Goal: Task Accomplishment & Management: Use online tool/utility

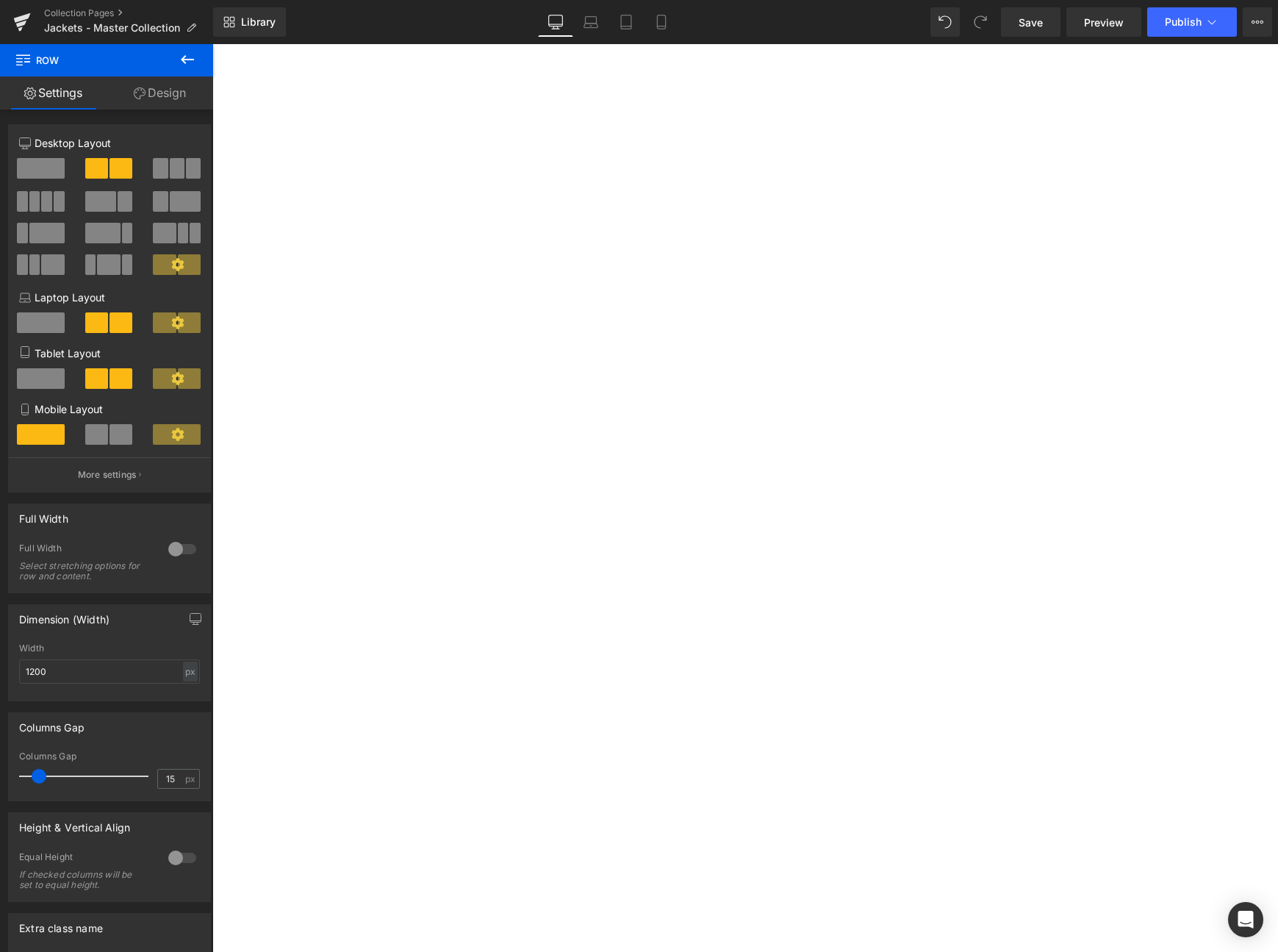
select select "Medium"
select select "Large"
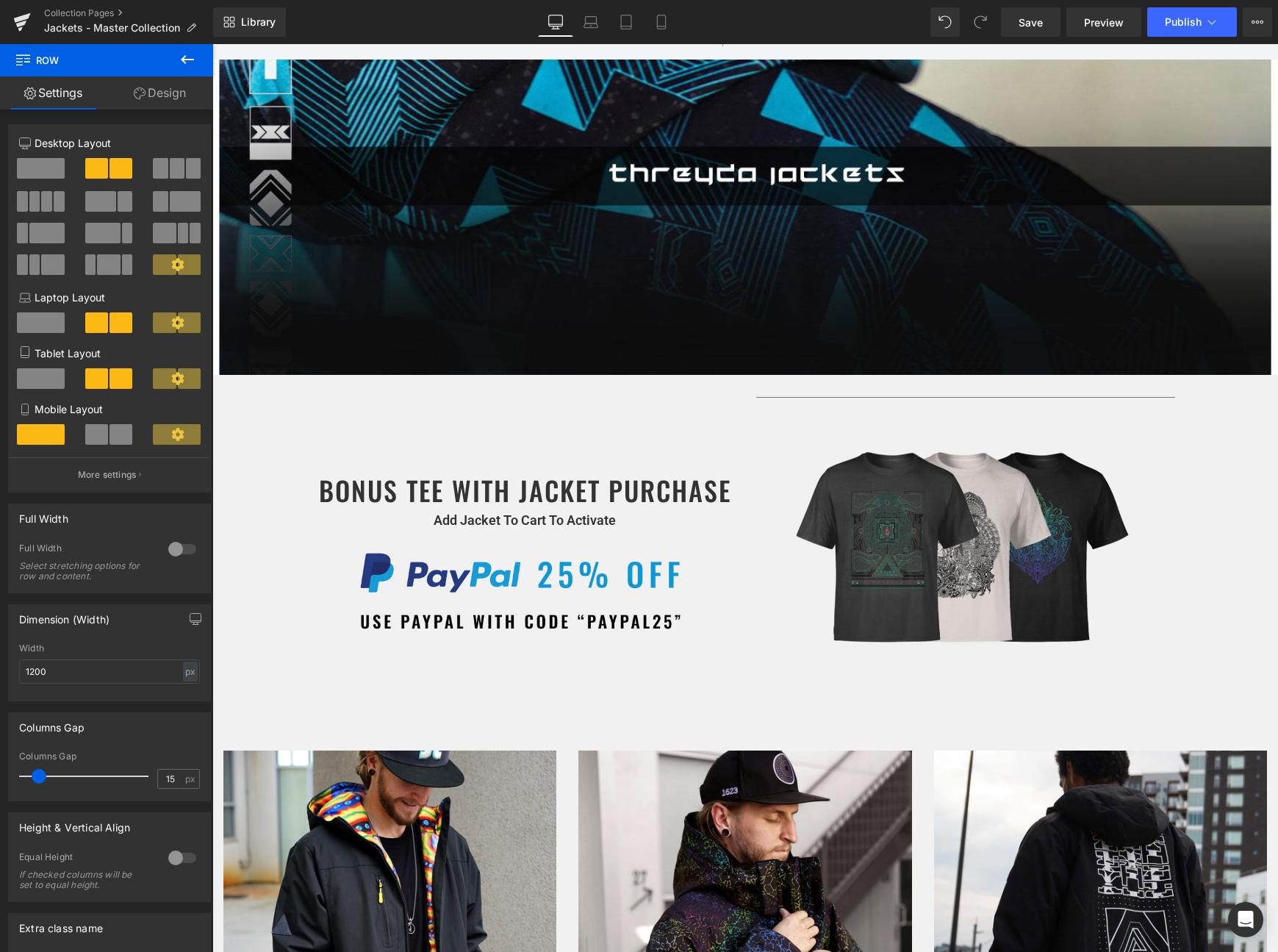
scroll to position [443, 0]
click at [669, 21] on link "Mobile" at bounding box center [661, 22] width 35 height 30
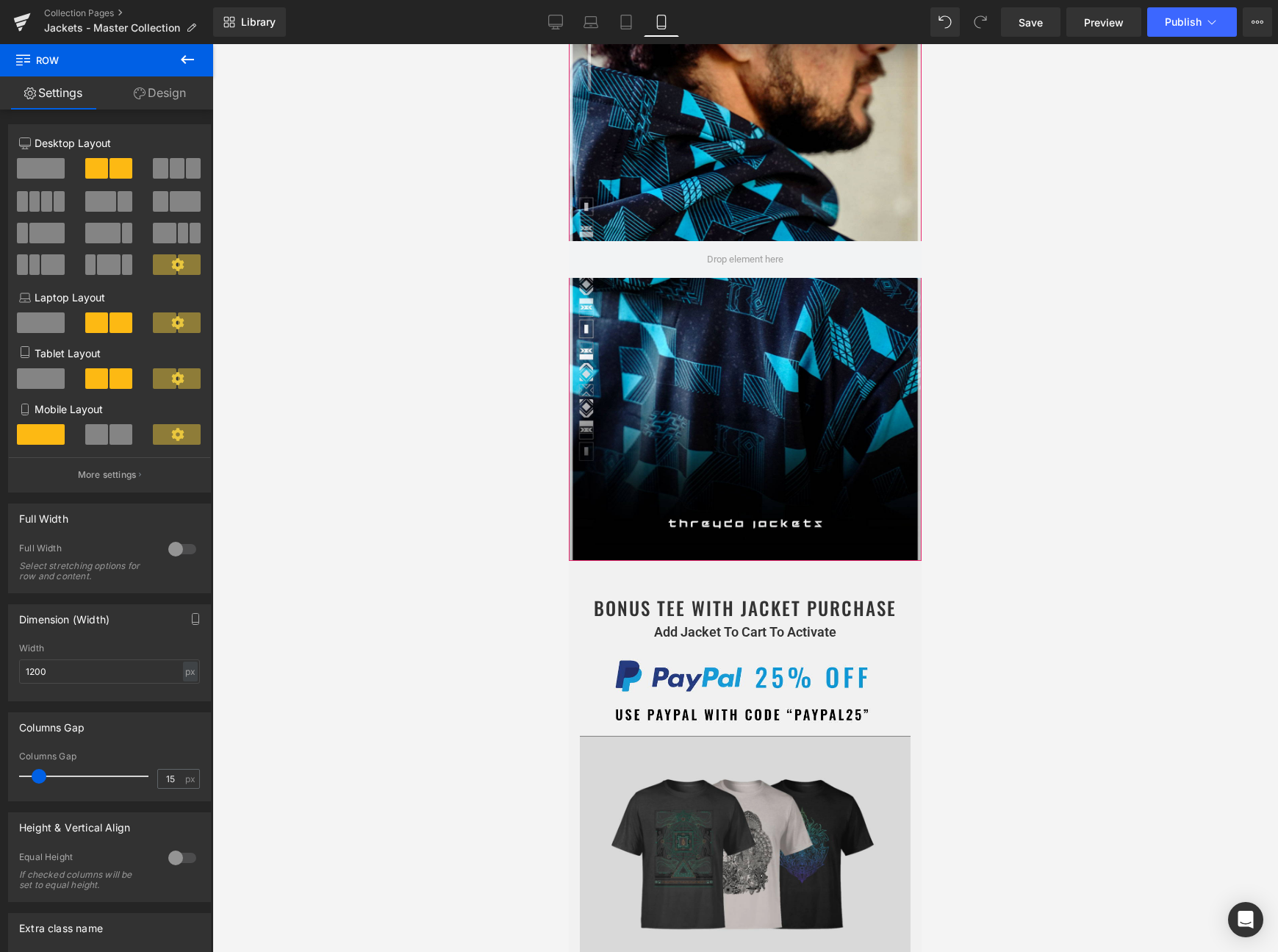
scroll to position [441, 0]
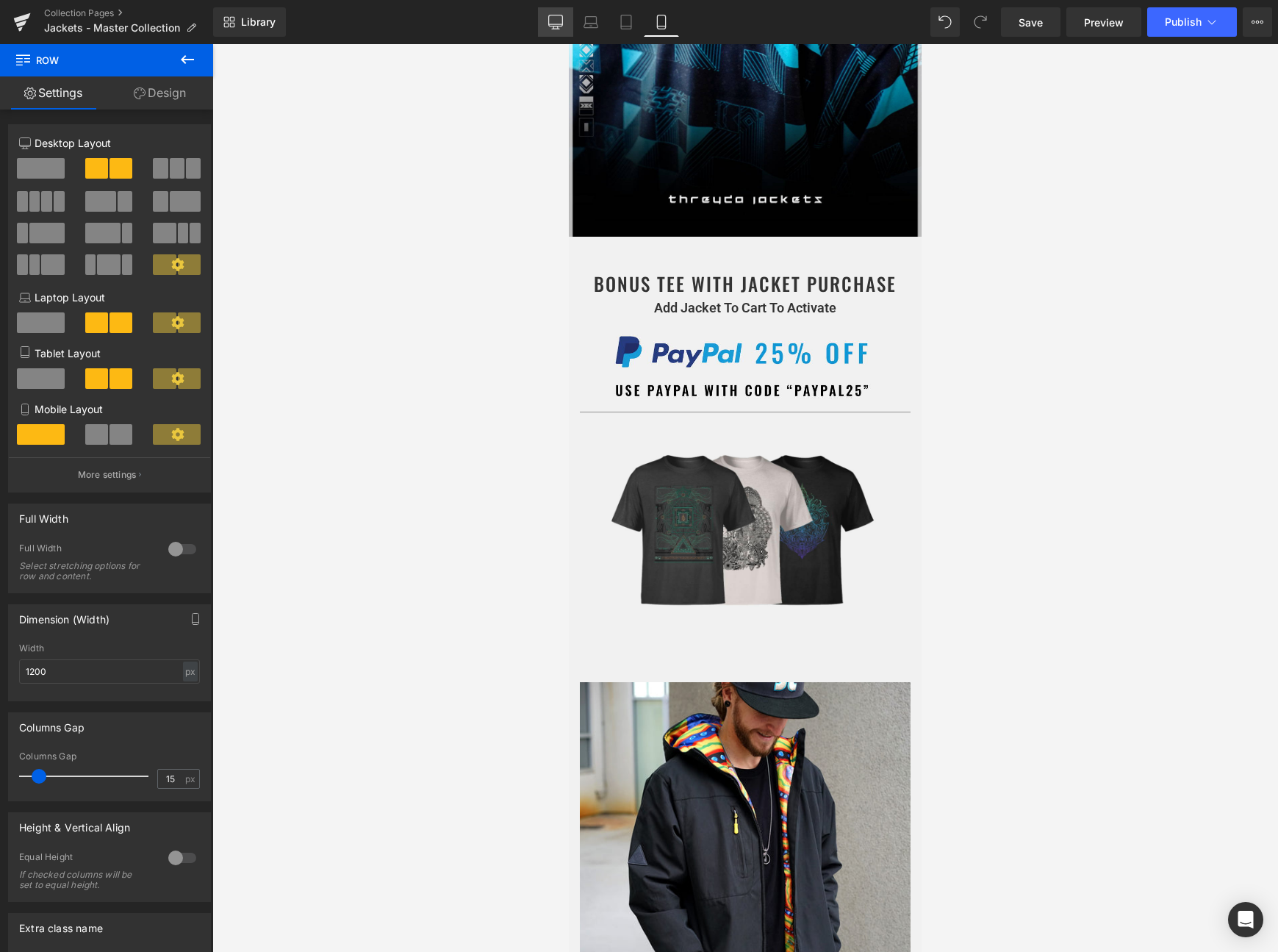
click at [560, 17] on icon at bounding box center [556, 22] width 15 height 15
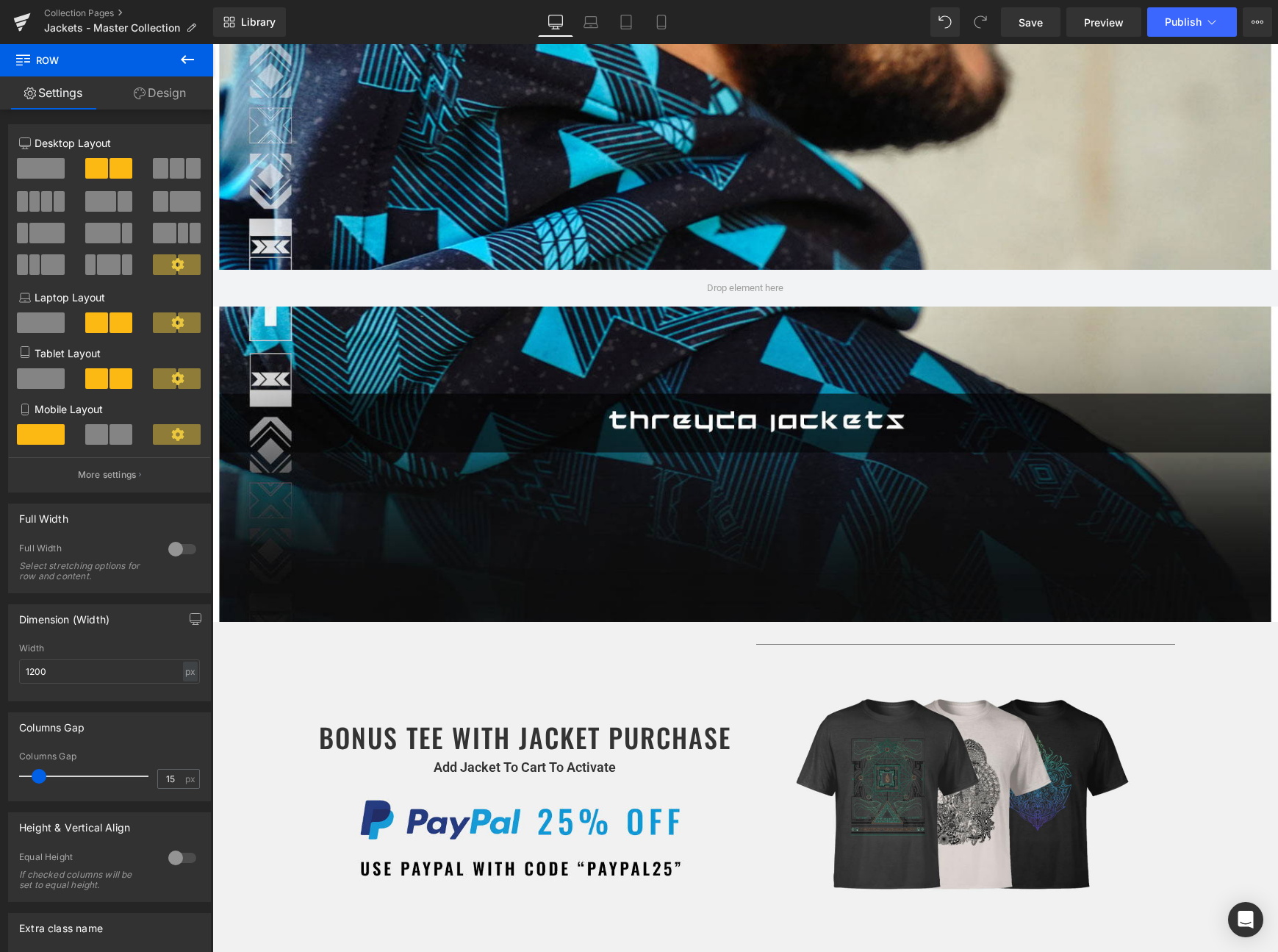
scroll to position [465, 0]
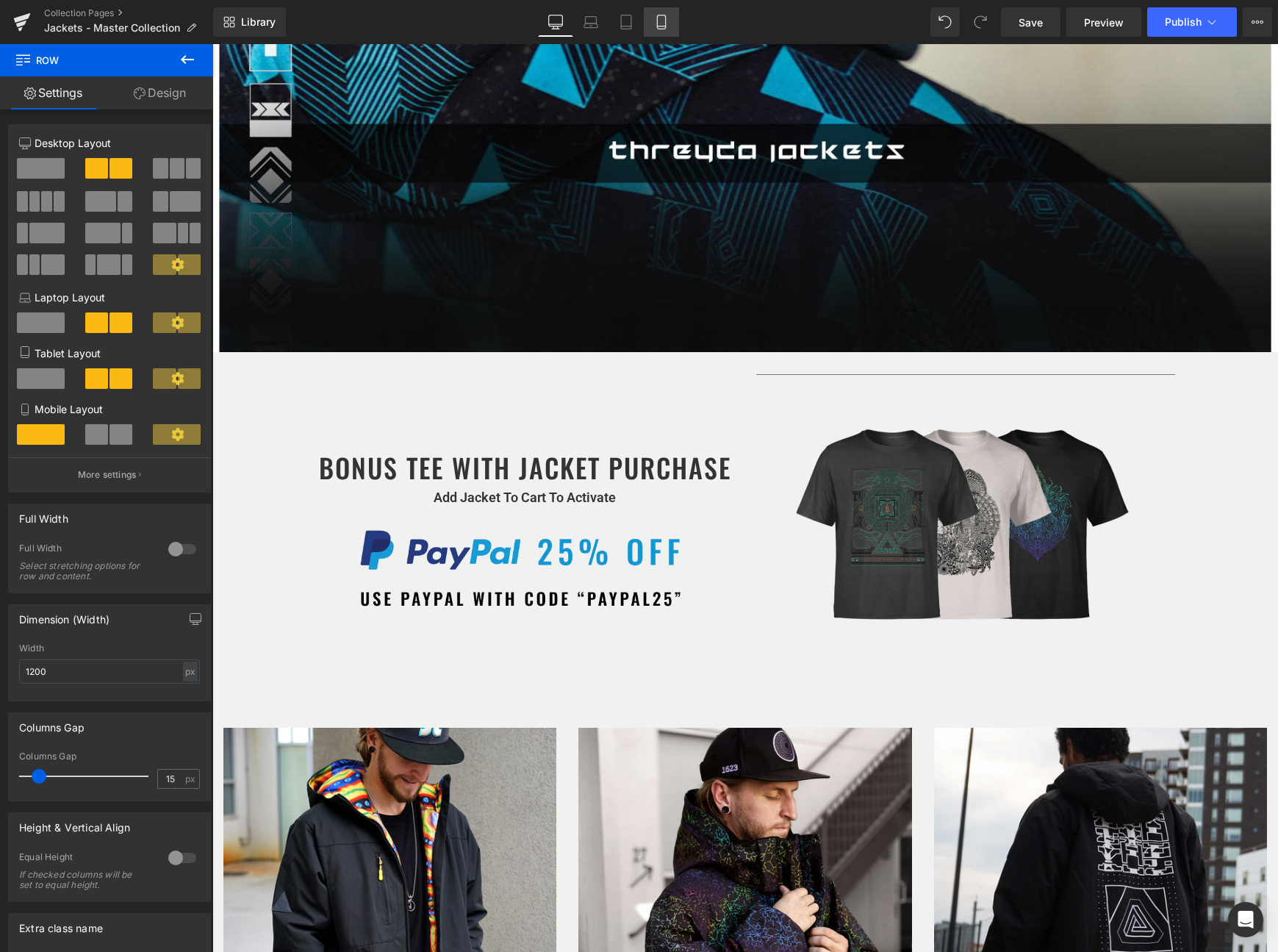
click at [662, 22] on icon at bounding box center [662, 22] width 15 height 15
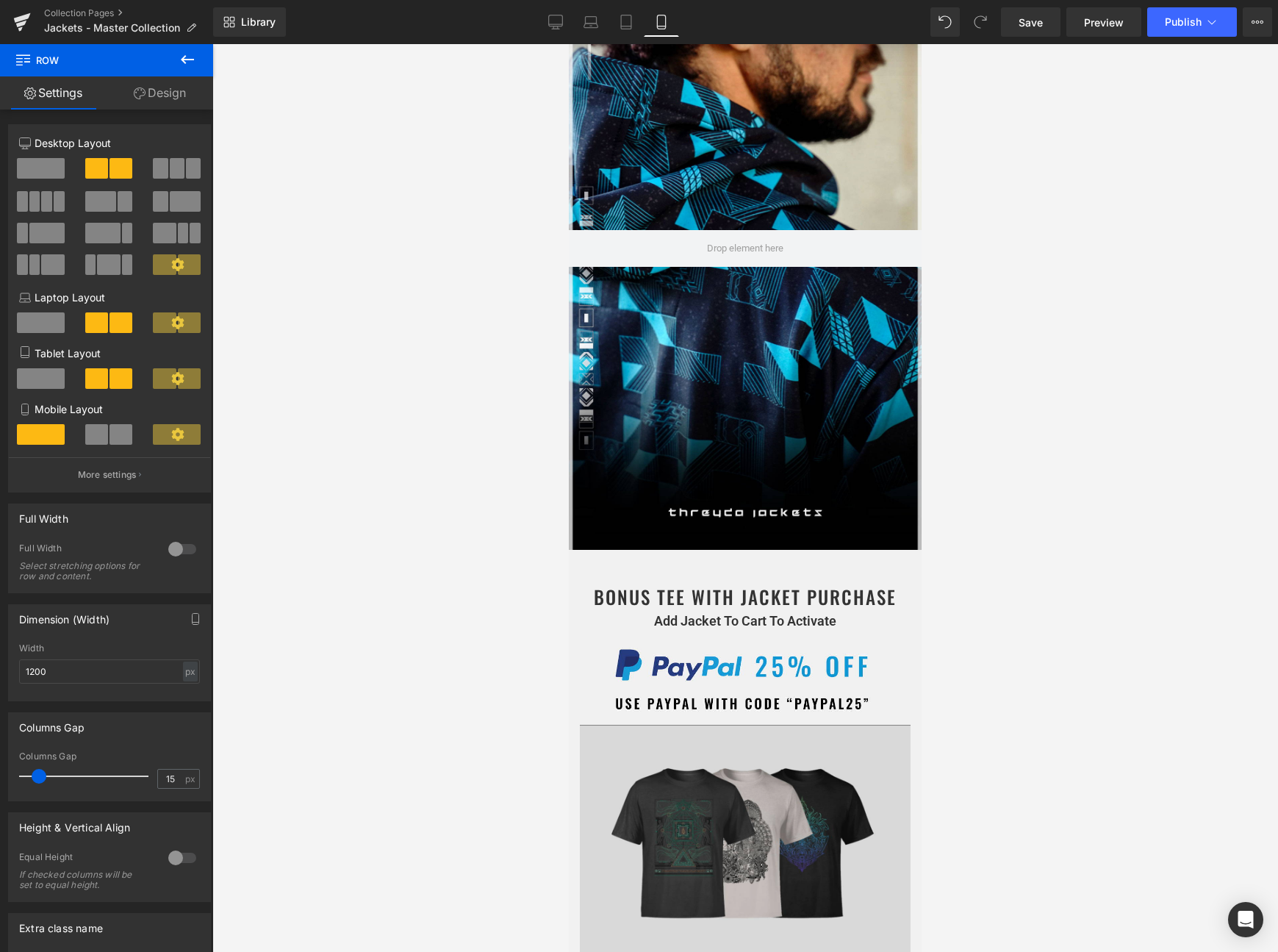
scroll to position [300, 0]
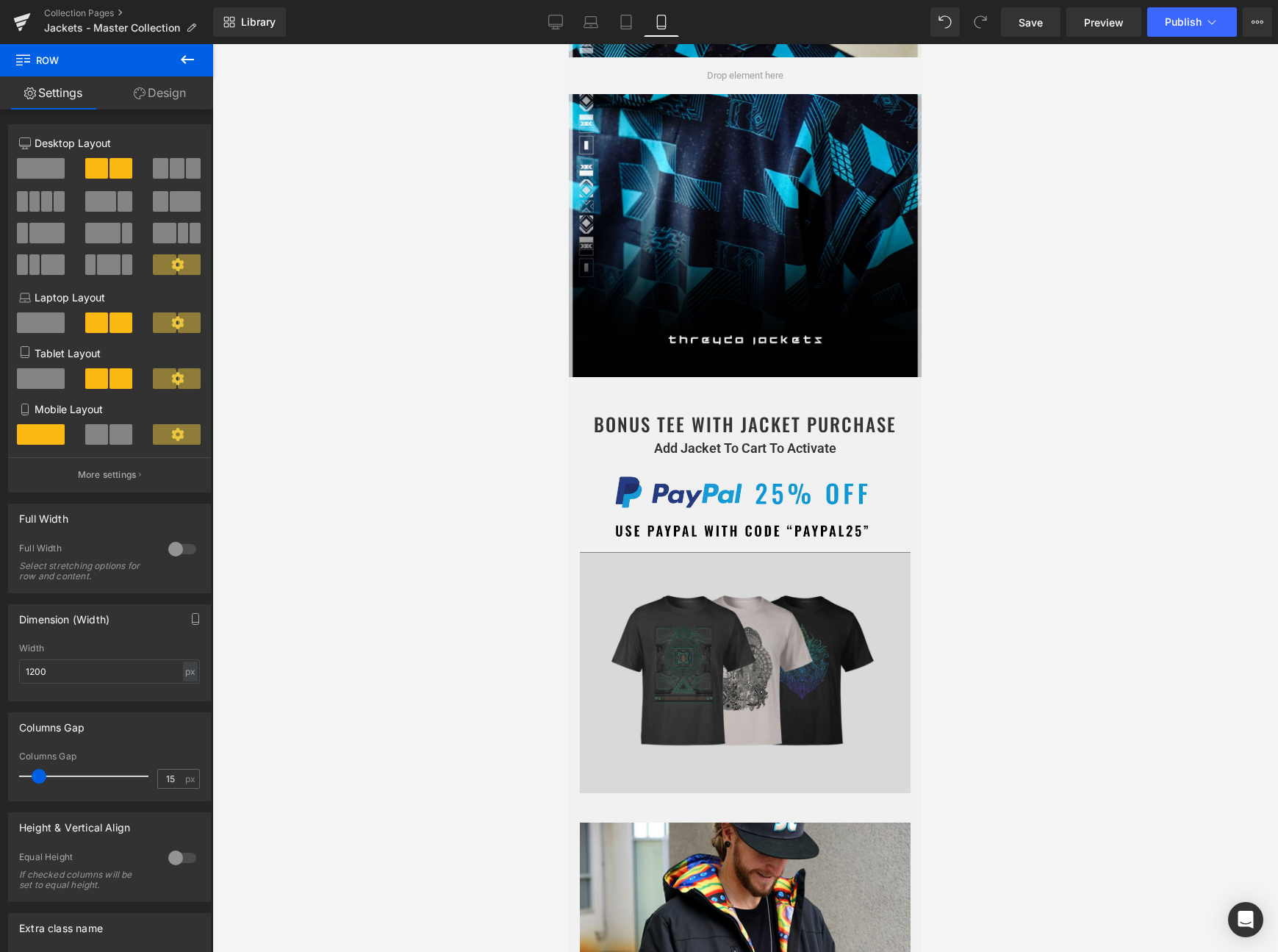
click at [738, 666] on div "Image" at bounding box center [745, 673] width 330 height 242
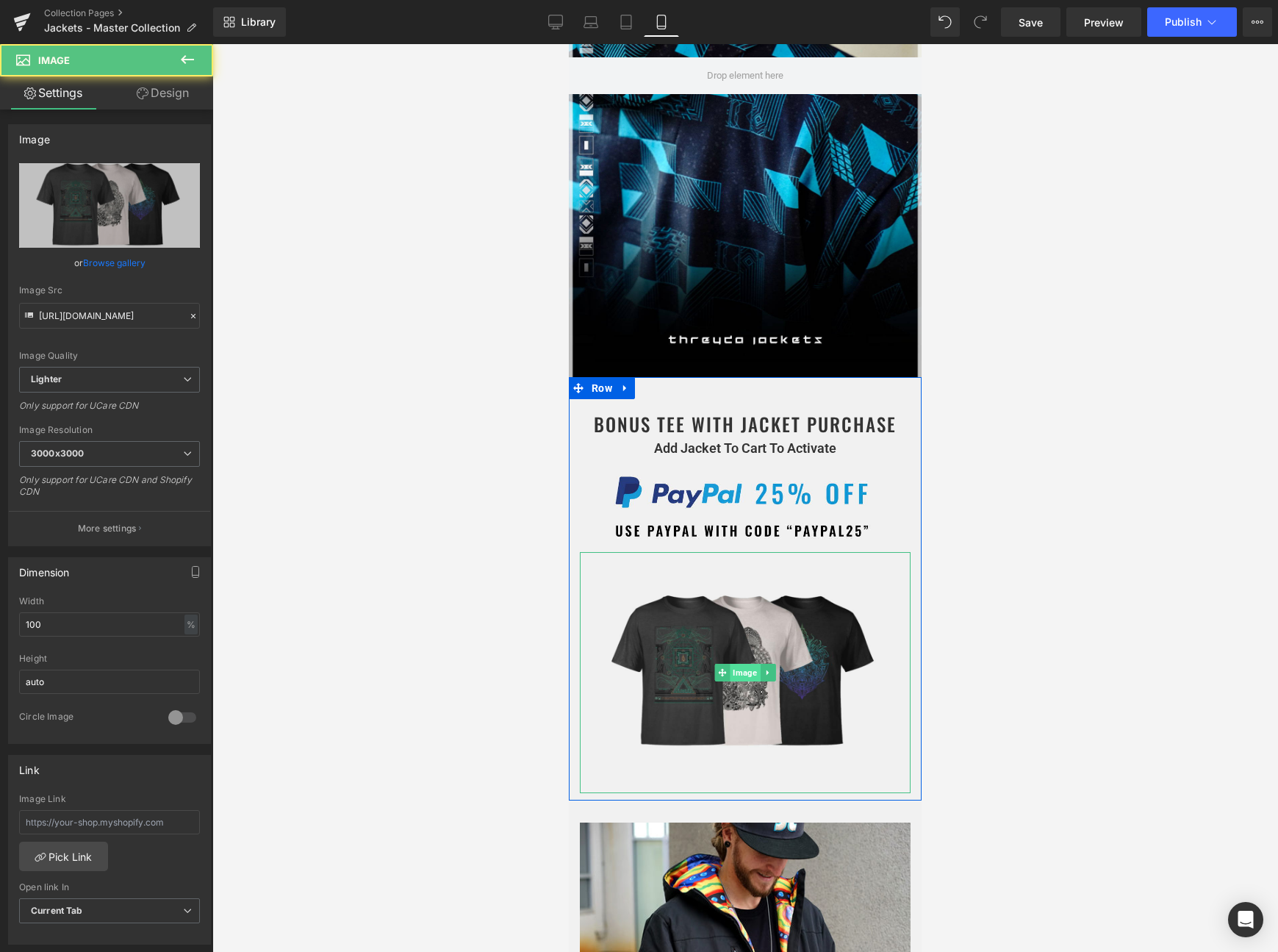
click at [736, 675] on span "Image" at bounding box center [745, 673] width 30 height 18
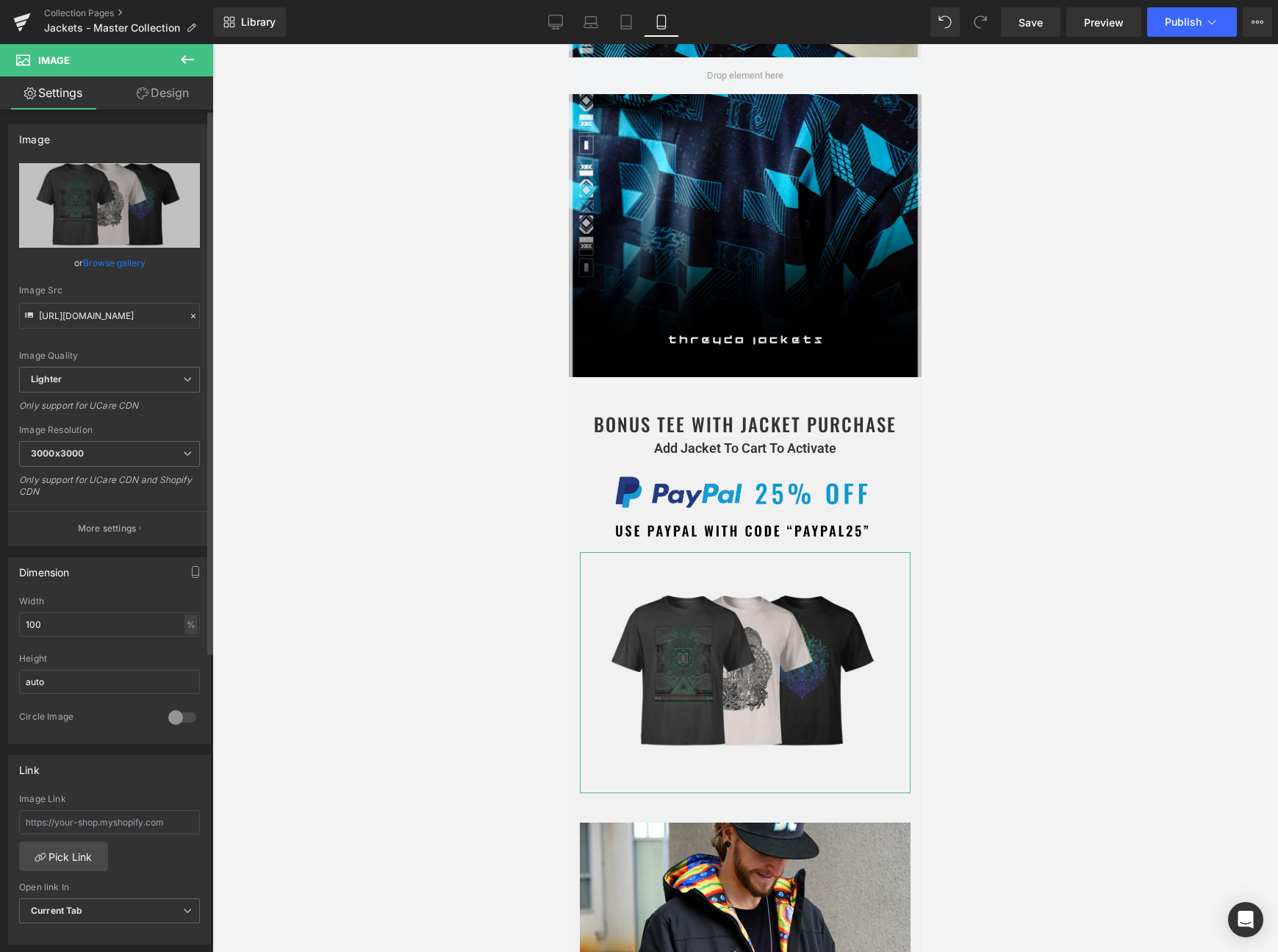
click at [126, 267] on link "Browse gallery" at bounding box center [115, 263] width 63 height 26
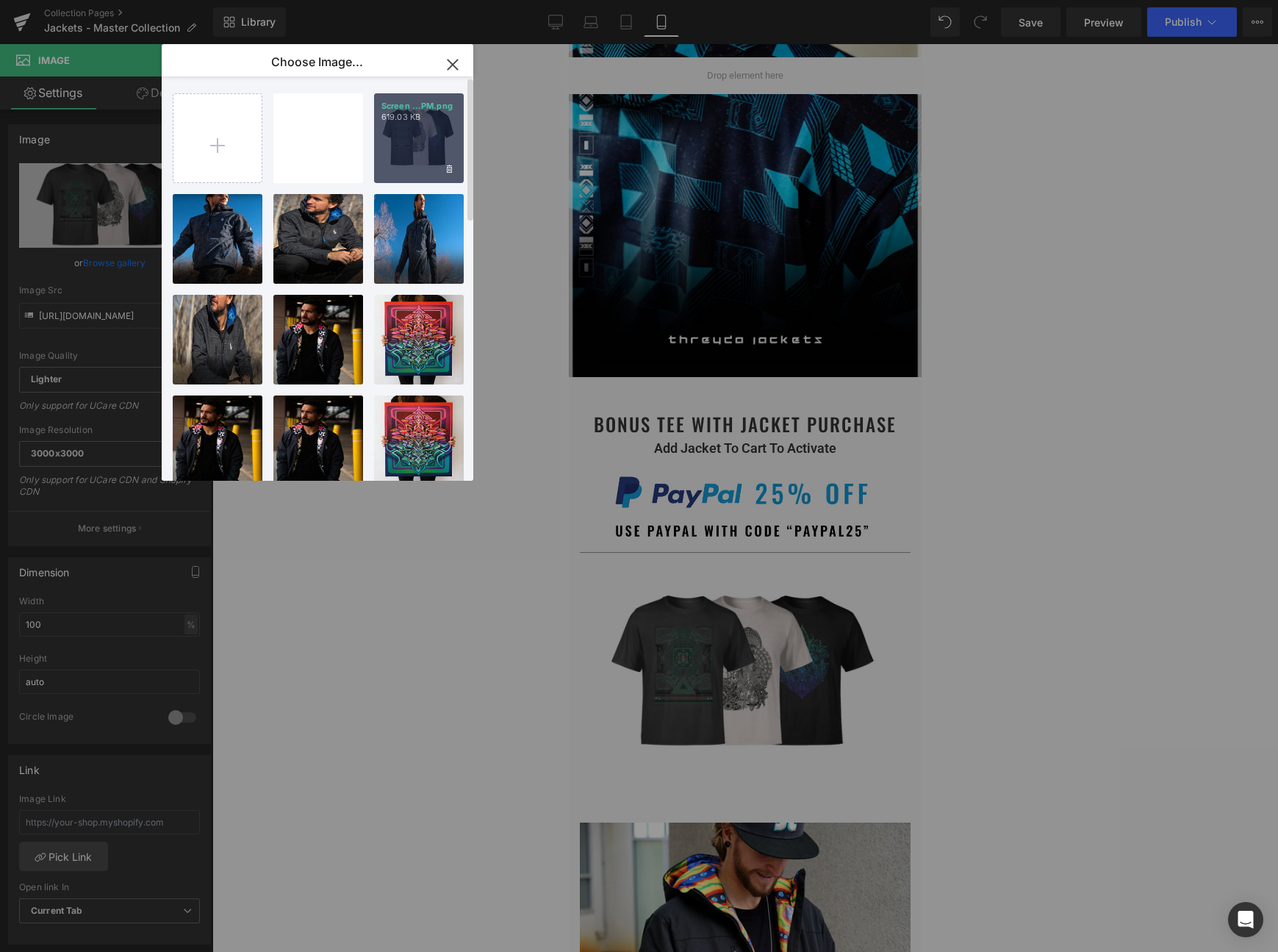
click at [386, 129] on div "Screen ...PM.png 619.03 KB" at bounding box center [419, 138] width 89 height 89
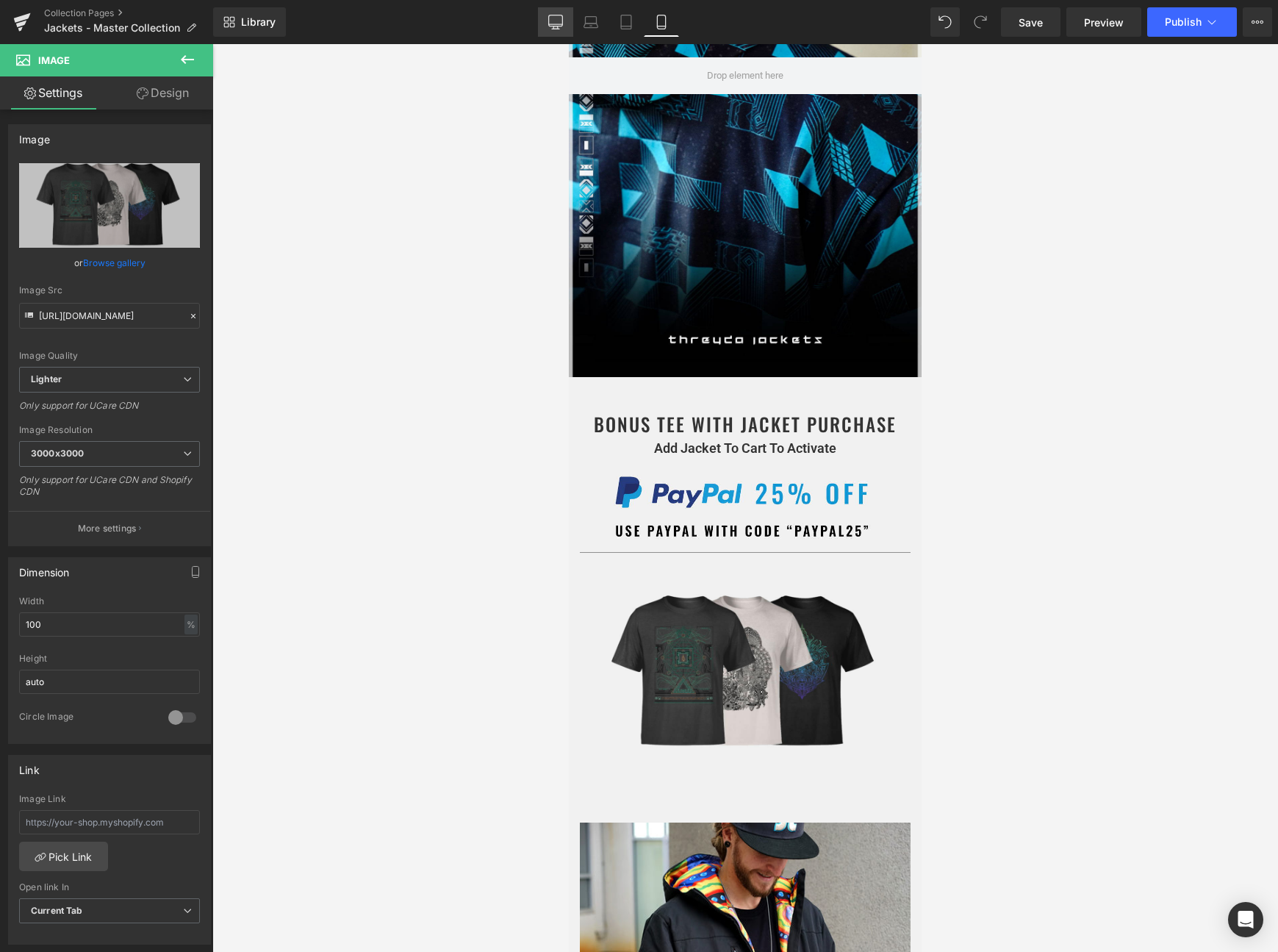
drag, startPoint x: 556, startPoint y: 18, endPoint x: 595, endPoint y: 162, distance: 149.2
click at [556, 18] on icon at bounding box center [556, 22] width 15 height 15
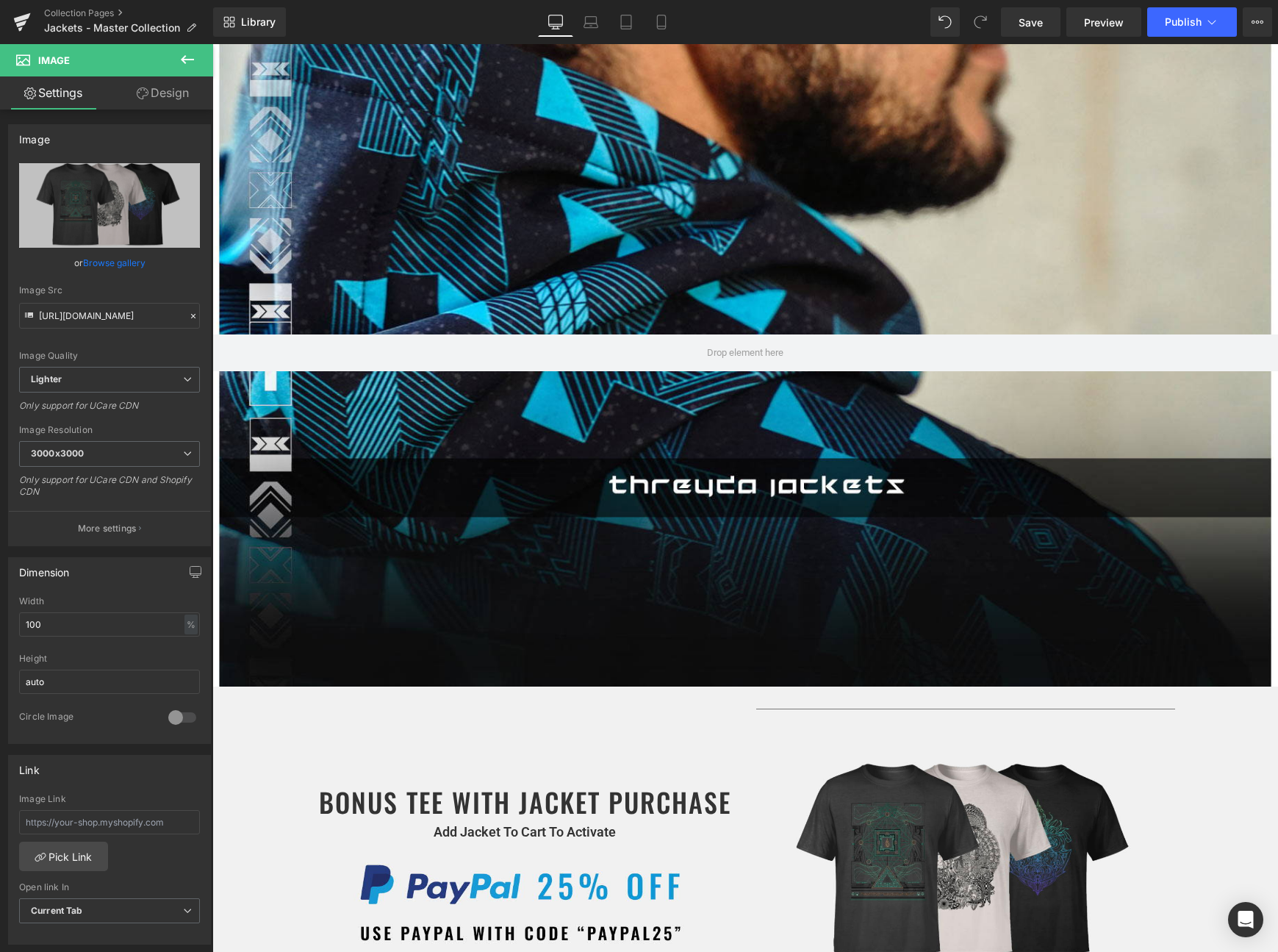
scroll to position [128, 0]
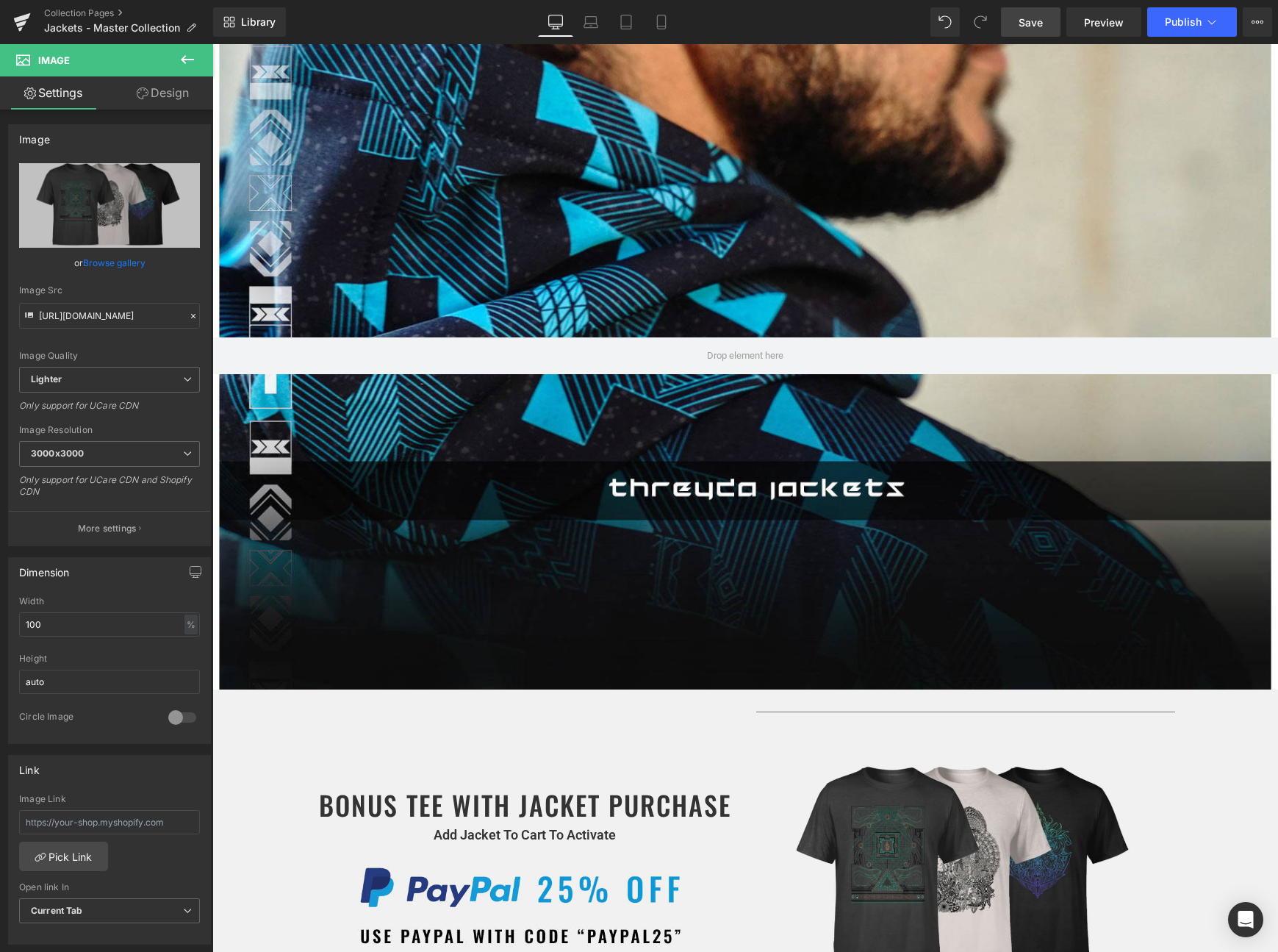
click at [1018, 22] on link "Save" at bounding box center [1031, 22] width 60 height 30
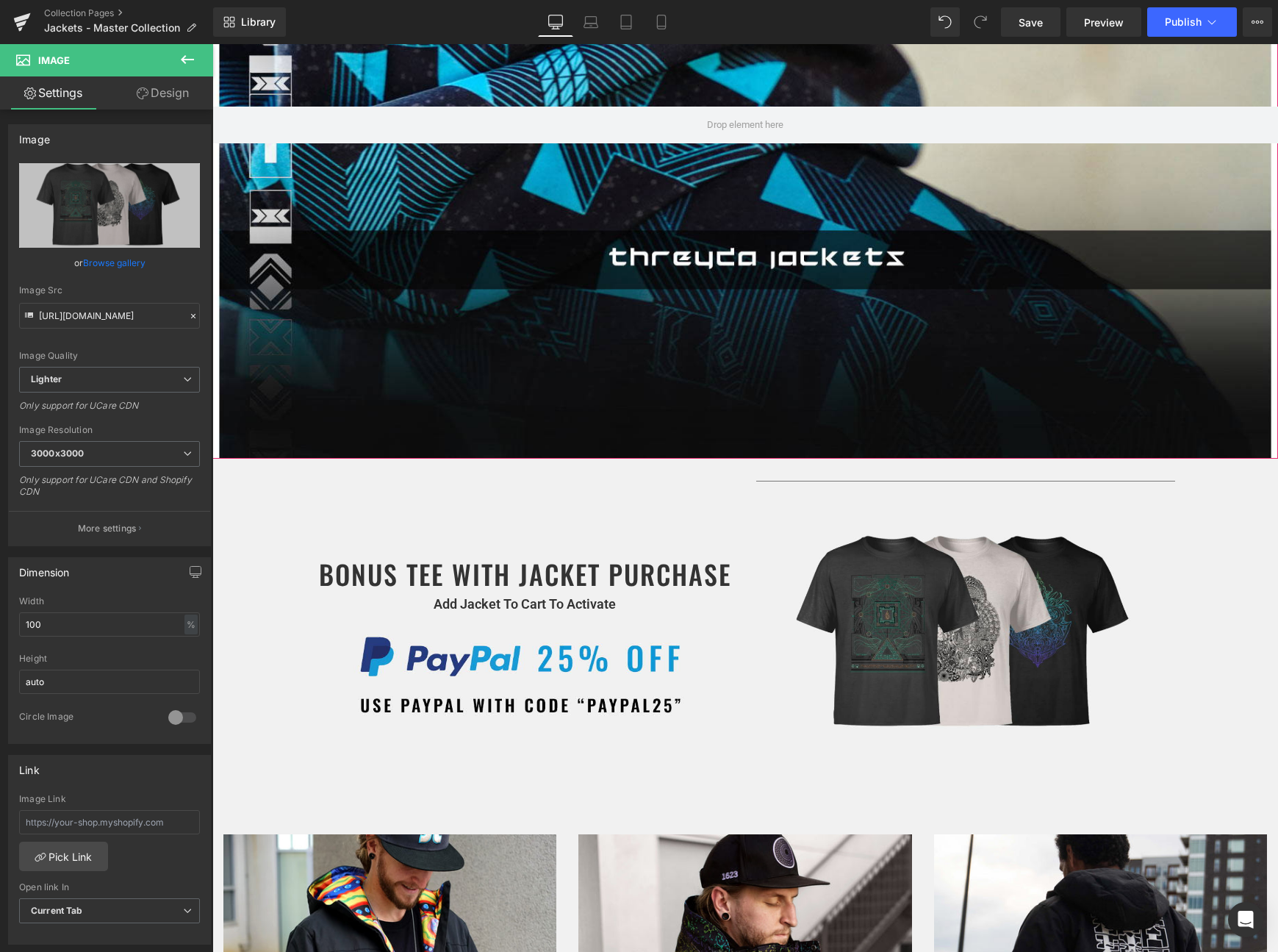
scroll to position [405, 0]
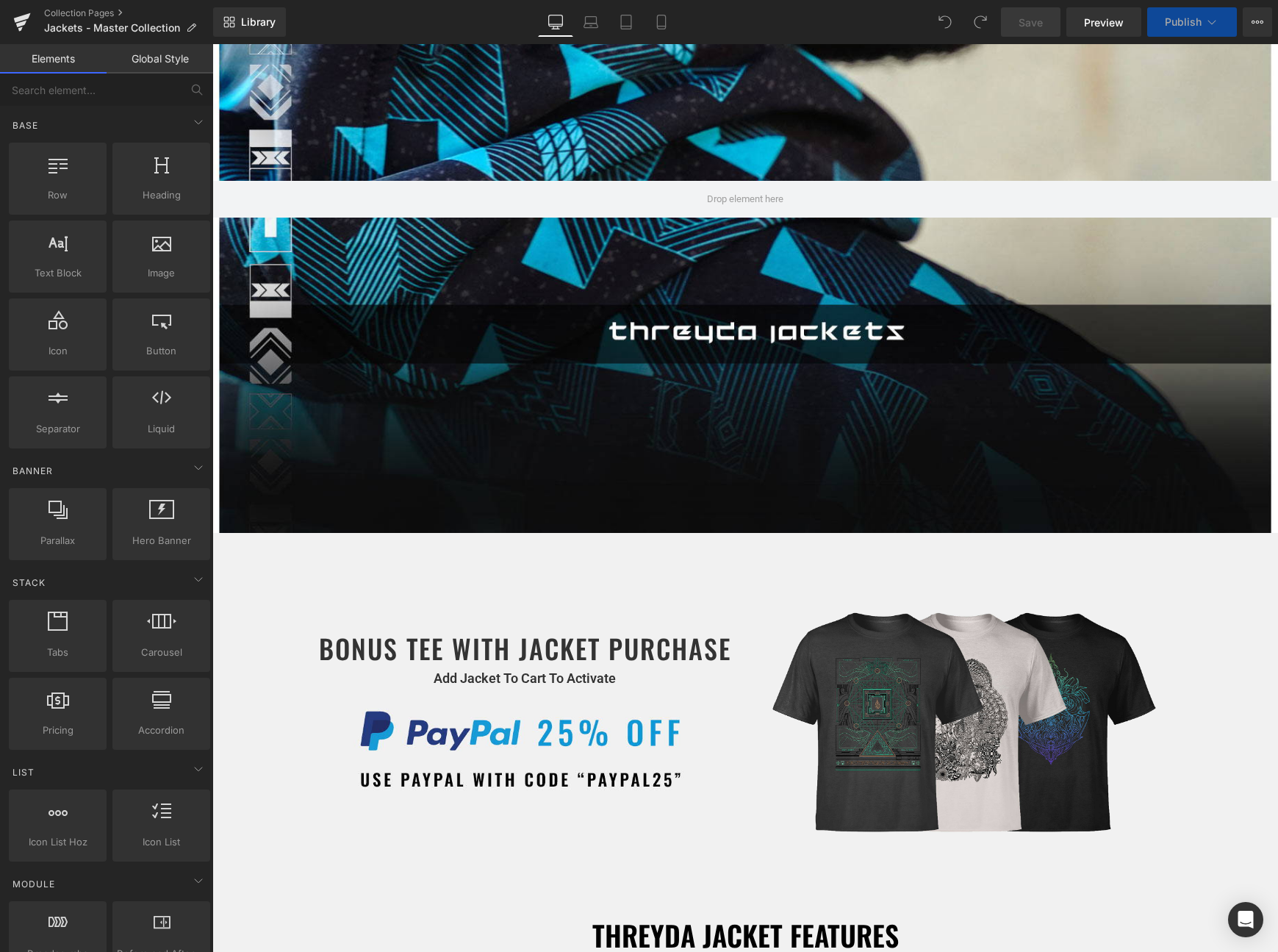
scroll to position [524, 0]
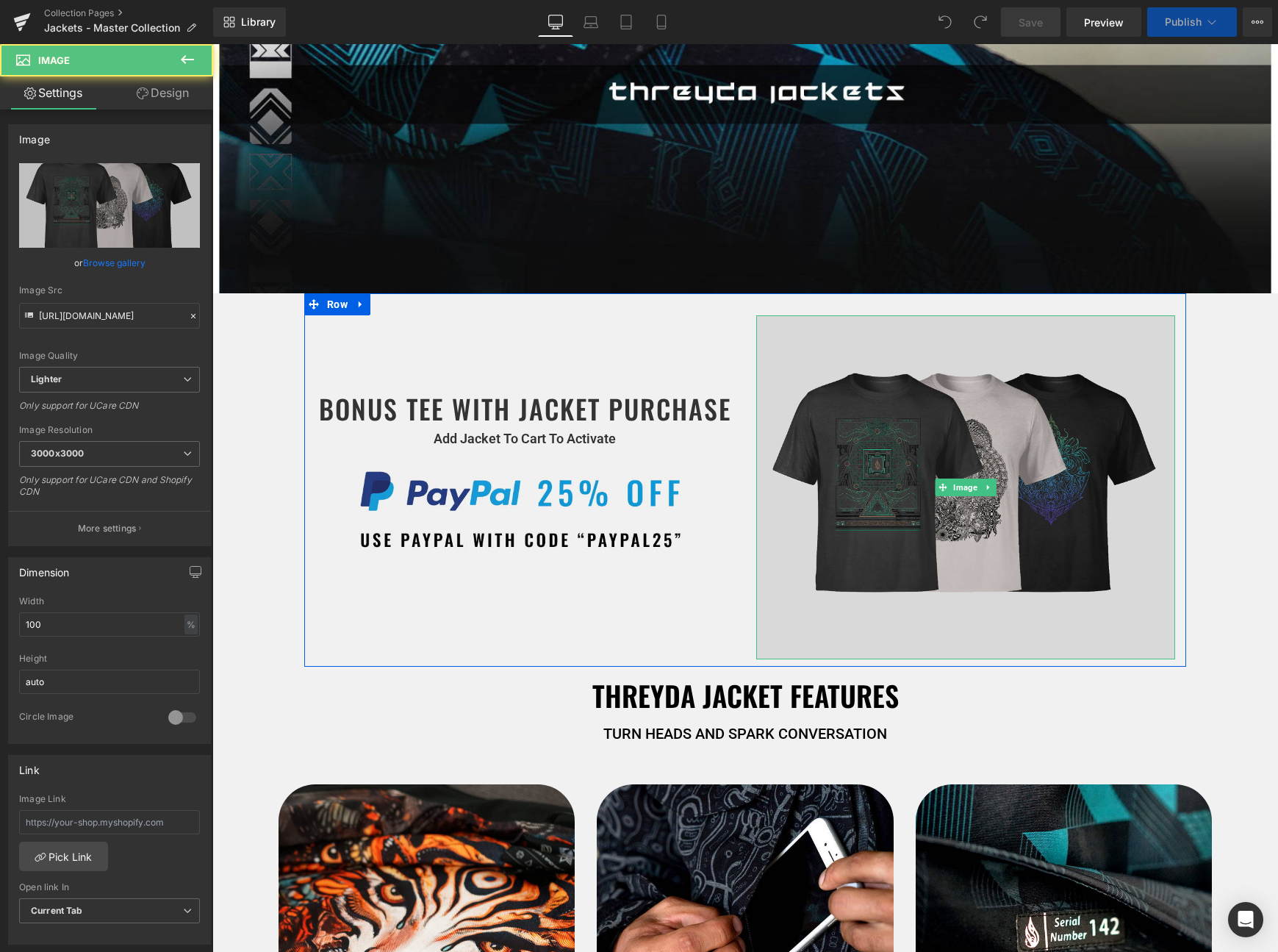
click at [942, 459] on img at bounding box center [965, 488] width 419 height 344
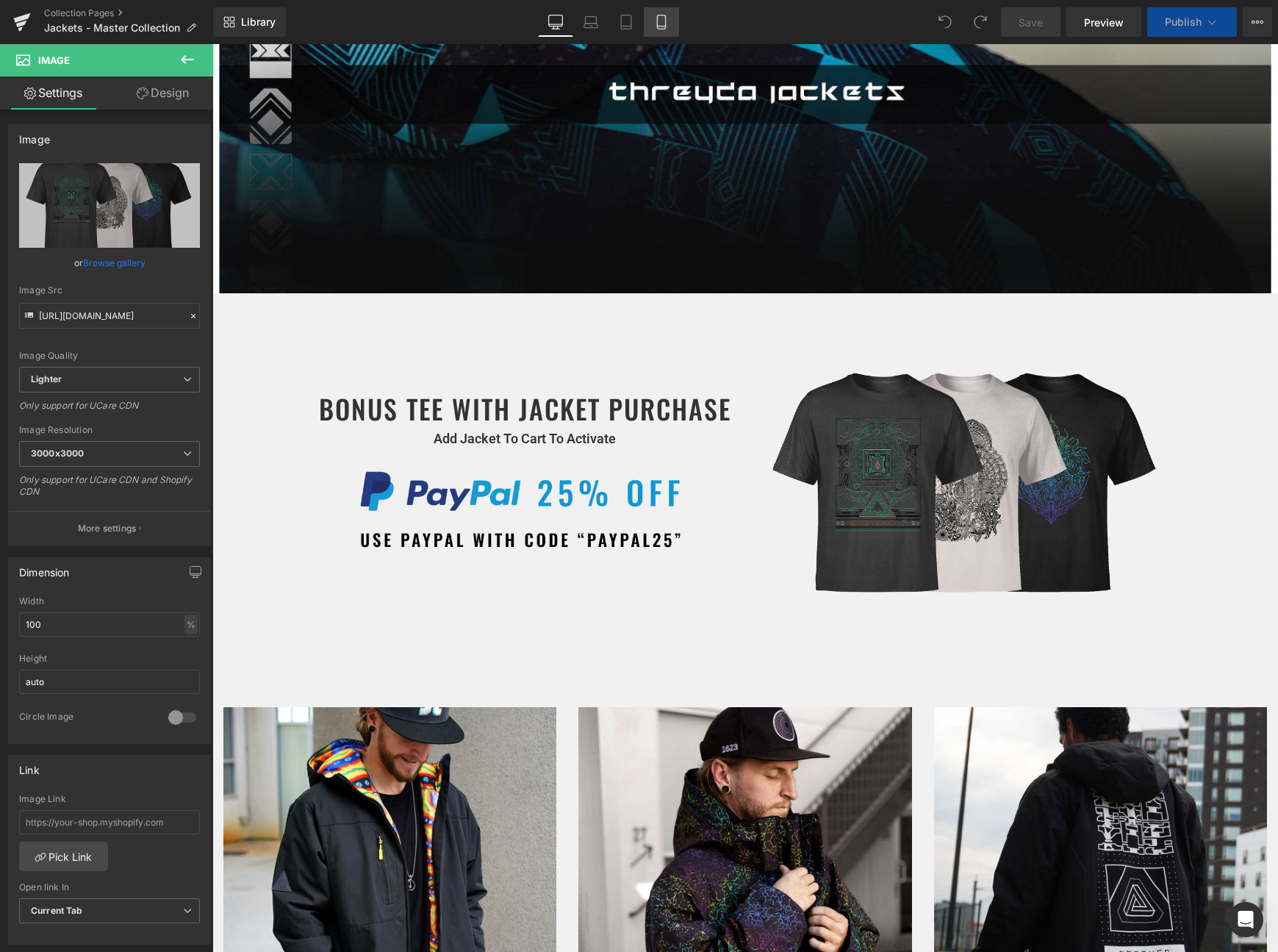
click at [662, 21] on icon at bounding box center [662, 22] width 15 height 15
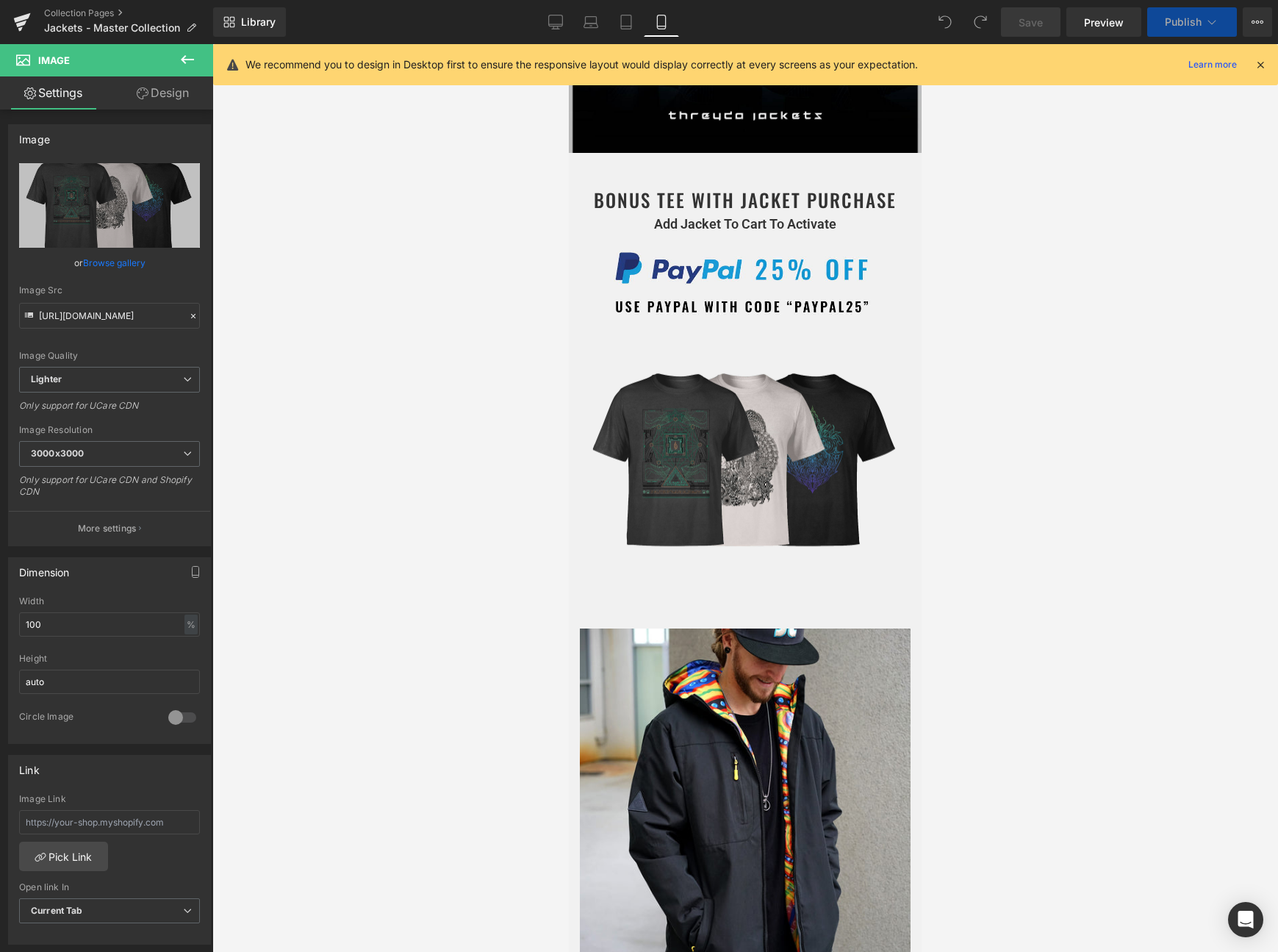
scroll to position [311, 0]
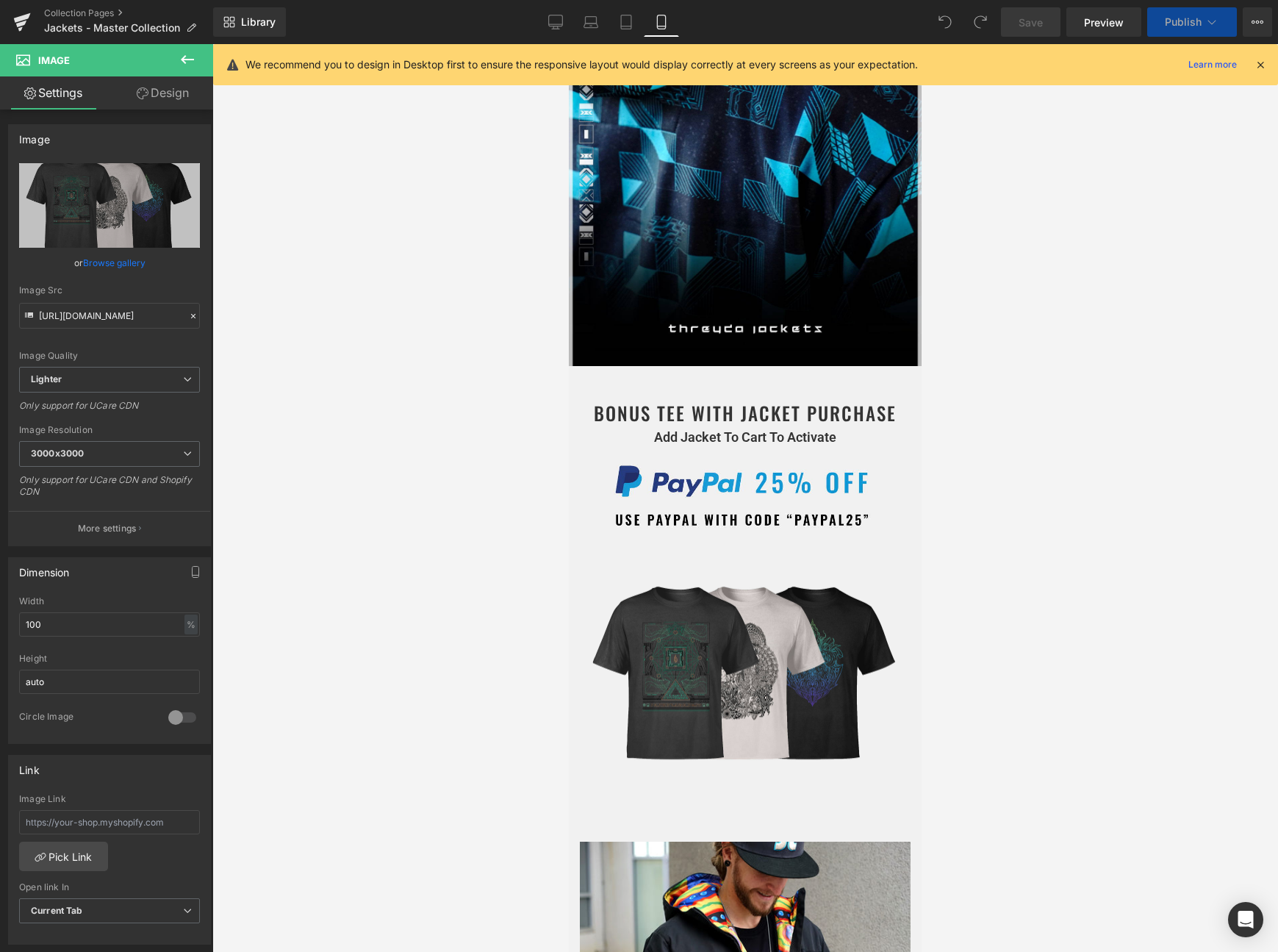
click at [1259, 60] on icon at bounding box center [1261, 65] width 13 height 13
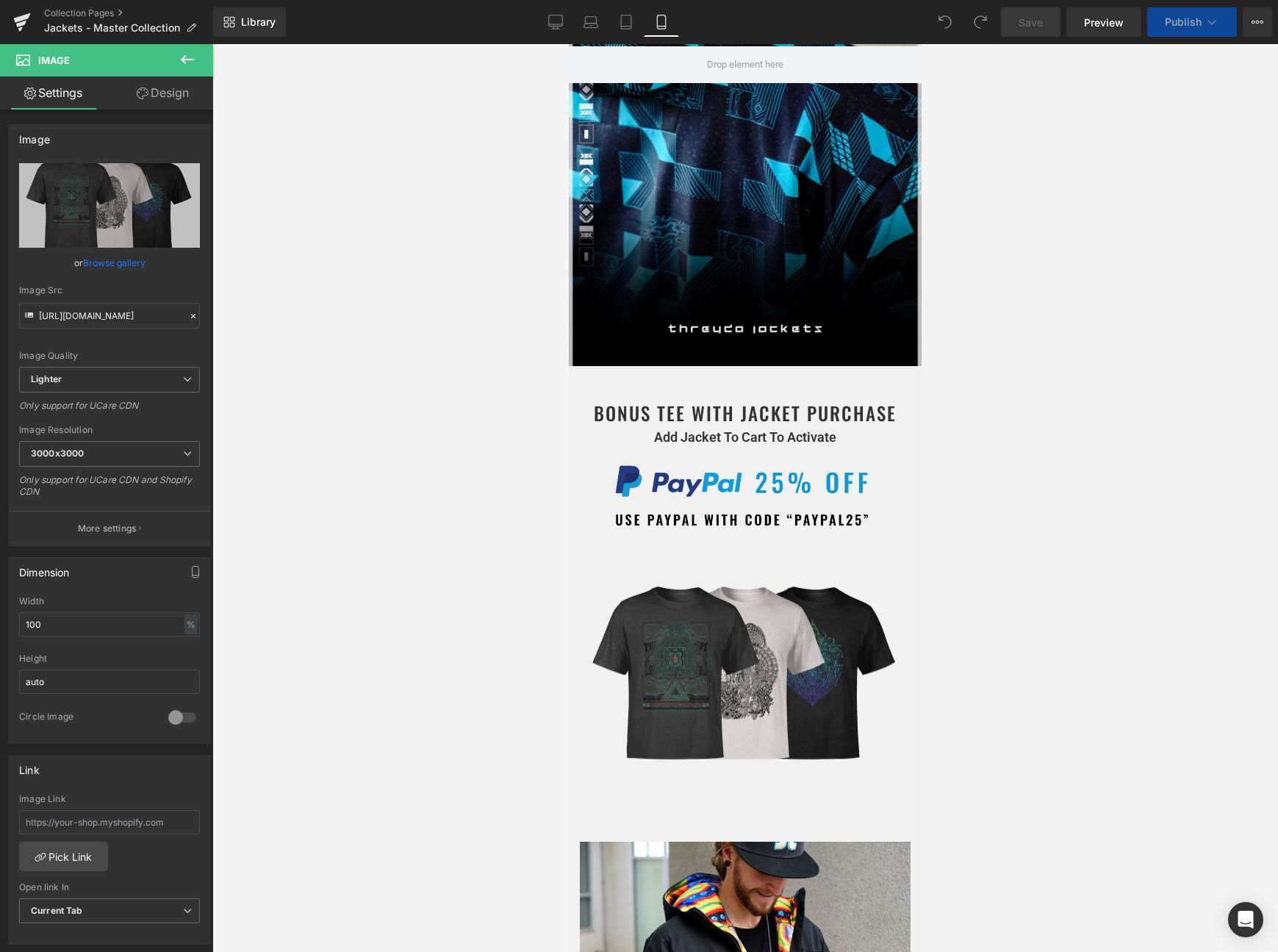
scroll to position [247, 0]
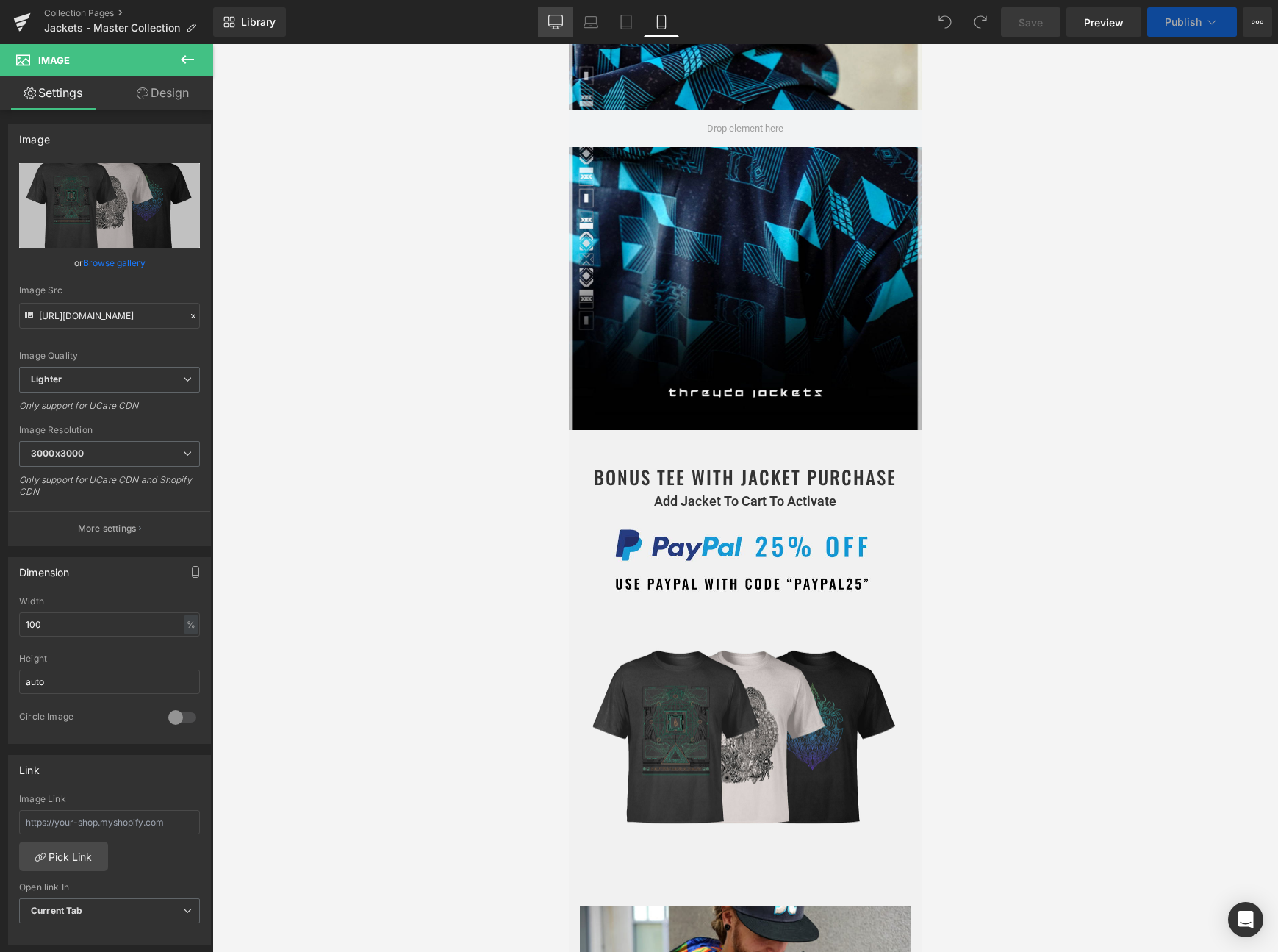
select select "Medium"
click at [557, 25] on icon at bounding box center [556, 22] width 15 height 15
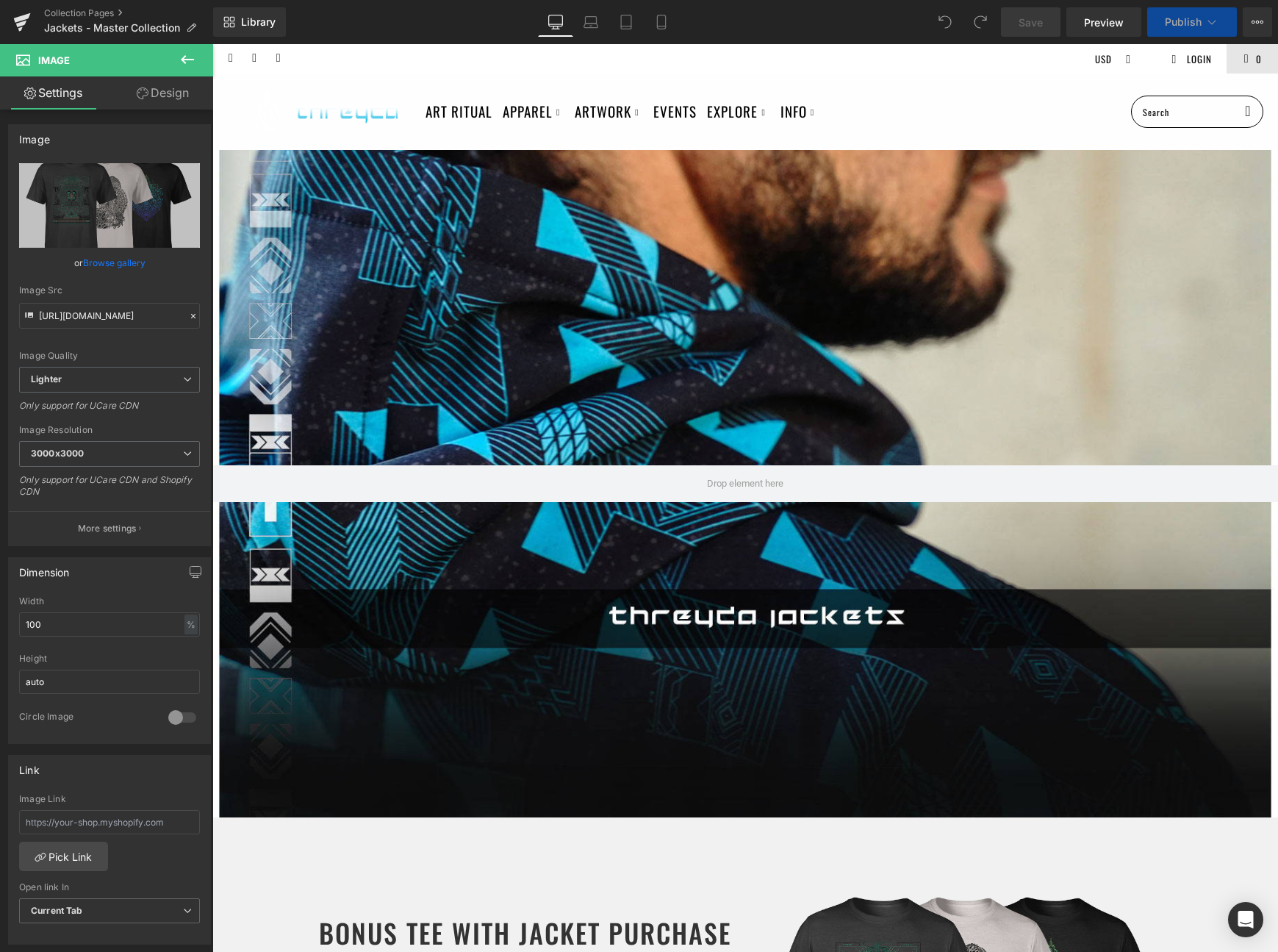
select select "Large"
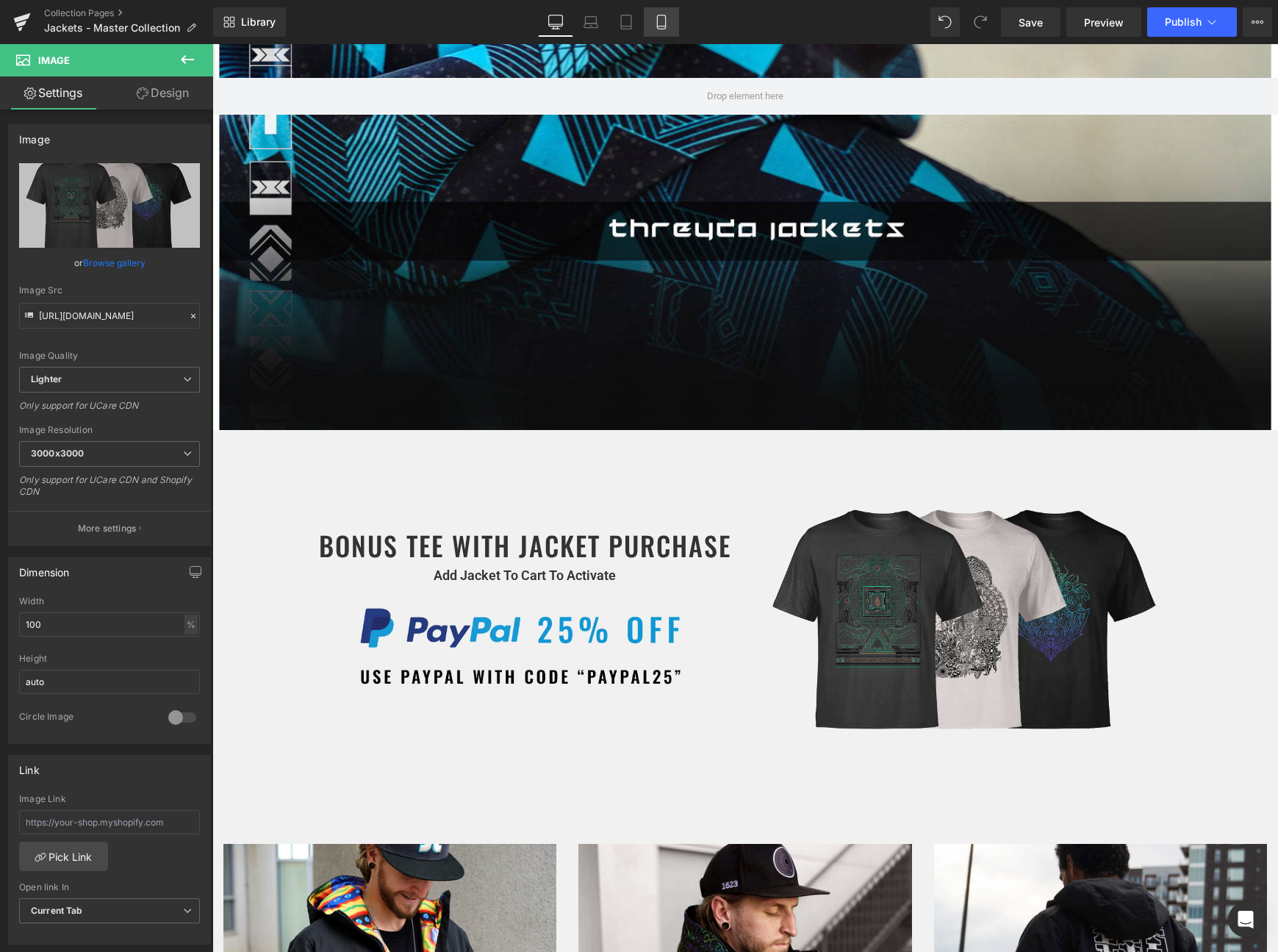
click at [658, 22] on icon at bounding box center [662, 22] width 15 height 15
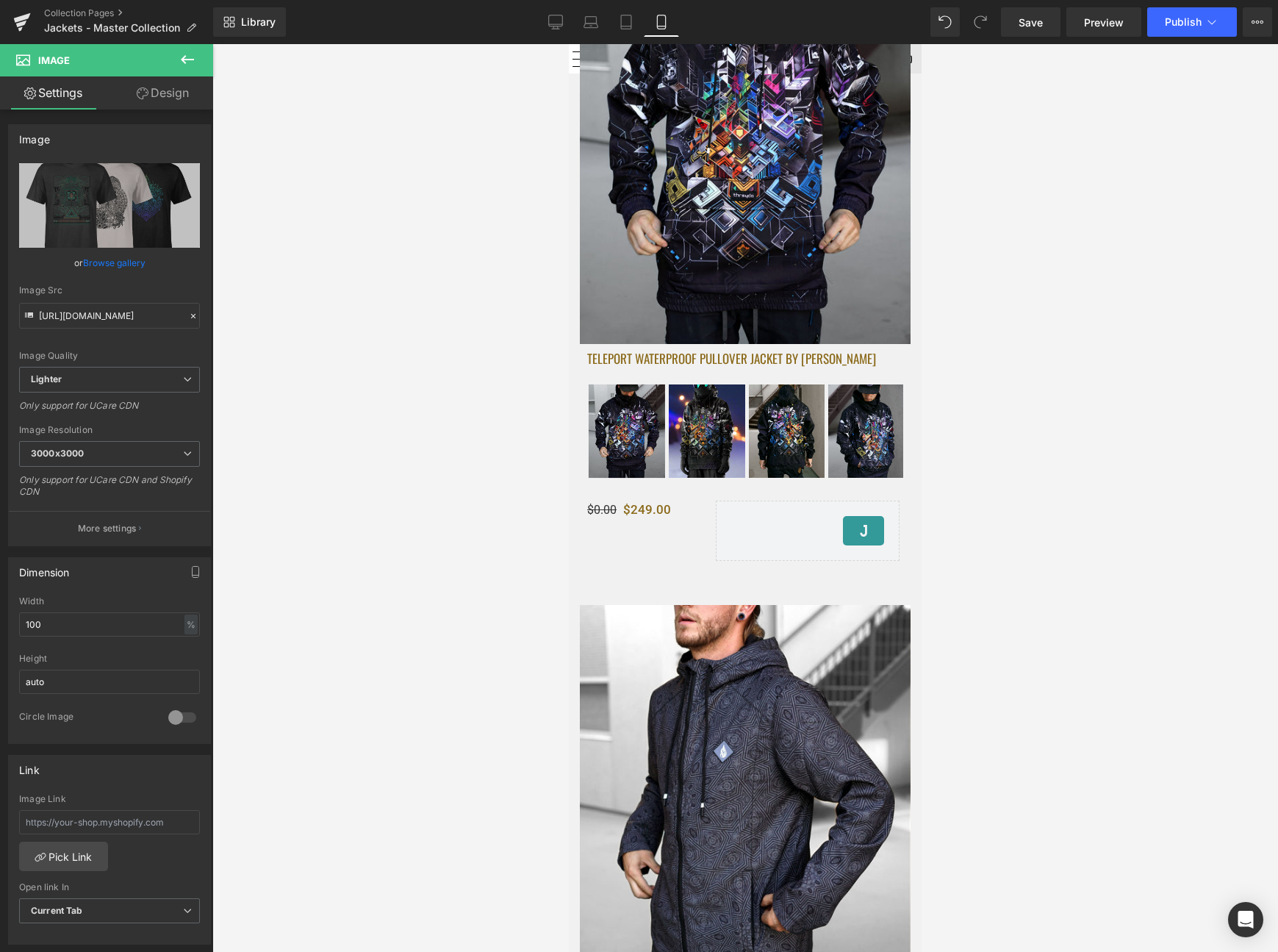
scroll to position [13796, 0]
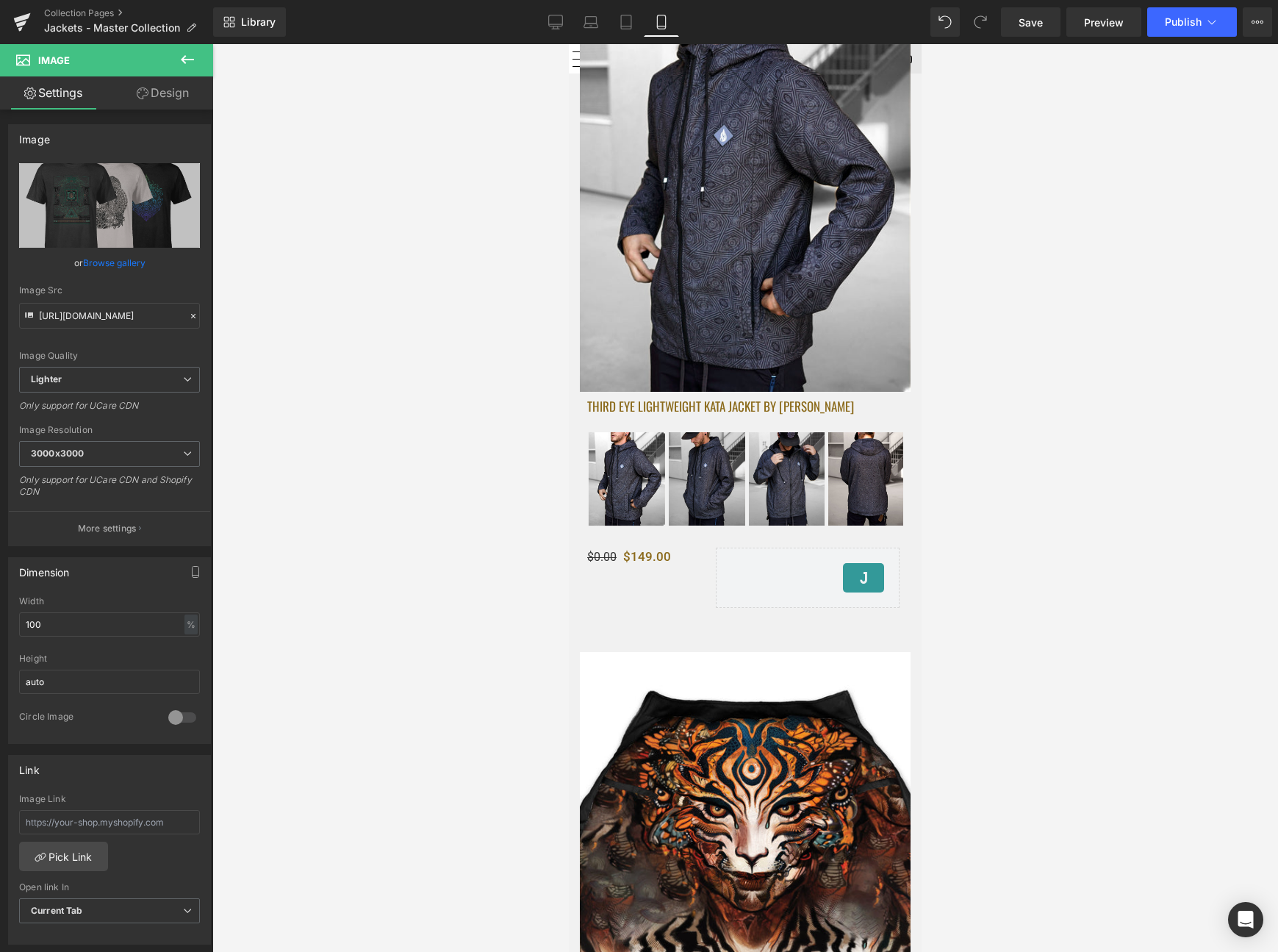
click at [546, 6] on div "Library Mobile Desktop Laptop Tablet Mobile Save Preview Publish Scheduled View…" at bounding box center [745, 22] width 1065 height 44
click at [557, 22] on icon at bounding box center [556, 22] width 15 height 15
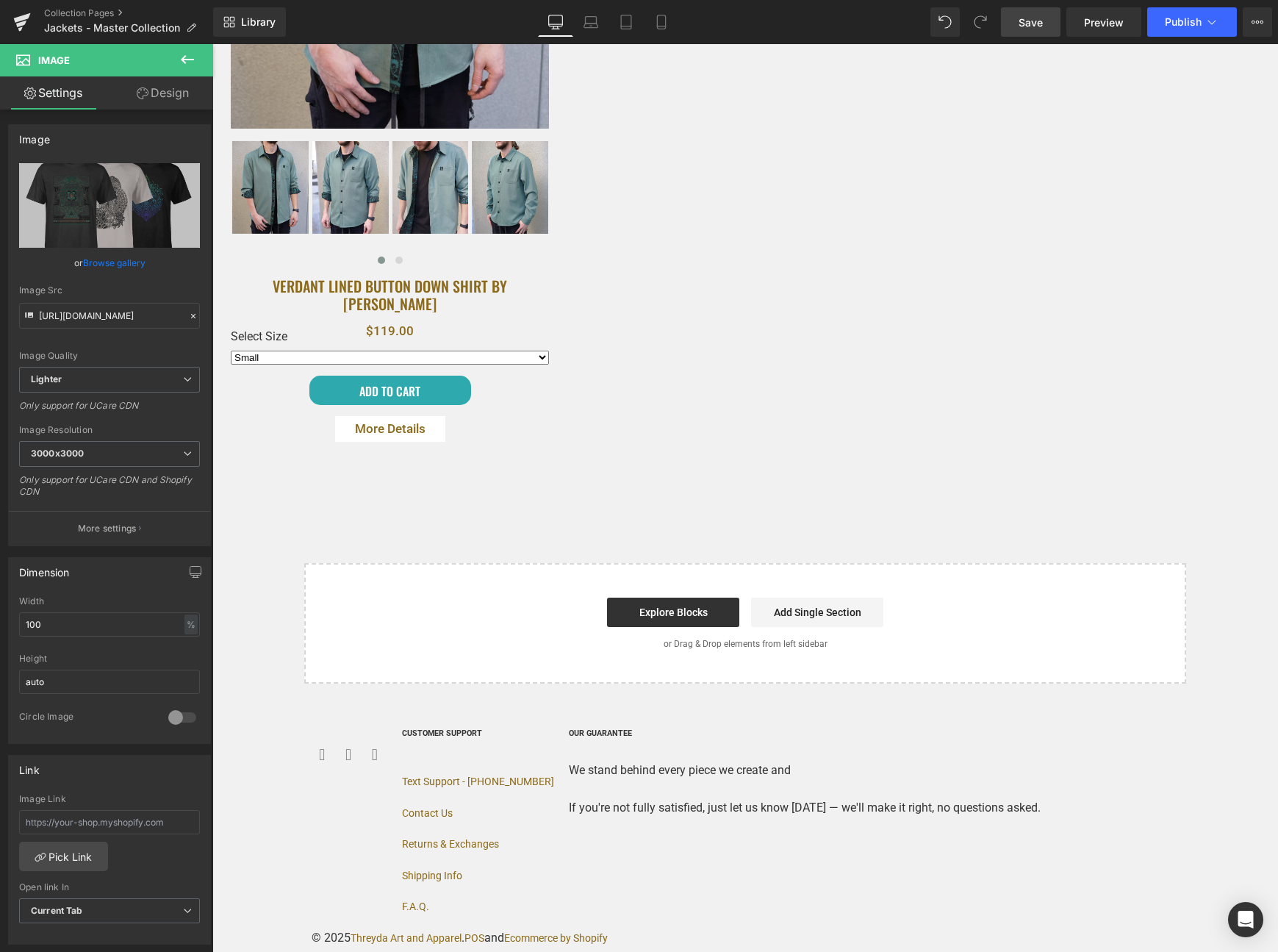
scroll to position [1646, 0]
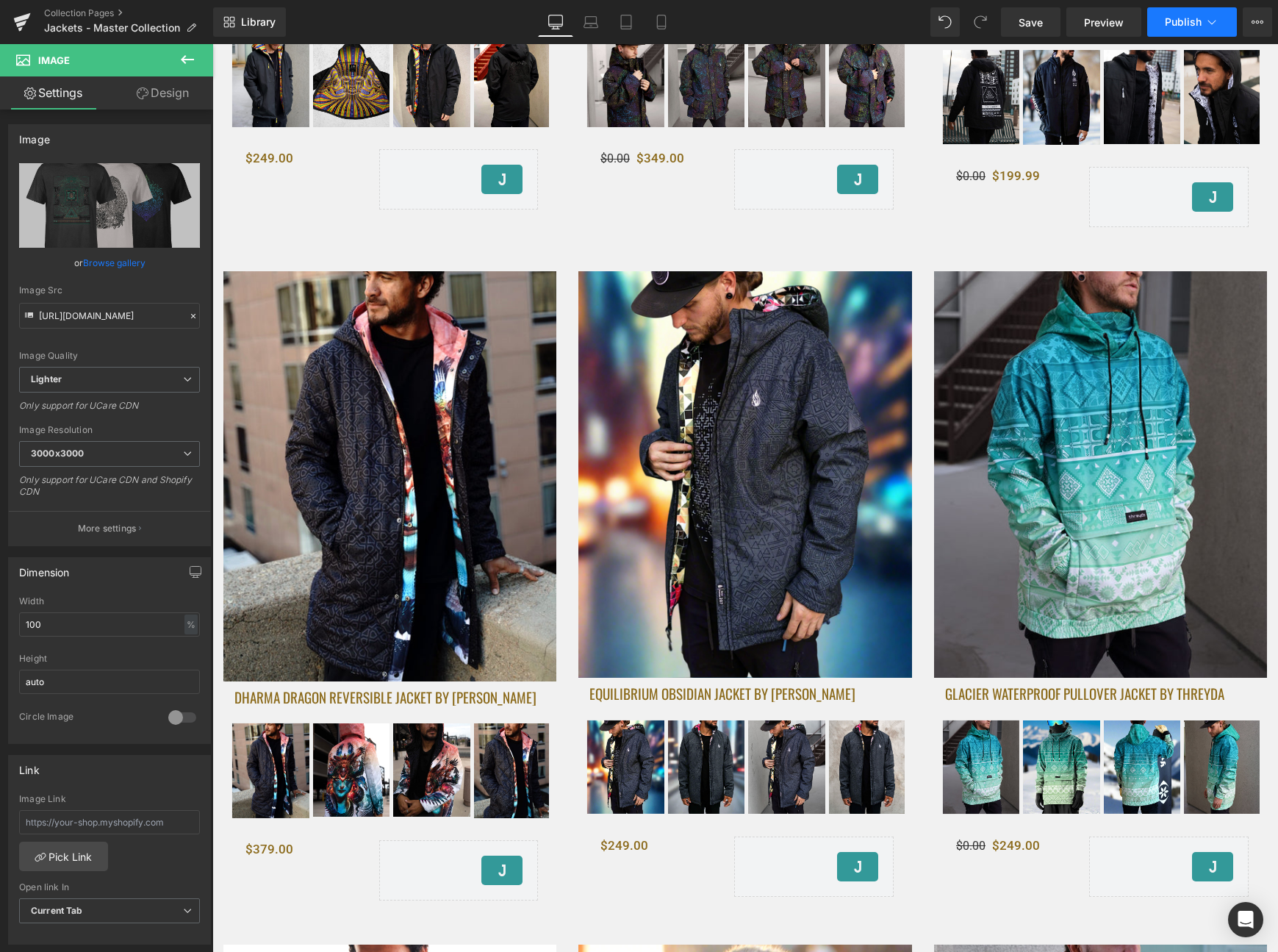
click at [1219, 17] on button "Publish" at bounding box center [1192, 22] width 89 height 30
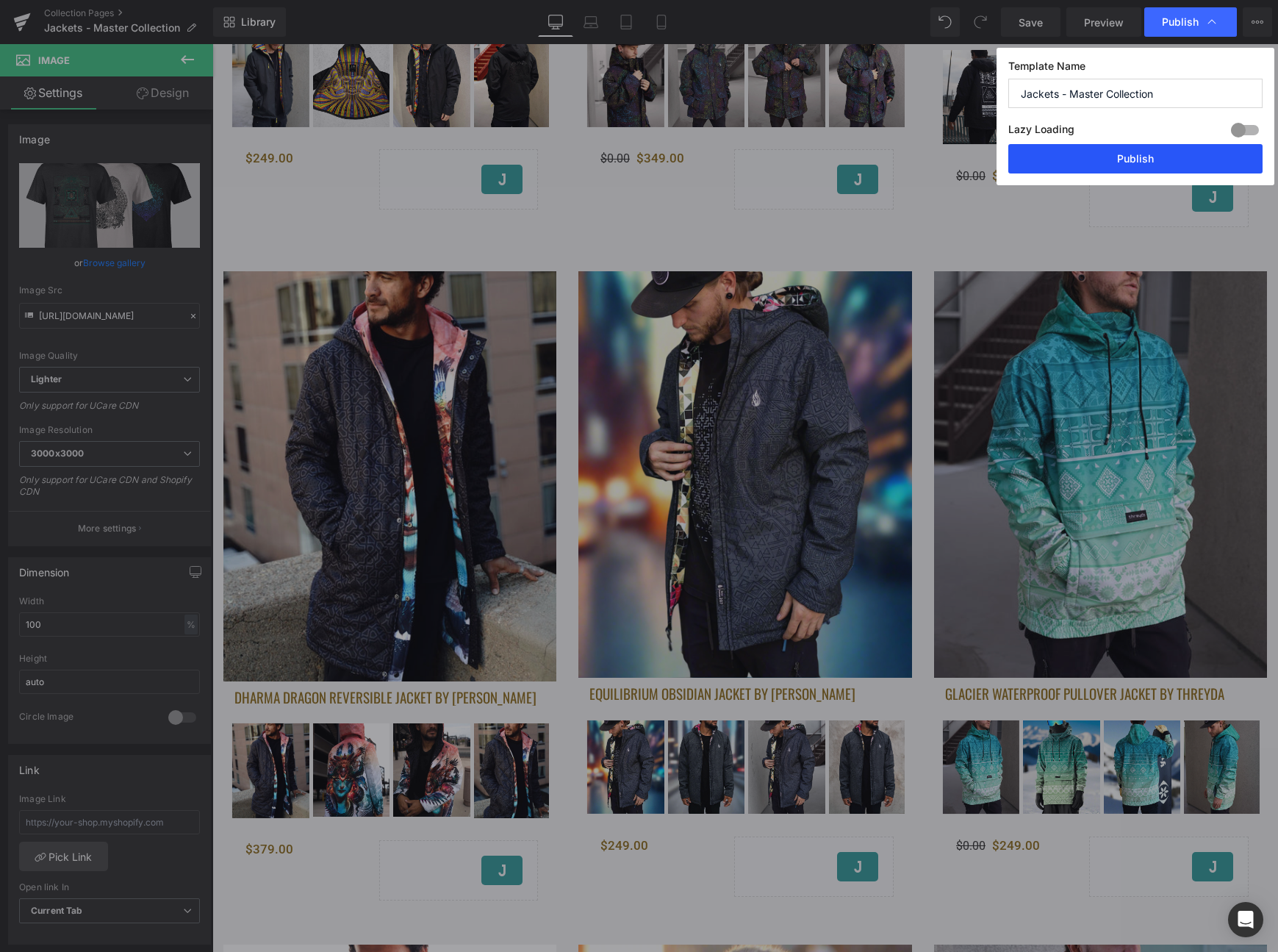
click at [1131, 163] on button "Publish" at bounding box center [1136, 159] width 255 height 30
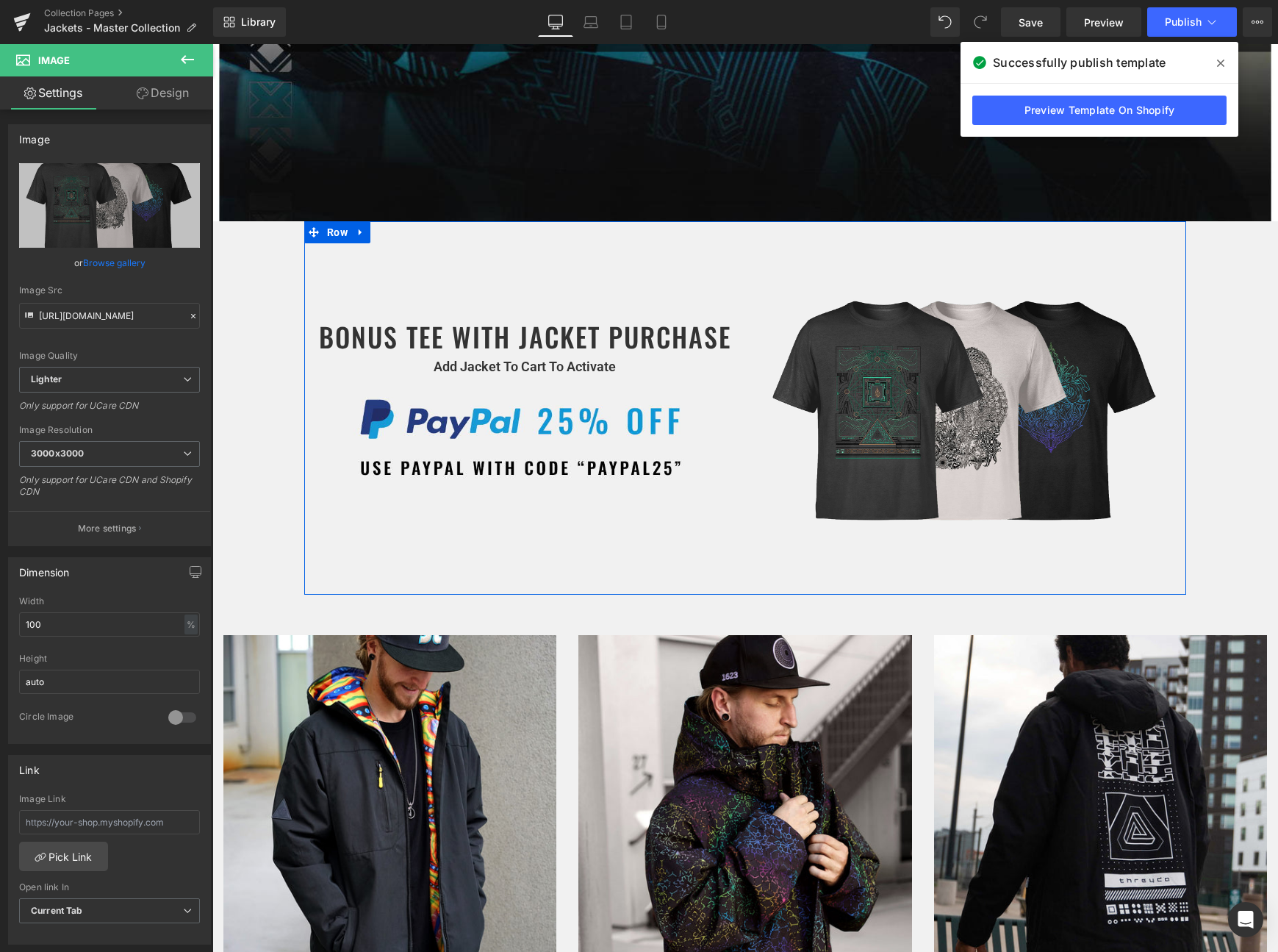
scroll to position [597, 0]
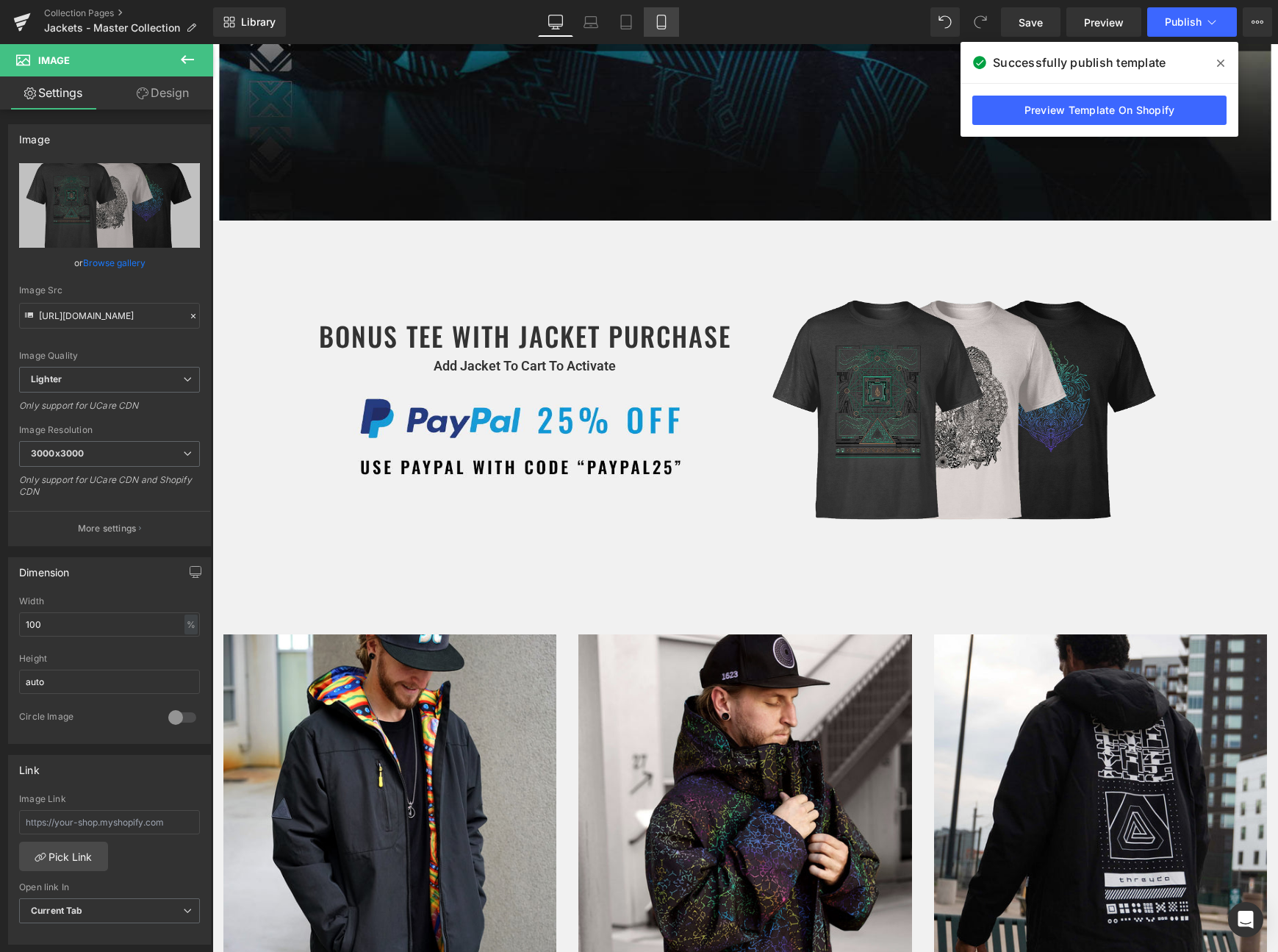
click at [658, 24] on icon at bounding box center [661, 22] width 8 height 14
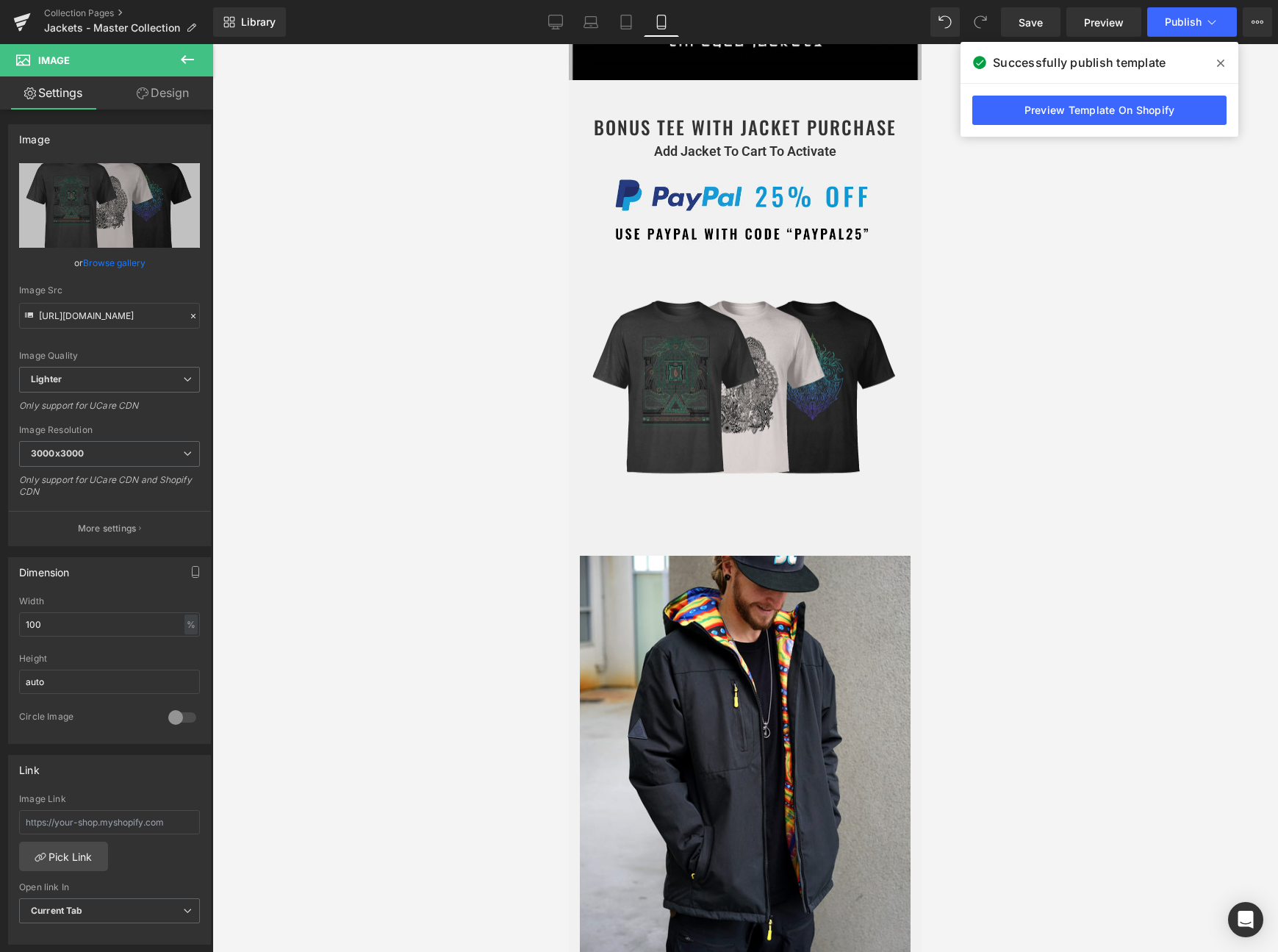
scroll to position [226, 0]
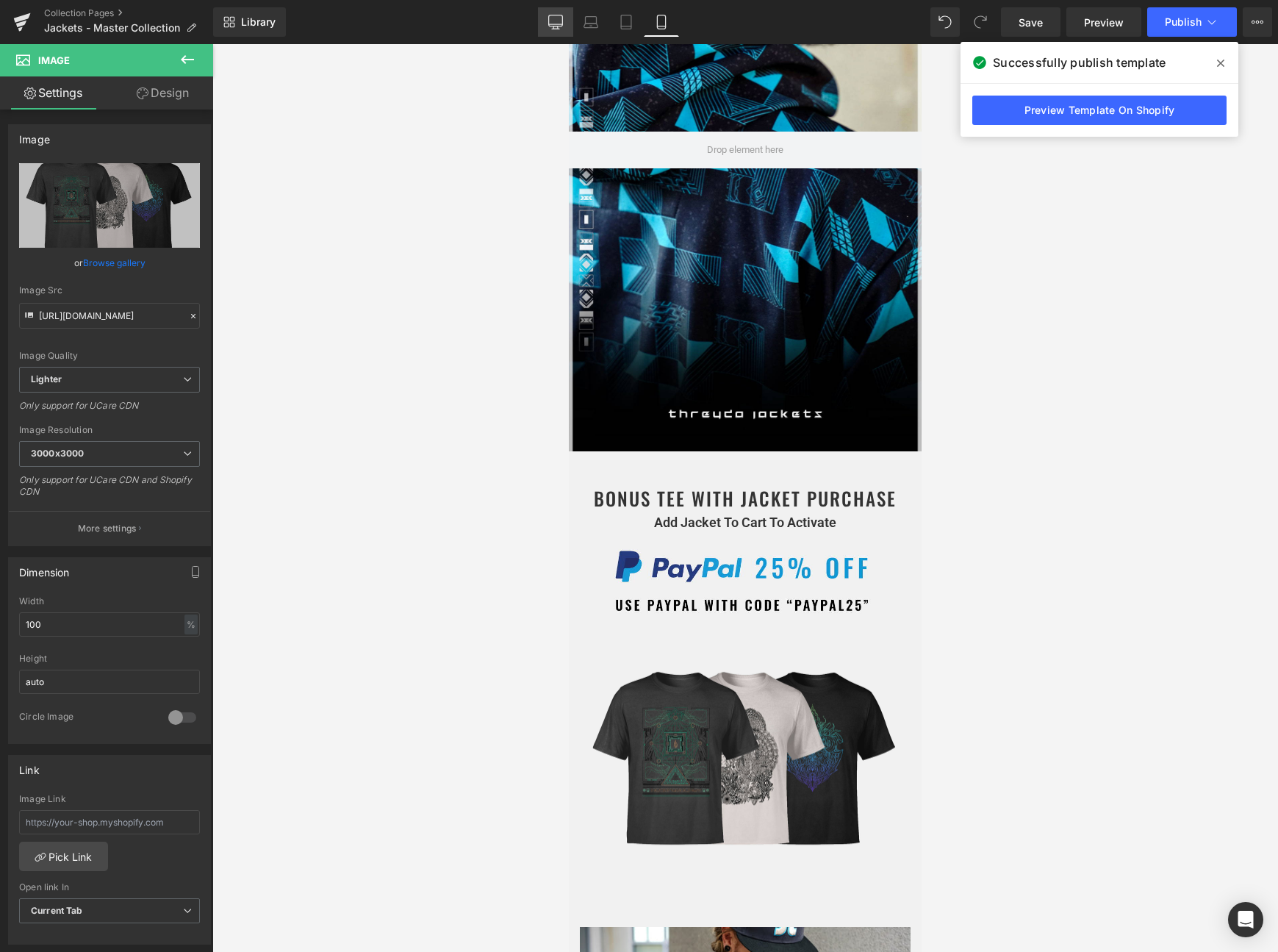
drag, startPoint x: 566, startPoint y: 21, endPoint x: 359, endPoint y: 45, distance: 208.4
click at [566, 21] on link "Desktop" at bounding box center [555, 22] width 35 height 30
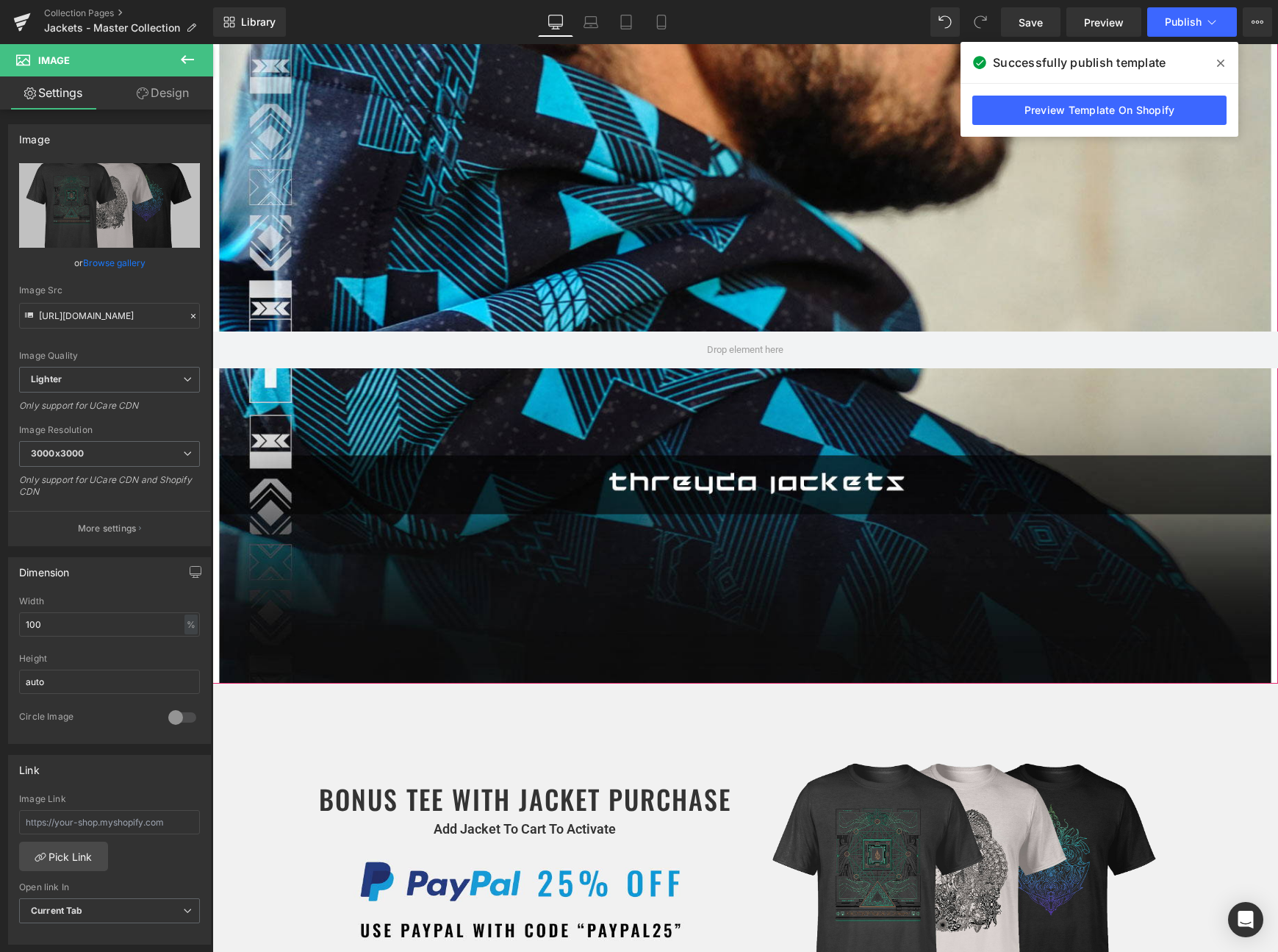
scroll to position [342, 0]
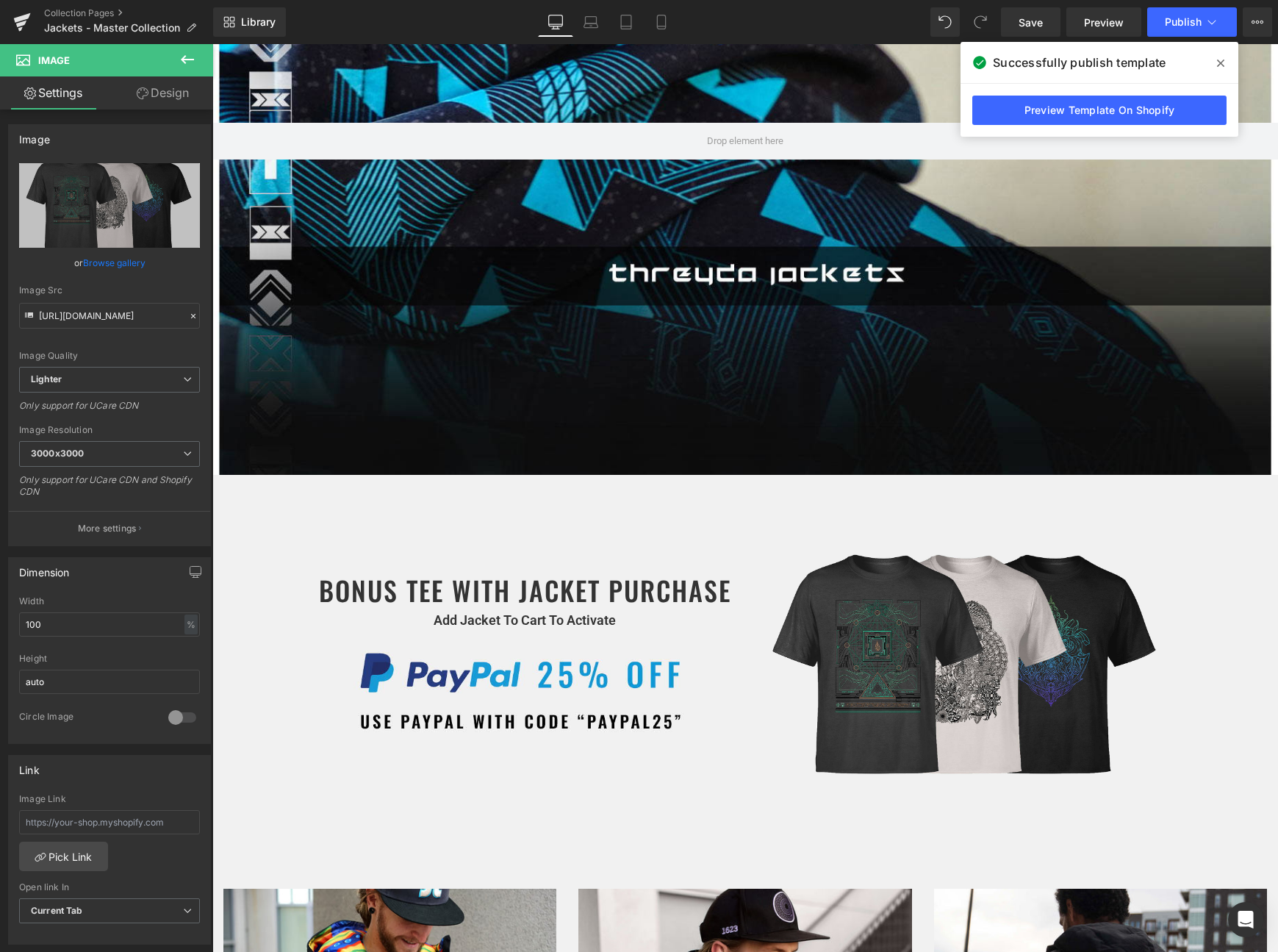
click at [479, 527] on div "BONUS TEE WITH JACKET PURCHASE Heading Add Jacket To Cart To Activate Text Bloc…" at bounding box center [525, 623] width 441 height 252
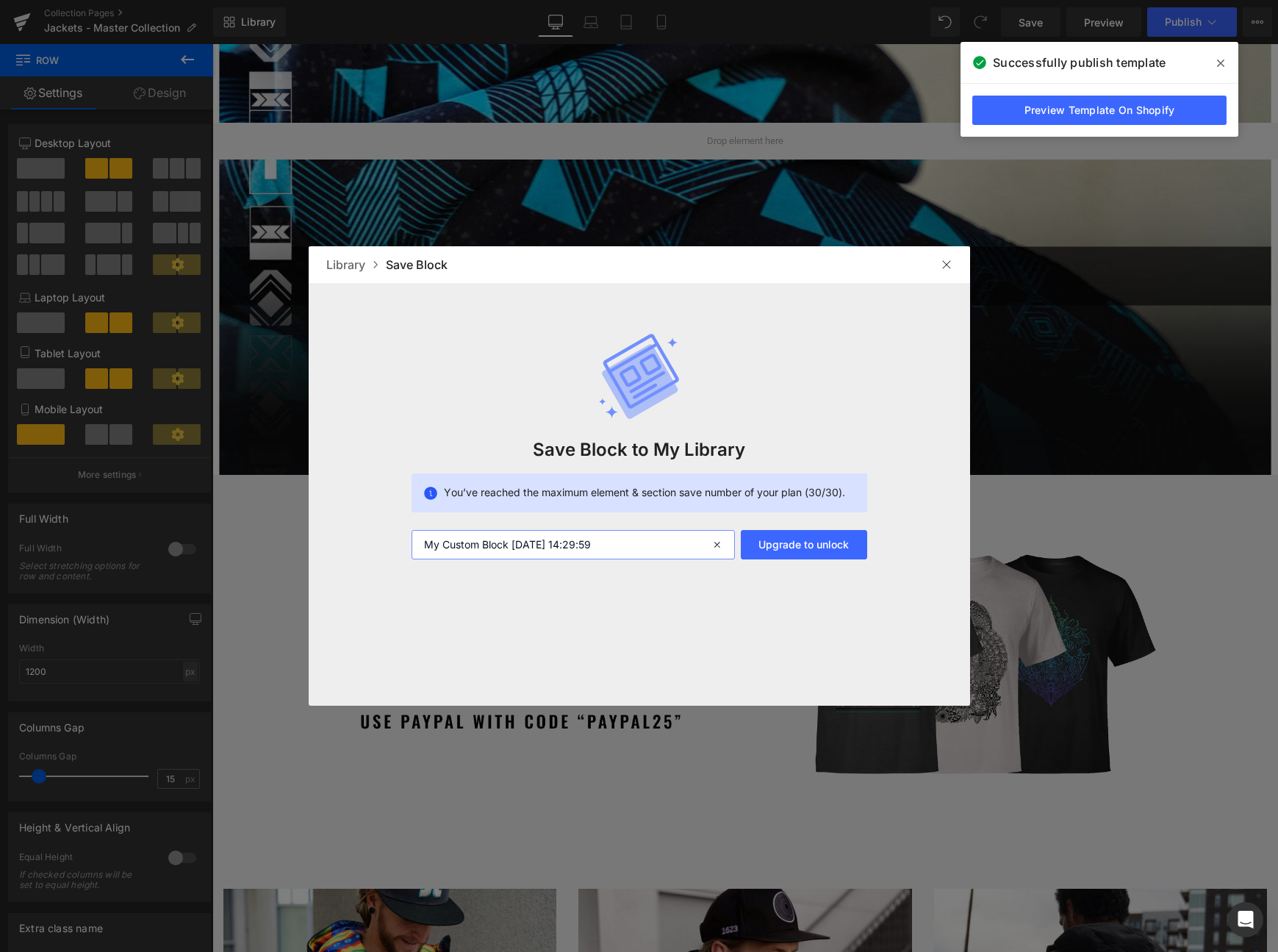
click at [517, 558] on input "My Custom Block 2025-09-13 14:29:59" at bounding box center [573, 545] width 324 height 30
click at [947, 259] on img at bounding box center [947, 265] width 12 height 12
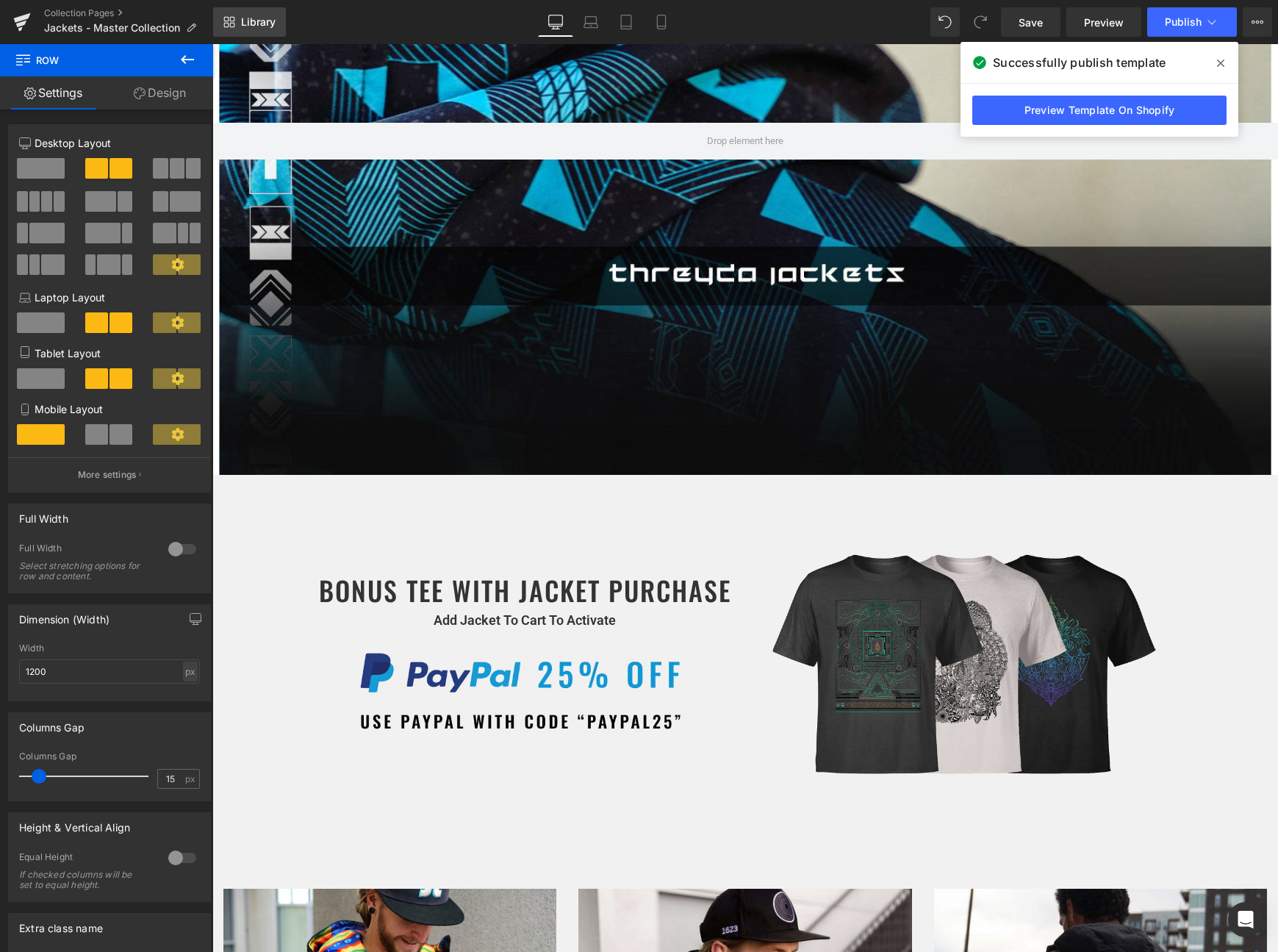
click at [237, 19] on link "Library" at bounding box center [249, 22] width 73 height 30
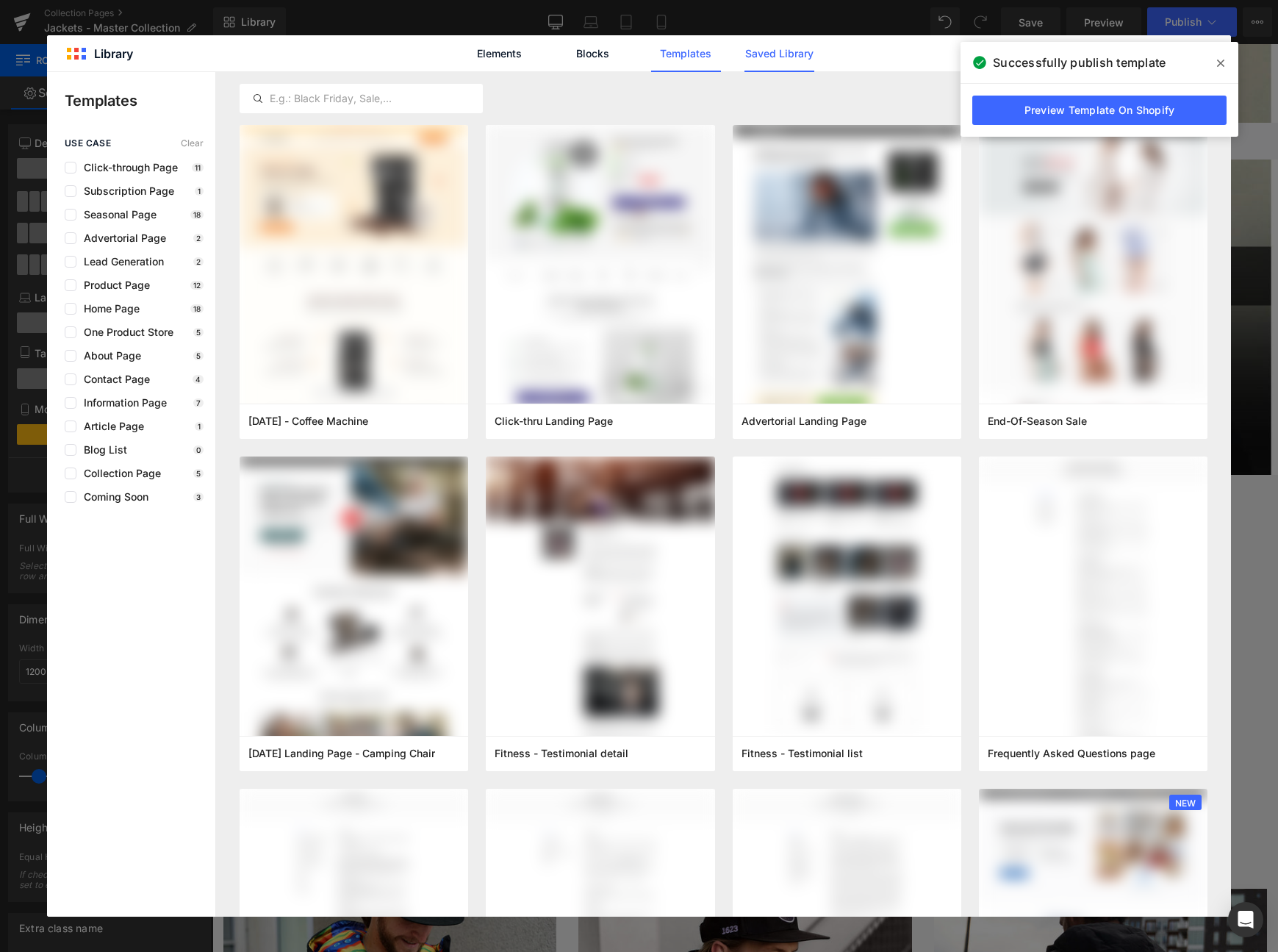
click at [801, 57] on link "Saved Library" at bounding box center [779, 53] width 70 height 36
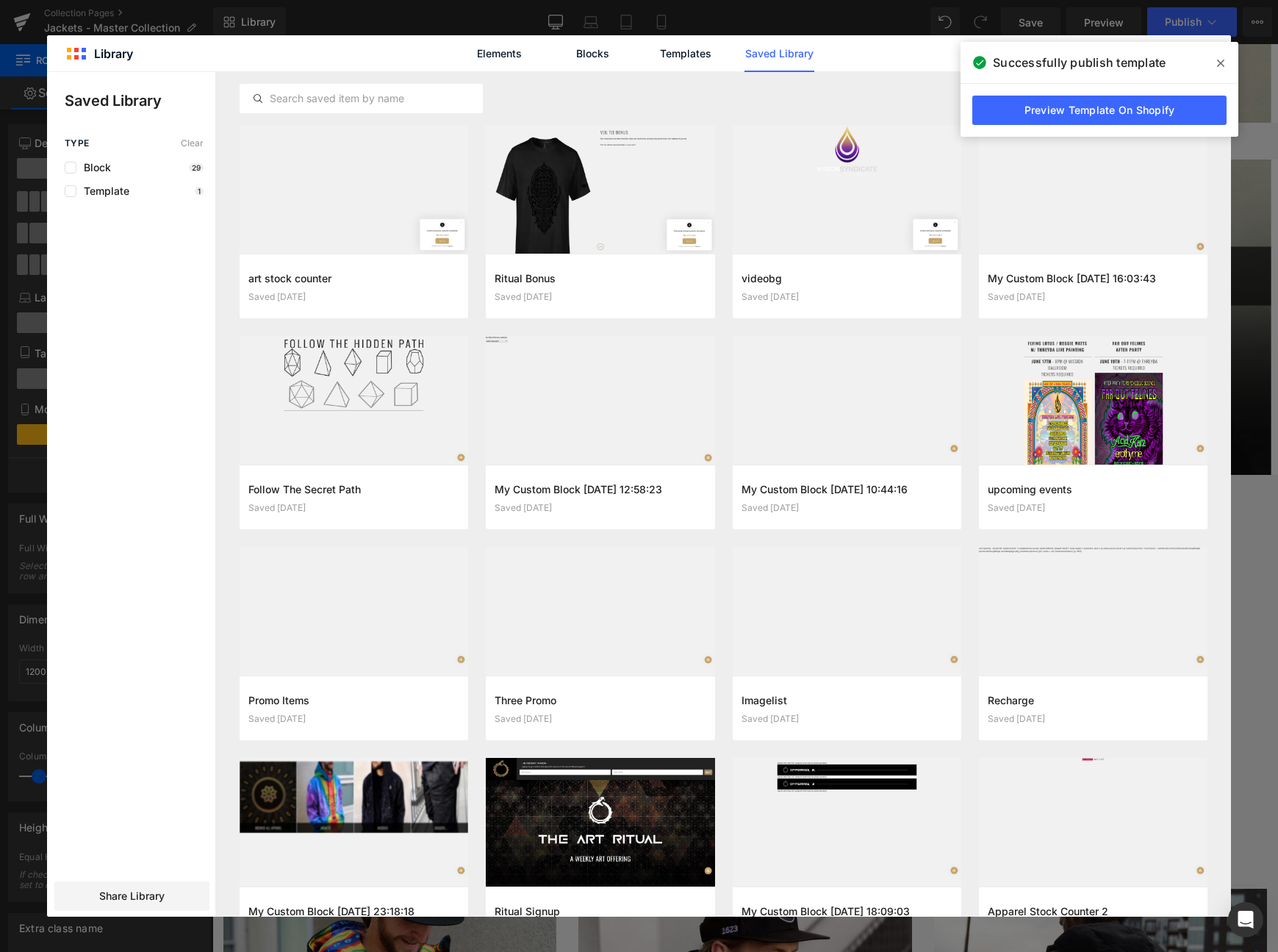
click at [1225, 62] on span at bounding box center [1221, 63] width 24 height 24
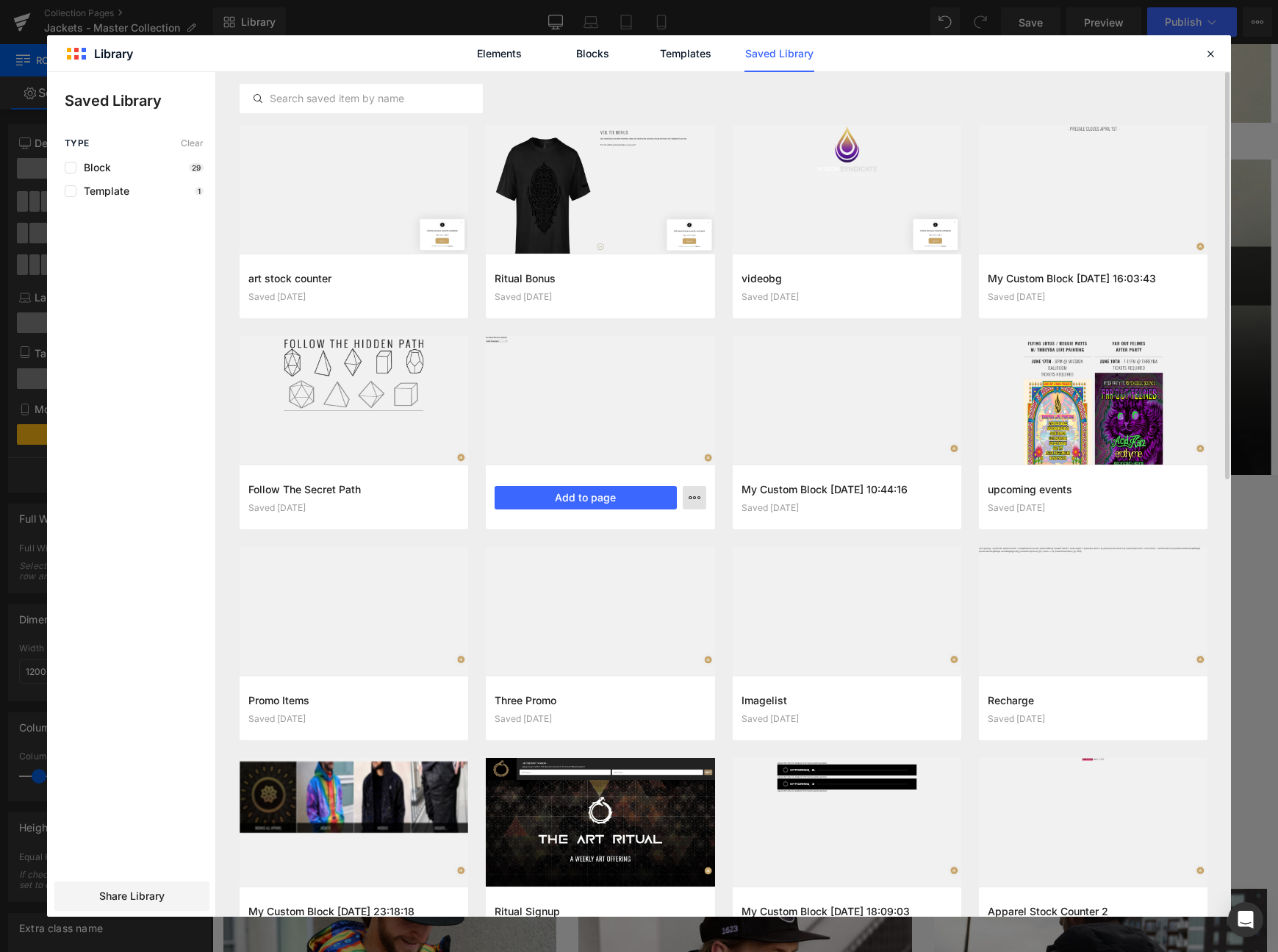
click at [692, 499] on icon "button" at bounding box center [694, 498] width 12 height 12
click at [651, 571] on div "Delete" at bounding box center [622, 561] width 167 height 31
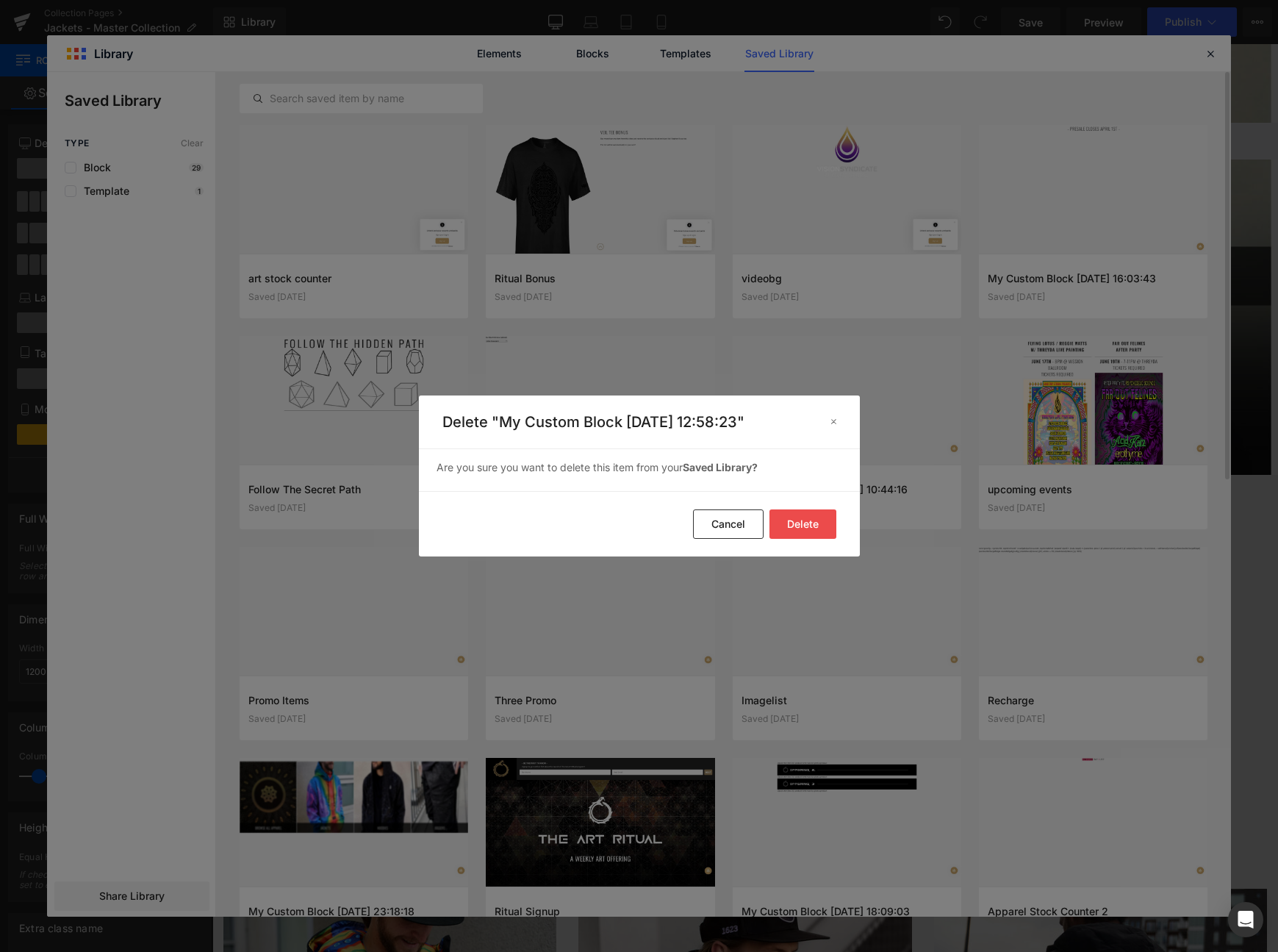
click at [799, 532] on button "Delete" at bounding box center [803, 524] width 67 height 30
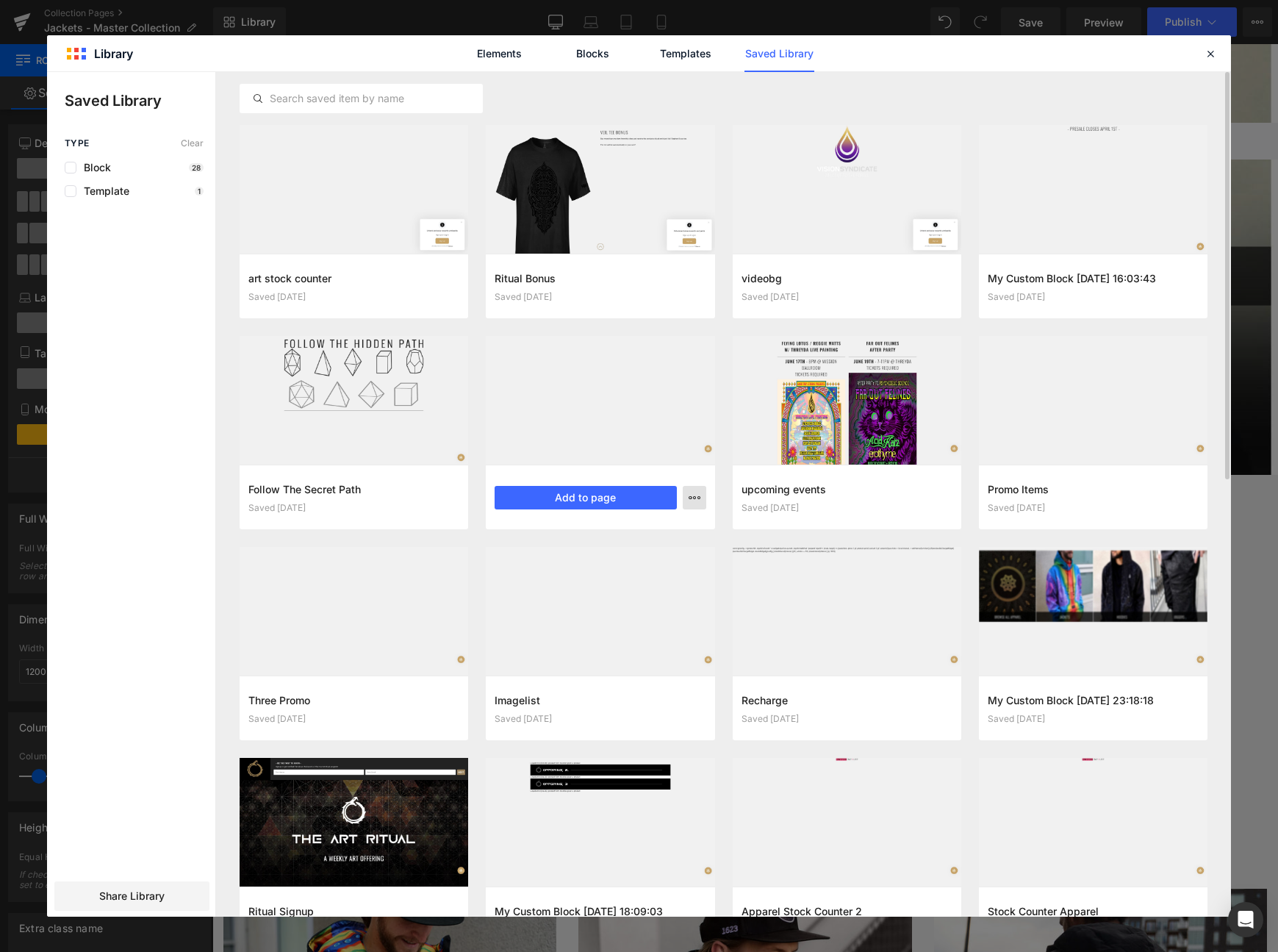
click at [694, 499] on icon "button" at bounding box center [694, 498] width 12 height 12
click at [619, 563] on div "Delete" at bounding box center [622, 561] width 167 height 31
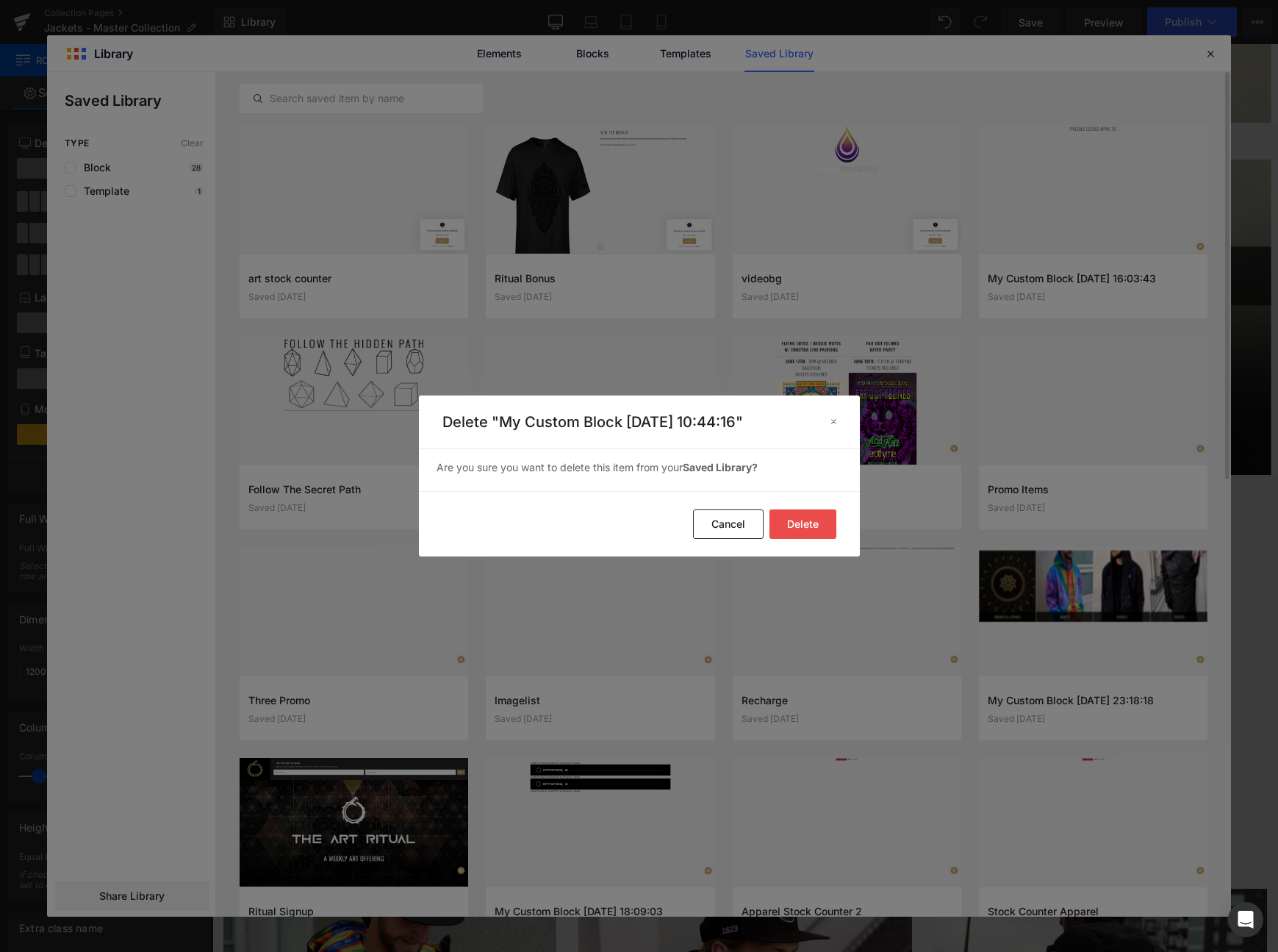
click at [787, 529] on button "Delete" at bounding box center [803, 524] width 67 height 30
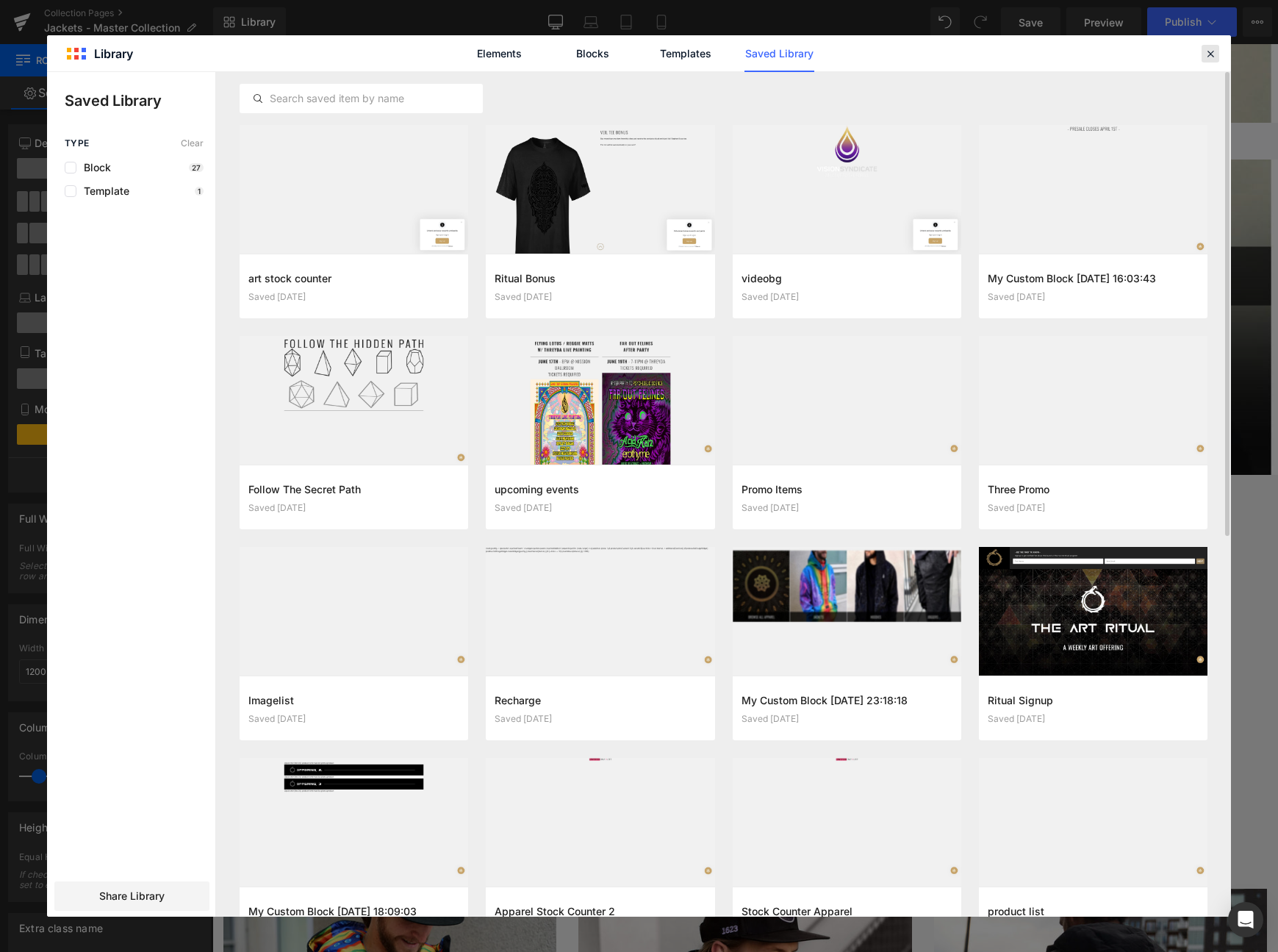
click at [1215, 51] on icon at bounding box center [1211, 54] width 13 height 13
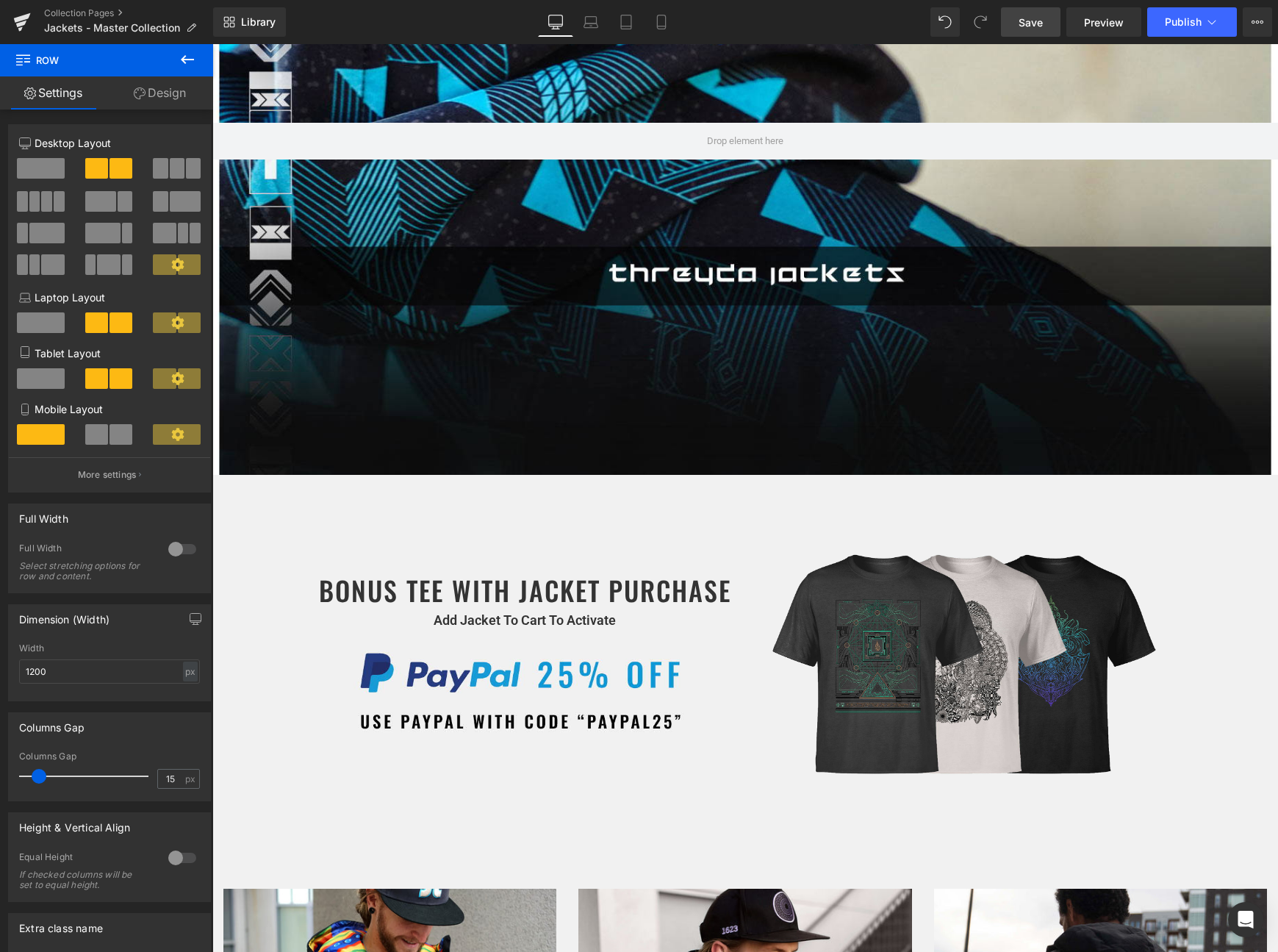
click at [1040, 25] on span "Save" at bounding box center [1031, 22] width 25 height 16
click at [429, 522] on div "BONUS TEE WITH JACKET PURCHASE Heading Add Jacket To Cart To Activate Text Bloc…" at bounding box center [525, 623] width 441 height 252
click at [520, 635] on img at bounding box center [525, 690] width 419 height 118
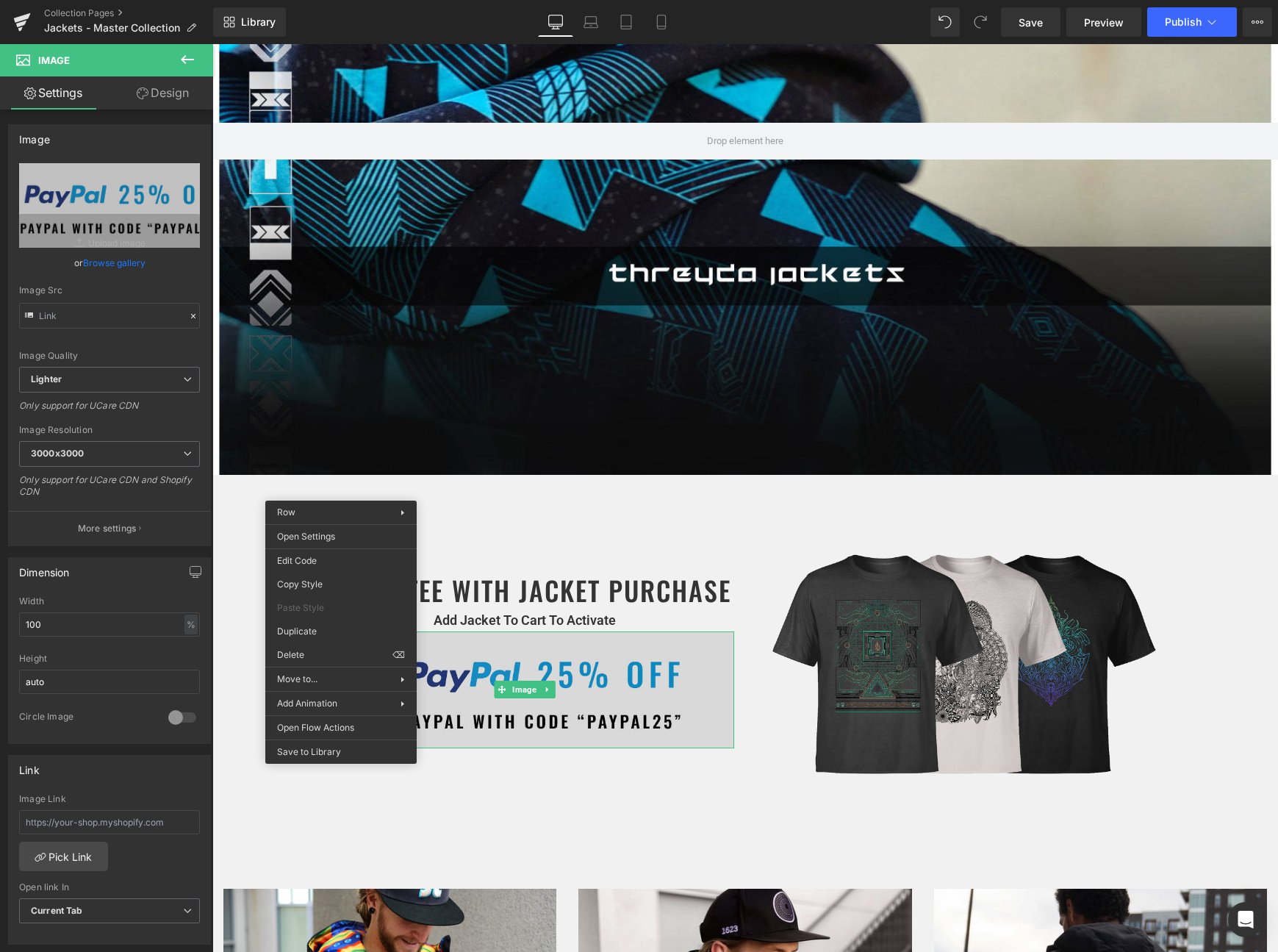
click at [511, 736] on img at bounding box center [525, 690] width 419 height 118
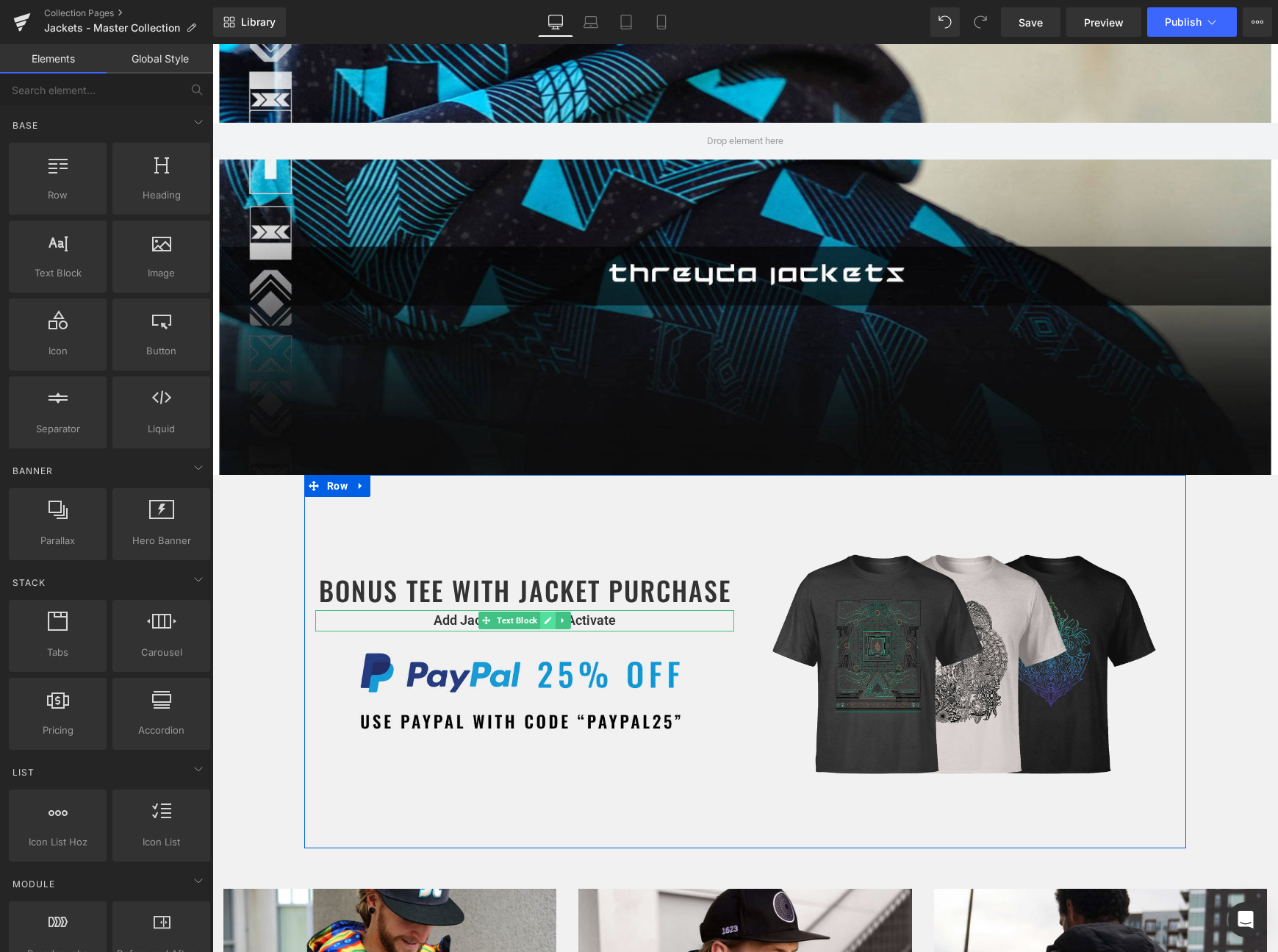
click at [550, 628] on link at bounding box center [548, 621] width 16 height 18
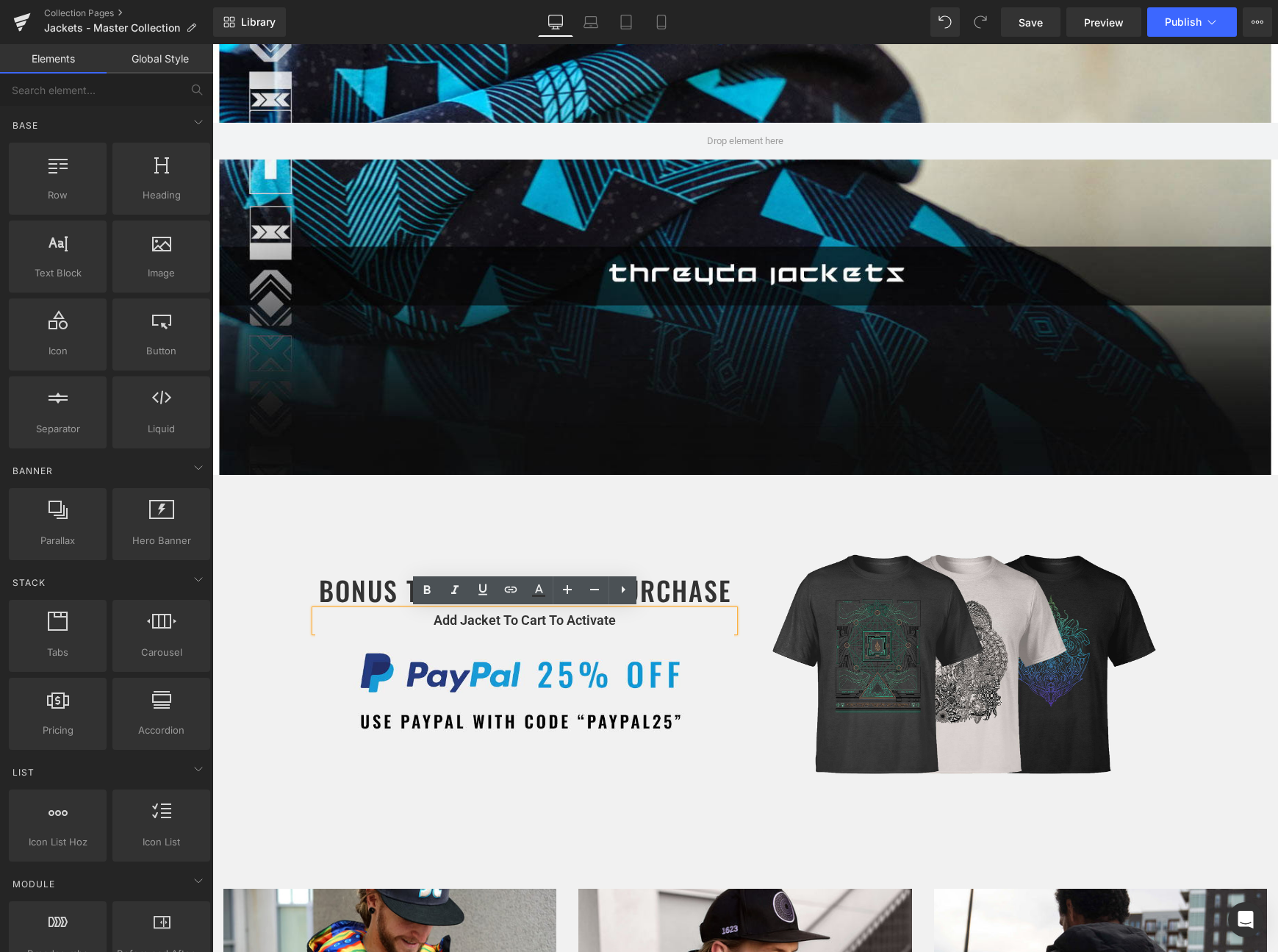
click at [607, 622] on p "Add Jacket To Cart To Activate" at bounding box center [525, 621] width 419 height 22
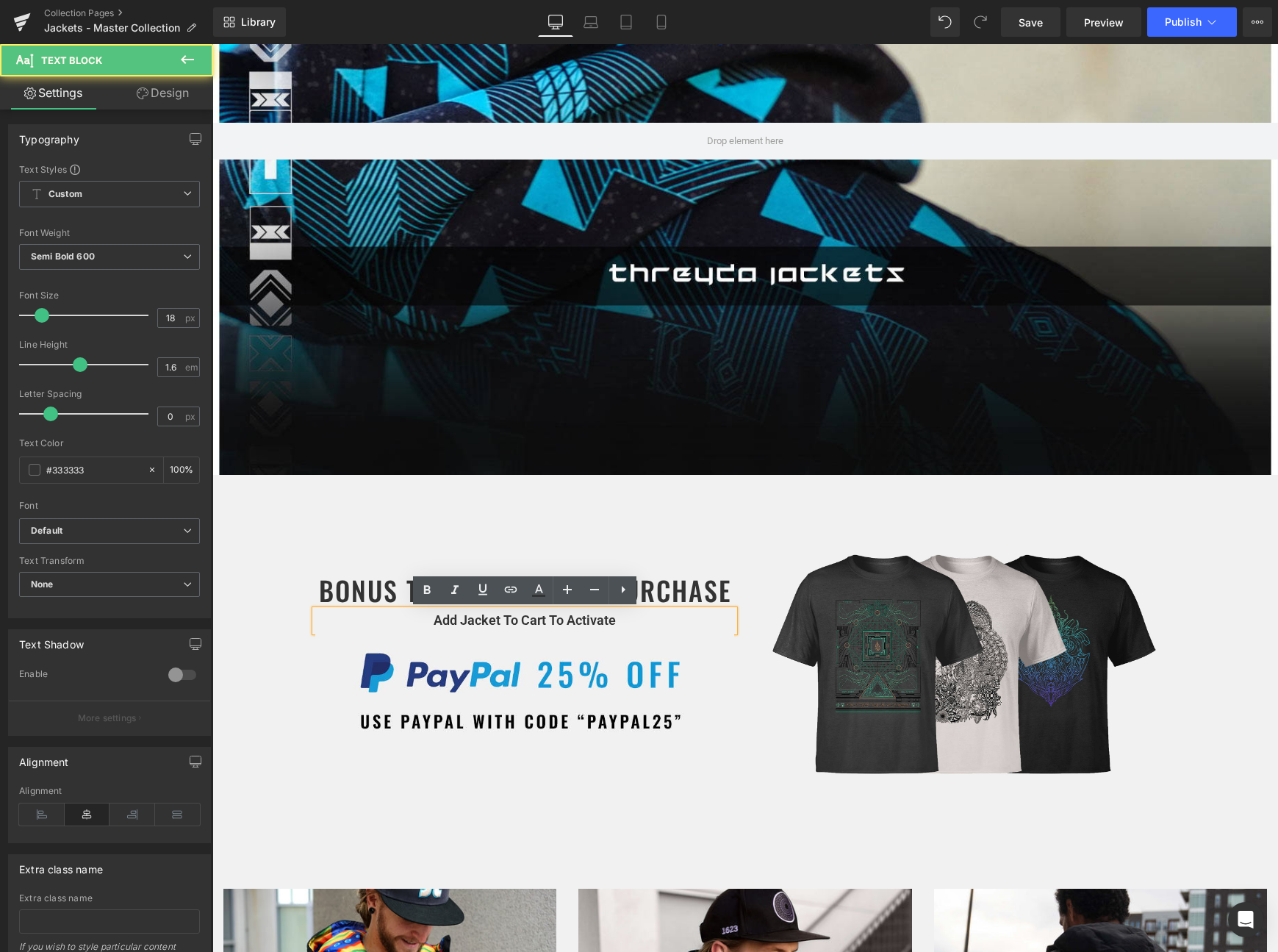
click at [617, 622] on p "Add Jacket To Cart To Activate" at bounding box center [525, 621] width 419 height 22
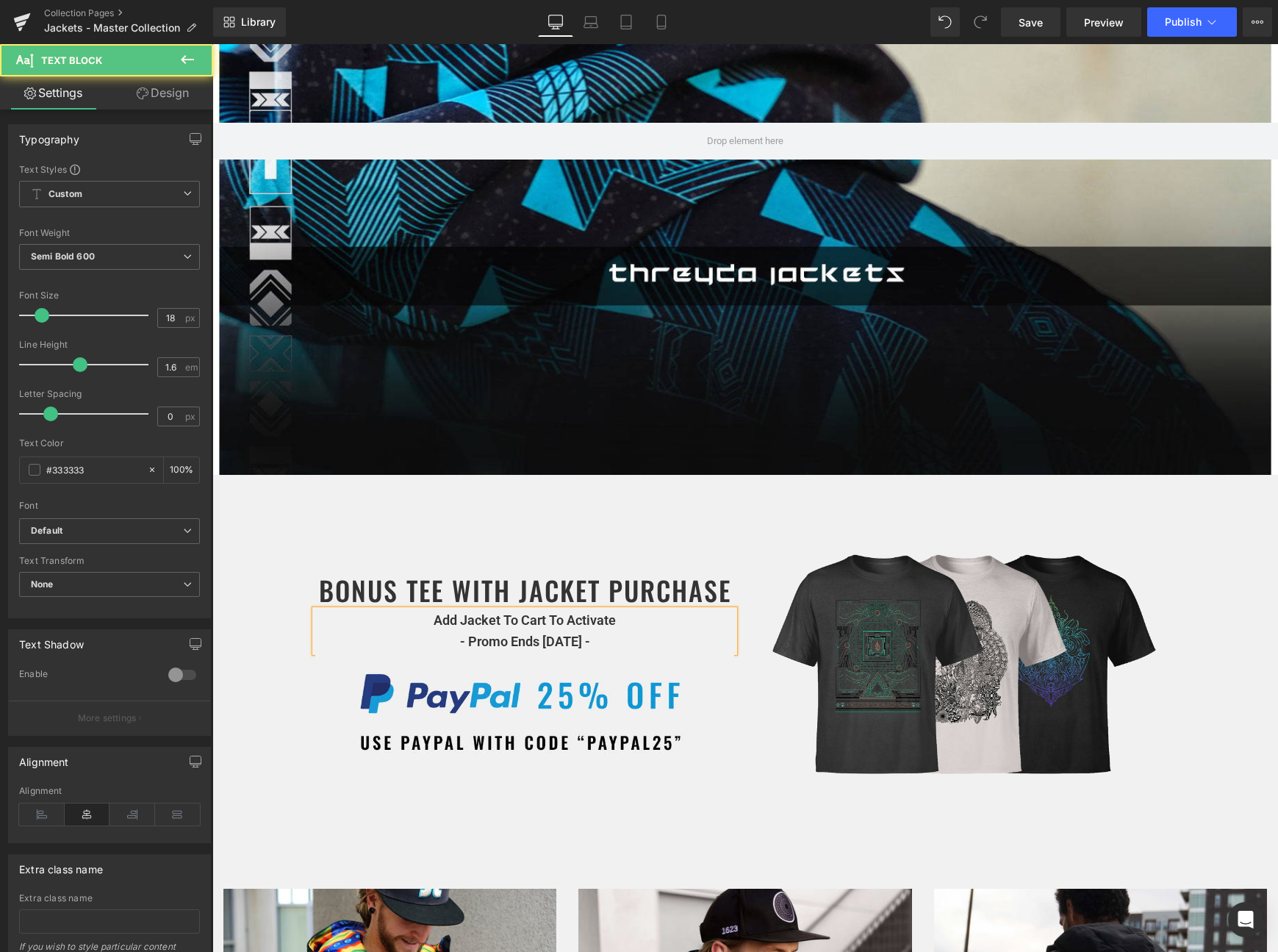
drag, startPoint x: 603, startPoint y: 642, endPoint x: 449, endPoint y: 648, distance: 154.1
click at [448, 648] on p "Add Jacket To Cart To Activate - Promo Ends Sept 22nd -" at bounding box center [525, 631] width 419 height 42
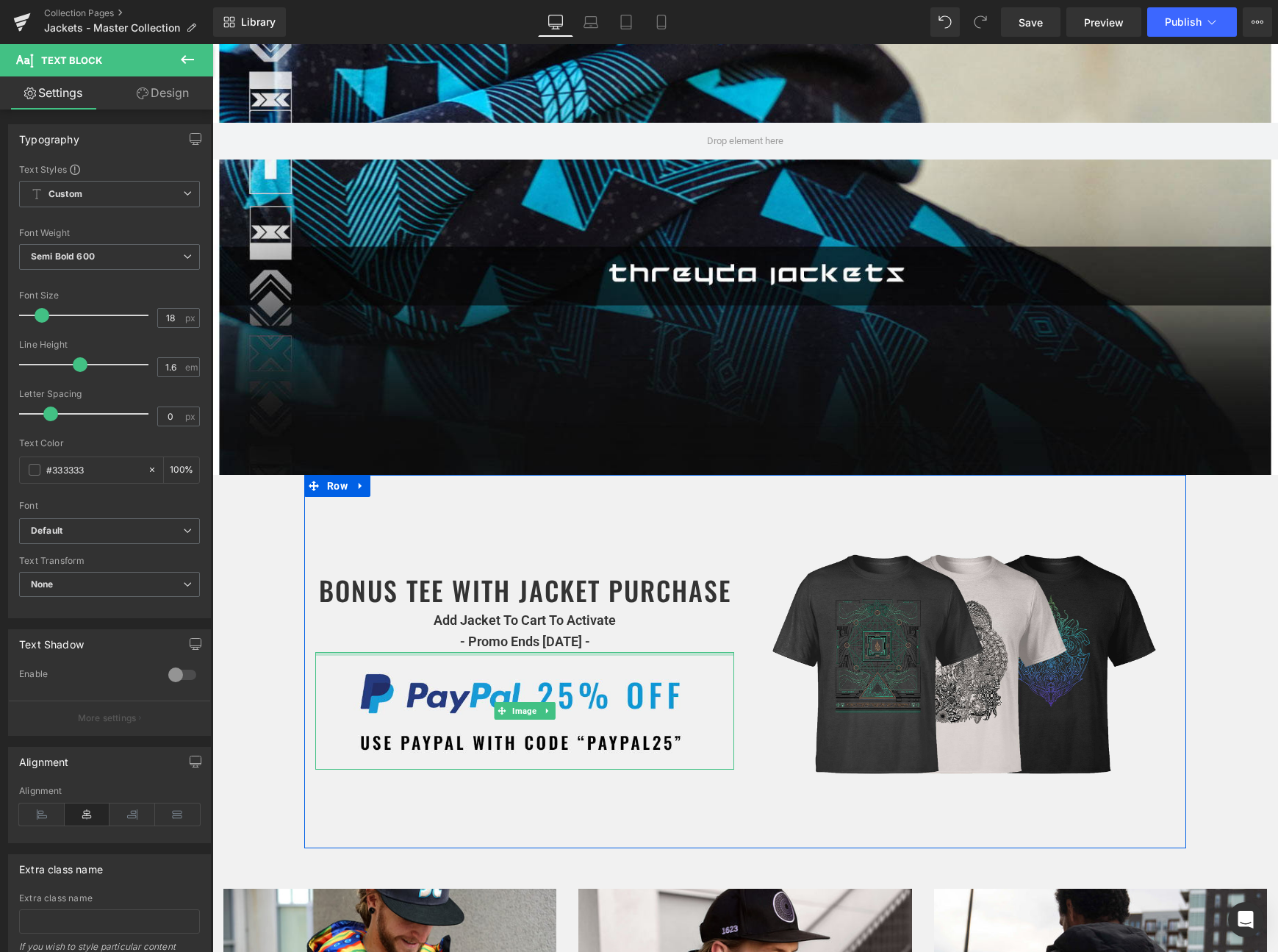
click at [489, 643] on p "Add Jacket To Cart To Activate - Promo Ends Sept 22nd -" at bounding box center [525, 631] width 419 height 42
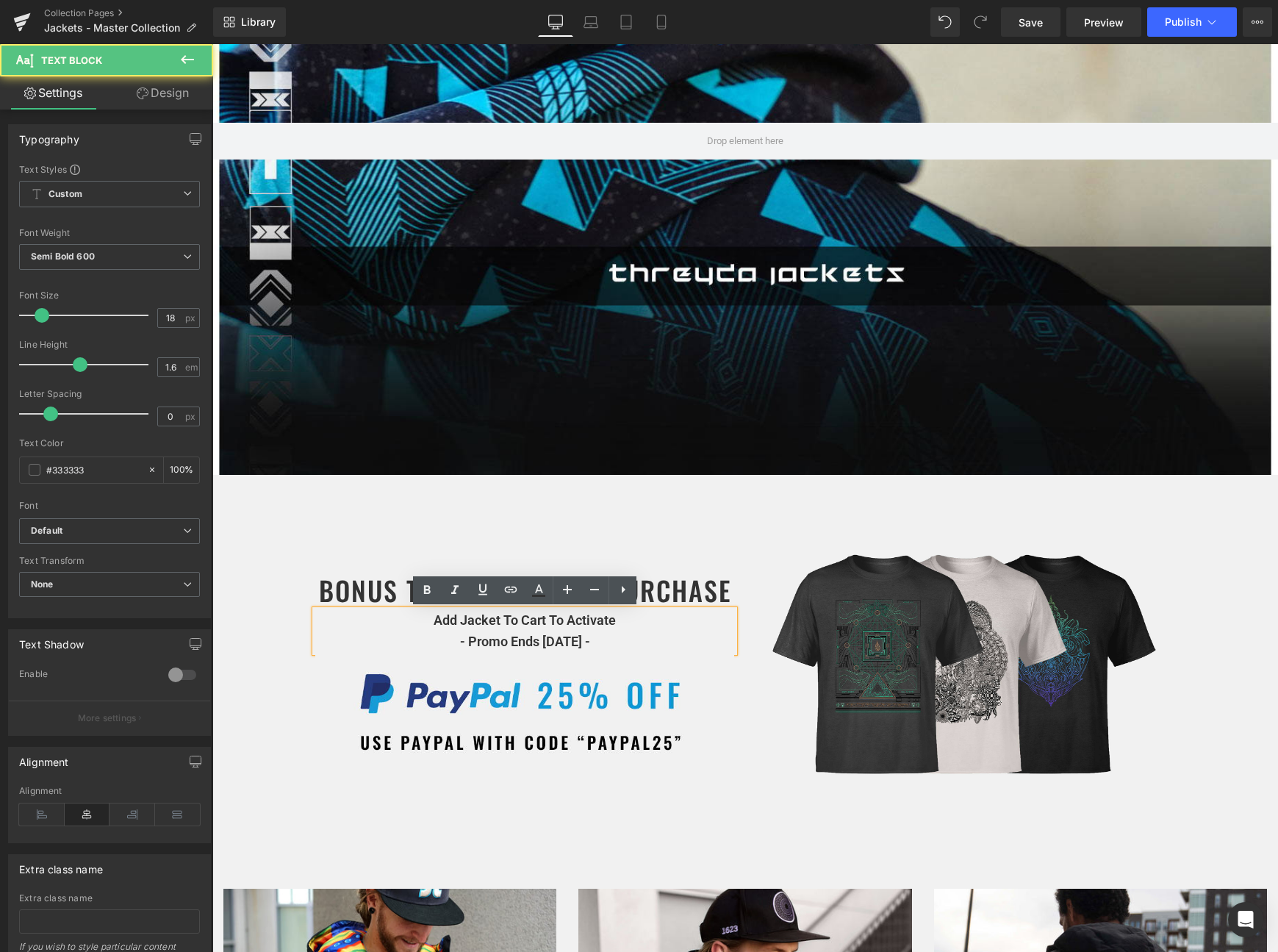
click at [489, 643] on p "Add Jacket To Cart To Activate - Promo Ends Sept 22nd -" at bounding box center [525, 631] width 419 height 42
click at [426, 585] on icon at bounding box center [427, 590] width 7 height 9
click at [461, 648] on span "- Promo Ends Sept 22nd -" at bounding box center [525, 641] width 127 height 16
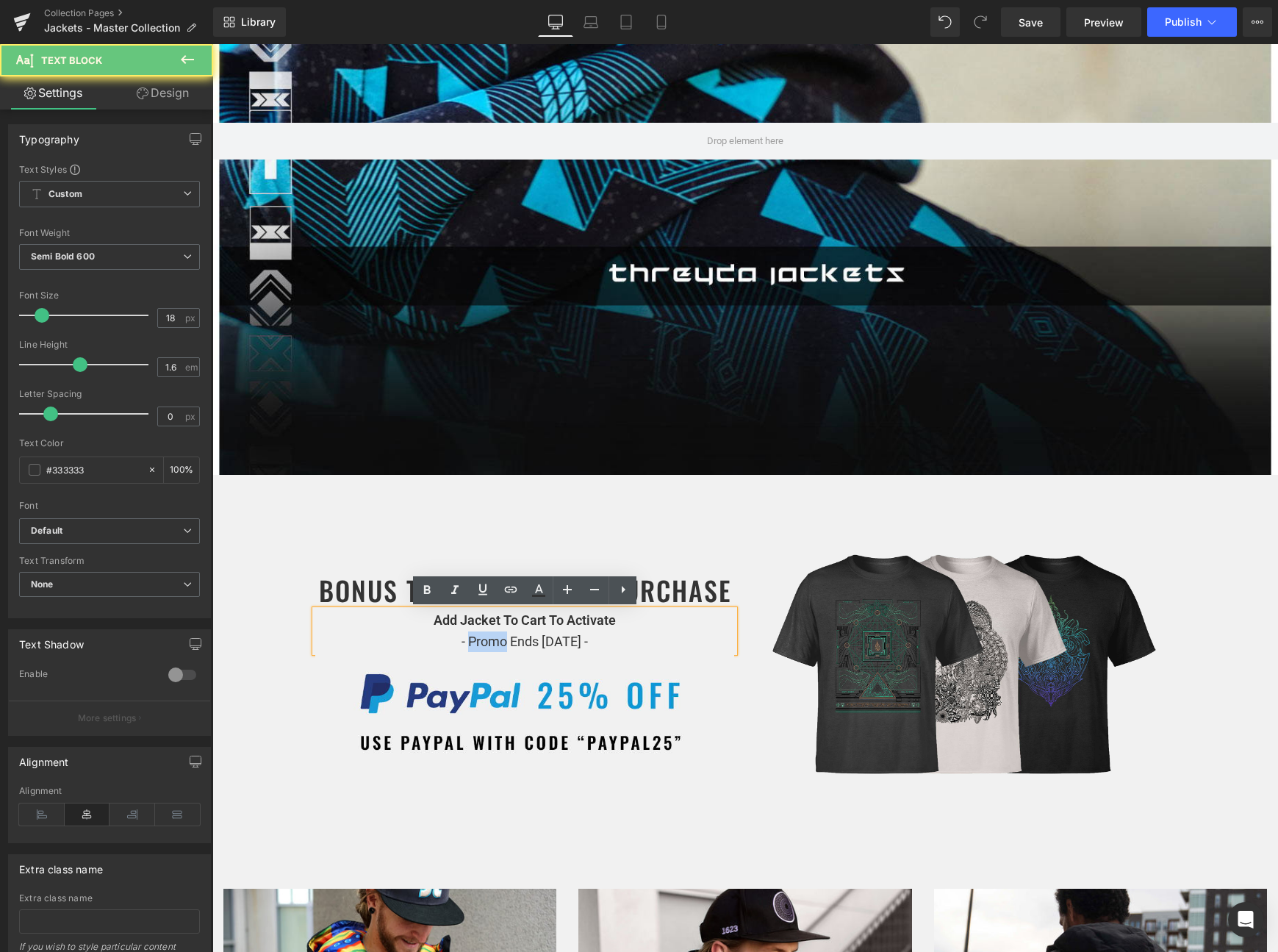
click at [461, 648] on span "- Promo Ends Sept 22nd -" at bounding box center [525, 641] width 127 height 16
click at [371, 627] on p "Add Jacket To Cart To Activate - Promo Ends Sept 22nd -" at bounding box center [525, 631] width 419 height 42
click at [683, 530] on div "BONUS TEE WITH JACKET PURCHASE Heading Add Jacket To Cart To Activate - Promo E…" at bounding box center [525, 633] width 441 height 272
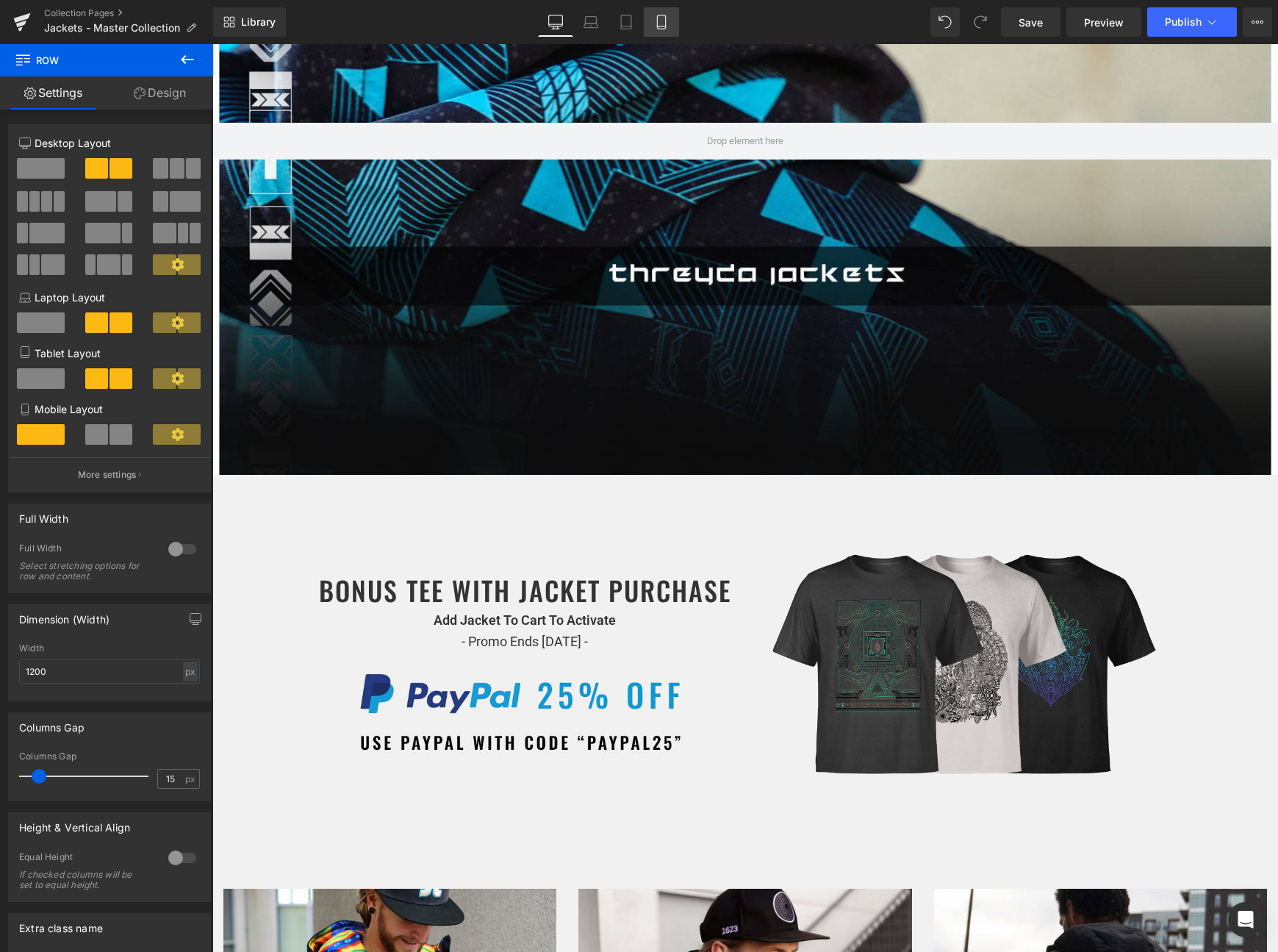
drag, startPoint x: 675, startPoint y: 21, endPoint x: 124, endPoint y: 149, distance: 565.7
click at [675, 21] on link "Mobile" at bounding box center [661, 22] width 35 height 30
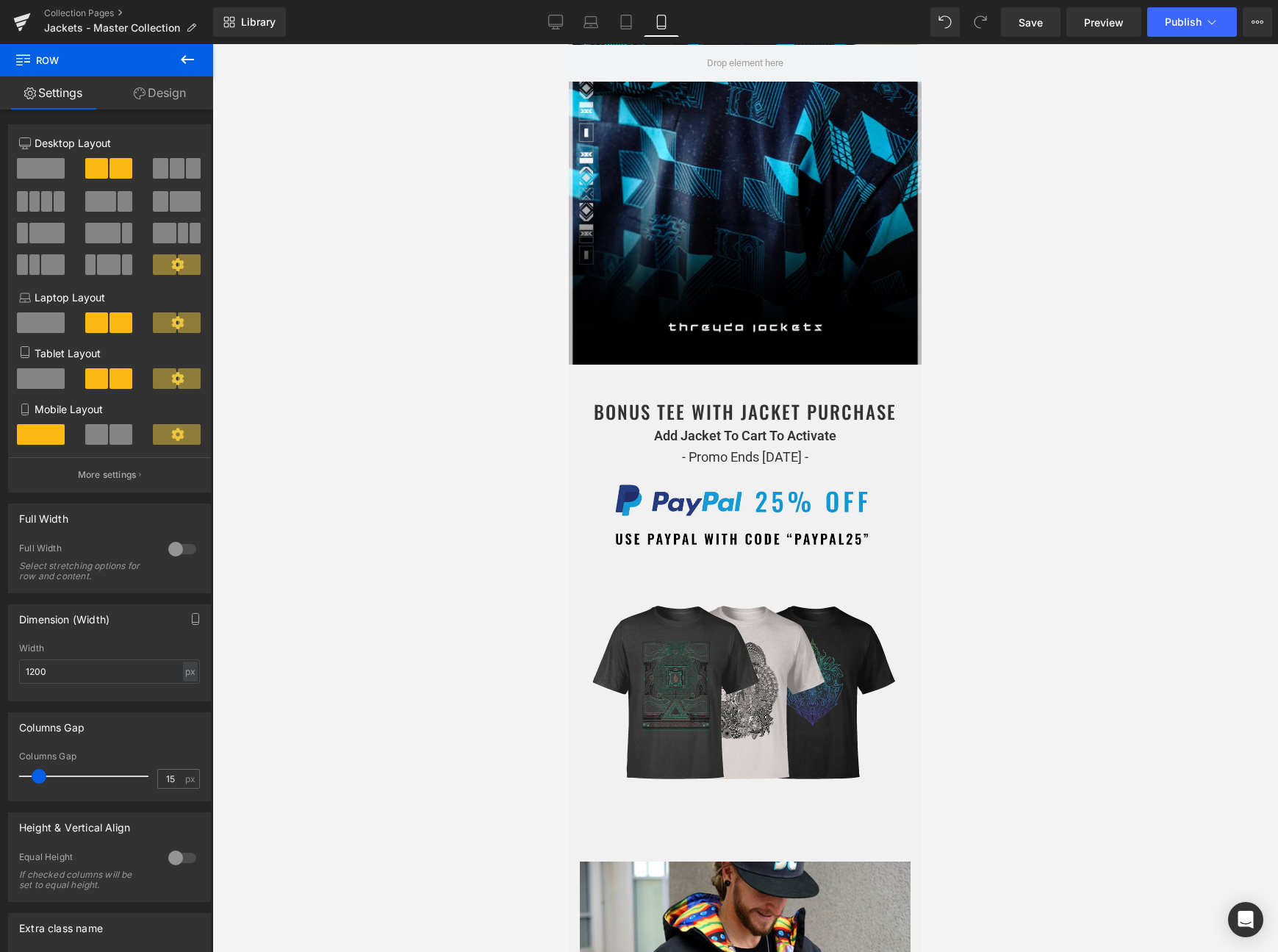
scroll to position [325, 0]
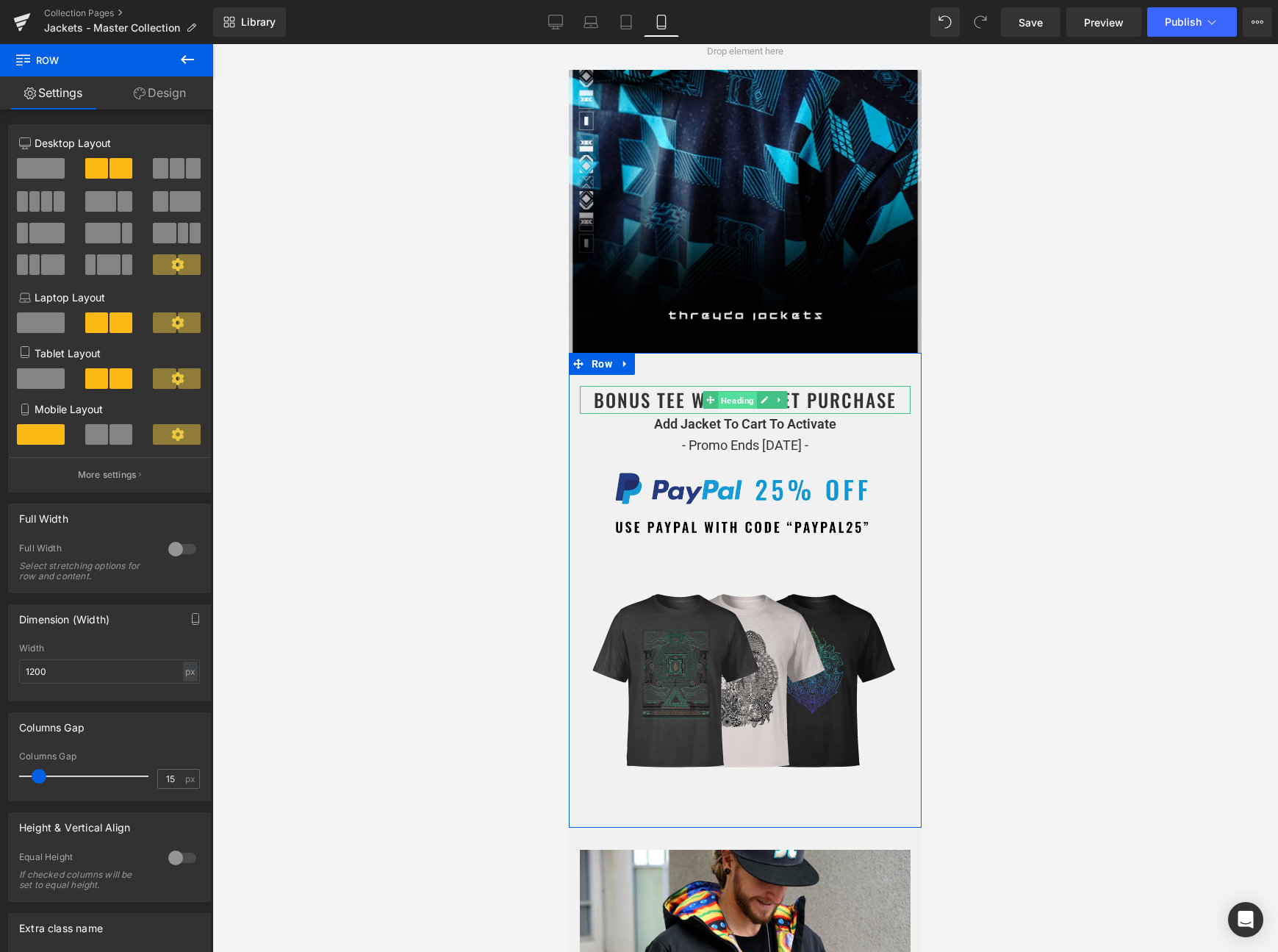
drag, startPoint x: 738, startPoint y: 403, endPoint x: 830, endPoint y: 223, distance: 202.1
click at [738, 403] on span "Heading" at bounding box center [738, 400] width 39 height 18
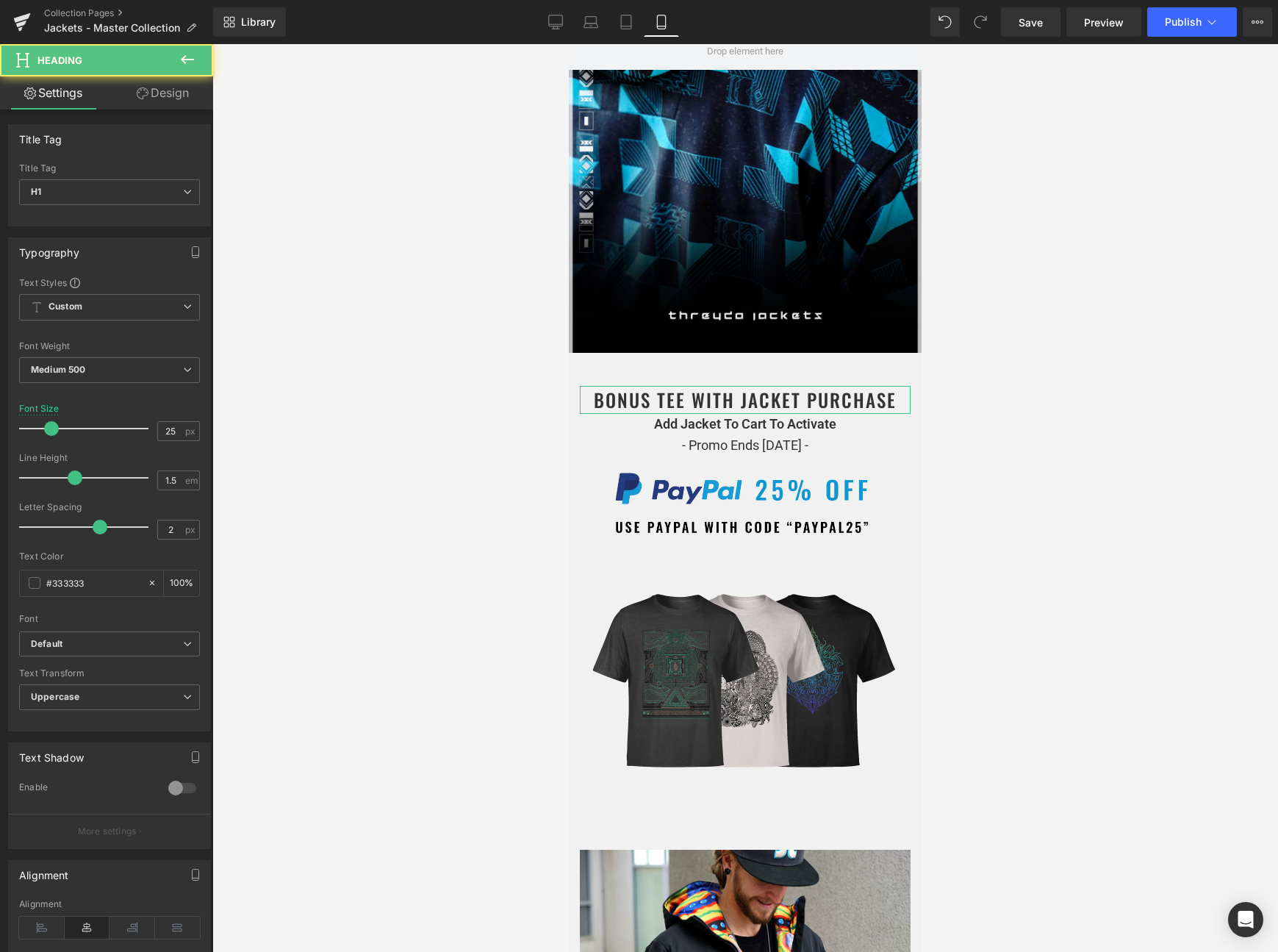
click at [168, 97] on link "Design" at bounding box center [162, 93] width 106 height 33
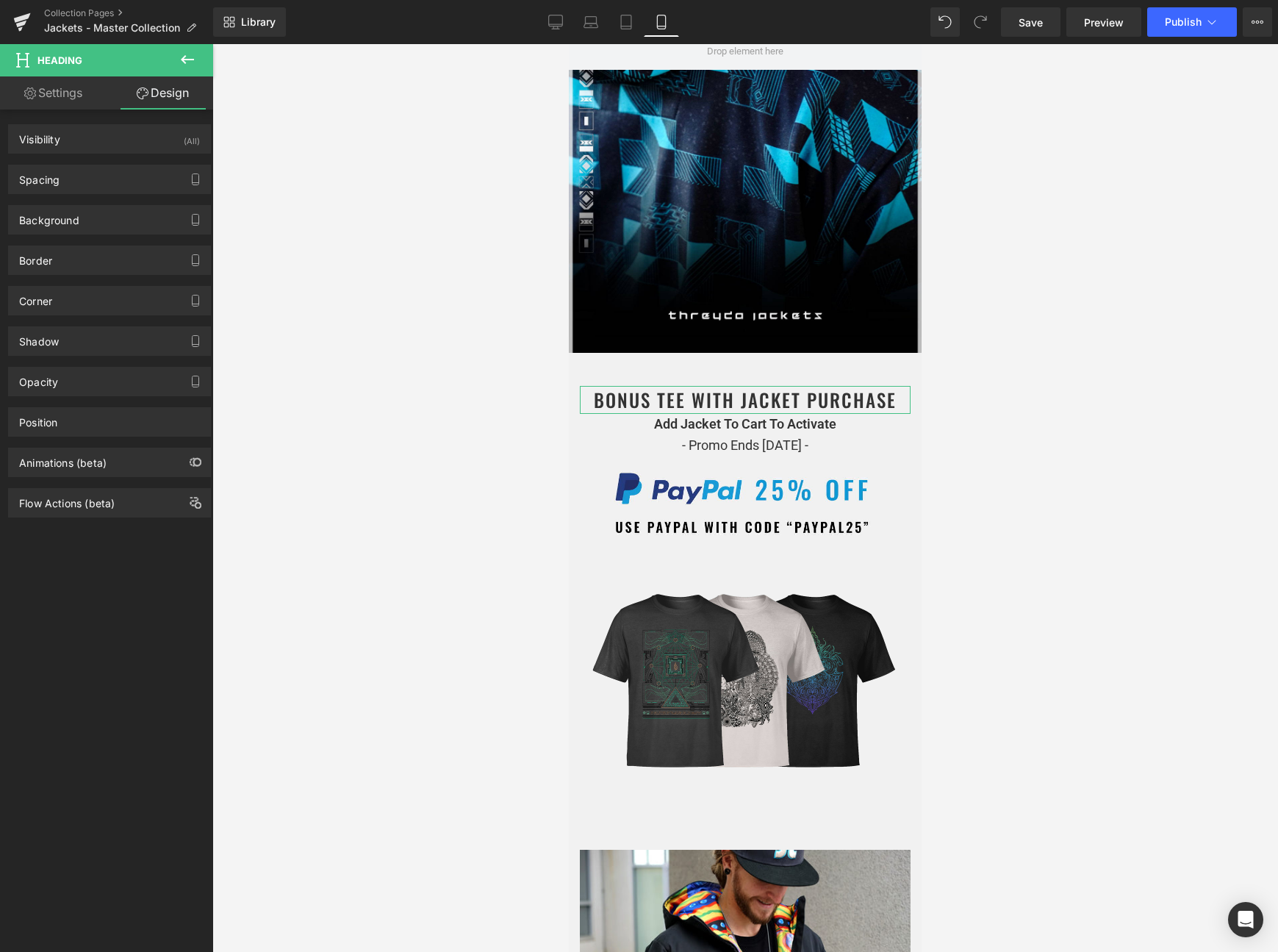
click at [100, 163] on div "Spacing Margin Padding Setup Global Style" at bounding box center [109, 173] width 220 height 40
click at [98, 167] on div "Spacing" at bounding box center [109, 179] width 202 height 28
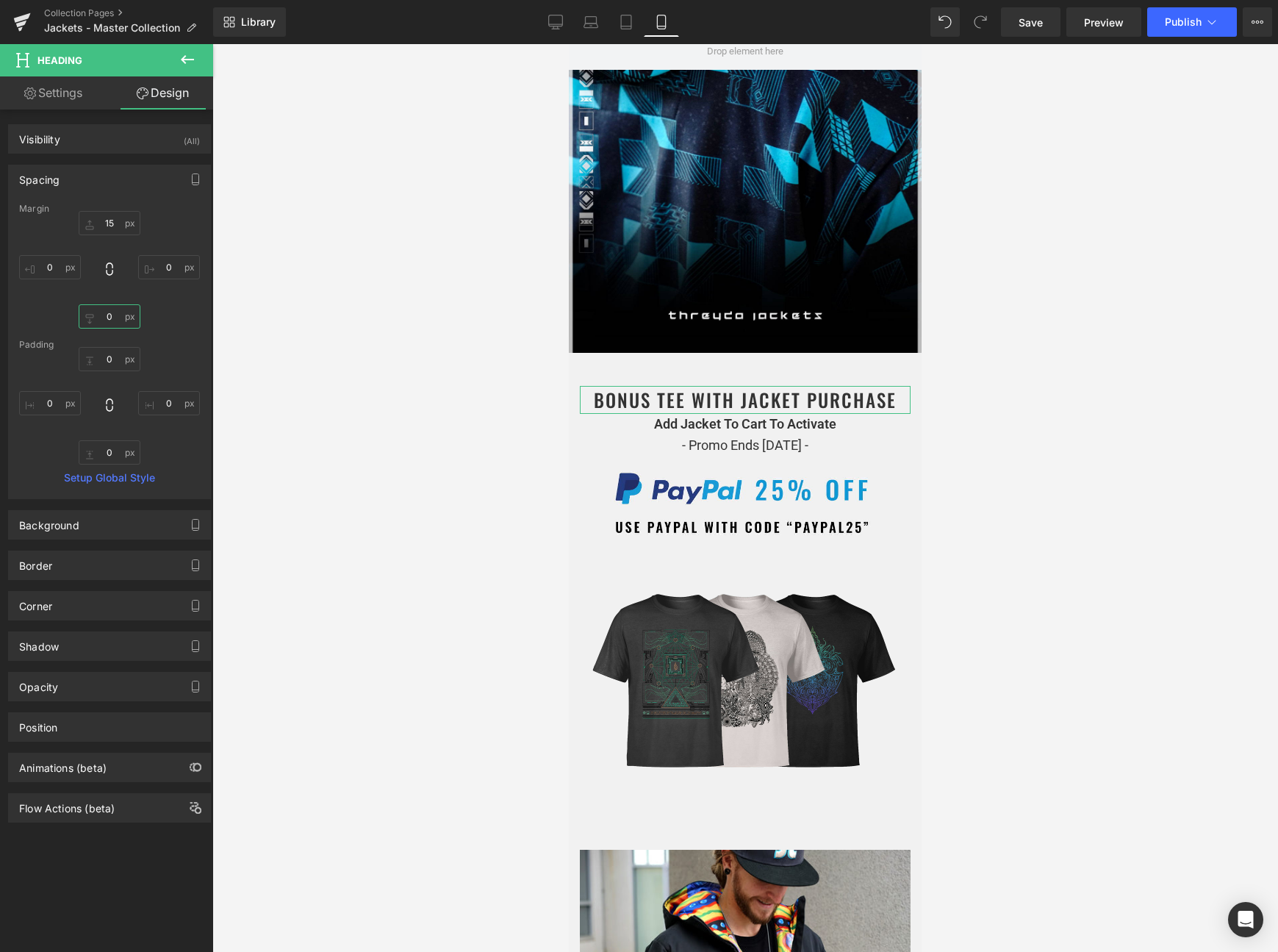
click at [109, 321] on input "text" at bounding box center [109, 316] width 62 height 25
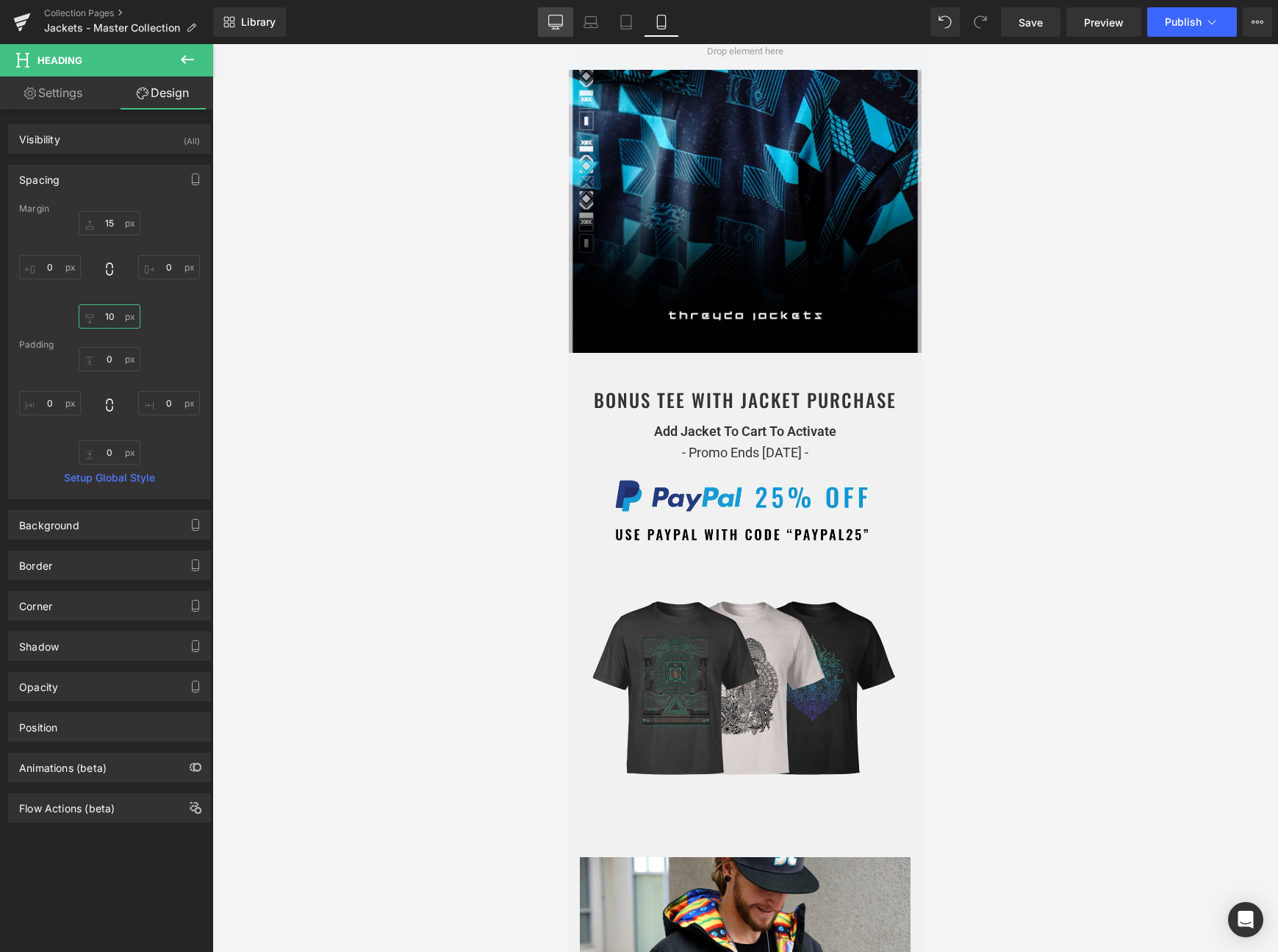
type input "10"
click at [562, 27] on icon at bounding box center [555, 21] width 14 height 11
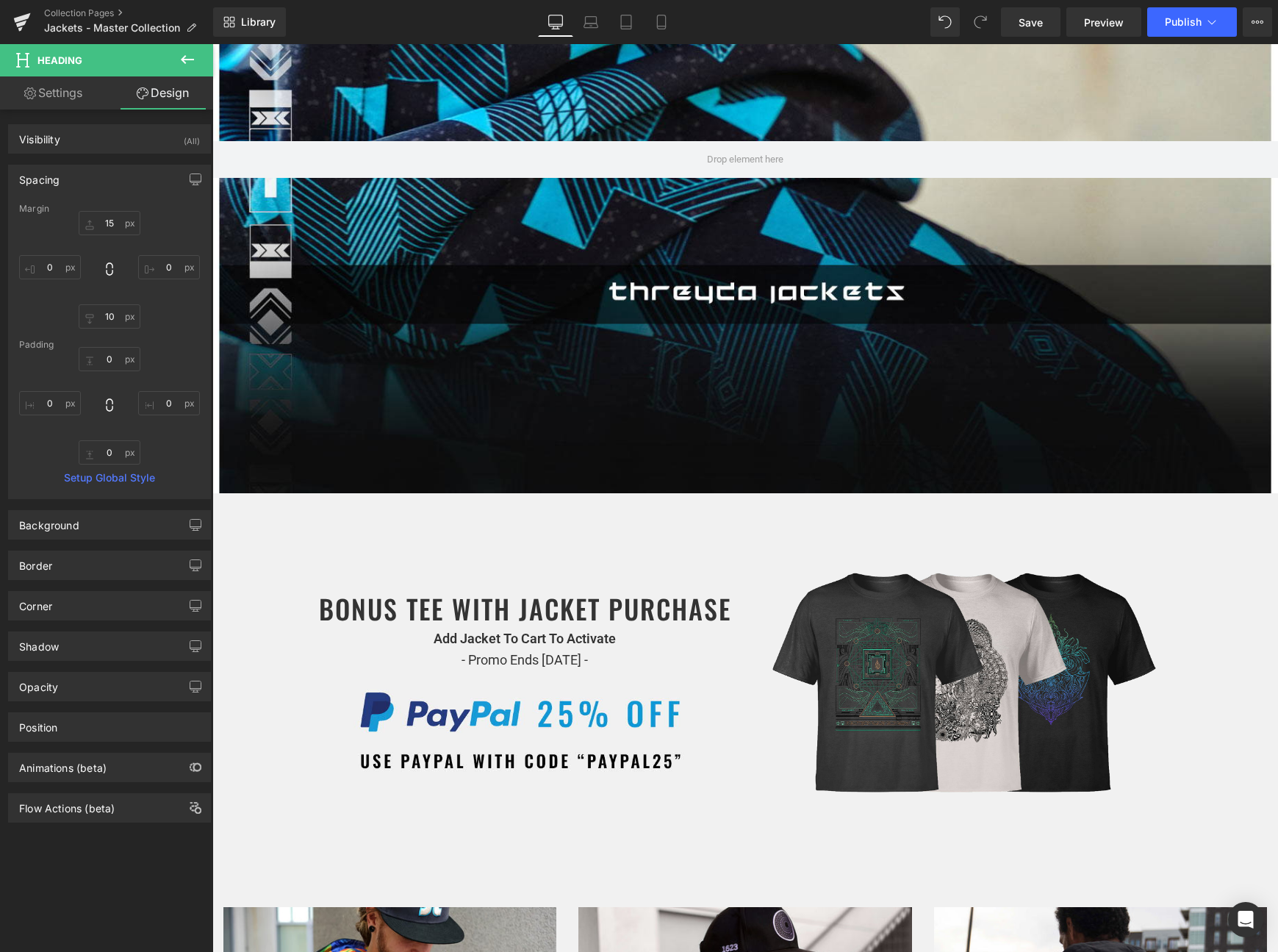
scroll to position [1684, 0]
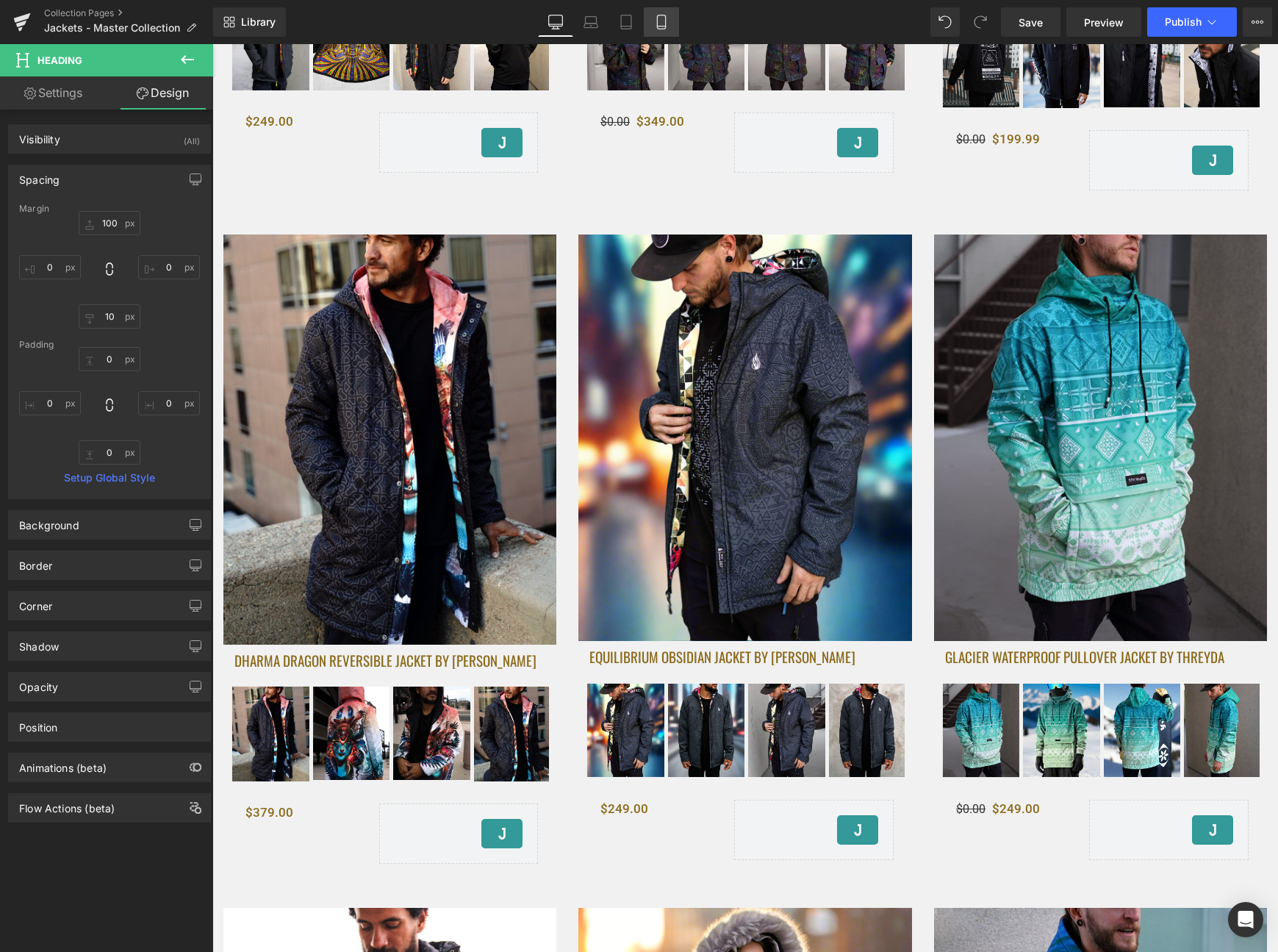
click at [664, 22] on icon at bounding box center [662, 22] width 15 height 15
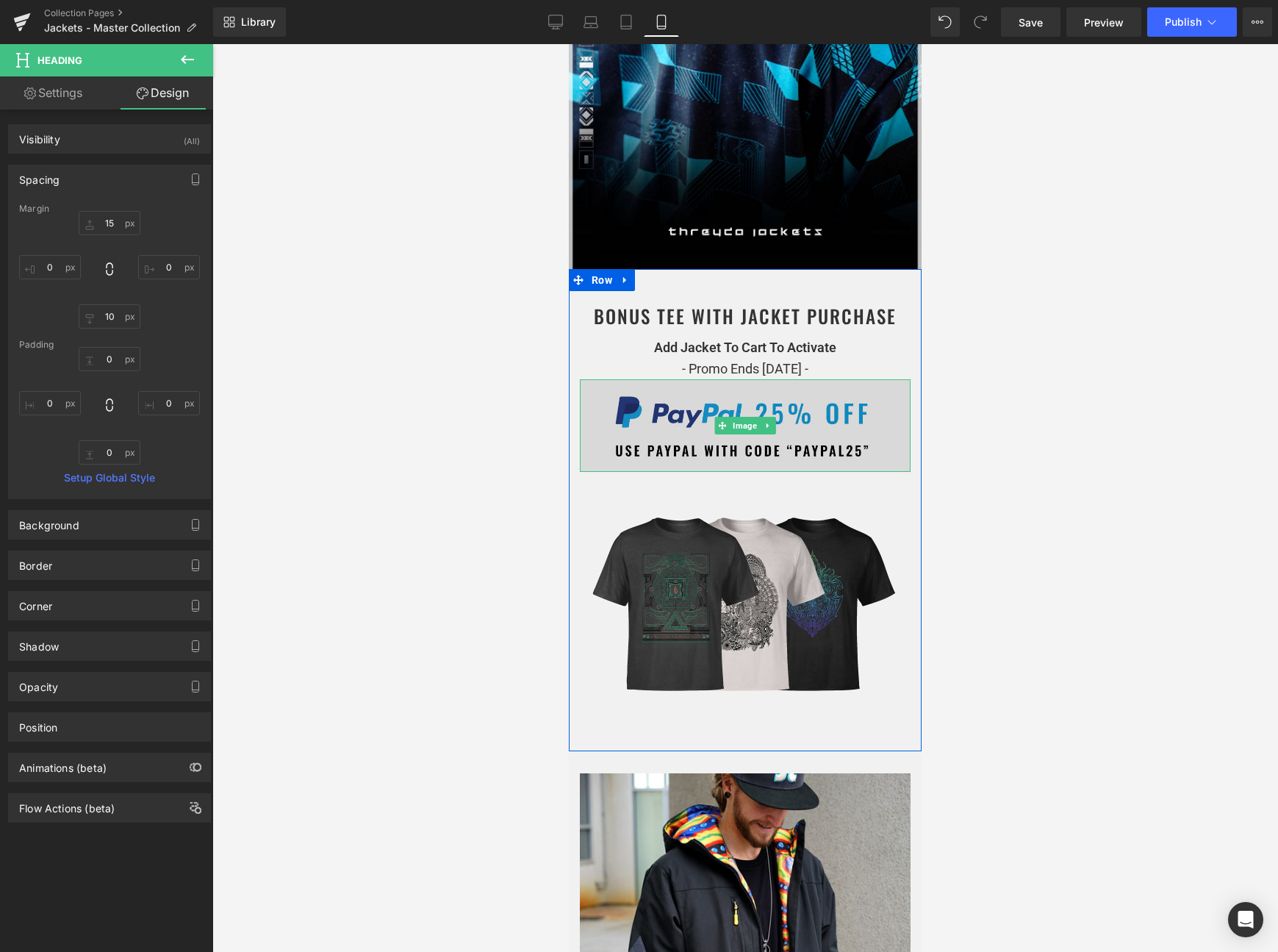
scroll to position [427, 0]
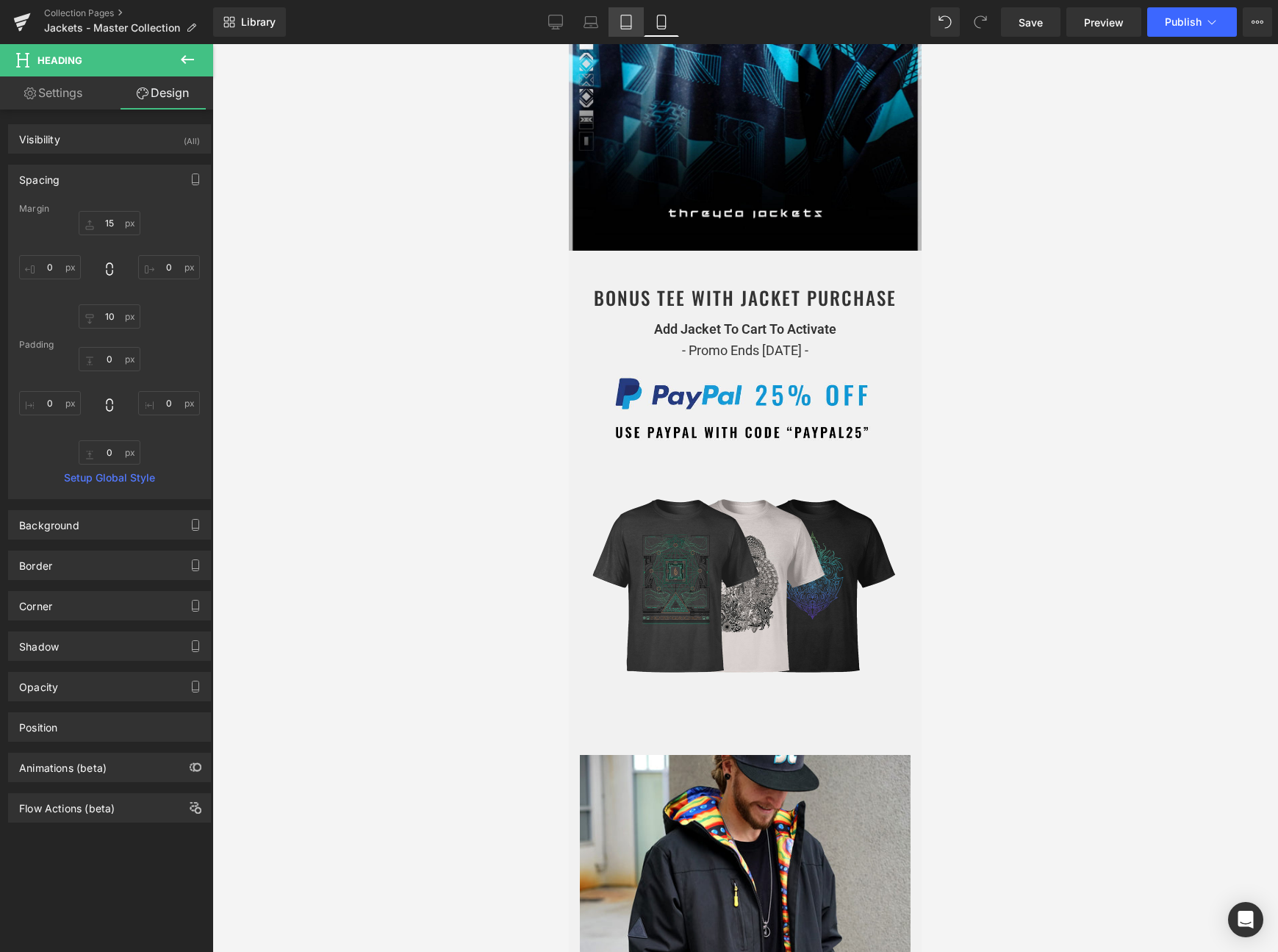
click at [624, 20] on icon at bounding box center [627, 22] width 15 height 15
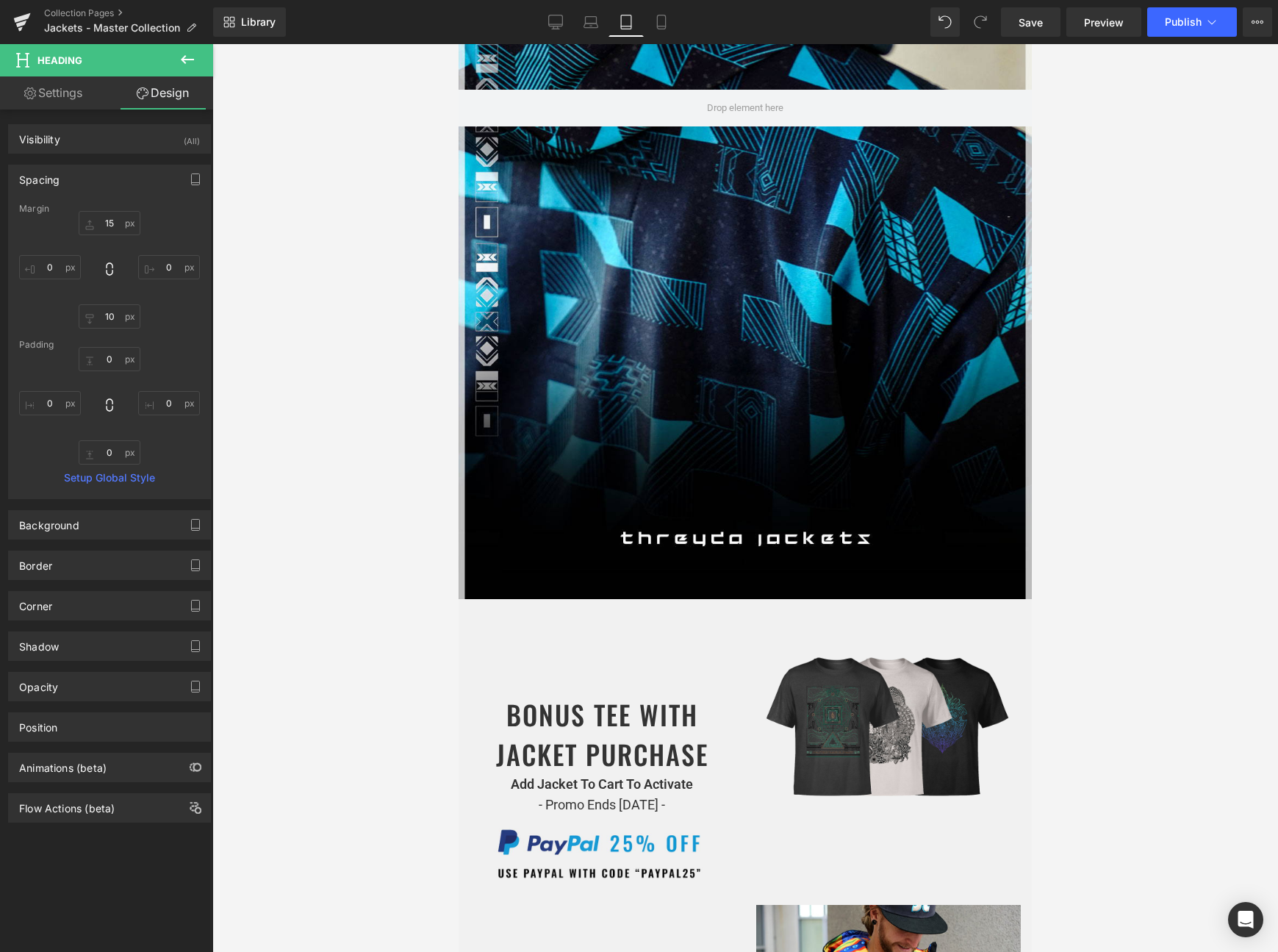
scroll to position [837, 0]
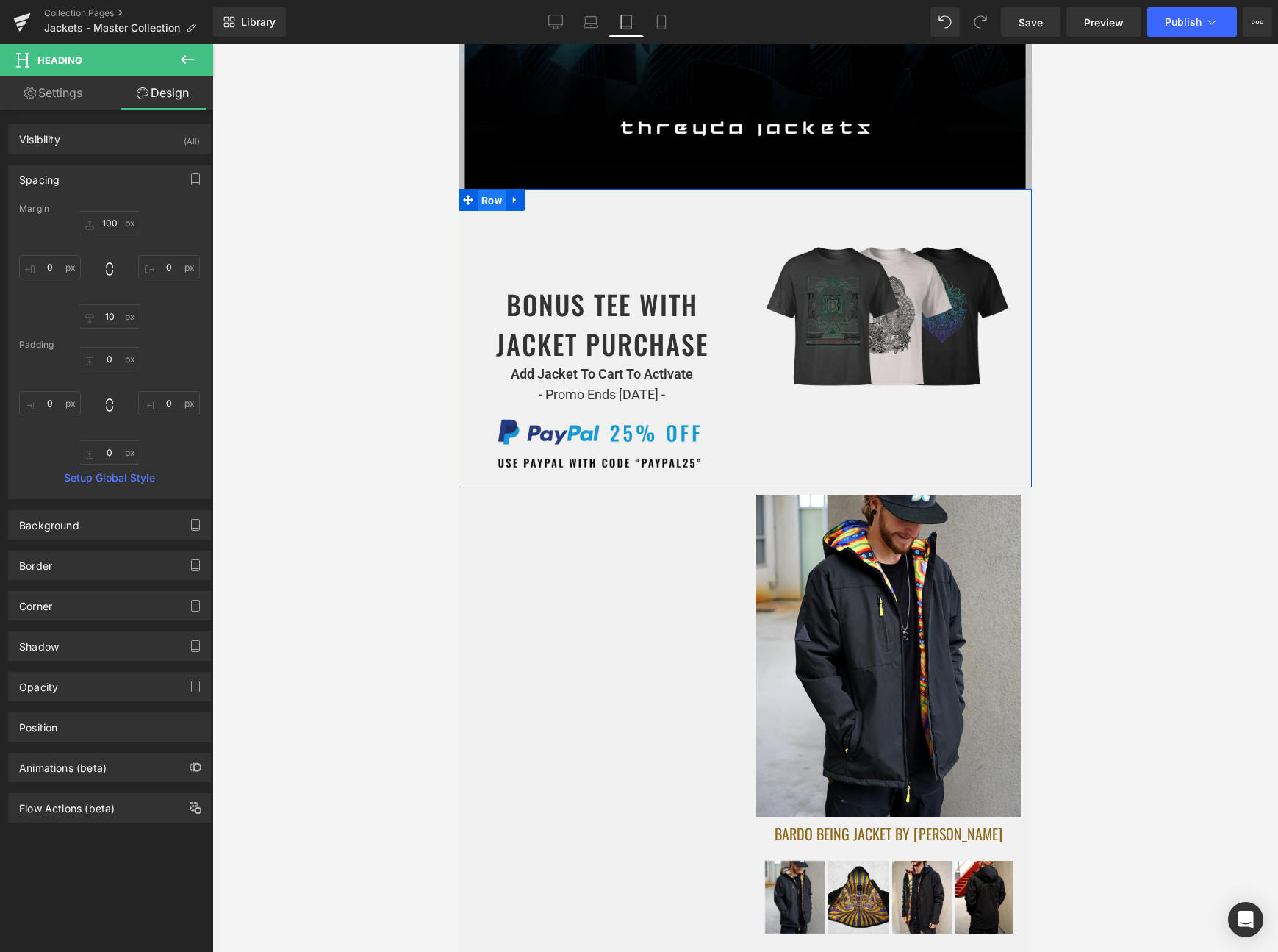
click at [496, 200] on span "Row" at bounding box center [492, 201] width 28 height 22
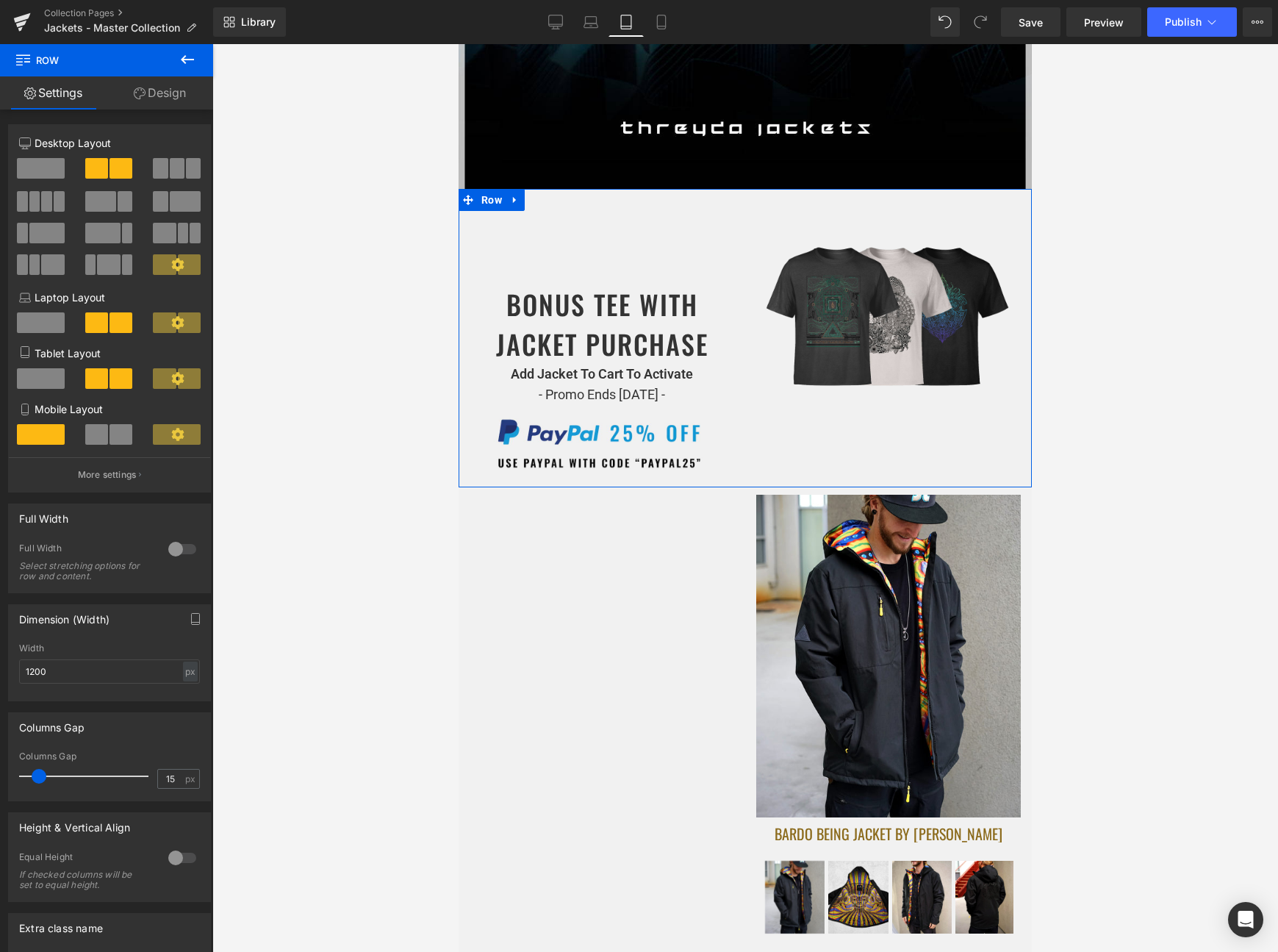
click at [43, 386] on span at bounding box center [41, 379] width 48 height 21
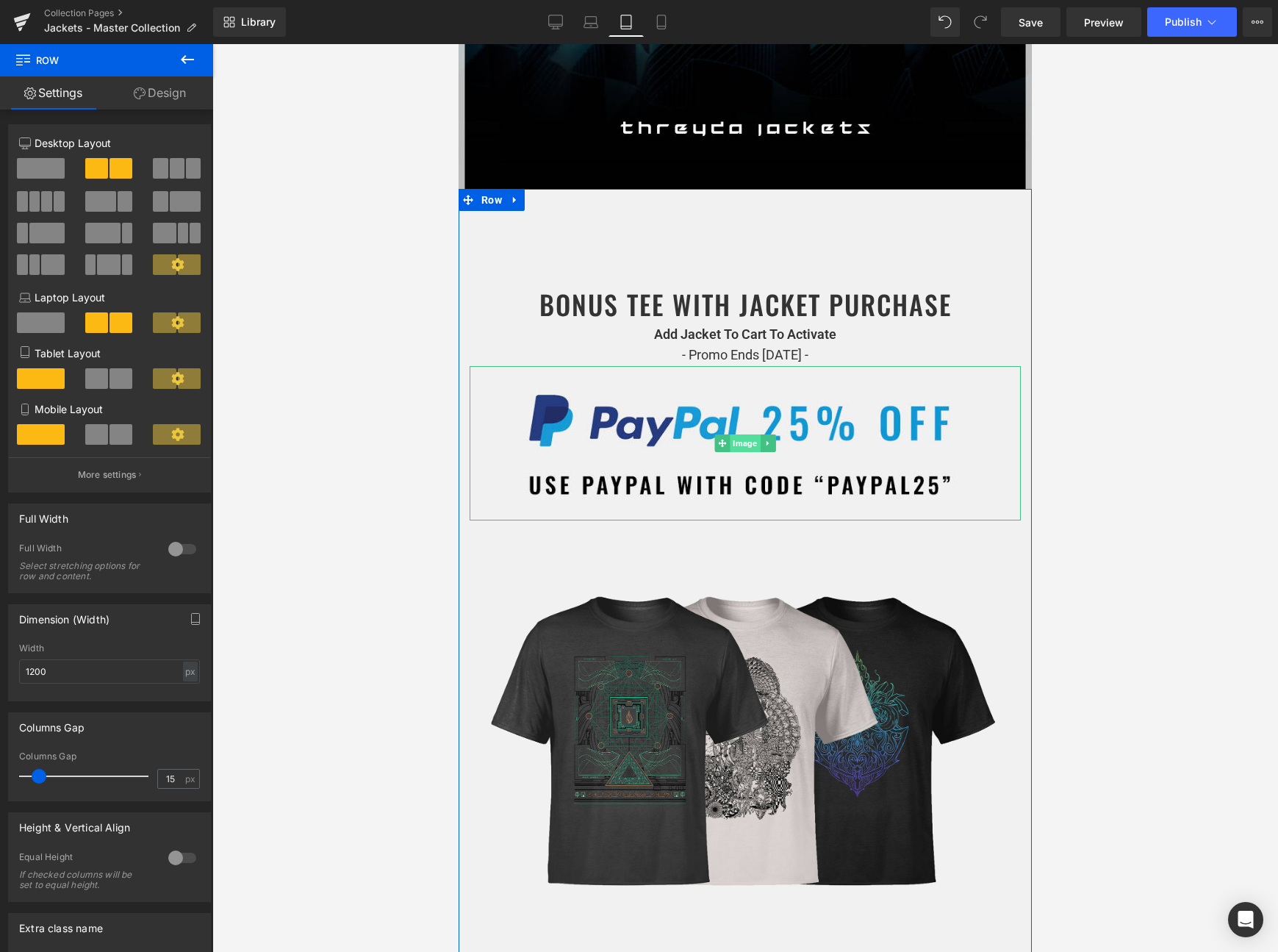
click at [739, 439] on span "Image" at bounding box center [745, 444] width 30 height 18
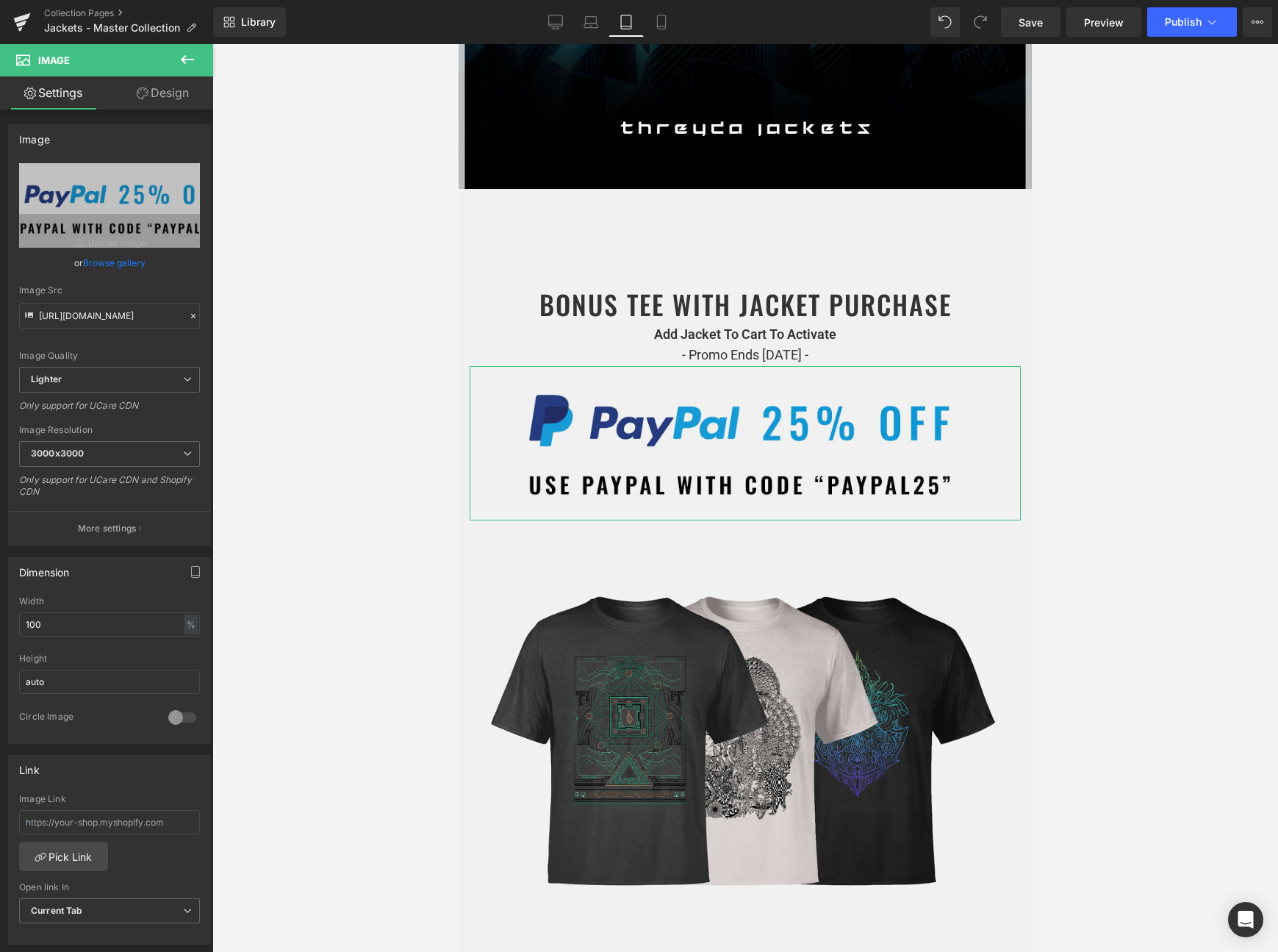
click at [155, 106] on link "Design" at bounding box center [162, 93] width 106 height 33
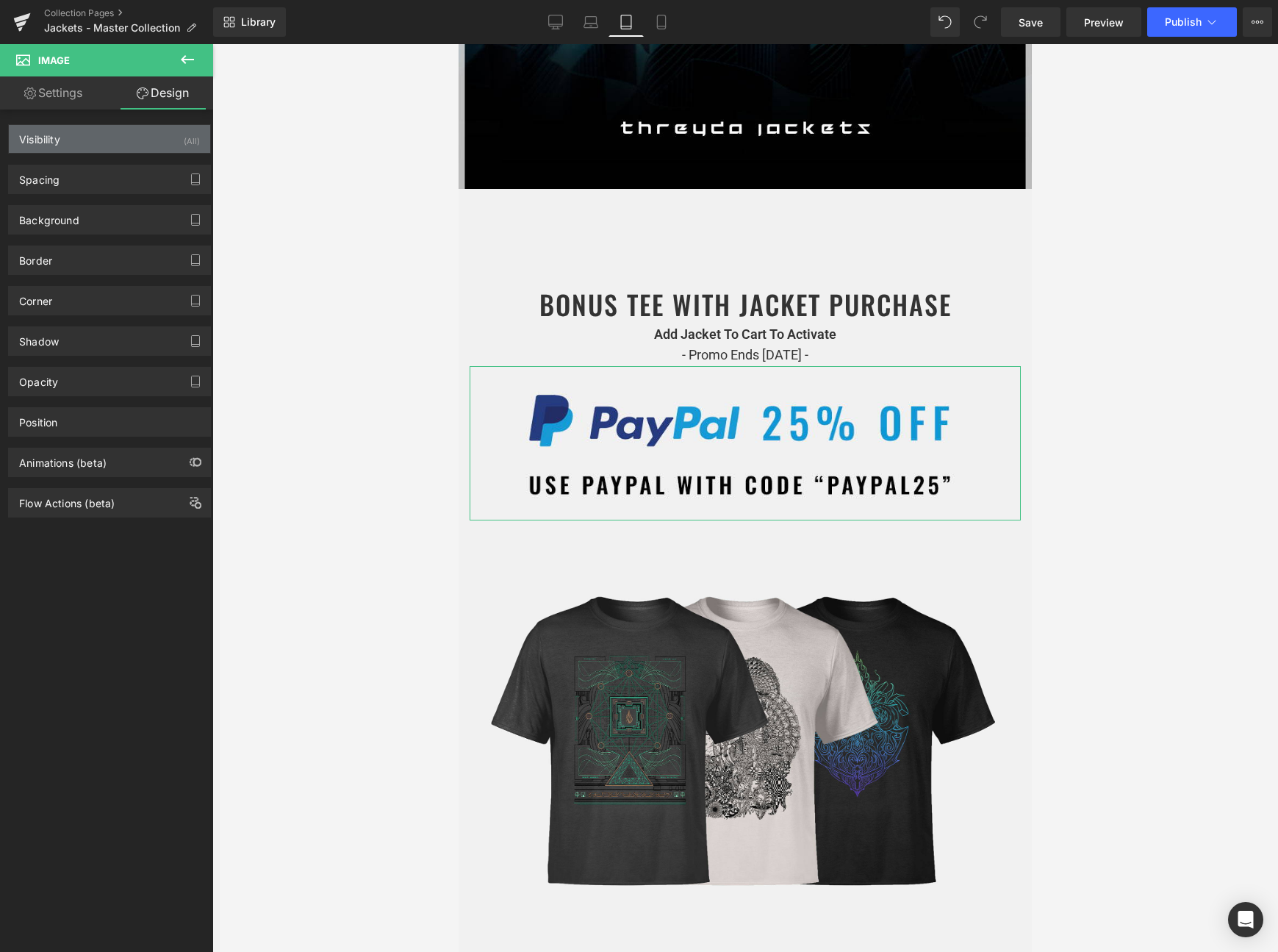
click at [117, 147] on div "Visibility (All)" at bounding box center [109, 139] width 202 height 28
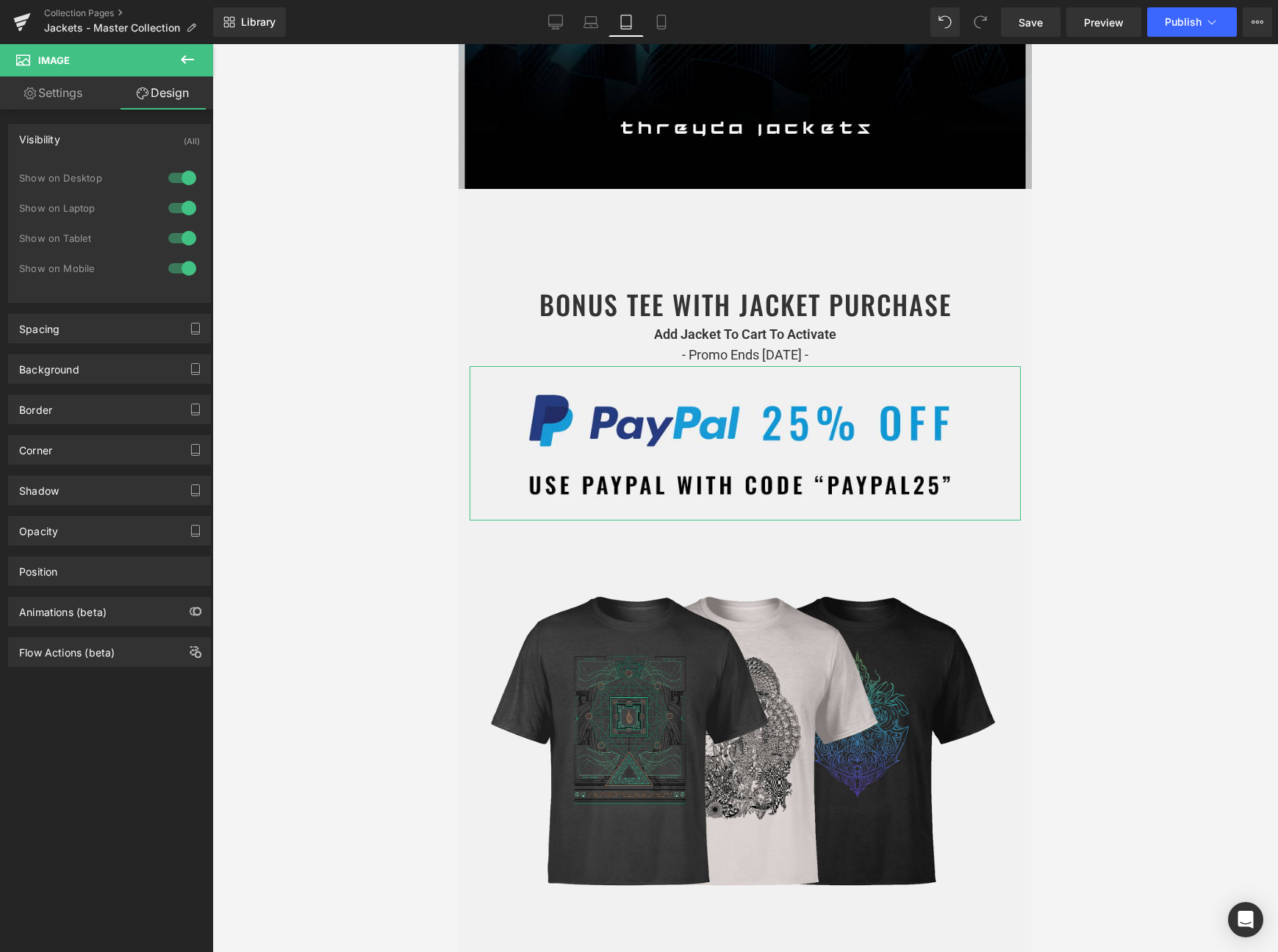
click at [174, 238] on div at bounding box center [182, 238] width 35 height 24
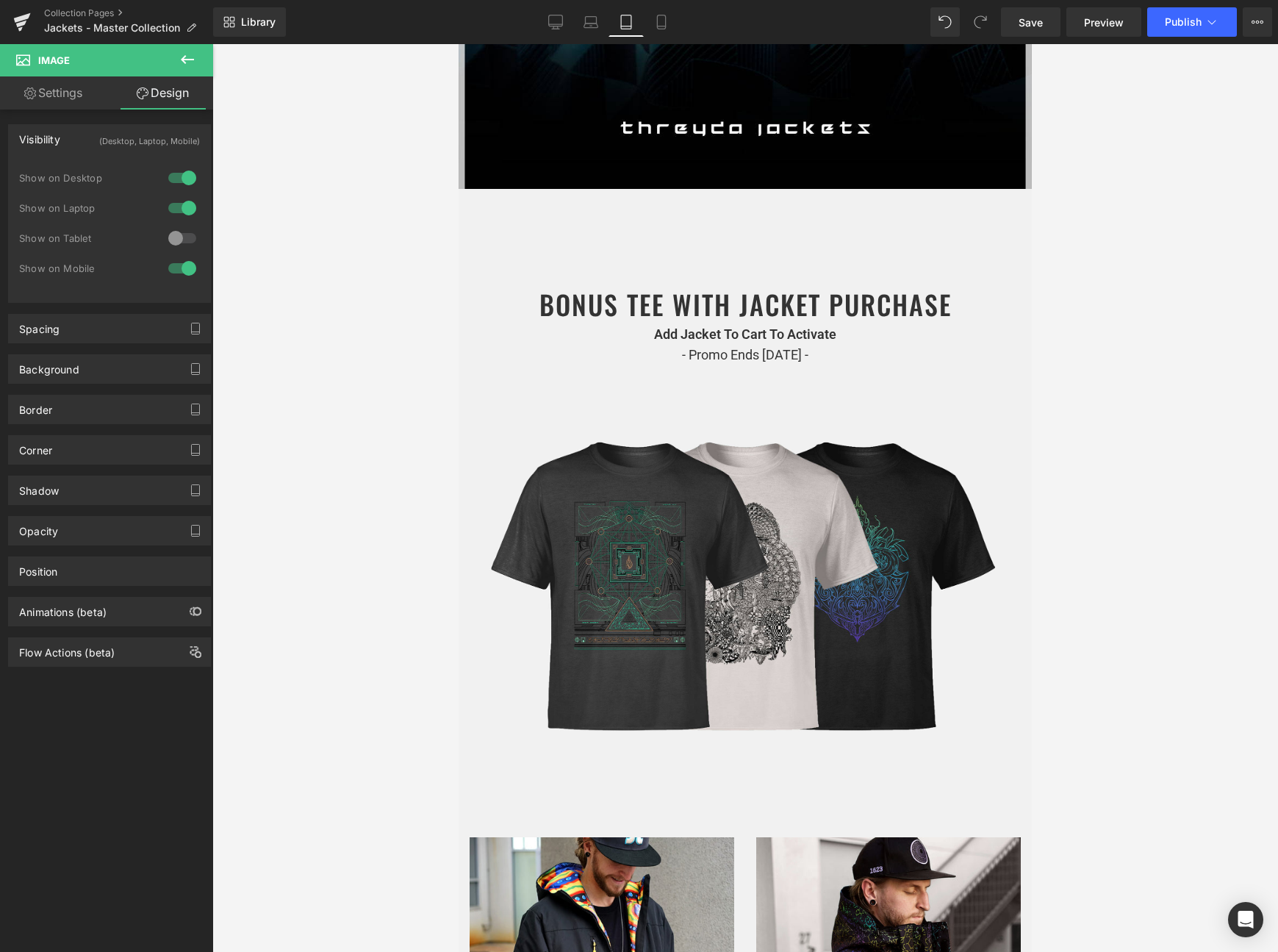
click at [174, 272] on div at bounding box center [182, 269] width 35 height 24
drag, startPoint x: 657, startPoint y: 23, endPoint x: 181, endPoint y: 183, distance: 502.2
click at [657, 23] on icon at bounding box center [661, 22] width 8 height 14
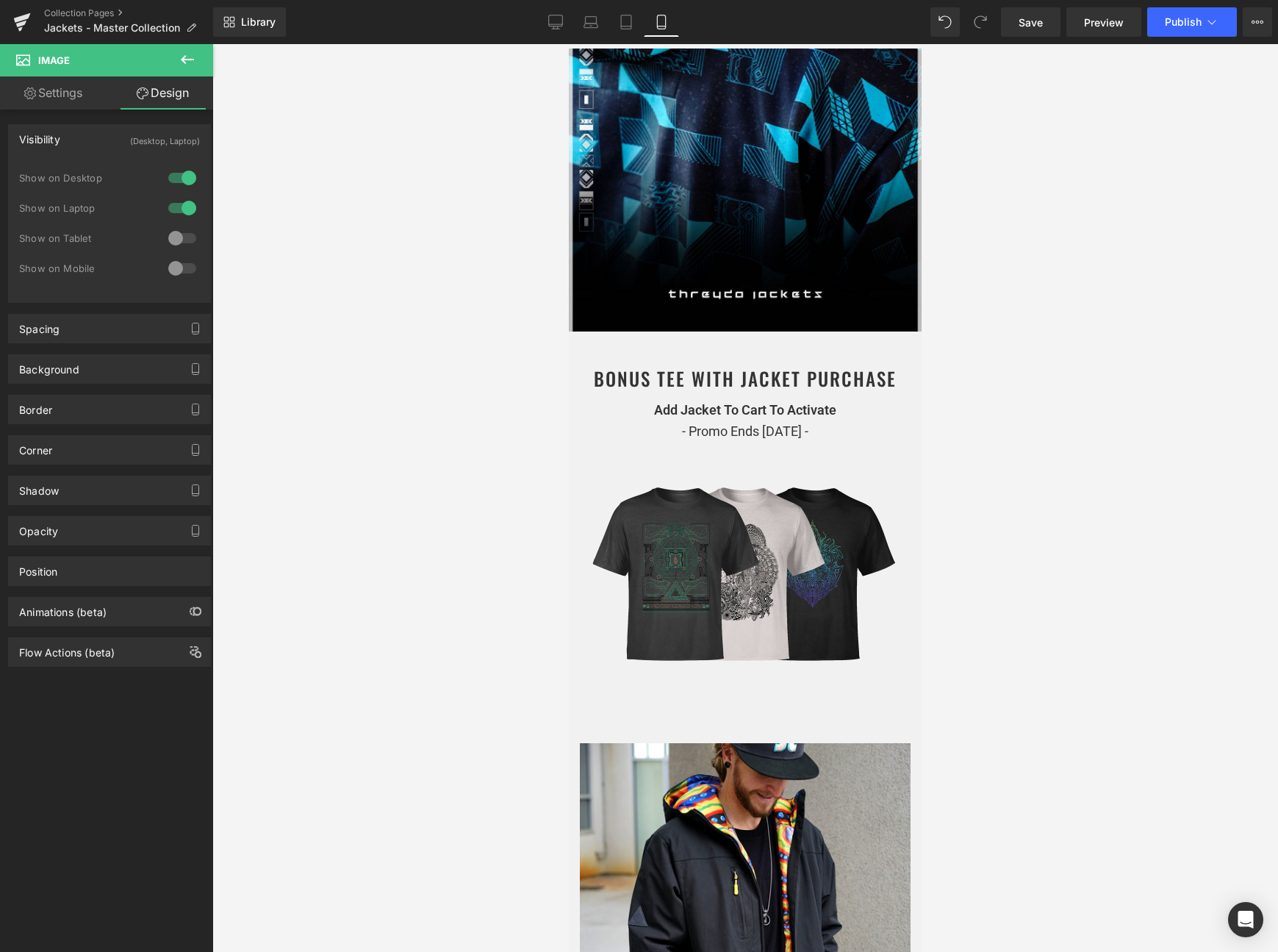
scroll to position [345, 0]
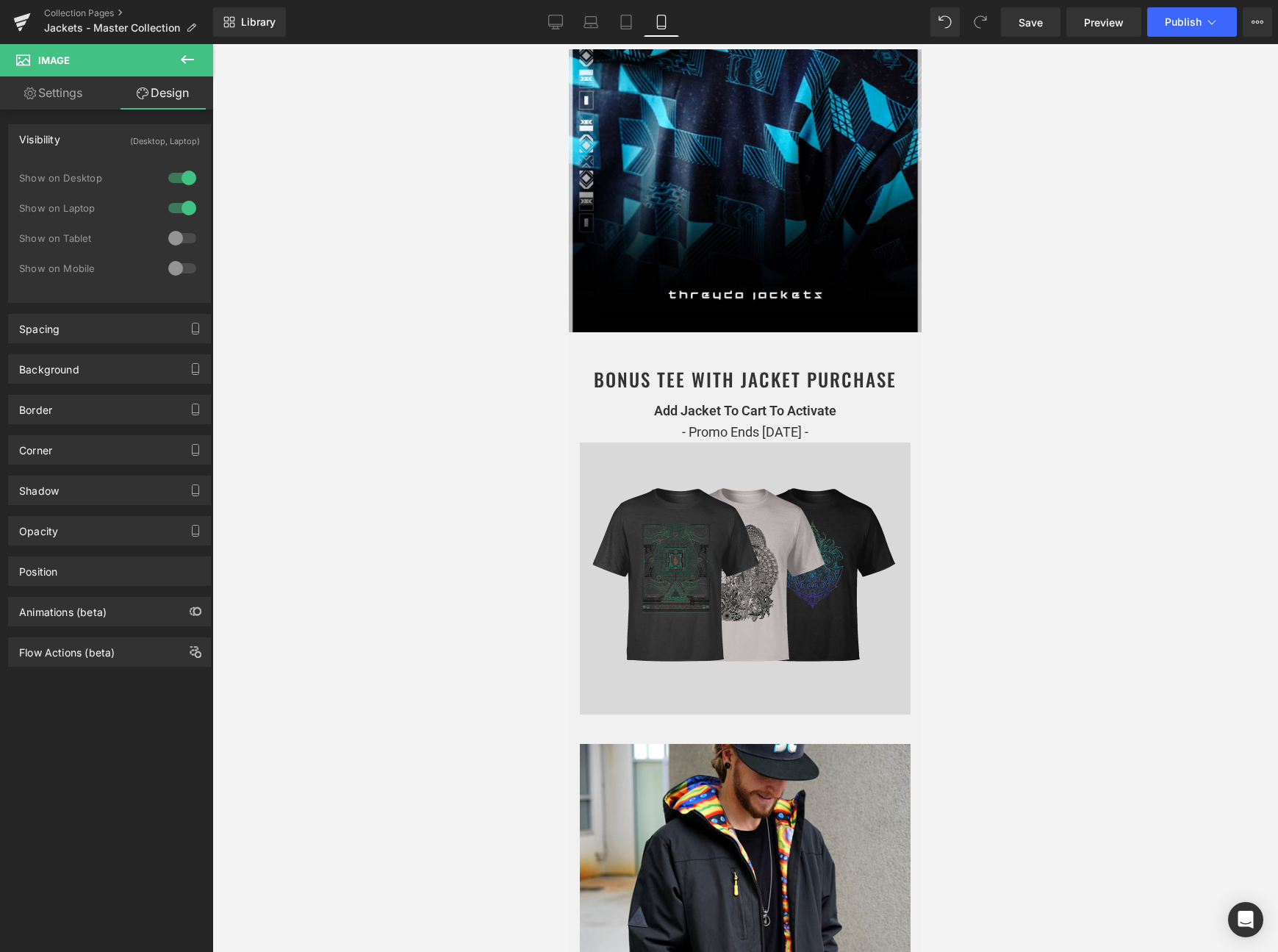
click at [709, 499] on img at bounding box center [745, 578] width 330 height 272
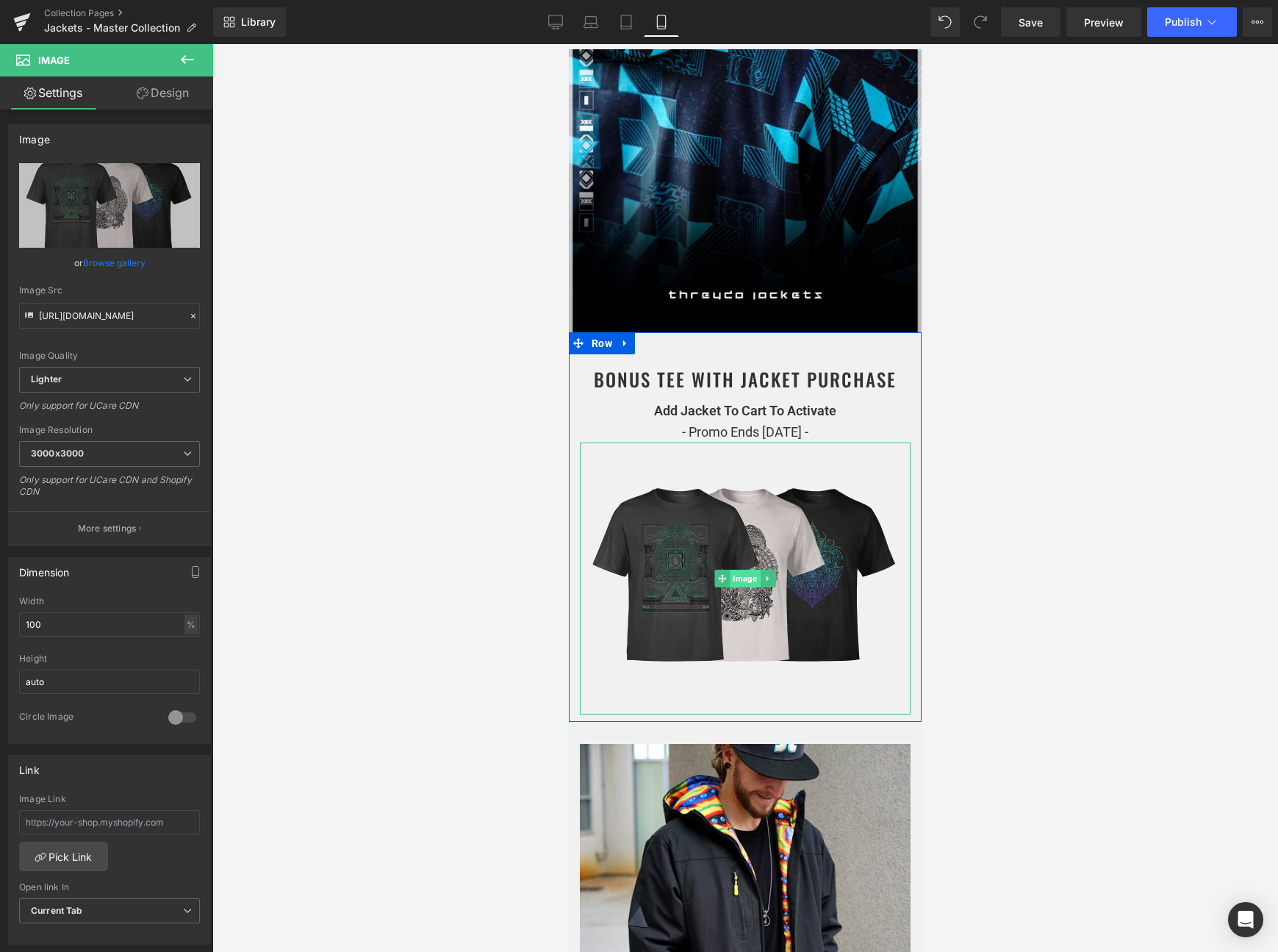
click at [743, 574] on span "Image" at bounding box center [745, 578] width 30 height 18
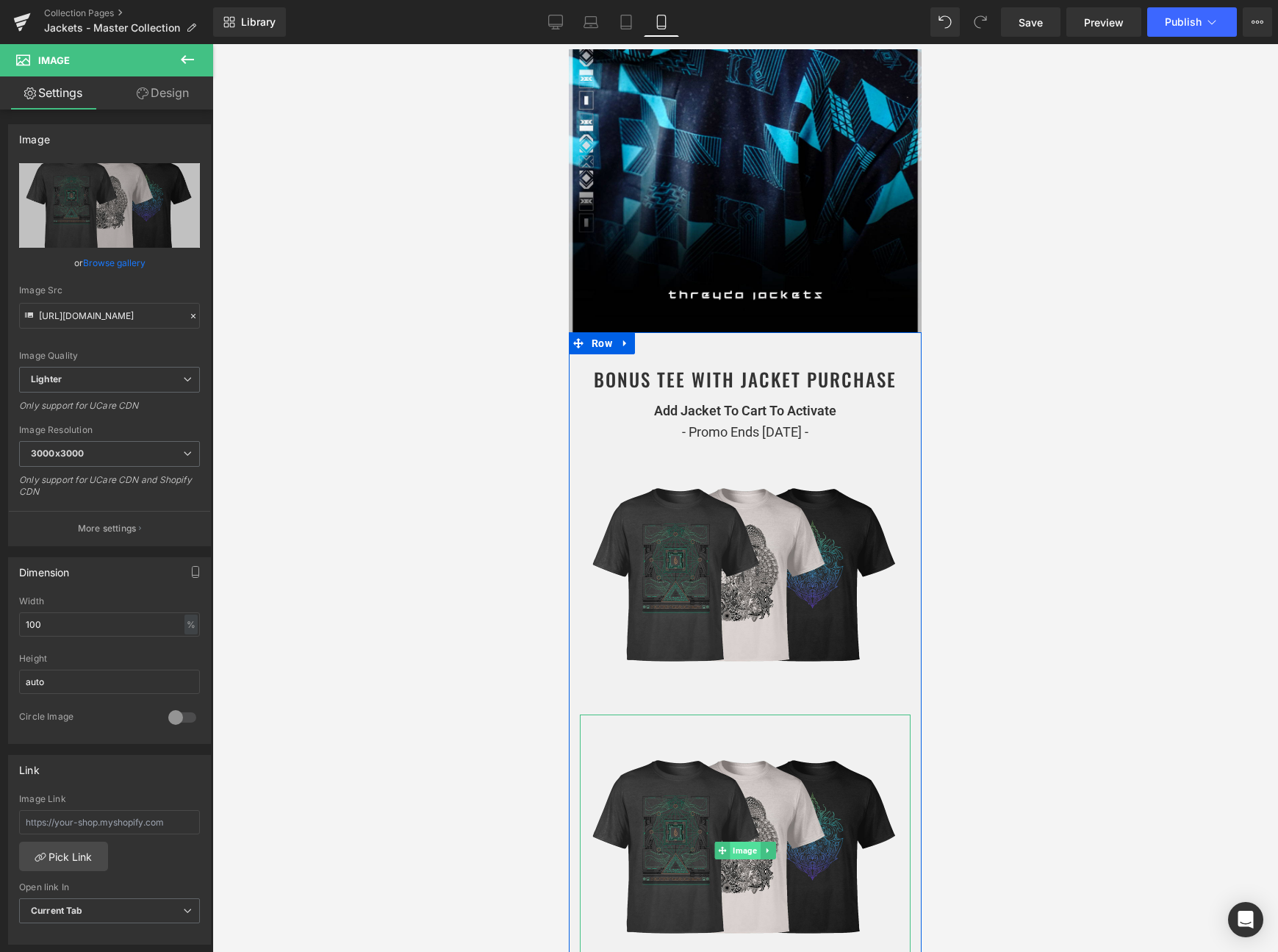
click at [741, 851] on span "Image" at bounding box center [745, 851] width 30 height 18
click at [117, 263] on link "Browse gallery" at bounding box center [115, 263] width 63 height 26
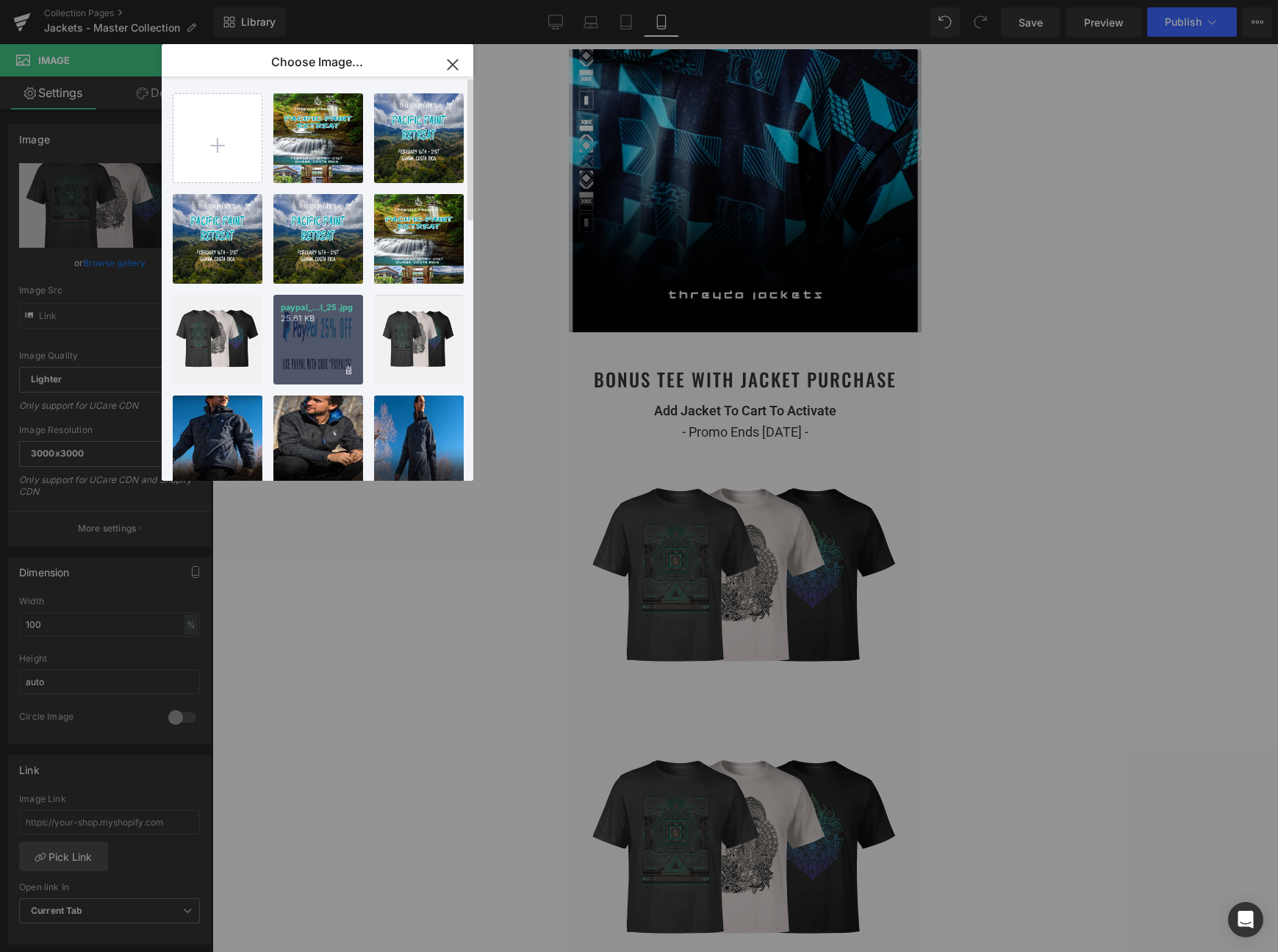
click at [310, 325] on div "paypal_...l_25.jpg 25.61 KB" at bounding box center [318, 339] width 89 height 89
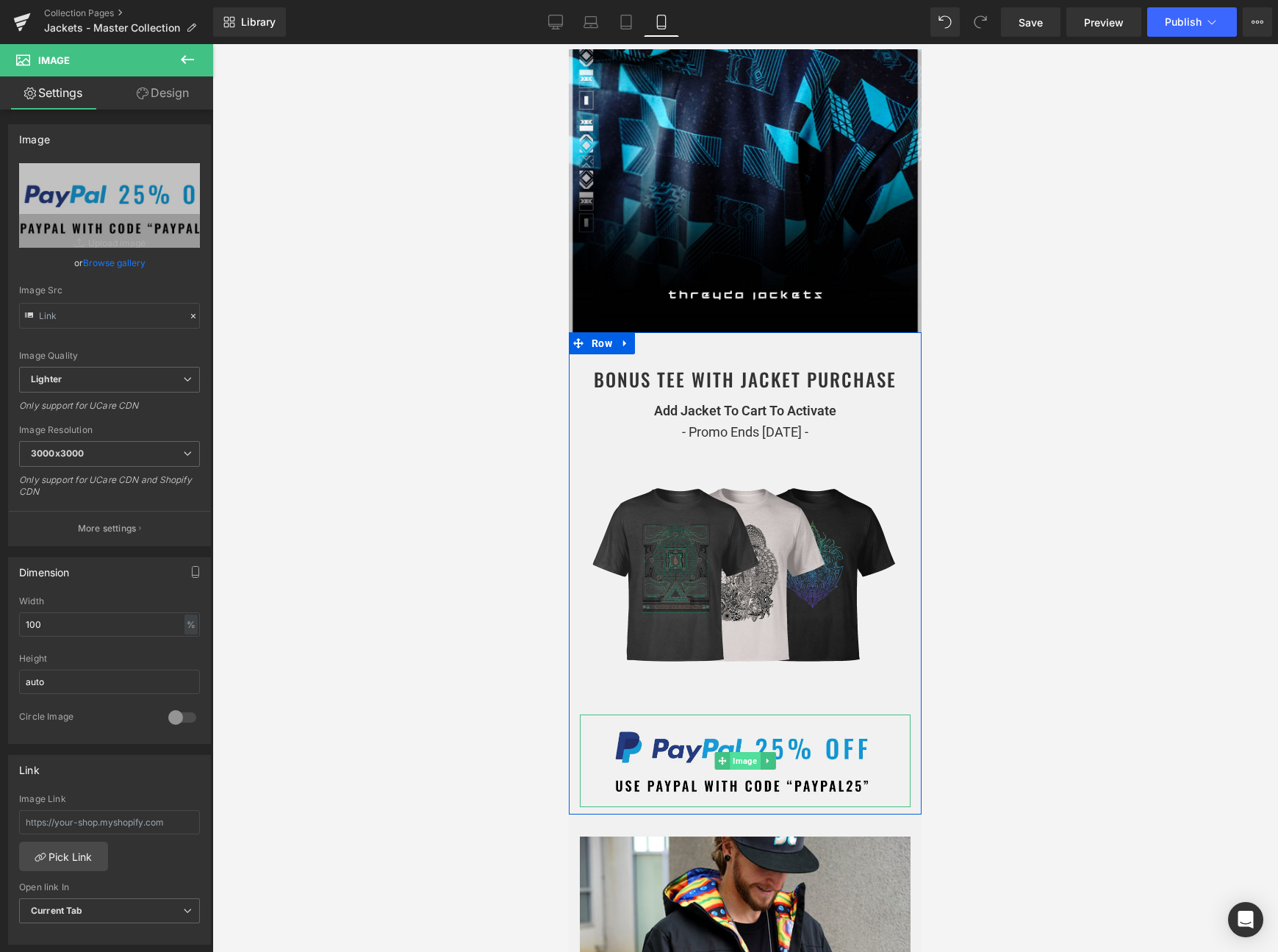
click at [741, 761] on span "Image" at bounding box center [745, 761] width 30 height 18
click at [741, 761] on span "Image" at bounding box center [745, 761] width 30 height 18
click at [146, 102] on link "Design" at bounding box center [162, 93] width 106 height 33
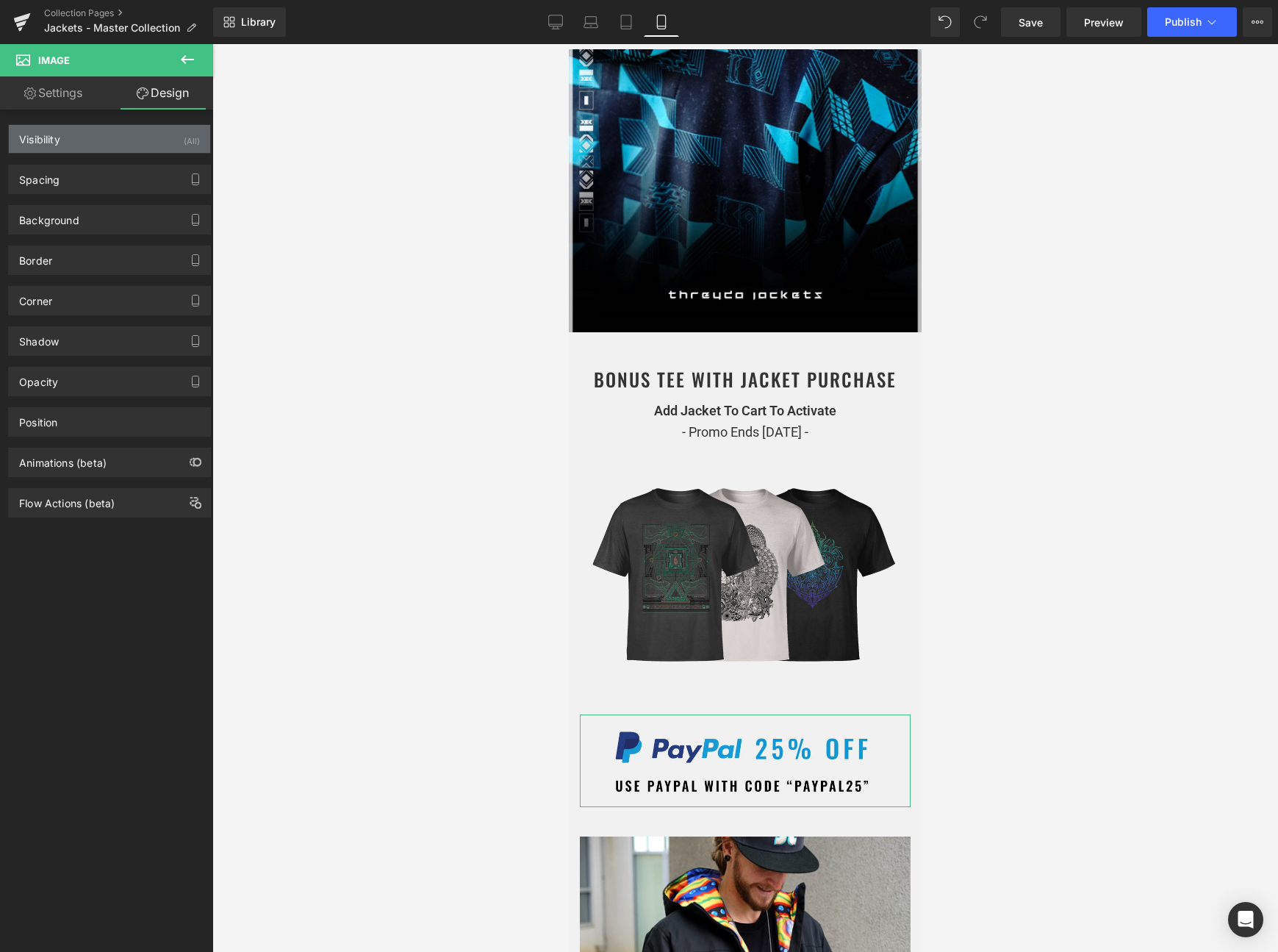
click at [138, 141] on div "Visibility (All)" at bounding box center [109, 139] width 202 height 28
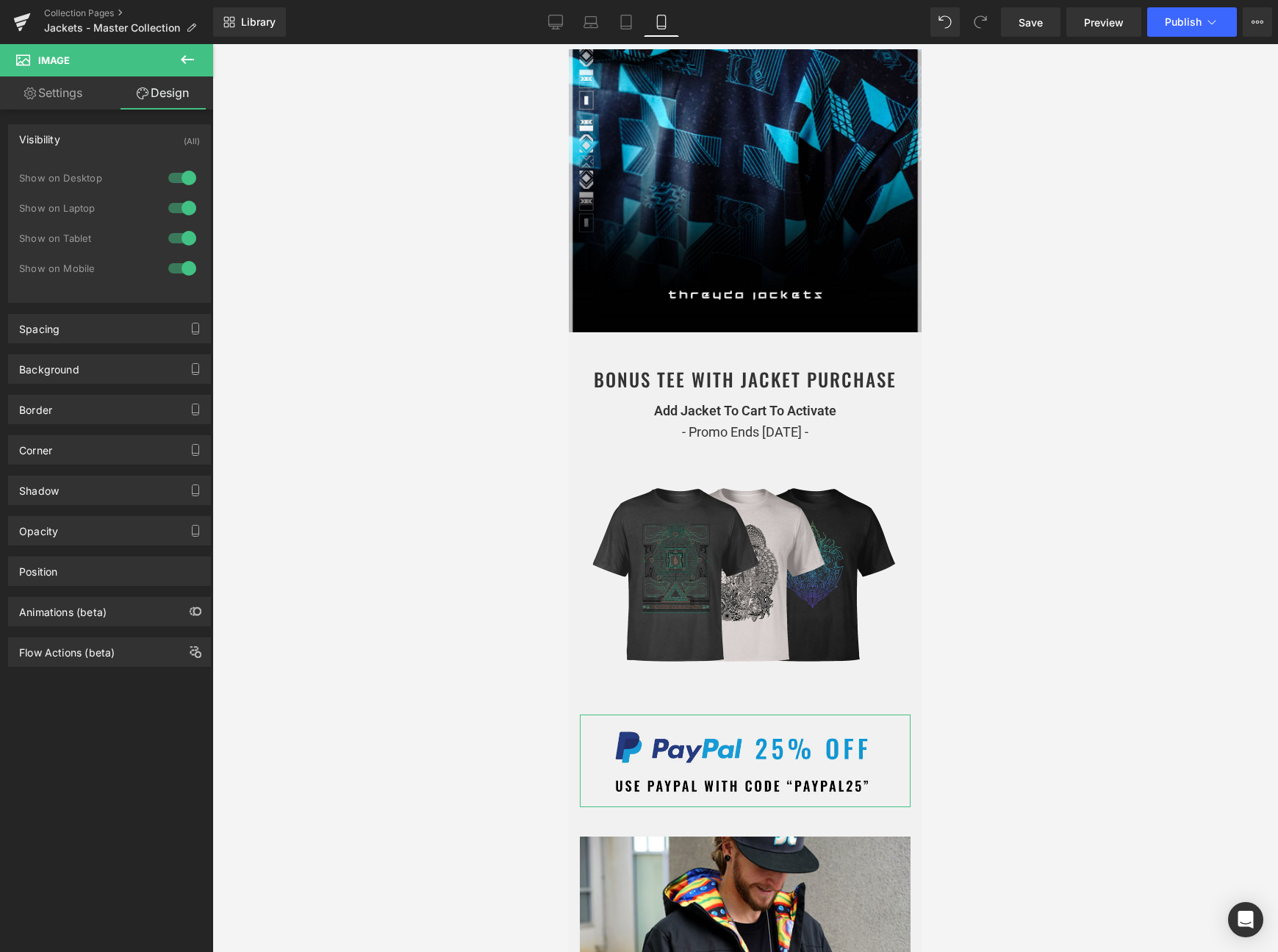
click at [181, 175] on div at bounding box center [182, 178] width 35 height 24
click at [181, 208] on div at bounding box center [182, 208] width 35 height 24
click at [624, 25] on icon at bounding box center [627, 22] width 15 height 15
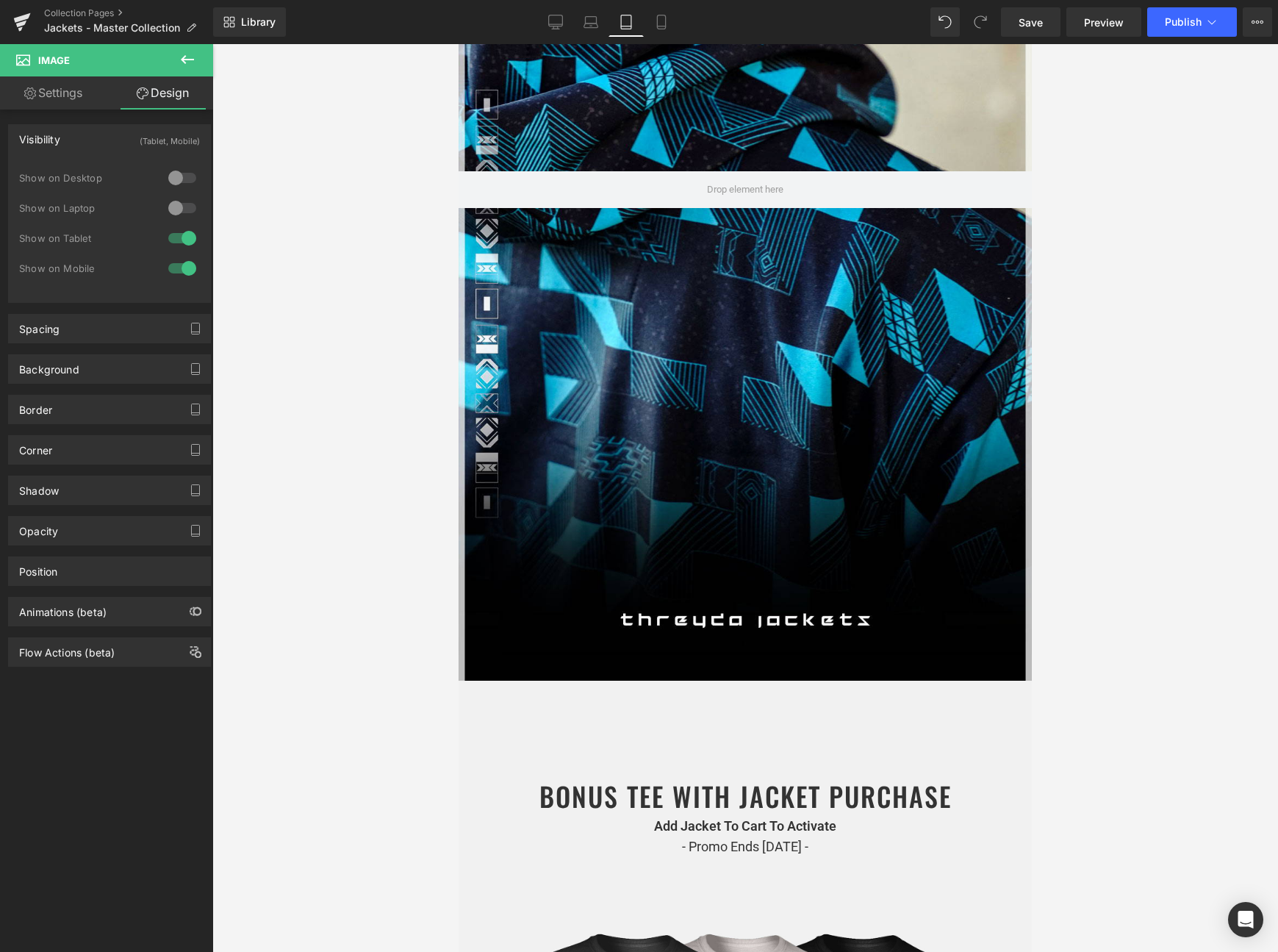
scroll to position [941, 0]
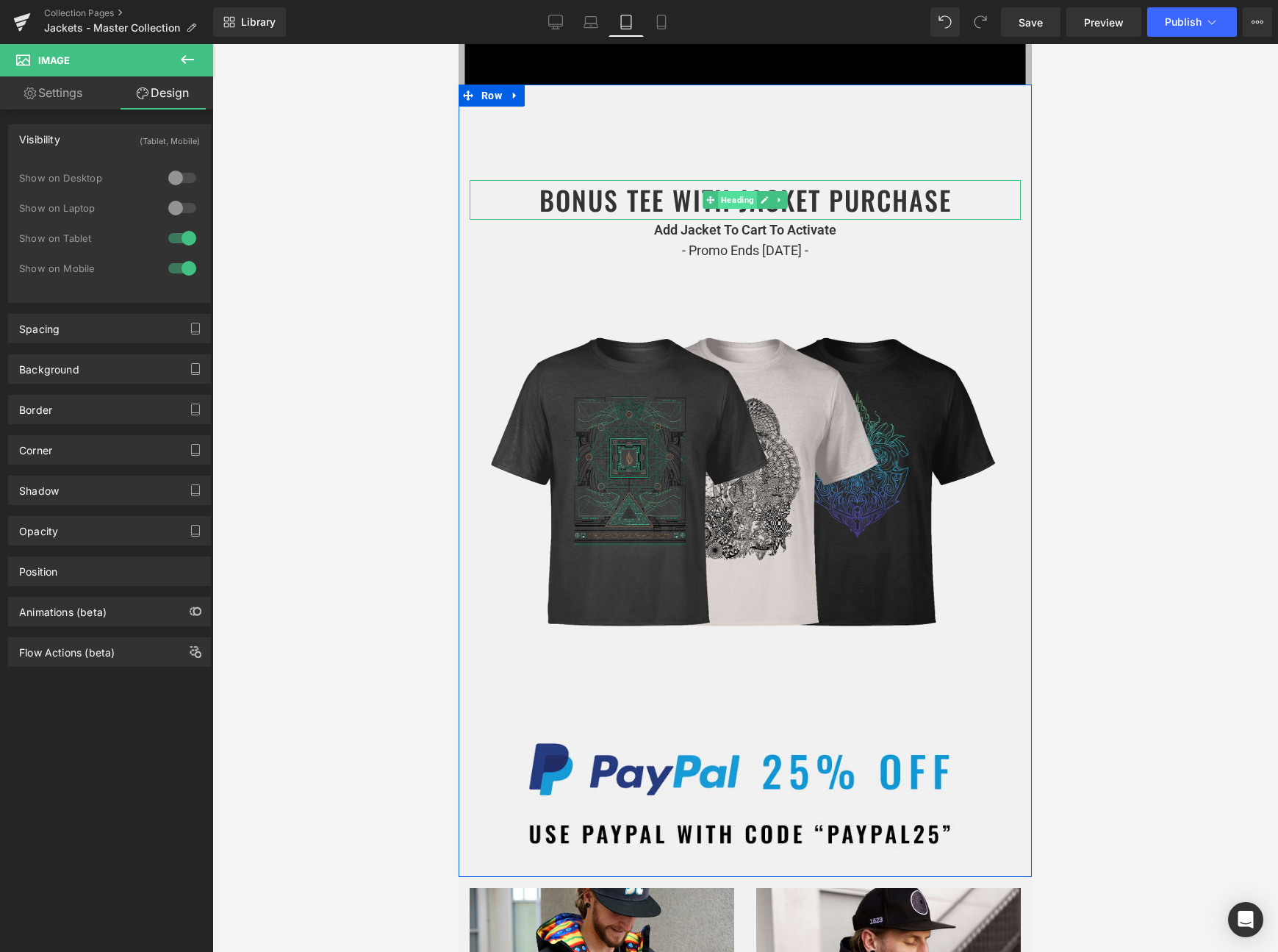
click at [738, 203] on span "Heading" at bounding box center [738, 200] width 39 height 18
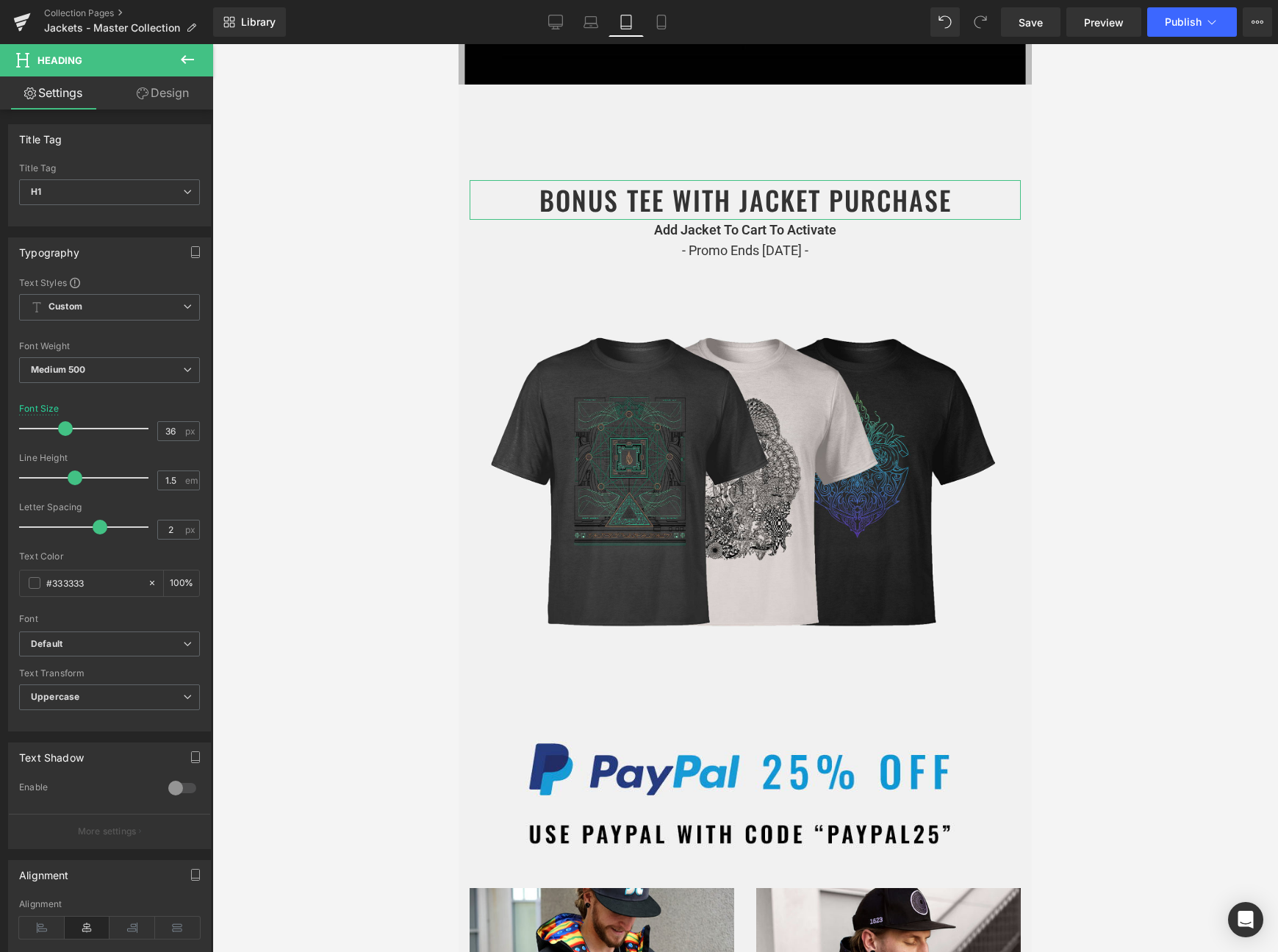
click at [159, 97] on link "Design" at bounding box center [162, 93] width 106 height 33
click at [0, 0] on div "Spacing" at bounding box center [0, 0] width 0 height 0
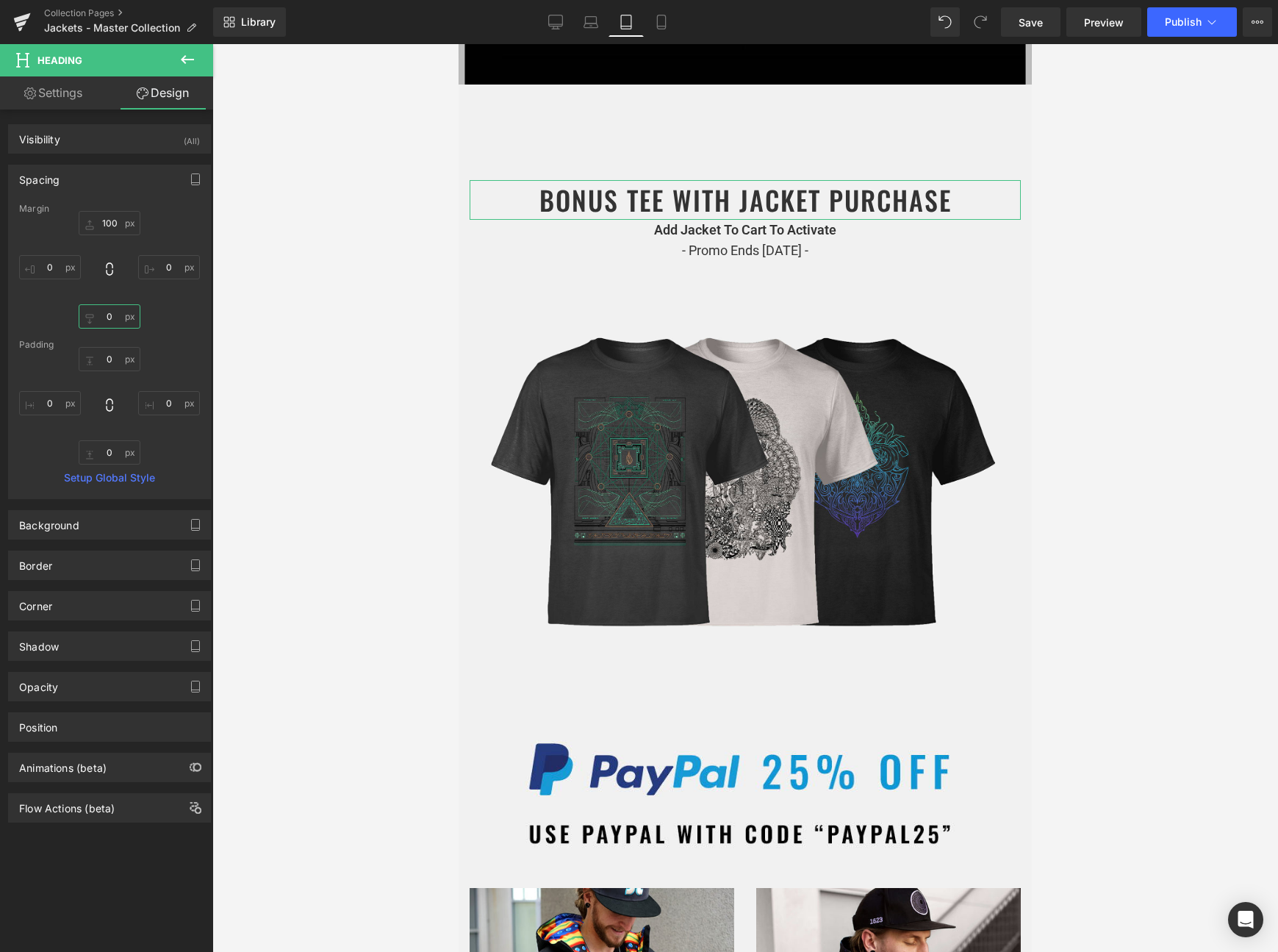
click at [111, 314] on input "text" at bounding box center [109, 316] width 62 height 25
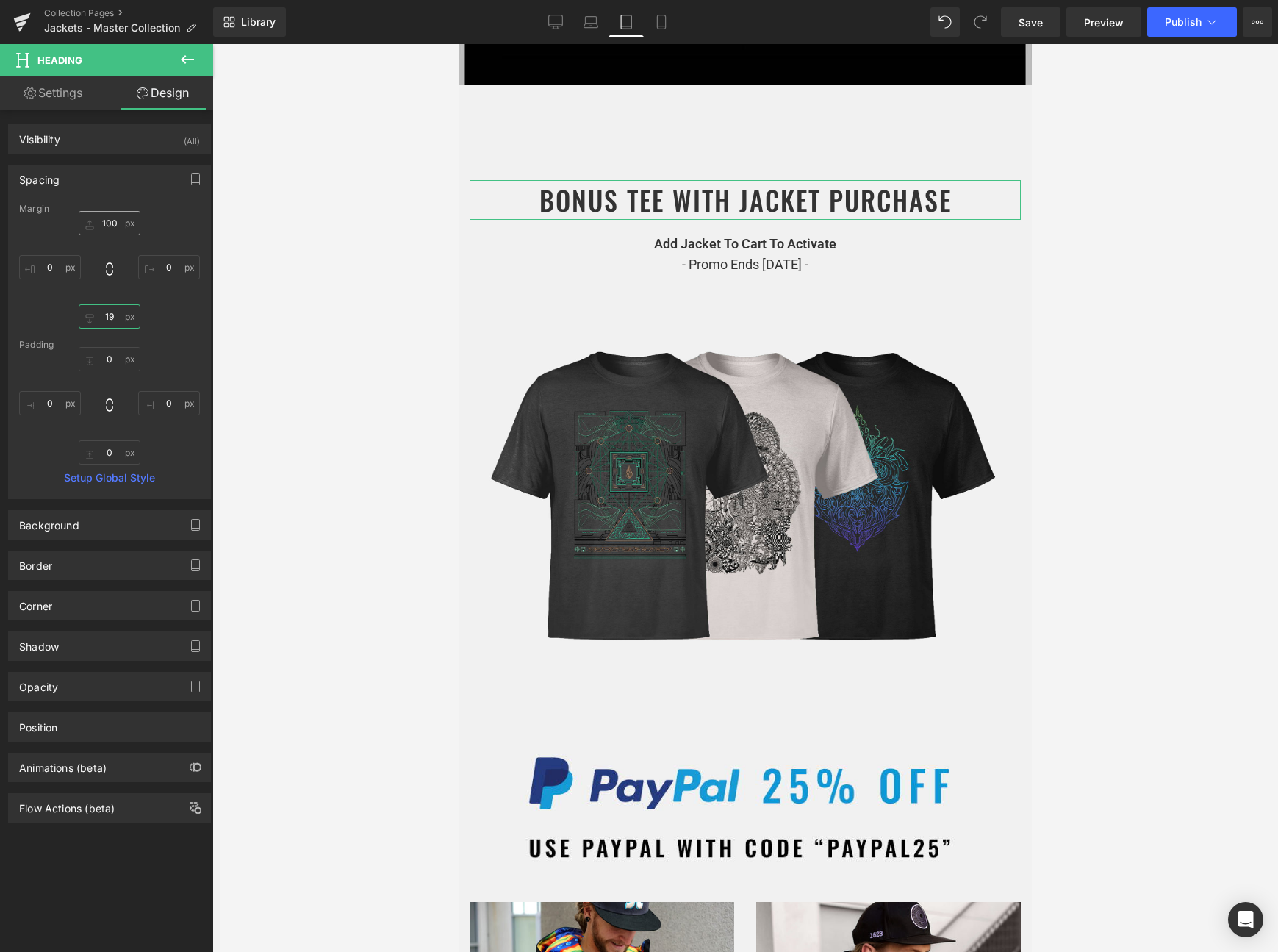
type input "19"
click at [97, 220] on input "text" at bounding box center [109, 223] width 62 height 25
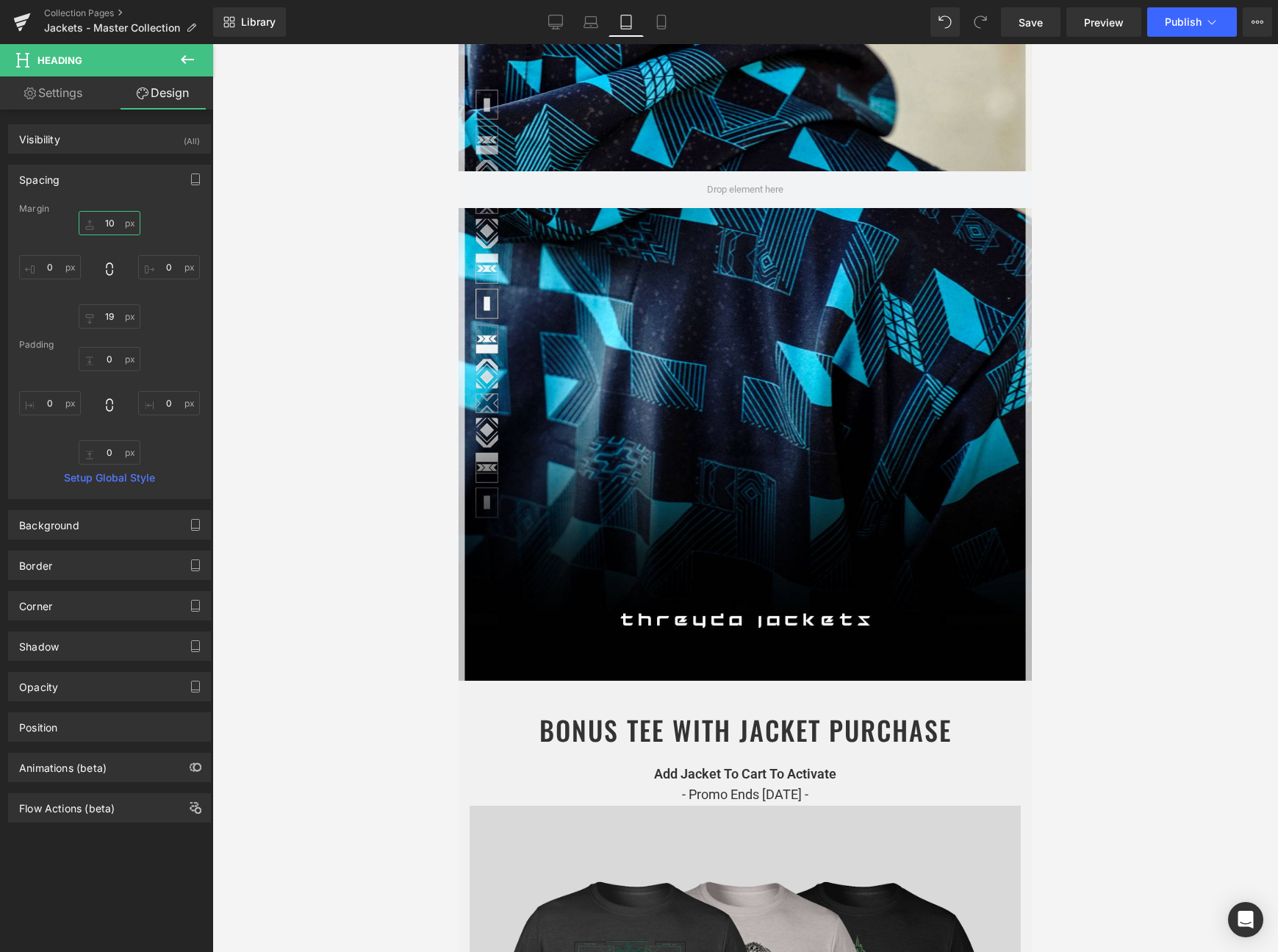
scroll to position [240, 0]
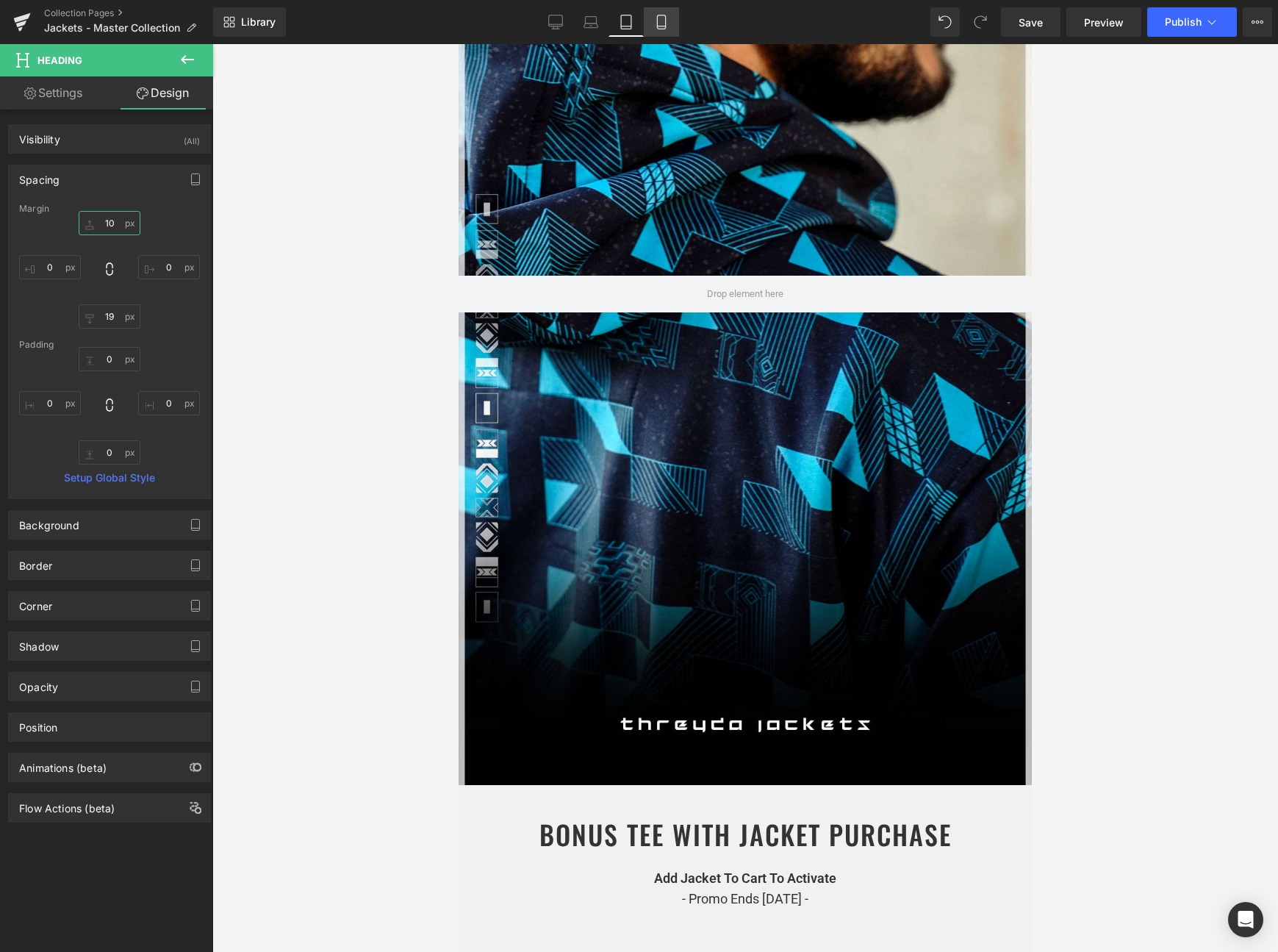
type input "10"
click at [657, 16] on icon at bounding box center [662, 22] width 15 height 15
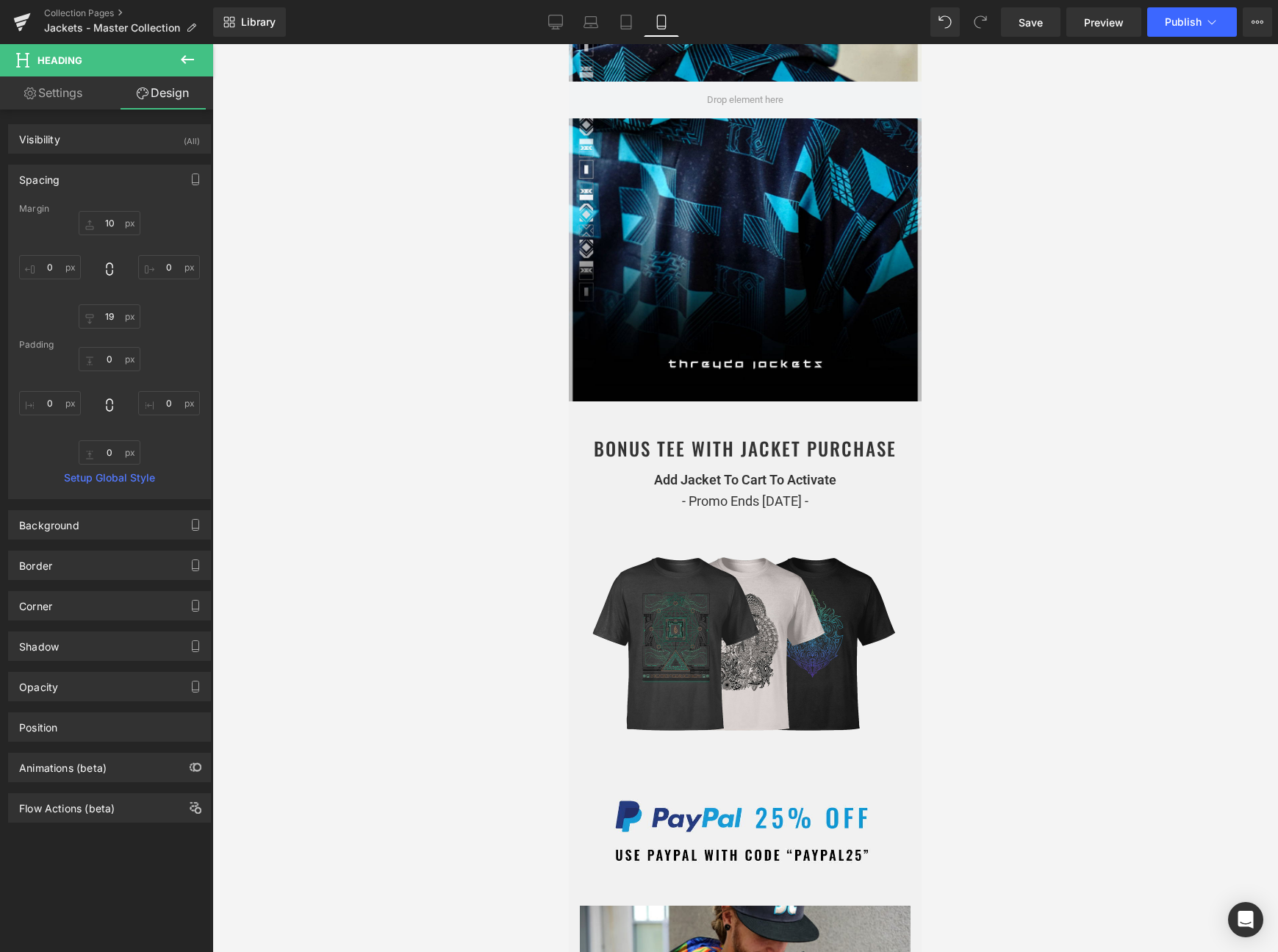
scroll to position [293, 0]
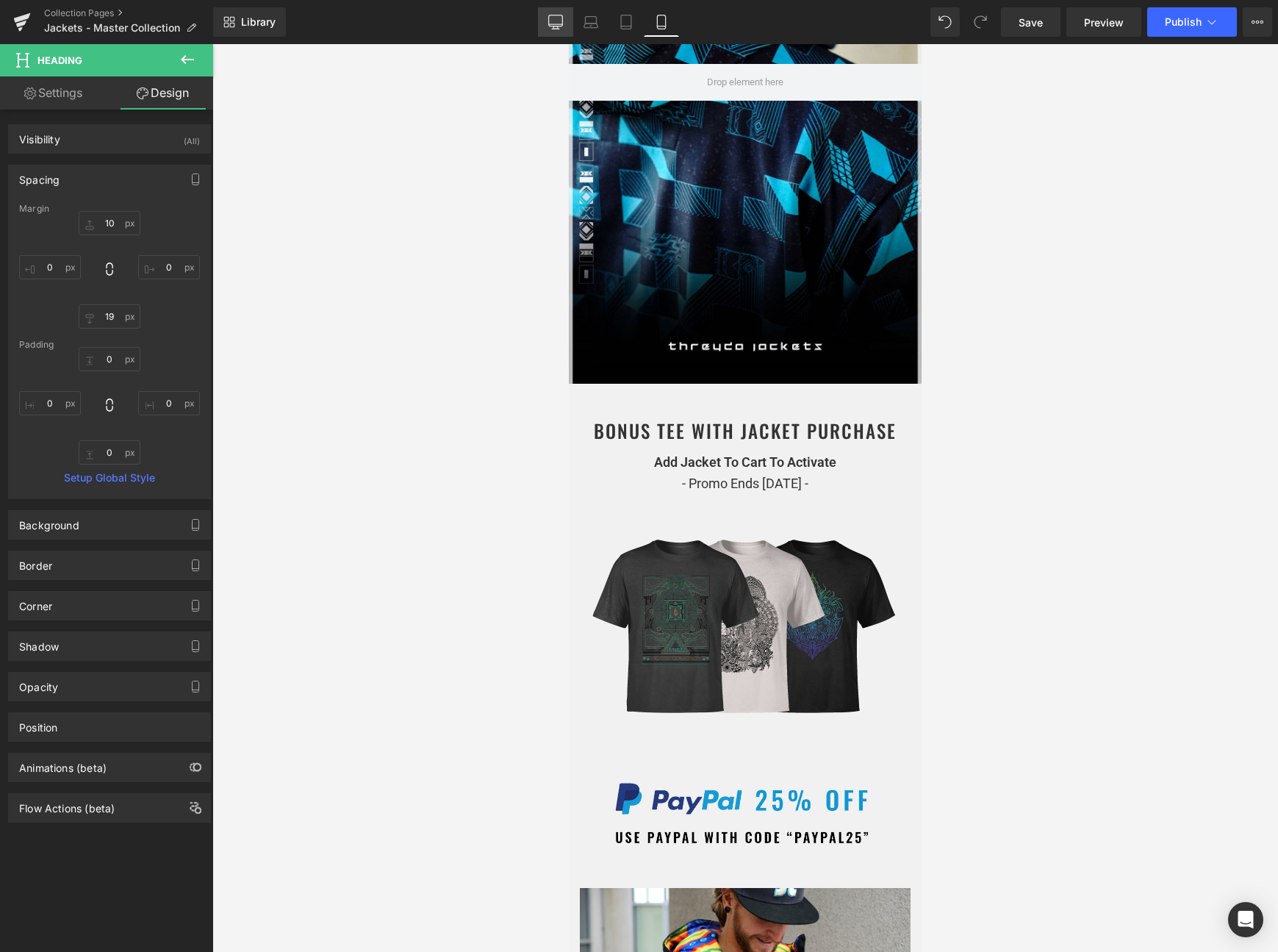
click at [556, 11] on link "Desktop" at bounding box center [555, 22] width 35 height 30
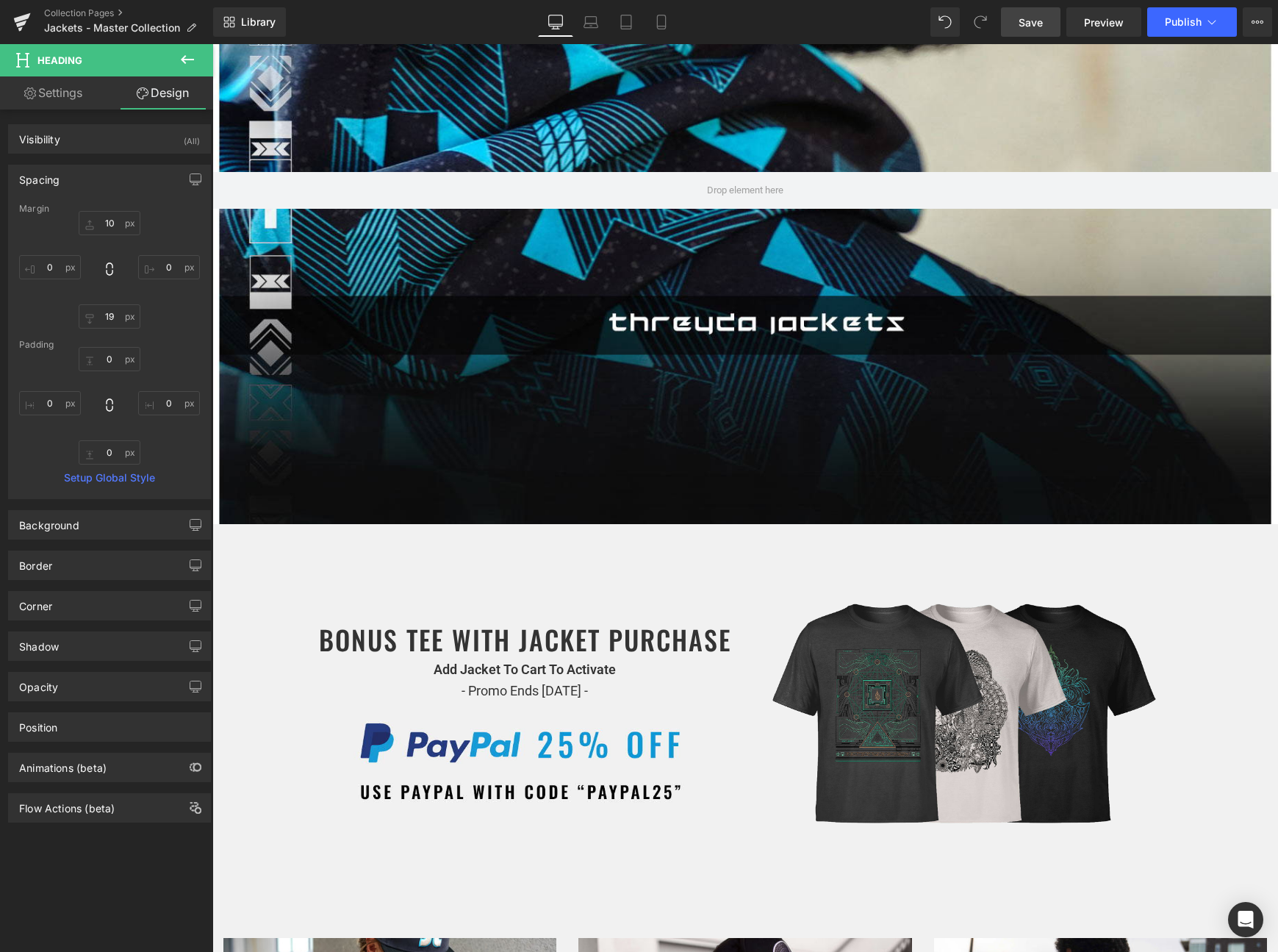
scroll to position [1652, 0]
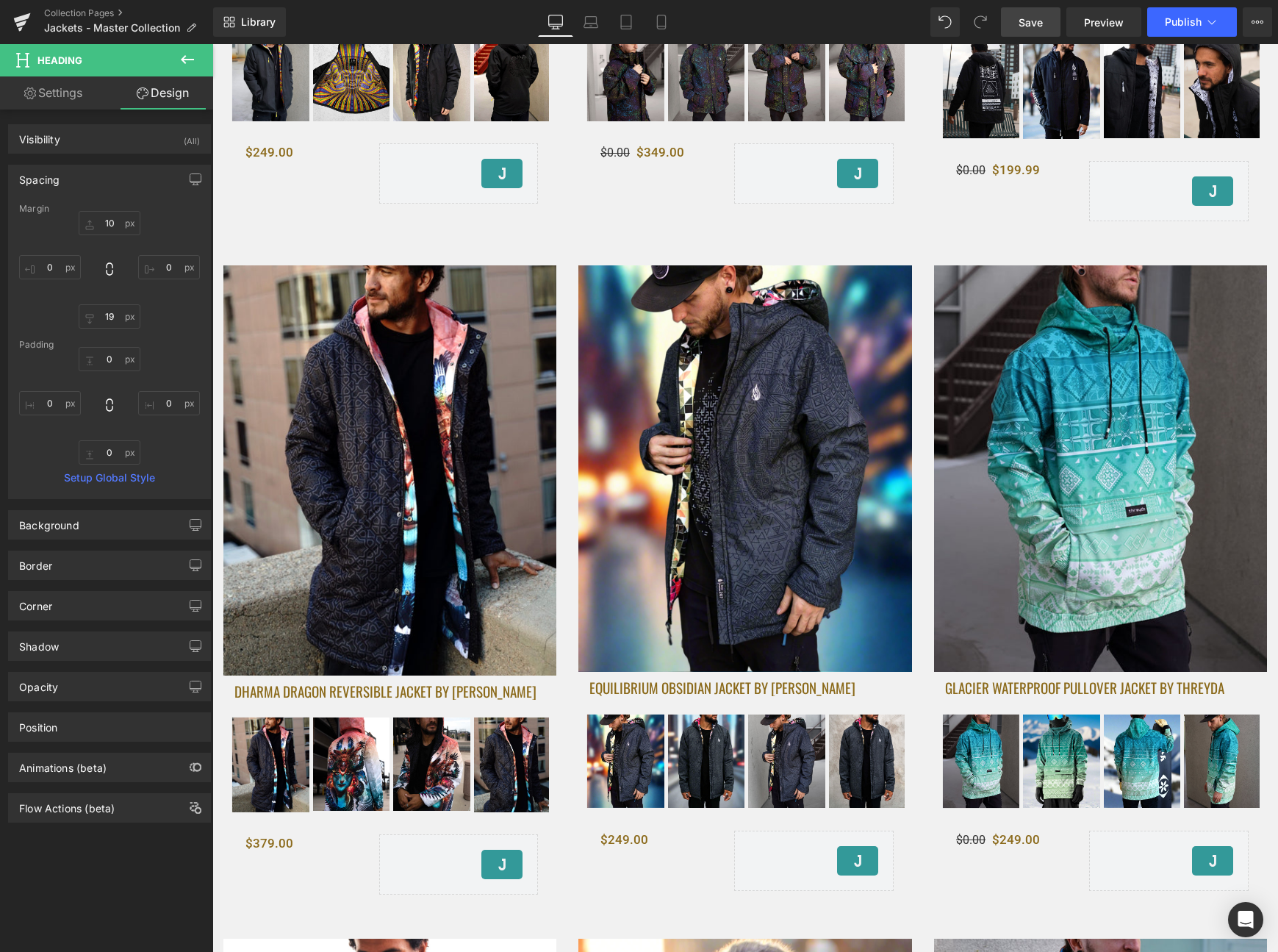
click at [1036, 19] on span "Save" at bounding box center [1031, 22] width 25 height 16
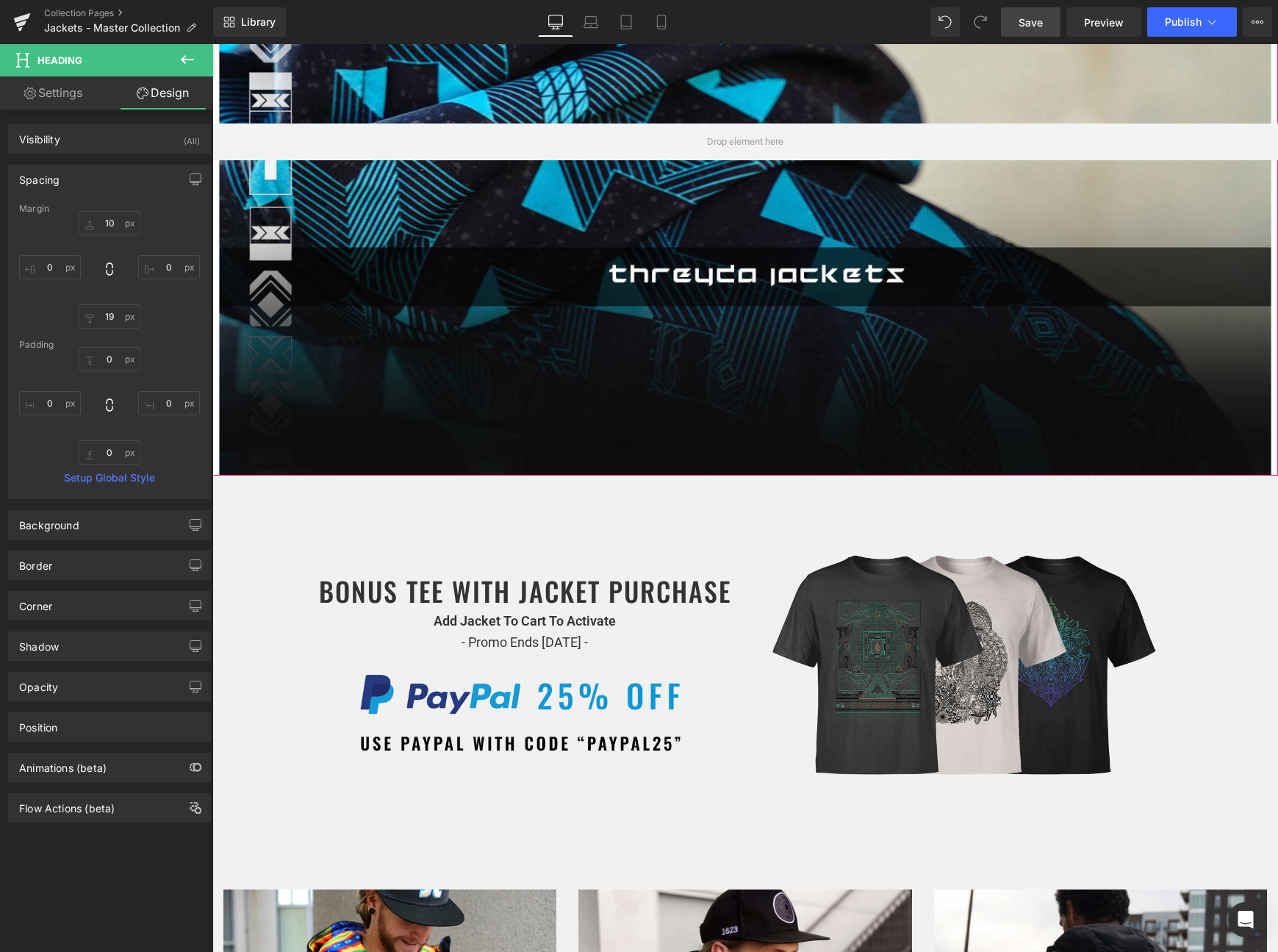
scroll to position [341, 0]
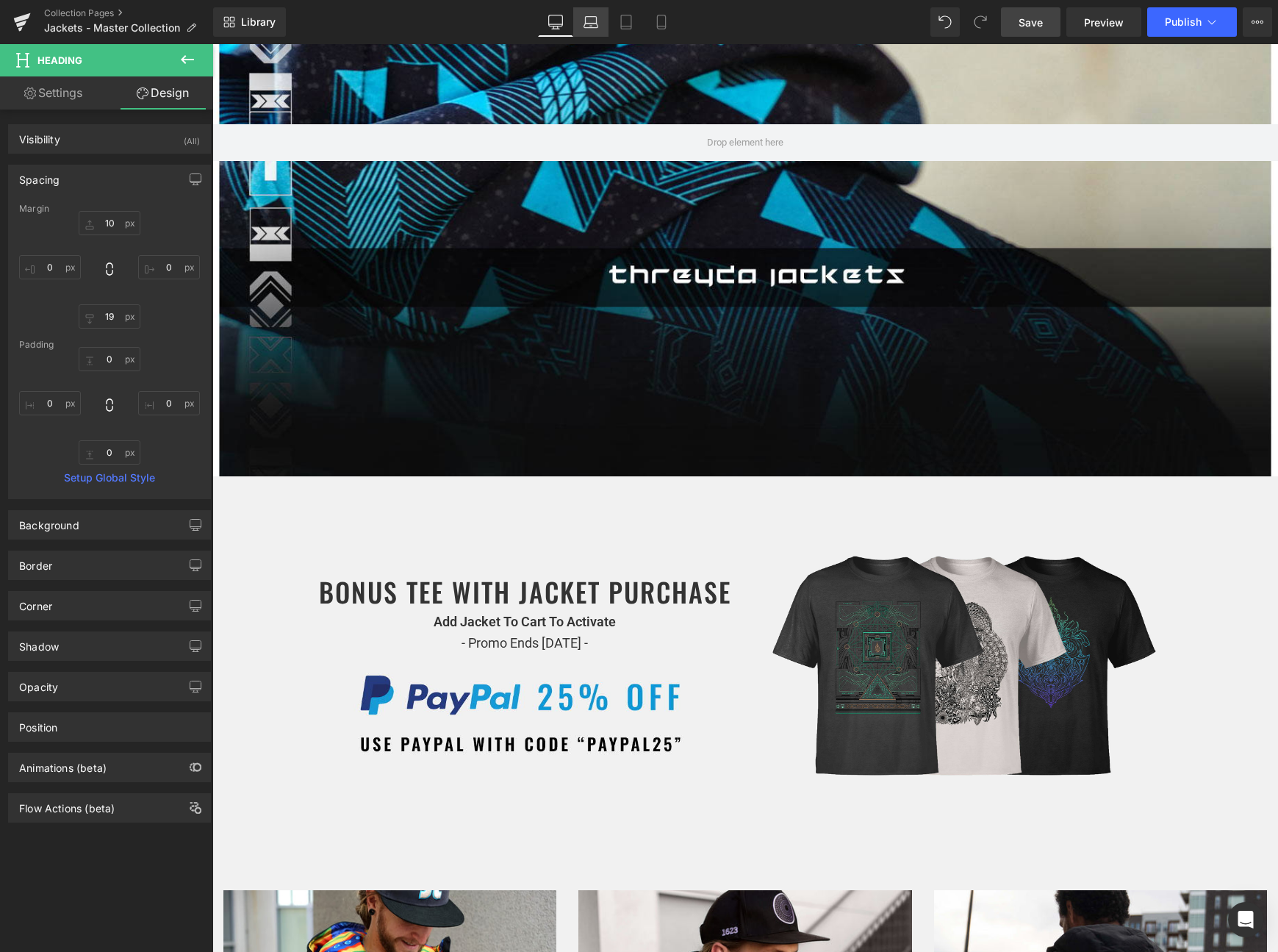
click at [586, 19] on icon at bounding box center [590, 20] width 11 height 7
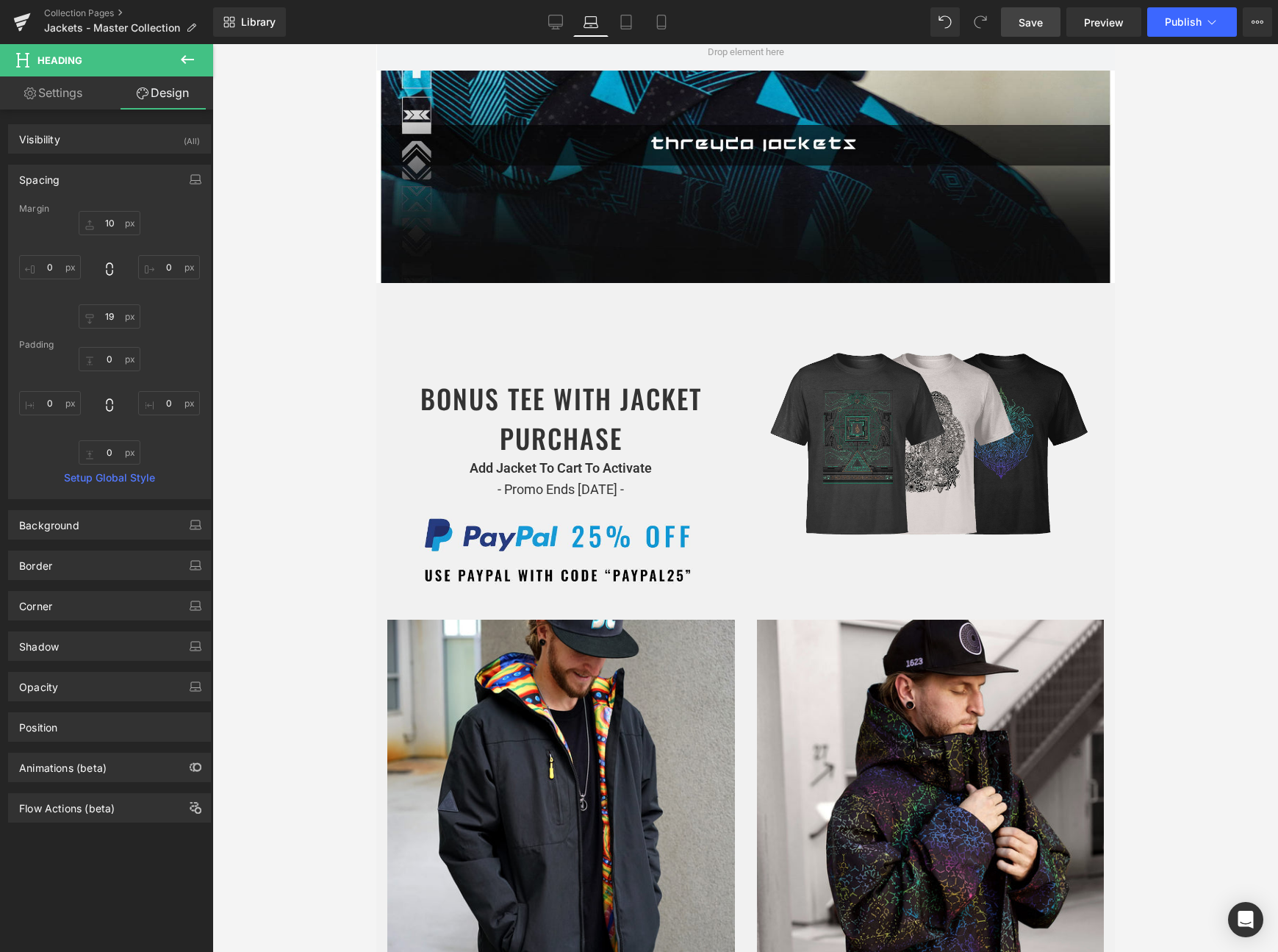
scroll to position [148, 0]
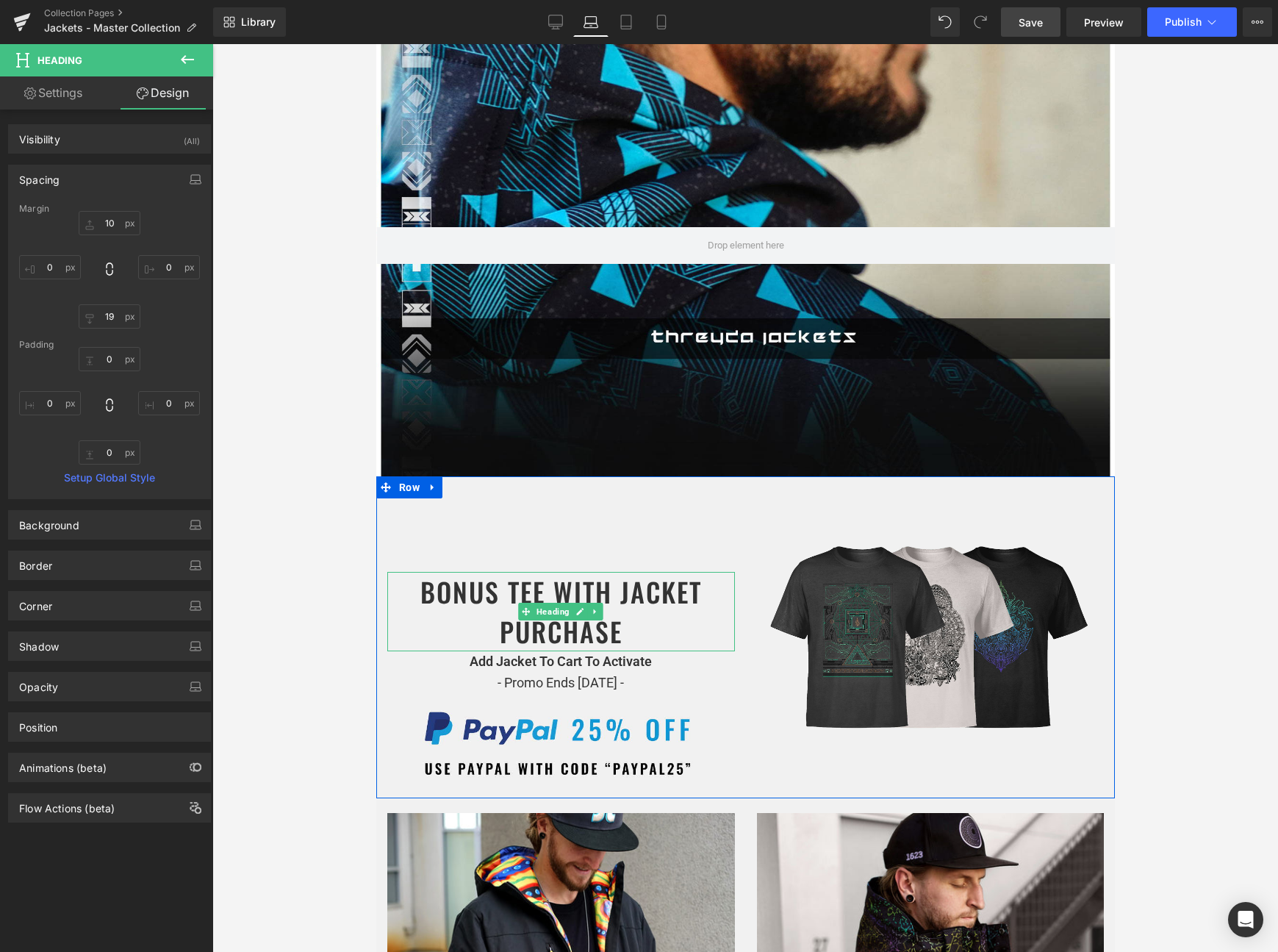
click at [476, 587] on h1 "BONUS TEE WITH JACKET PURCHASE" at bounding box center [560, 611] width 348 height 80
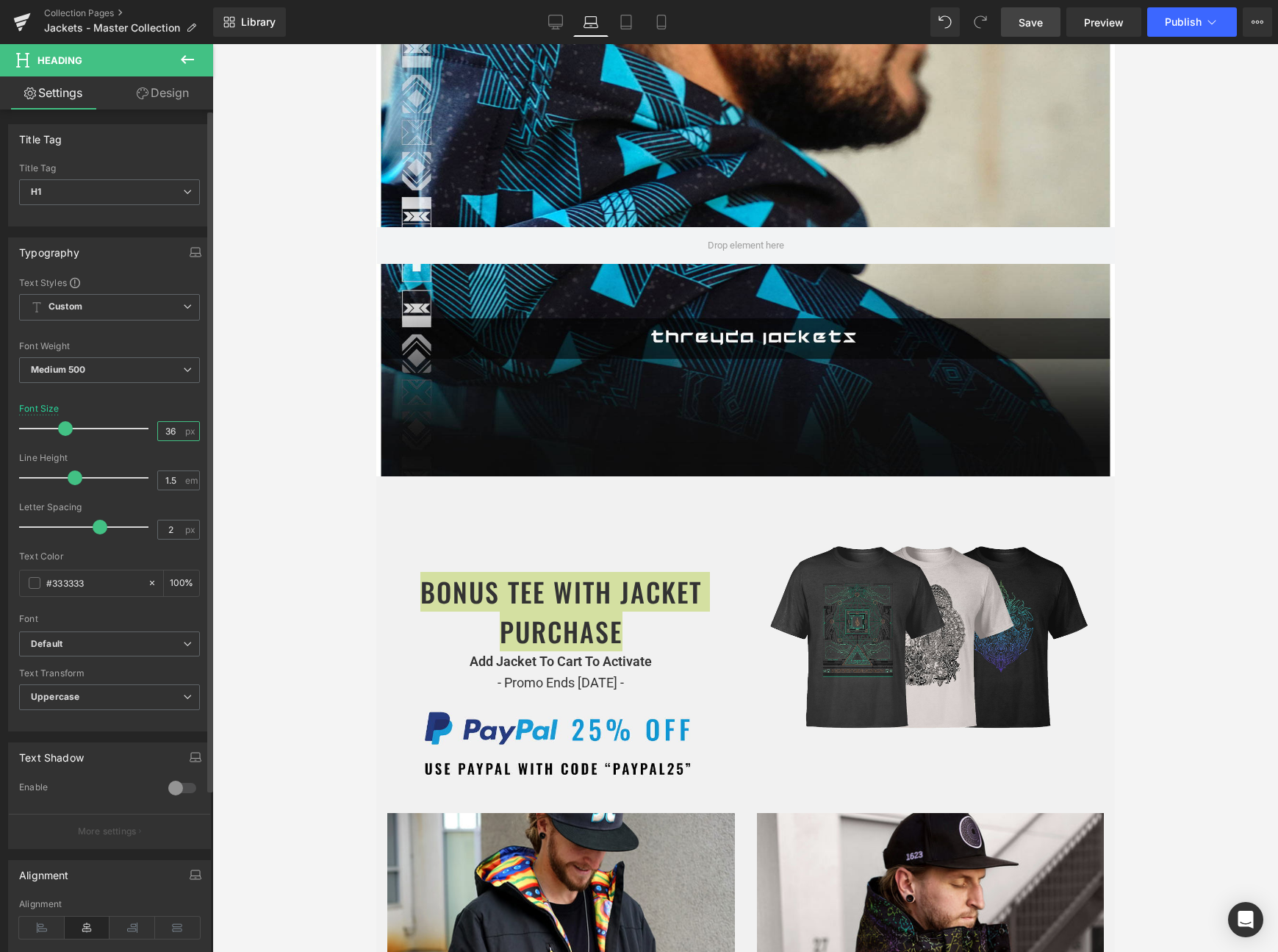
click at [165, 431] on input "36" at bounding box center [170, 431] width 26 height 19
type input "28"
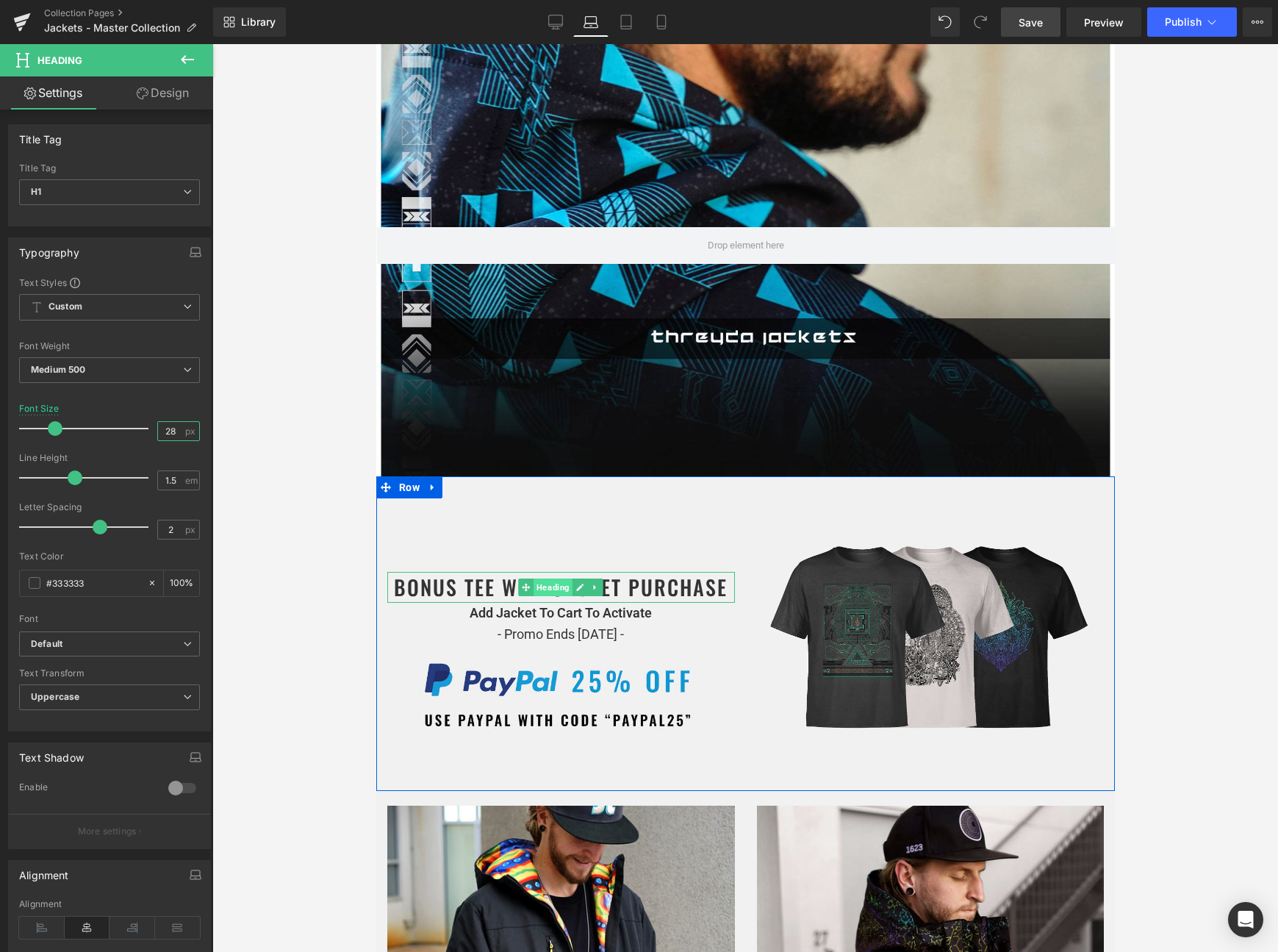
click at [557, 587] on span "Heading" at bounding box center [552, 587] width 39 height 18
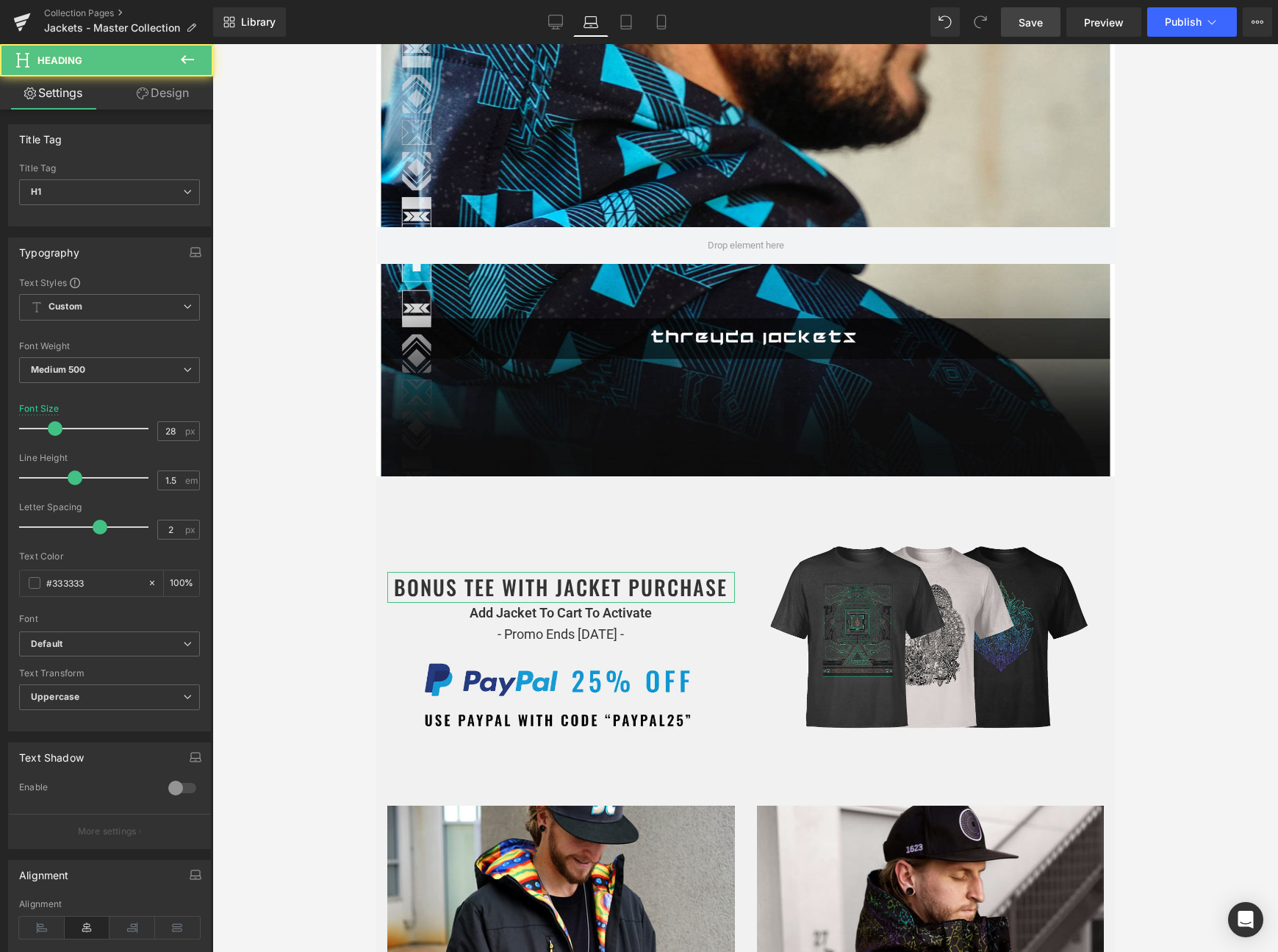
click at [142, 91] on icon at bounding box center [143, 94] width 12 height 12
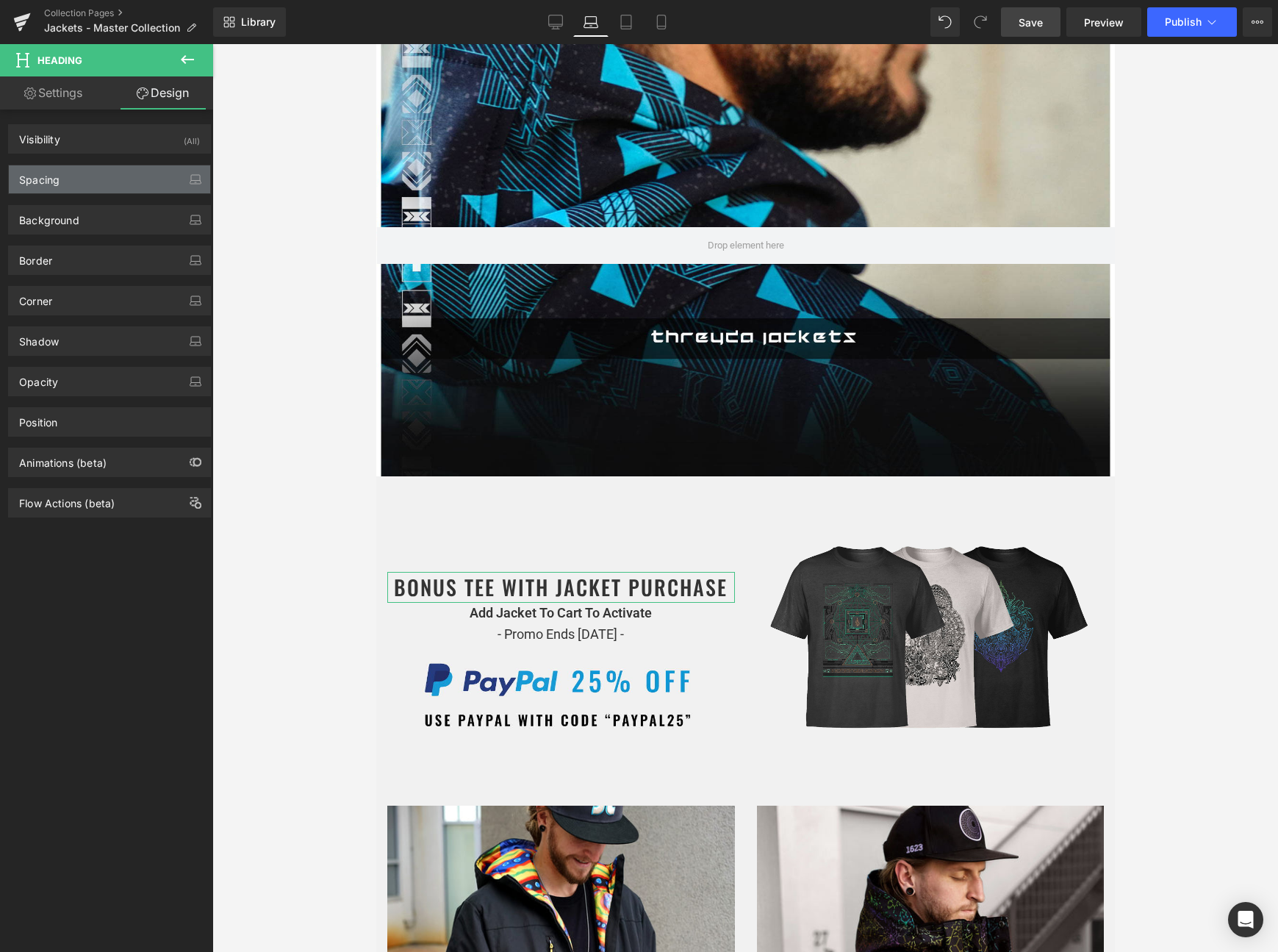
click at [103, 175] on div "Spacing" at bounding box center [109, 179] width 202 height 28
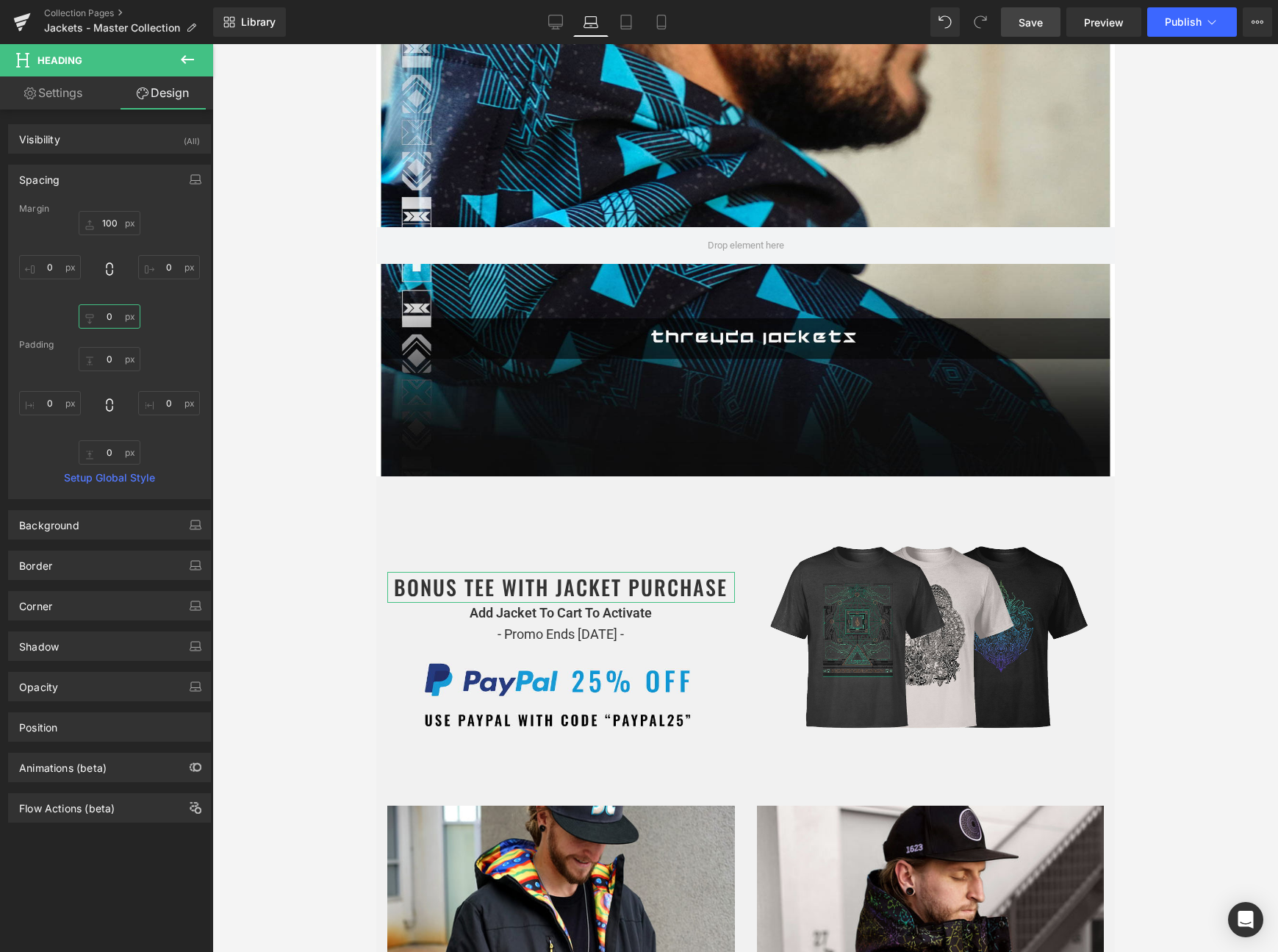
click at [110, 314] on input "text" at bounding box center [109, 316] width 62 height 25
type input "10"
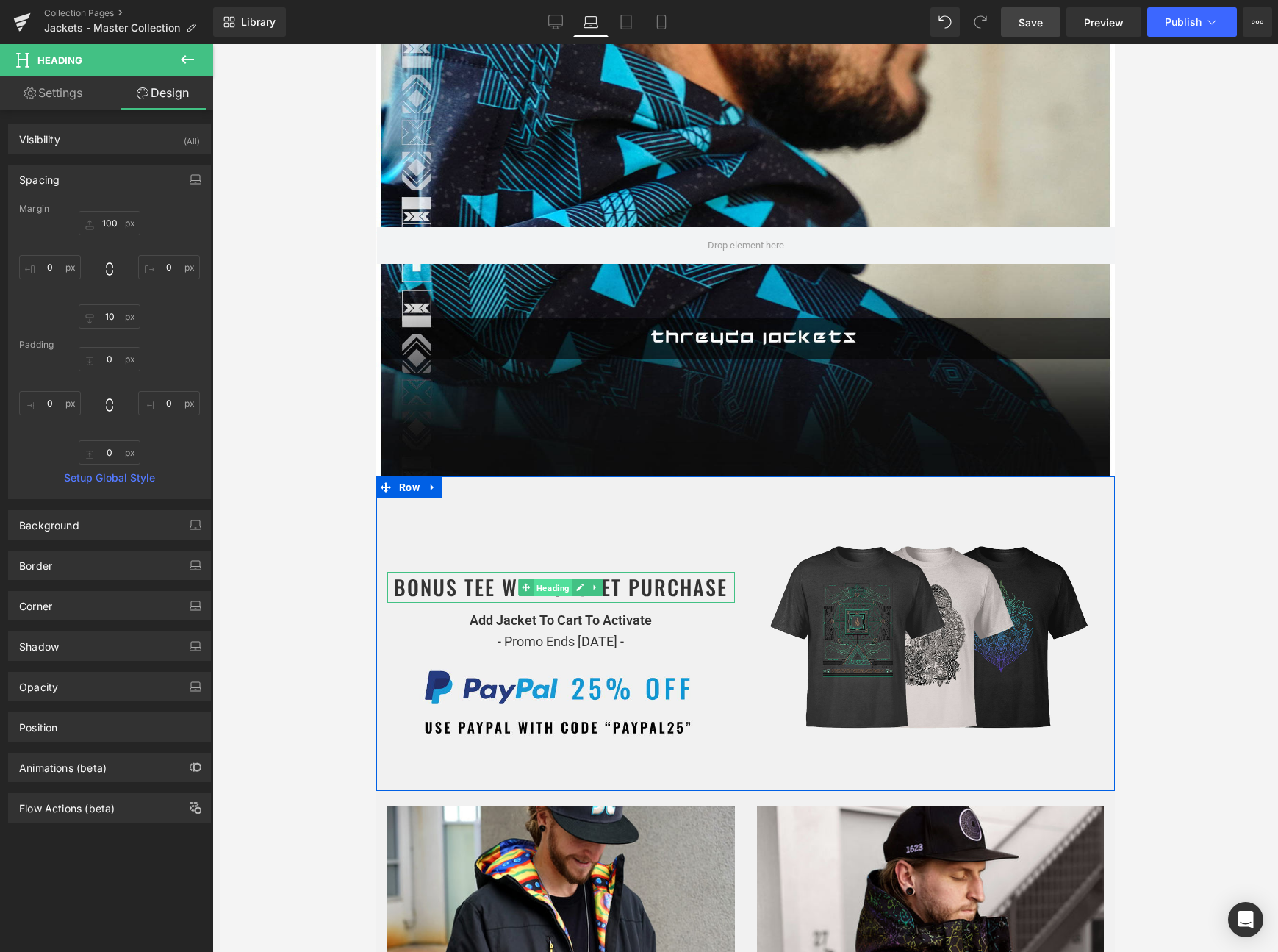
click at [551, 587] on span "Heading" at bounding box center [552, 588] width 39 height 18
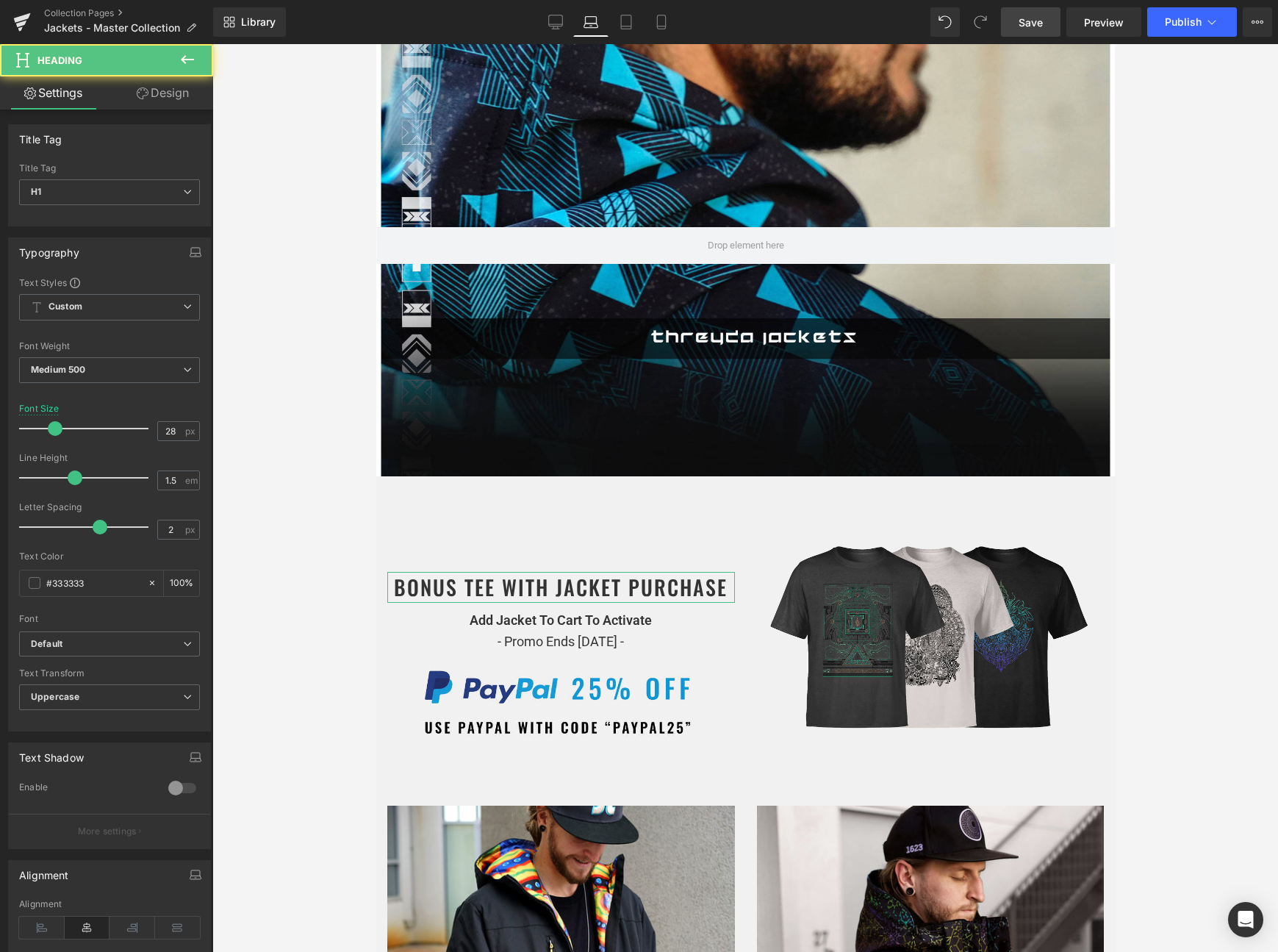
click at [180, 90] on link "Design" at bounding box center [162, 93] width 106 height 33
click at [0, 0] on div "Spacing" at bounding box center [0, 0] width 0 height 0
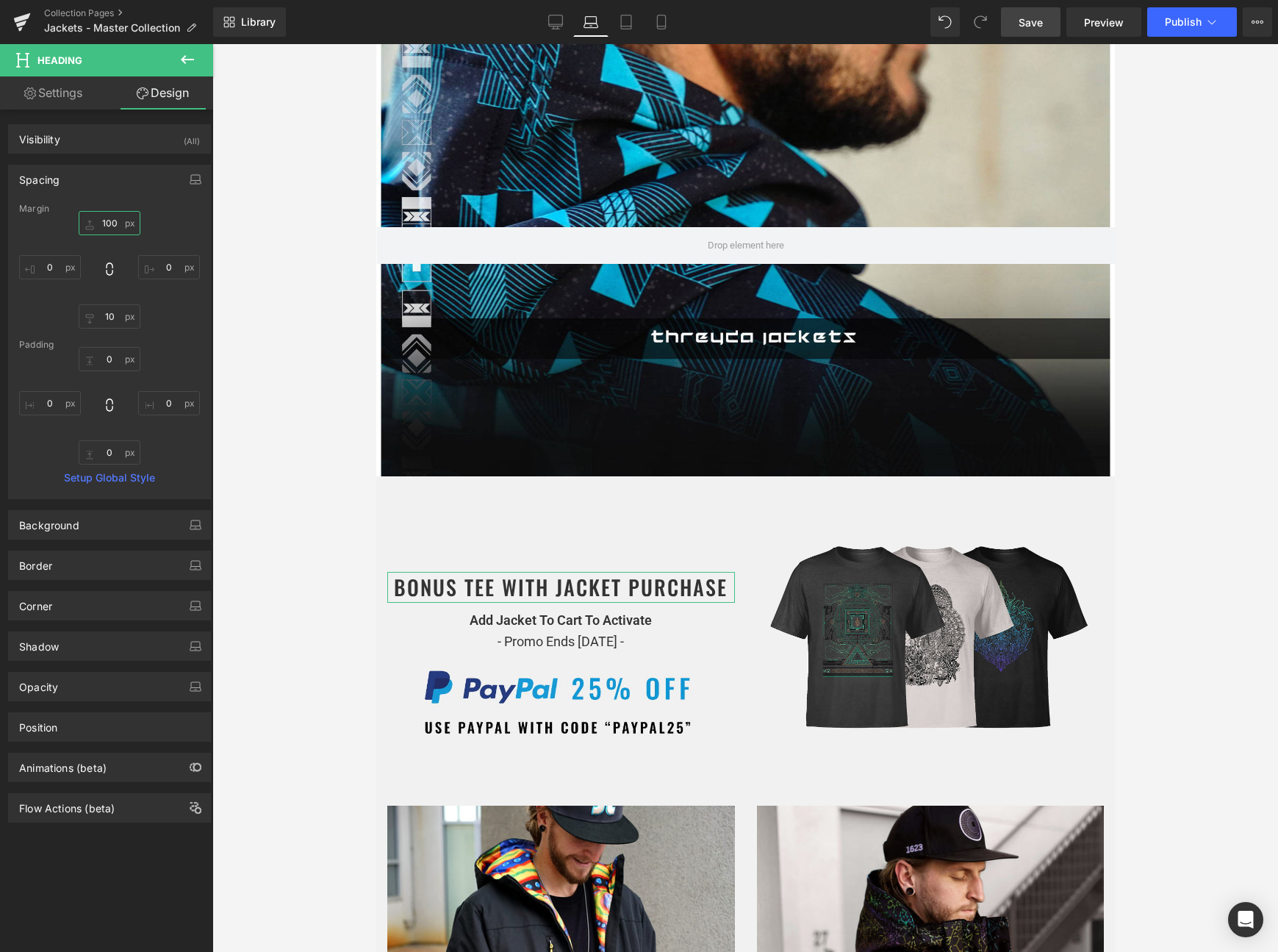
click at [107, 220] on input "text" at bounding box center [109, 223] width 62 height 25
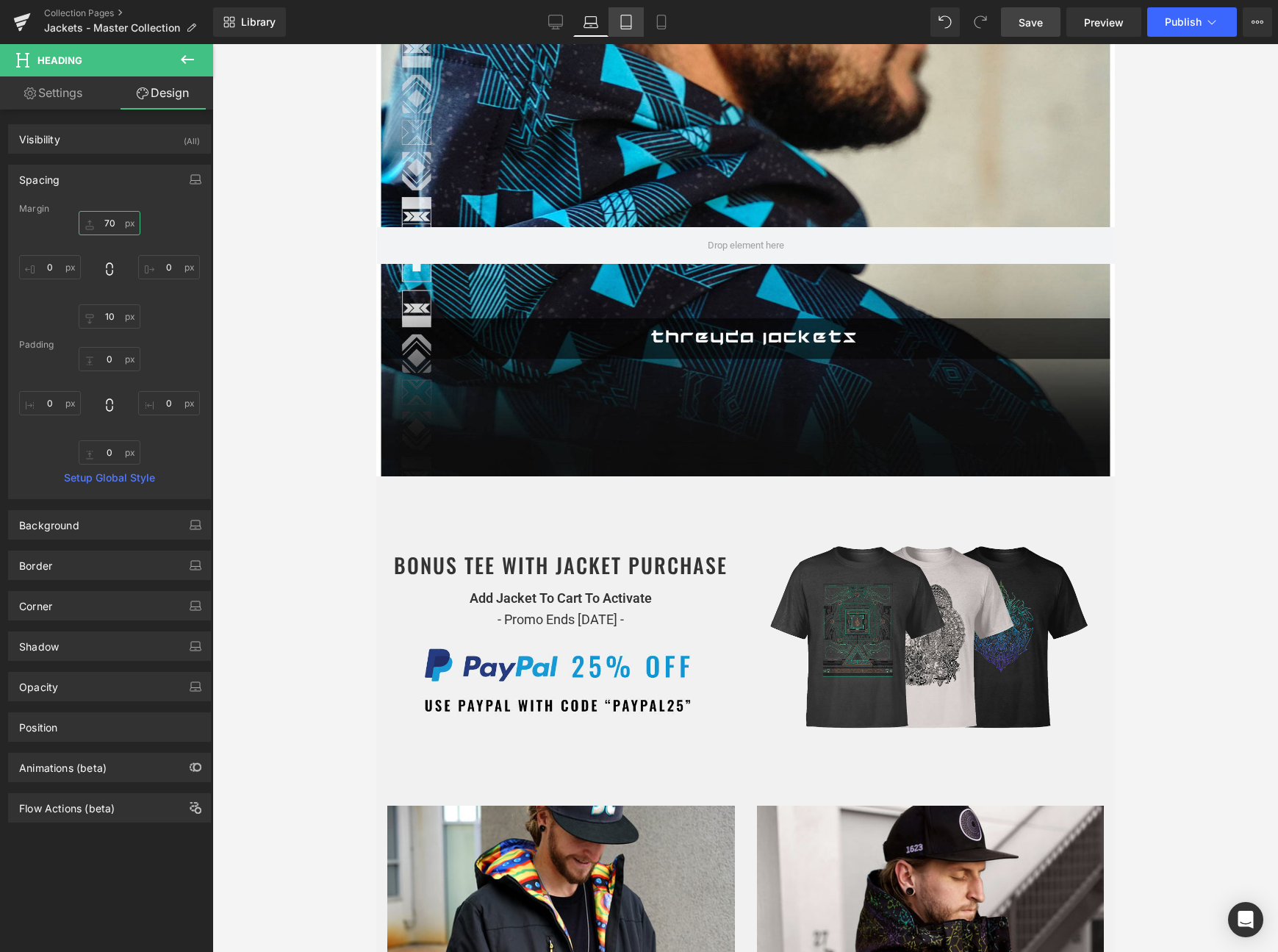
type input "70"
click at [631, 16] on icon at bounding box center [627, 22] width 15 height 15
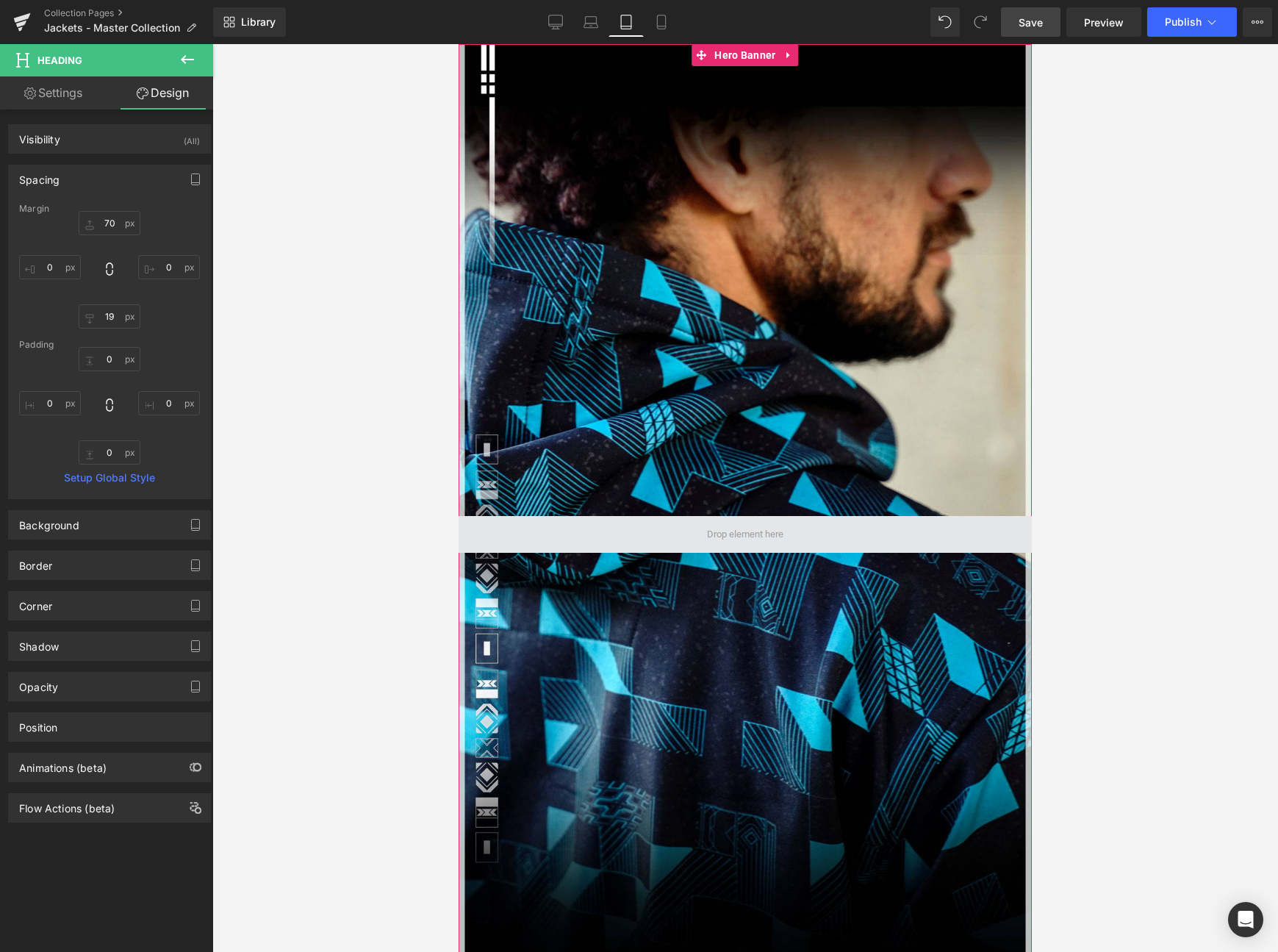
scroll to position [717, 0]
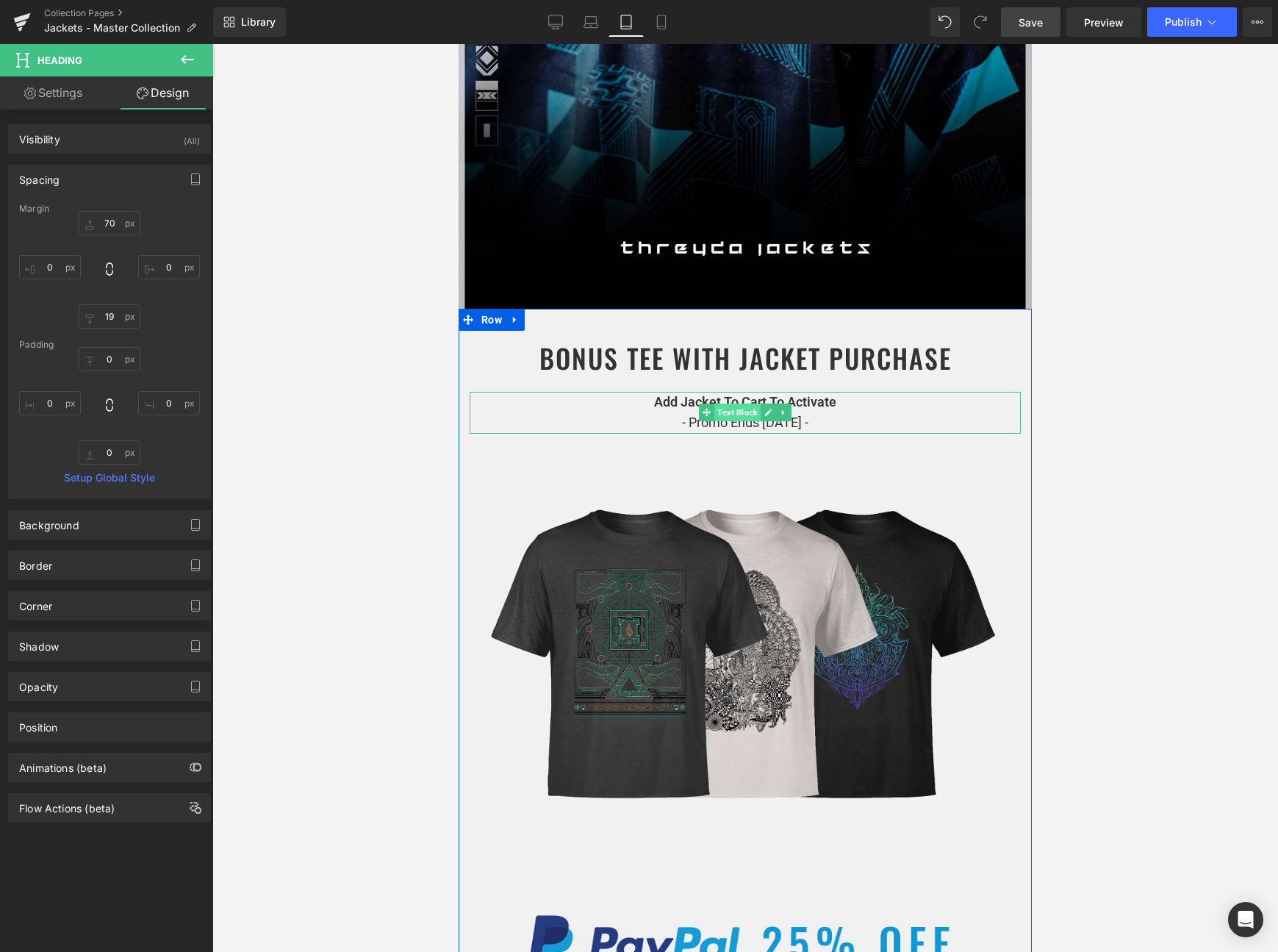
drag, startPoint x: 737, startPoint y: 415, endPoint x: 680, endPoint y: 208, distance: 214.7
click at [737, 415] on span "Text Block" at bounding box center [738, 412] width 46 height 18
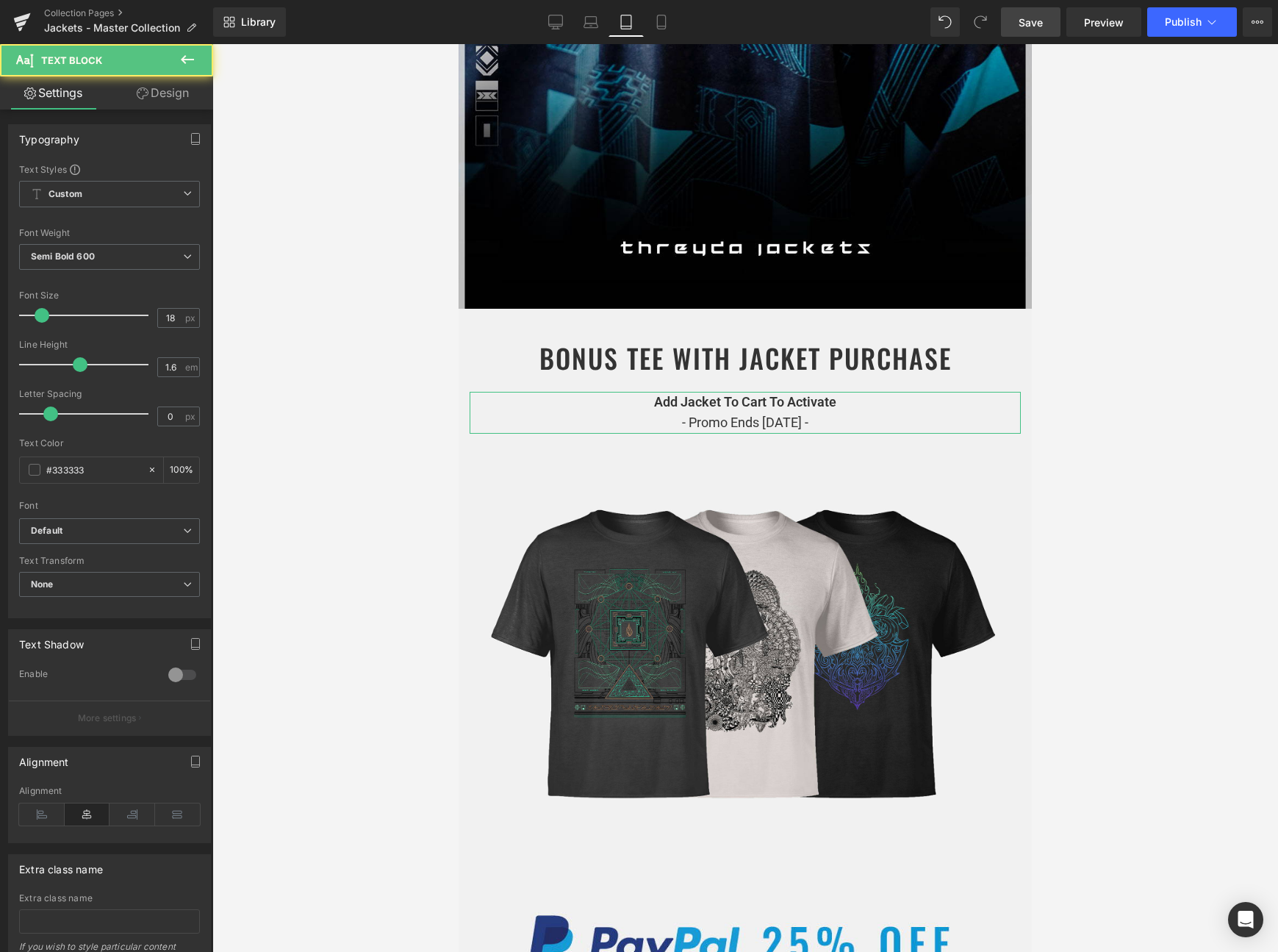
click at [144, 90] on icon at bounding box center [143, 94] width 12 height 12
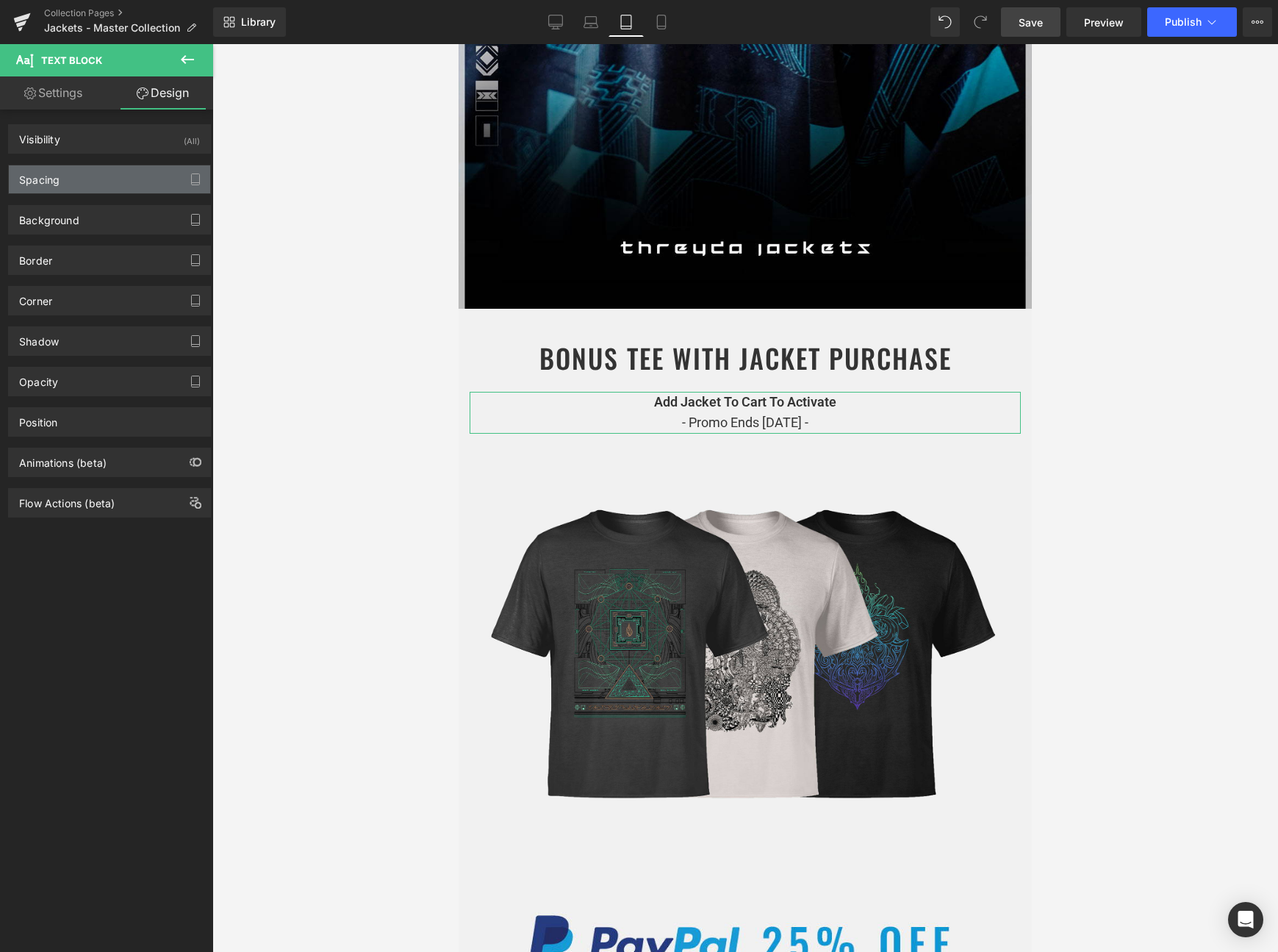
click at [103, 176] on div "Spacing" at bounding box center [109, 179] width 202 height 28
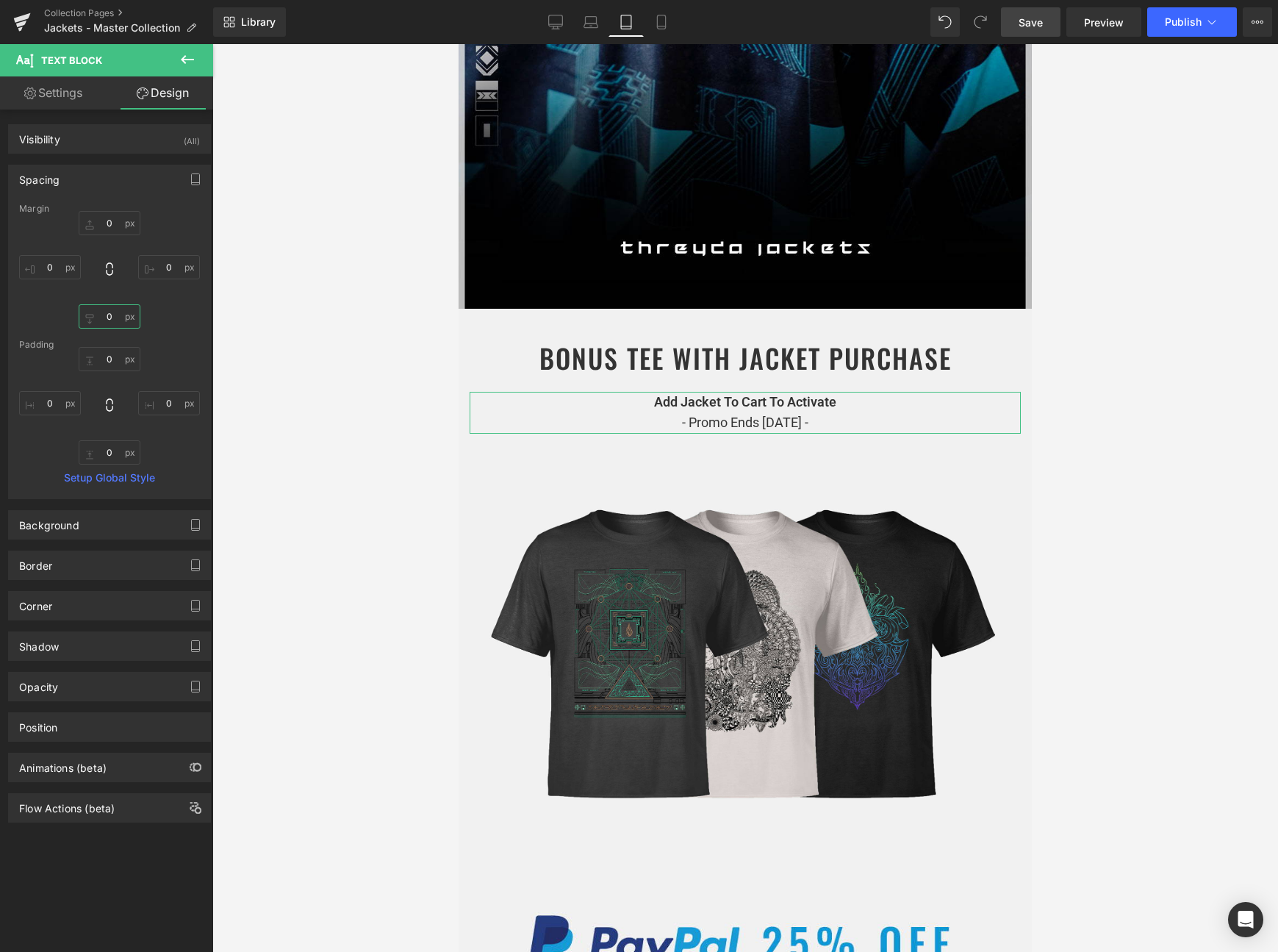
click at [107, 307] on input "text" at bounding box center [109, 316] width 62 height 25
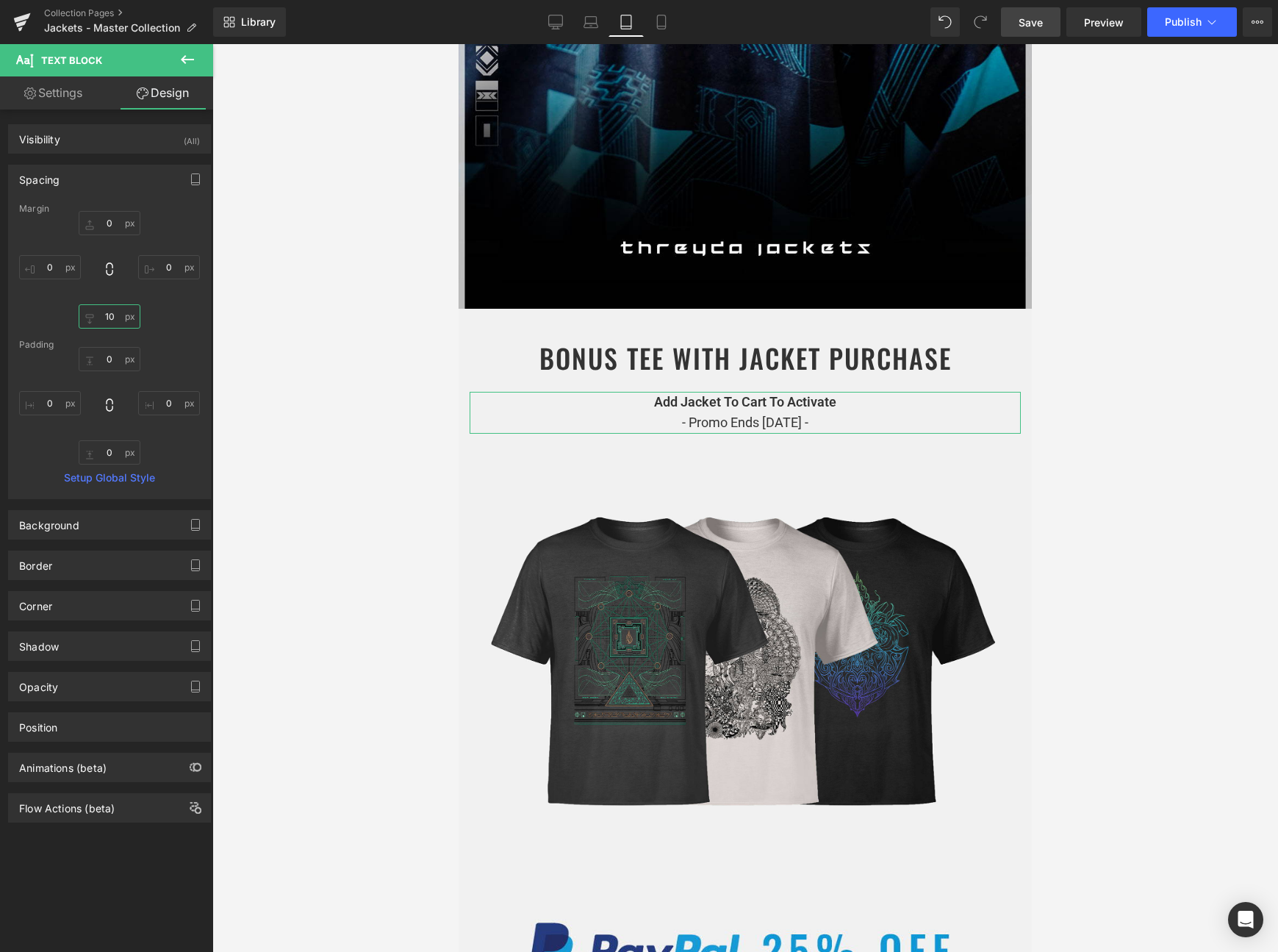
type input "1"
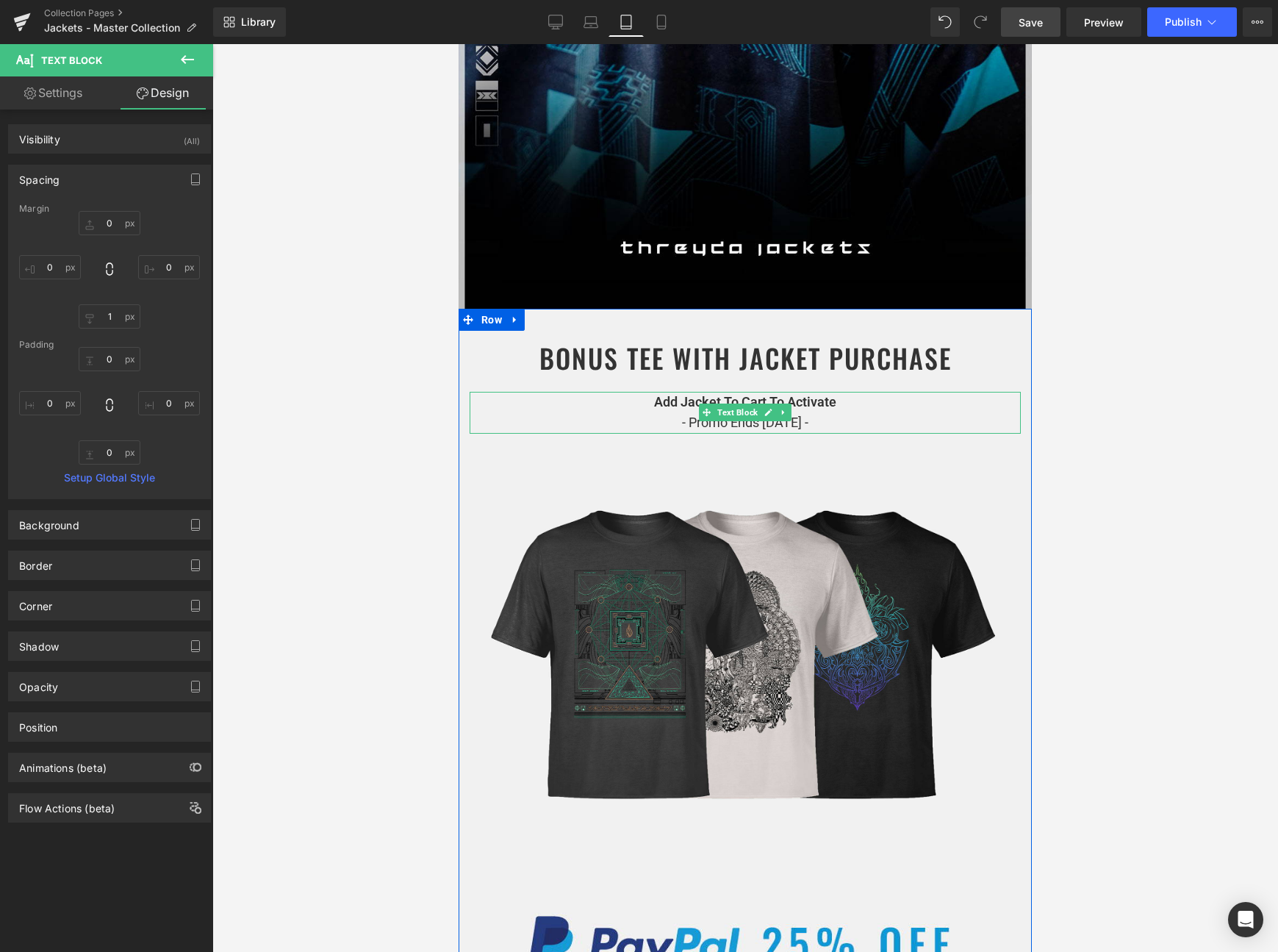
click at [669, 398] on p "Add Jacket To Cart To Activate - Promo Ends Sept 22nd -" at bounding box center [745, 412] width 552 height 42
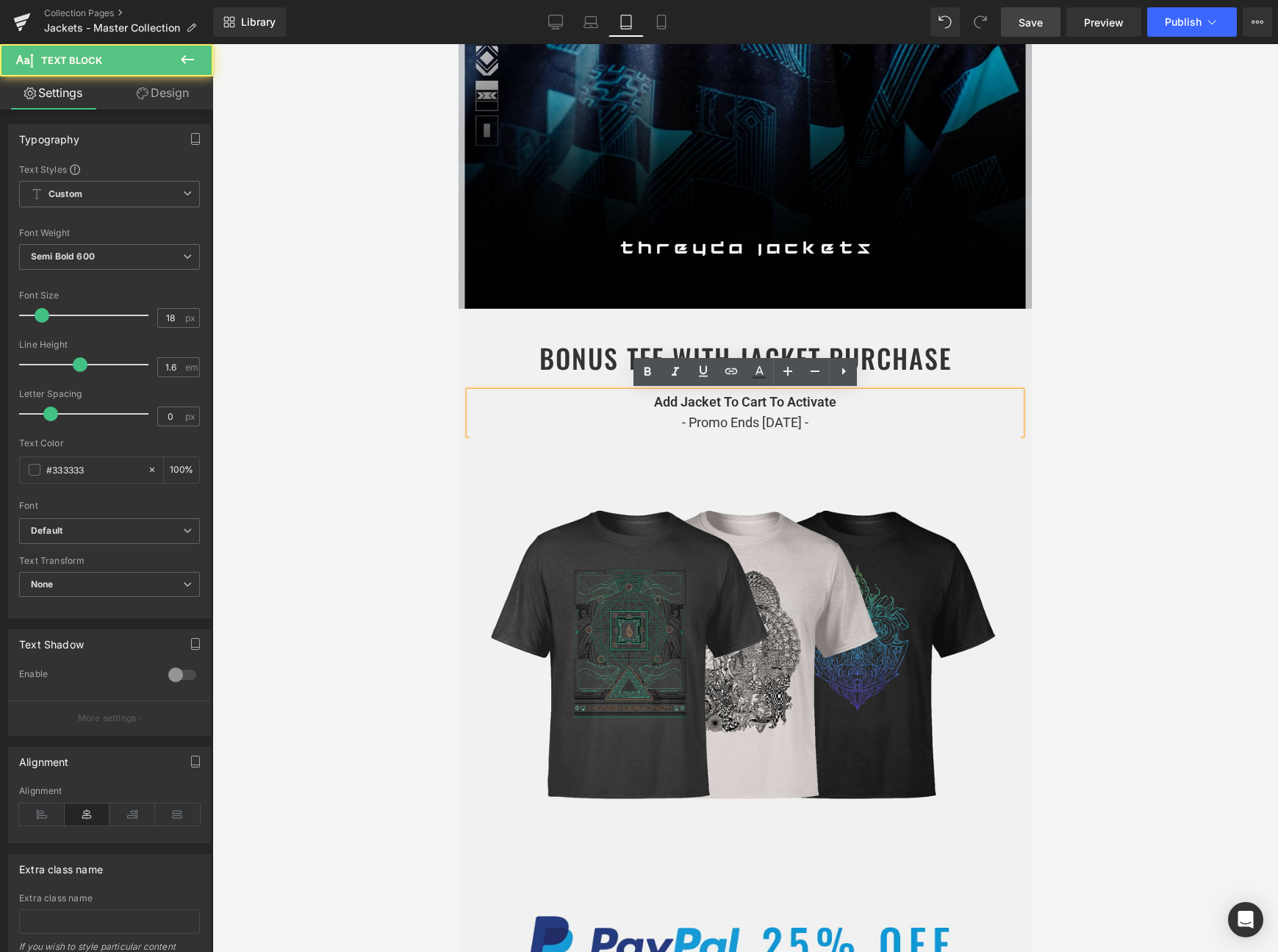
click at [796, 422] on span "- Promo Ends Sept 22nd -" at bounding box center [745, 422] width 127 height 16
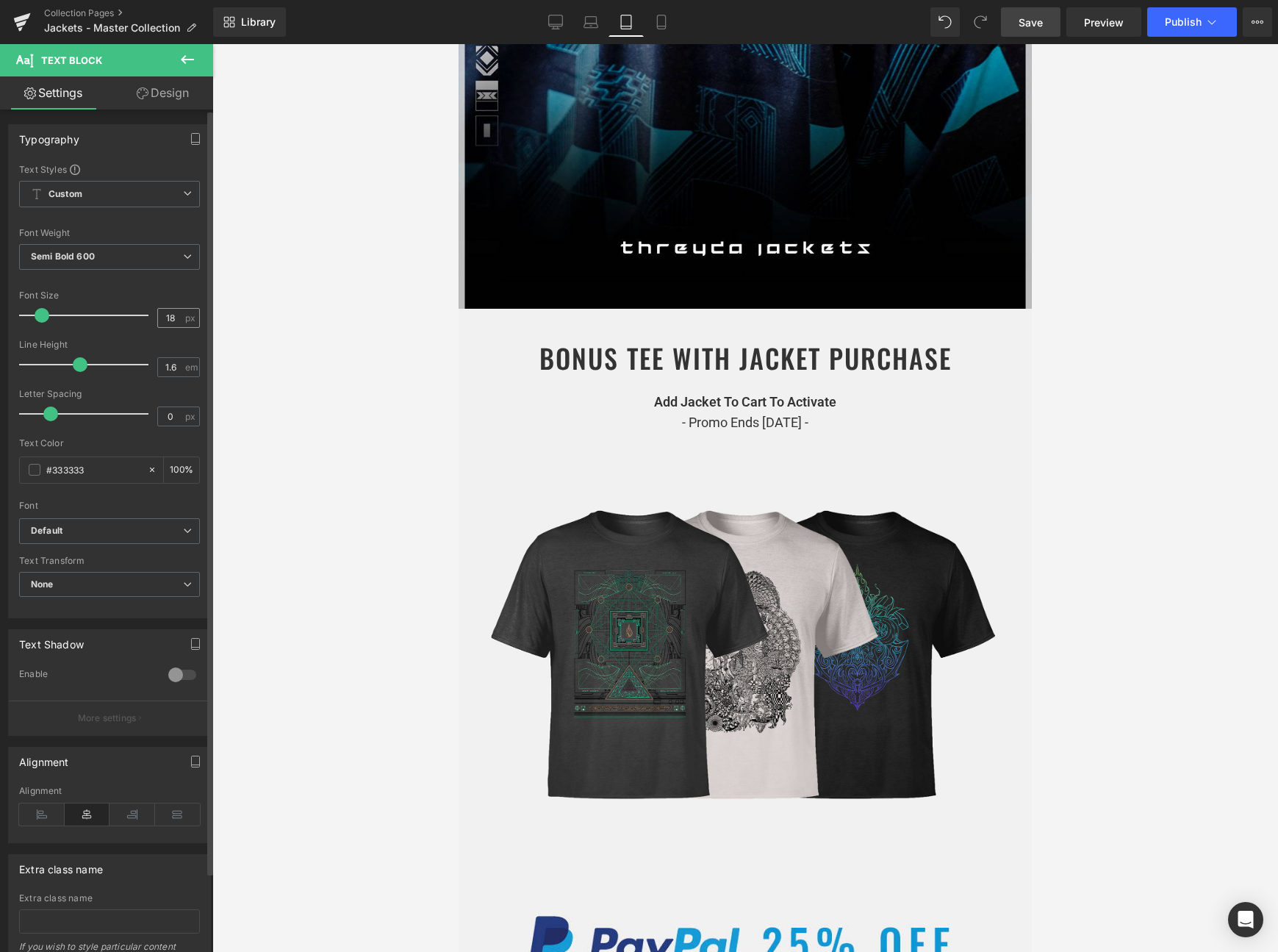
click at [185, 314] on span "px" at bounding box center [191, 318] width 13 height 10
click at [175, 314] on input "18" at bounding box center [170, 318] width 26 height 19
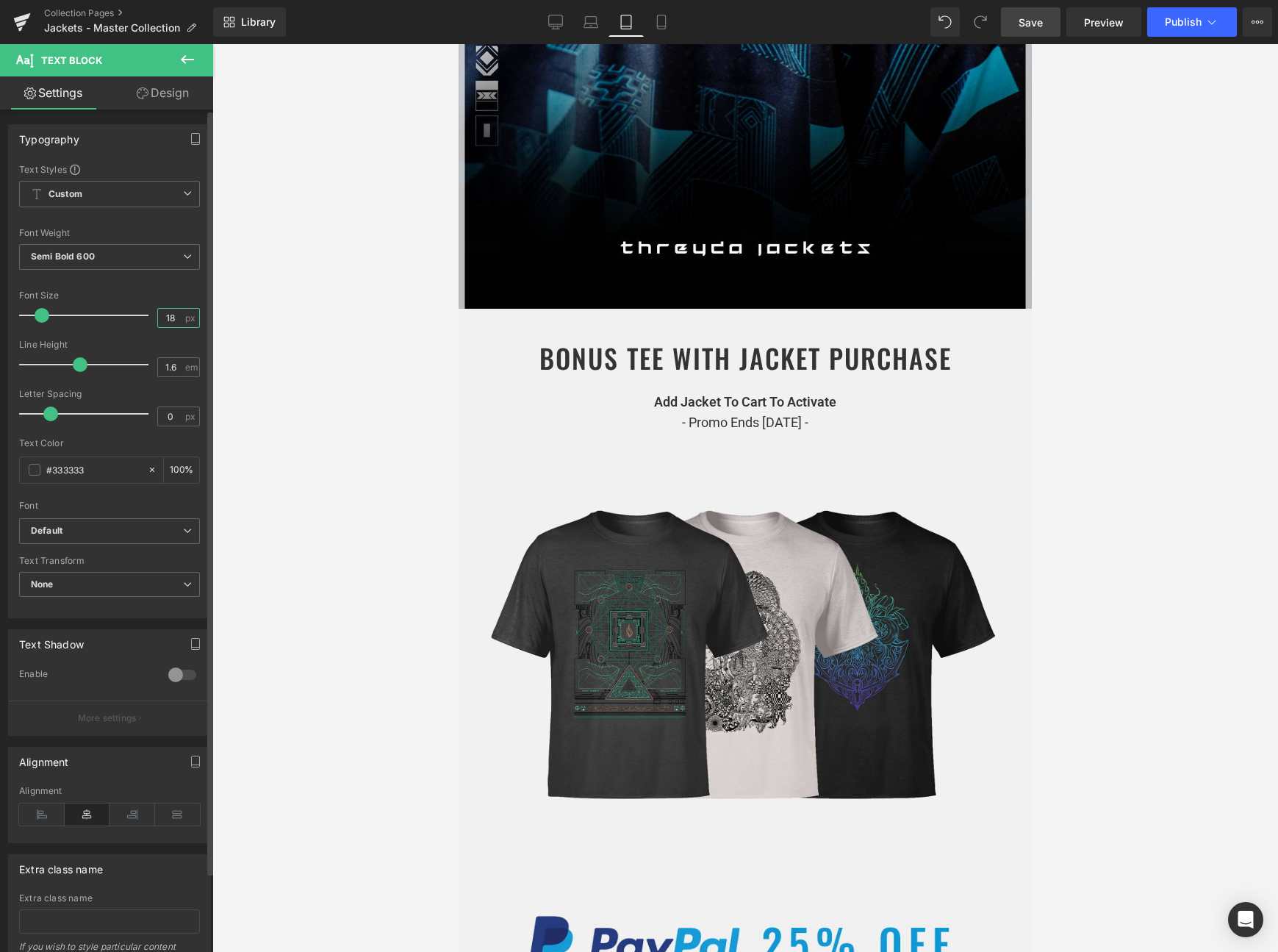
click at [175, 314] on input "18" at bounding box center [170, 318] width 26 height 19
type input "22"
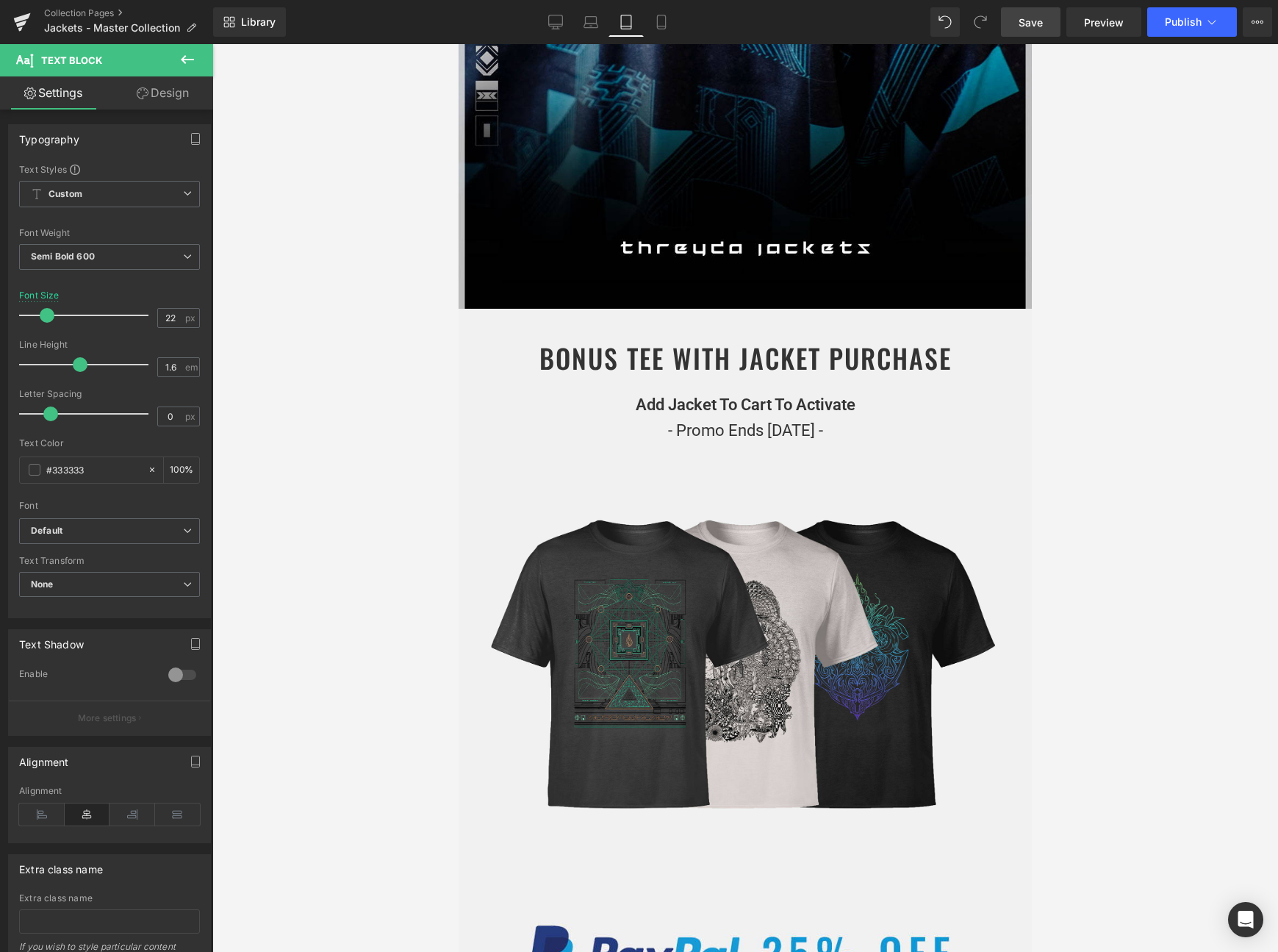
click at [365, 402] on div at bounding box center [745, 498] width 1066 height 908
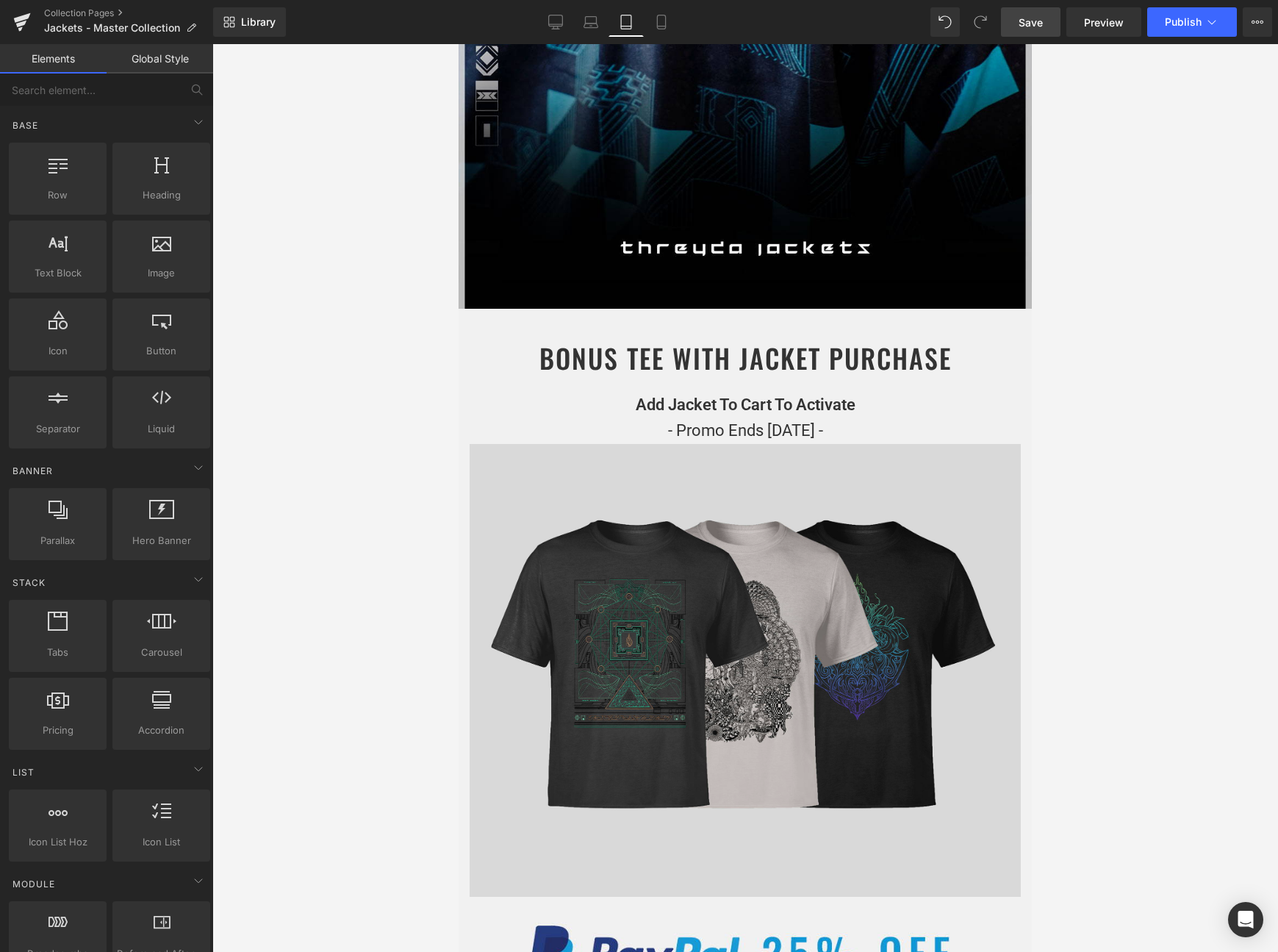
click at [614, 464] on img at bounding box center [745, 671] width 552 height 453
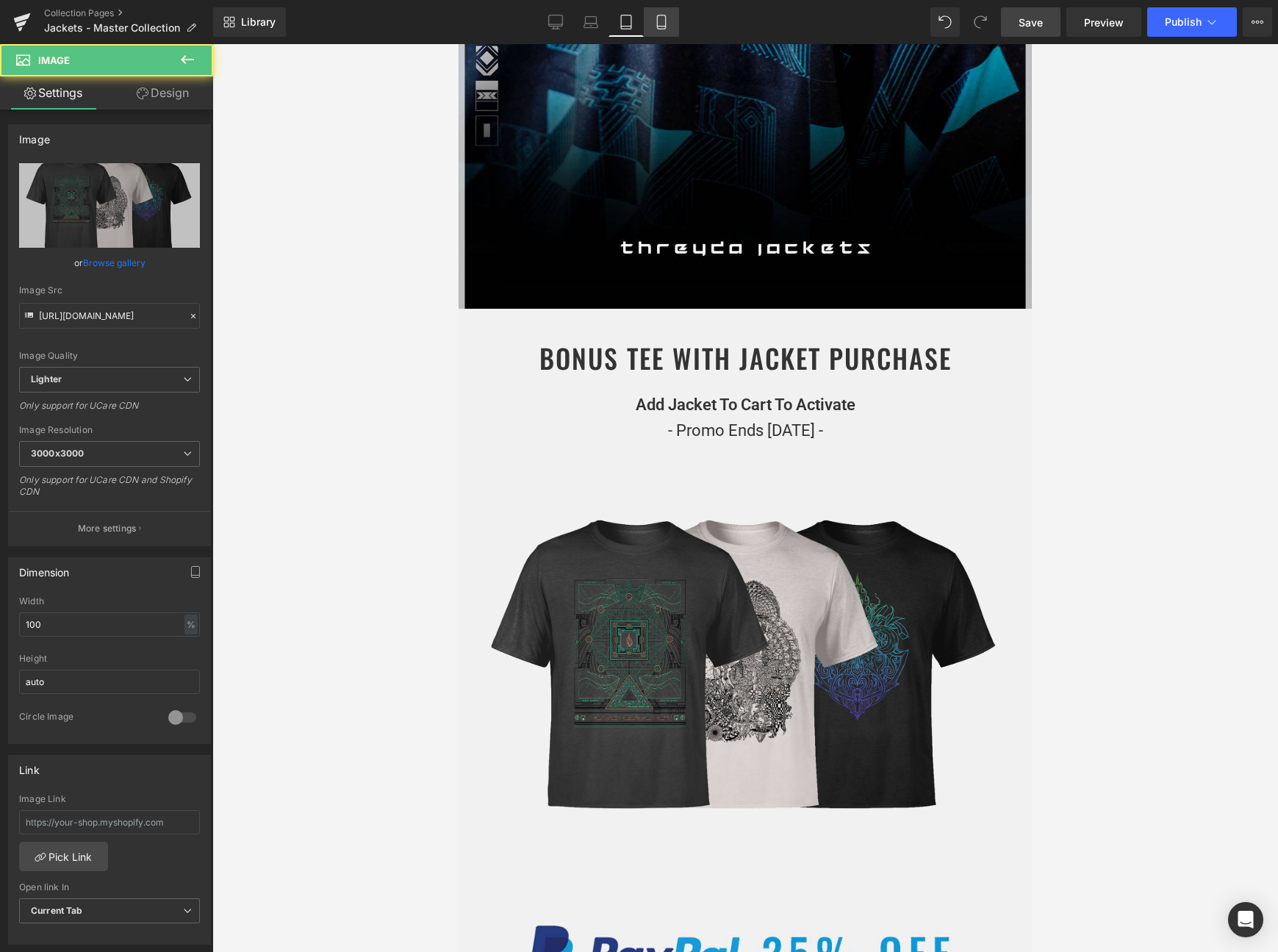
drag, startPoint x: 661, startPoint y: 22, endPoint x: 256, endPoint y: 443, distance: 584.2
click at [661, 22] on icon at bounding box center [662, 22] width 15 height 15
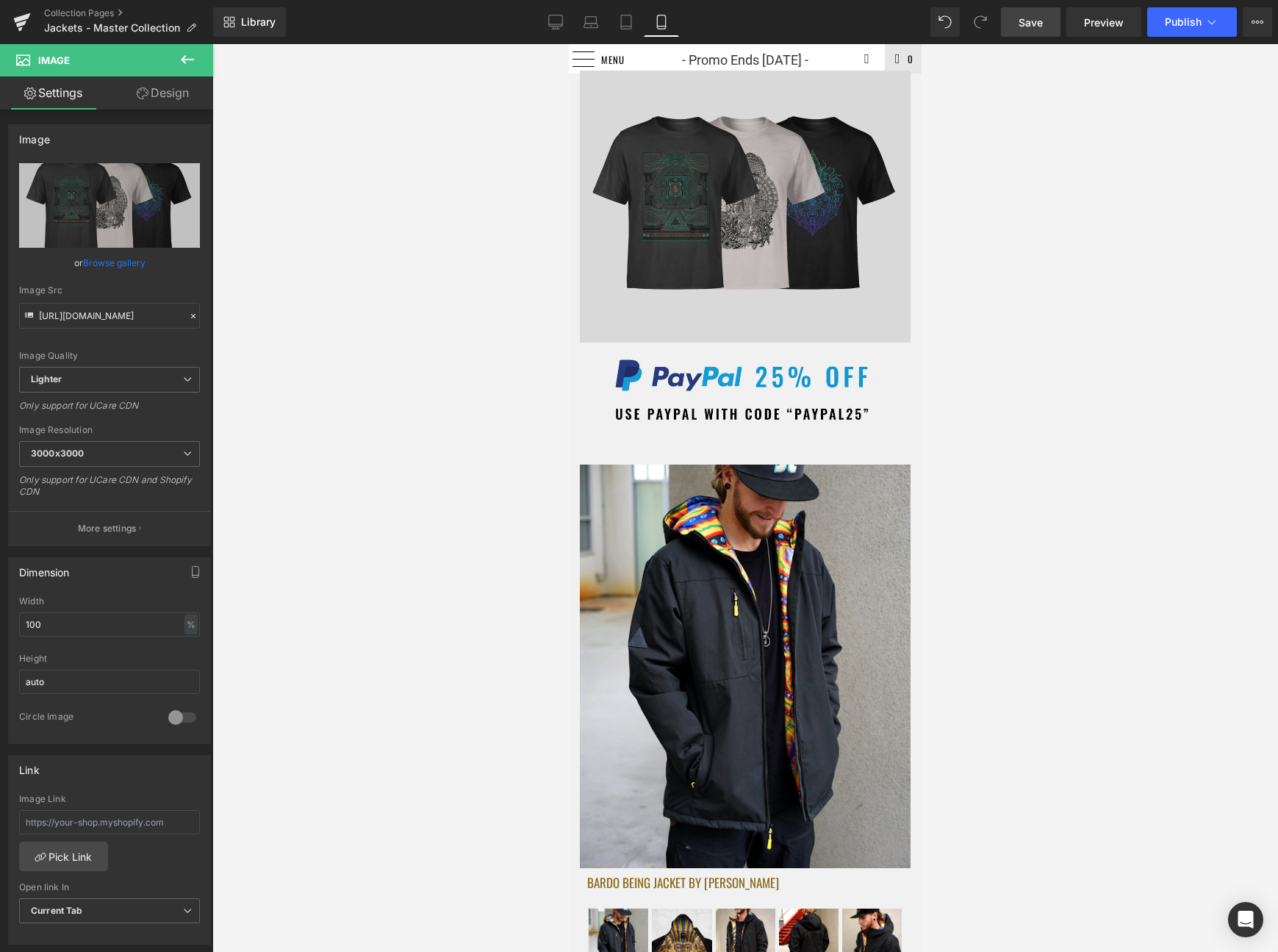
scroll to position [343, 0]
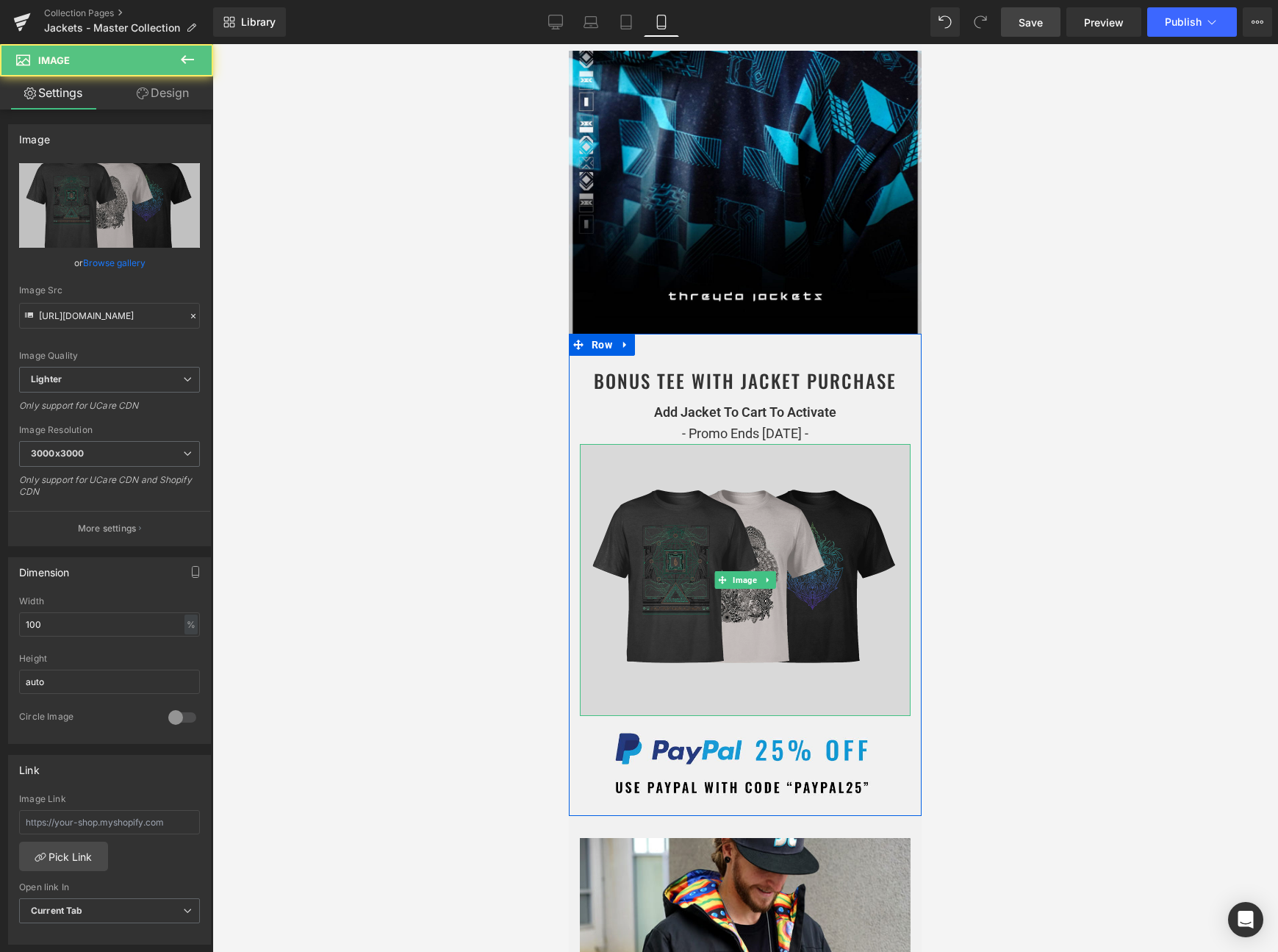
click at [779, 459] on img at bounding box center [745, 580] width 330 height 272
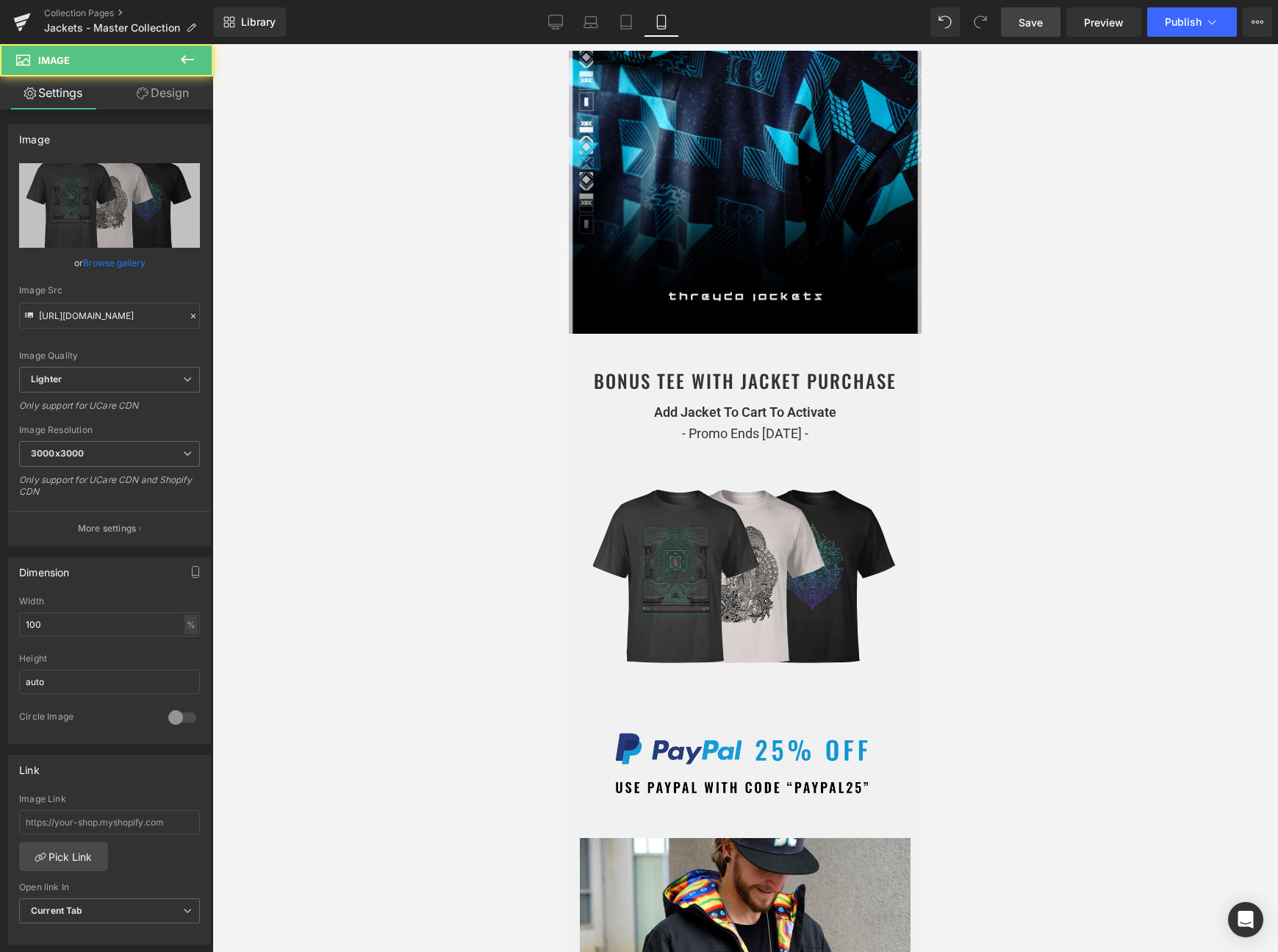
click at [986, 414] on div at bounding box center [745, 498] width 1066 height 908
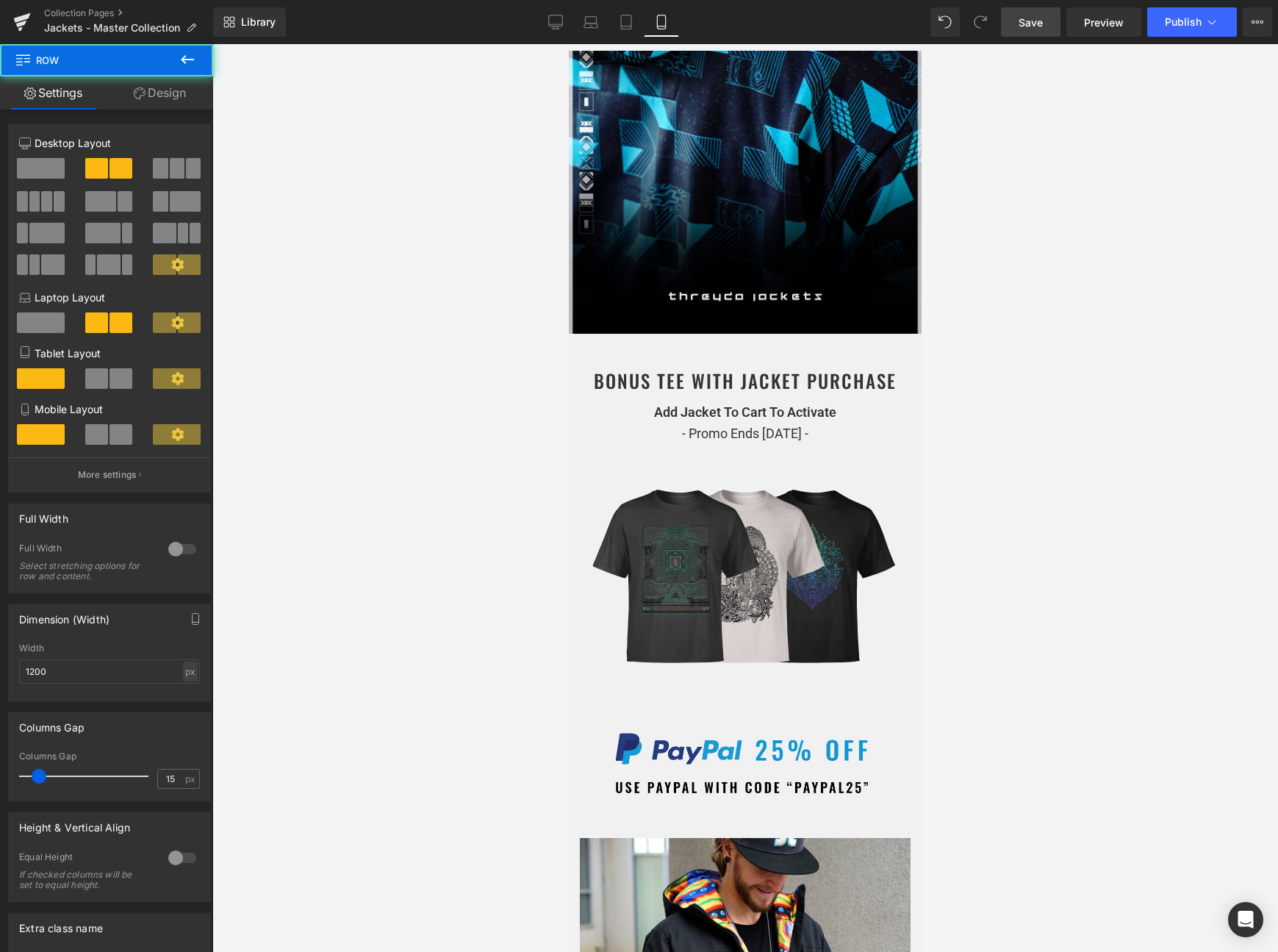
click at [789, 348] on div "BONUS TEE WITH JACKET PURCHASE Heading Add Jacket To Cart To Activate - Promo E…" at bounding box center [745, 575] width 353 height 482
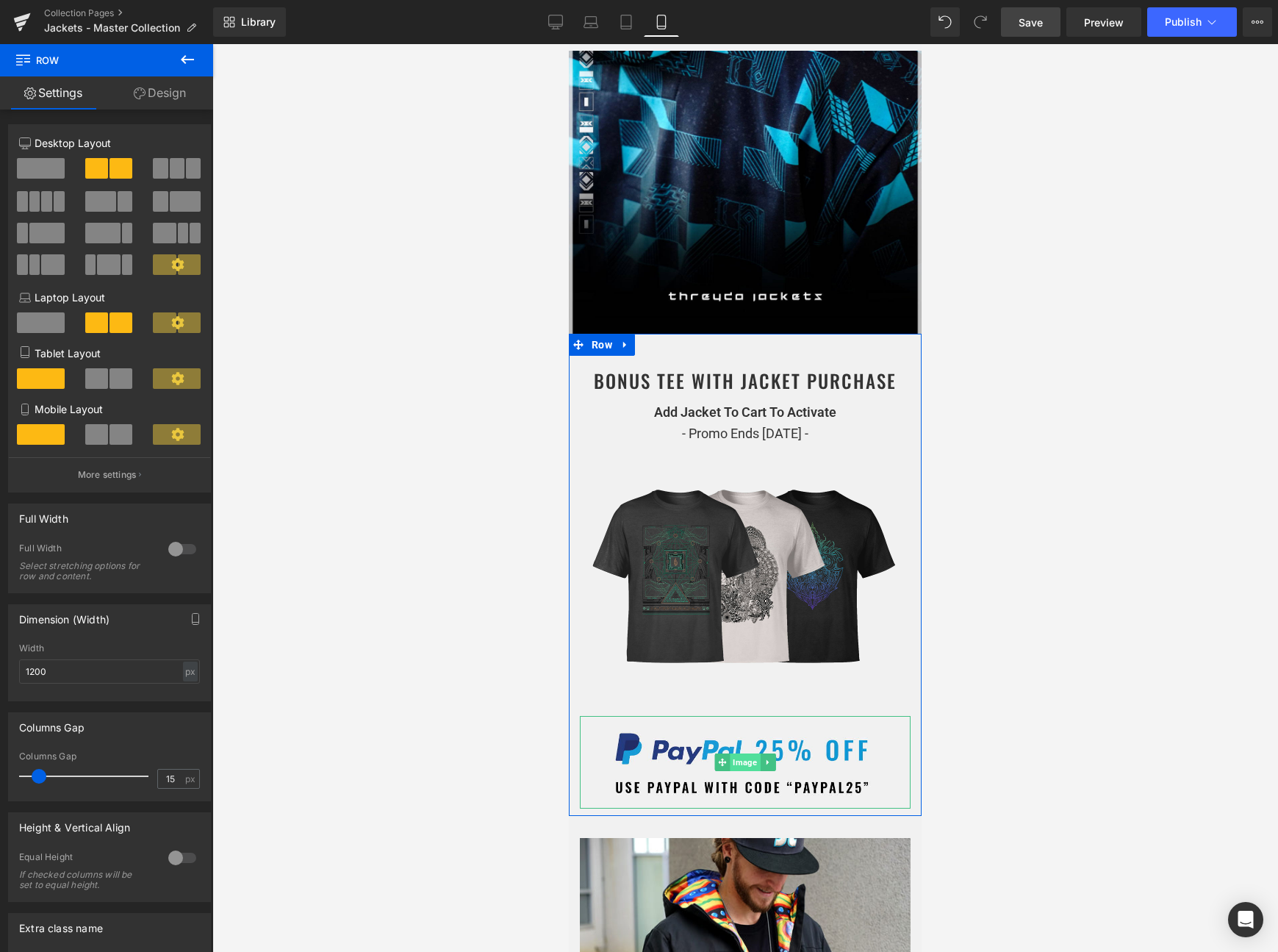
click at [747, 759] on span "Image" at bounding box center [745, 762] width 30 height 18
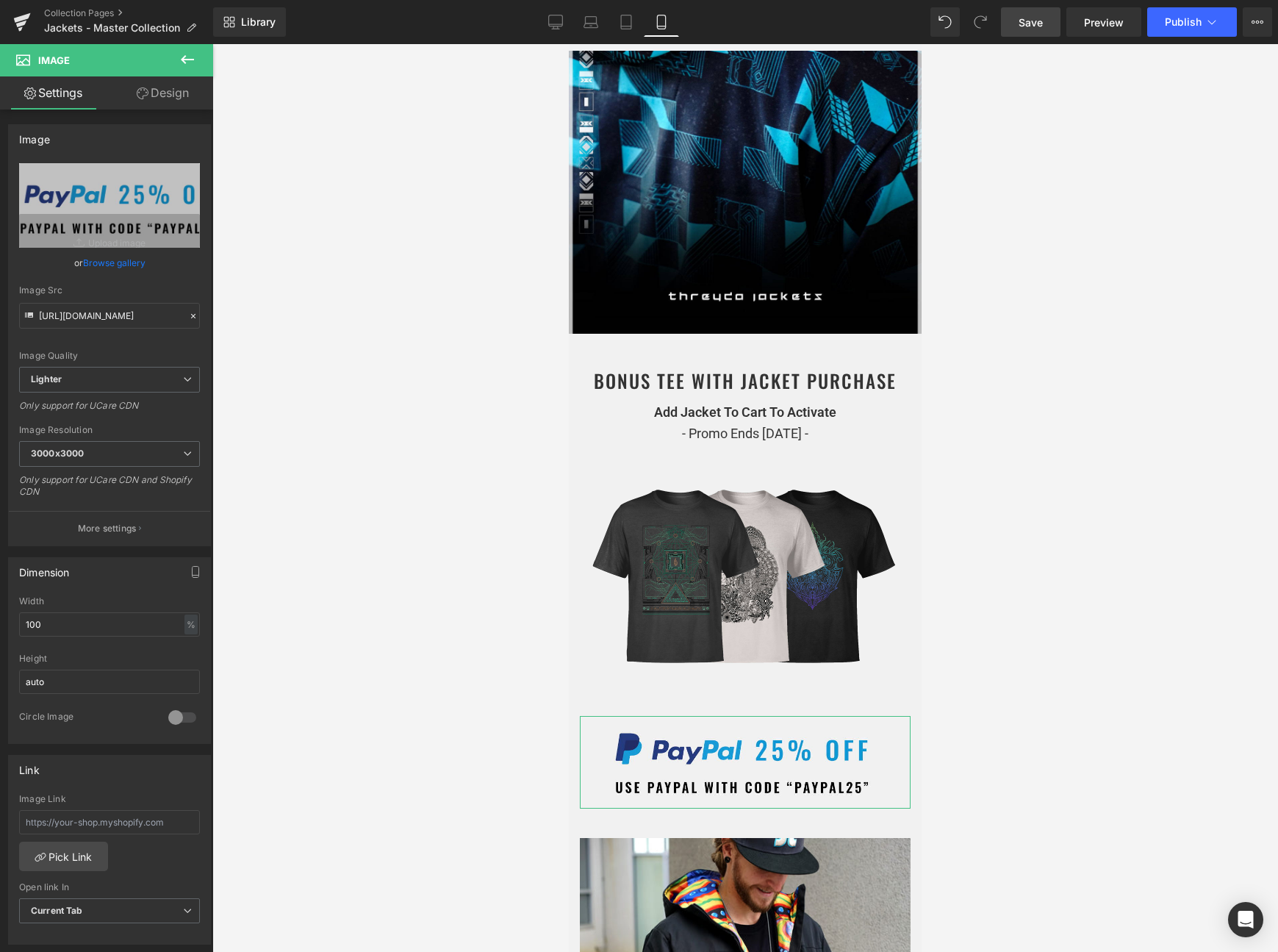
click at [139, 93] on icon at bounding box center [143, 94] width 12 height 12
click at [0, 0] on div "Spacing Margin Padding" at bounding box center [0, 0] width 0 height 0
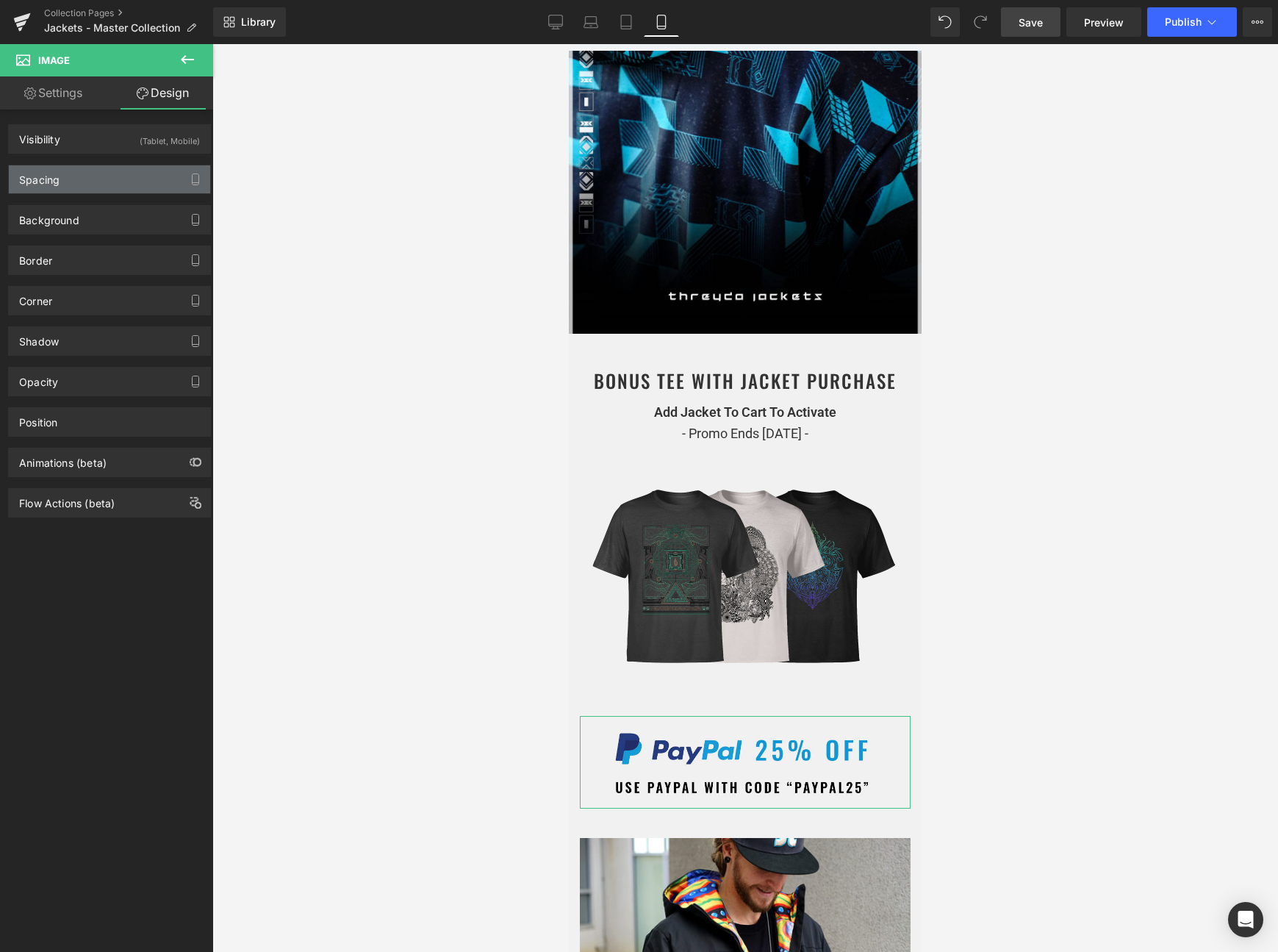
click at [98, 175] on div "Spacing" at bounding box center [109, 179] width 202 height 28
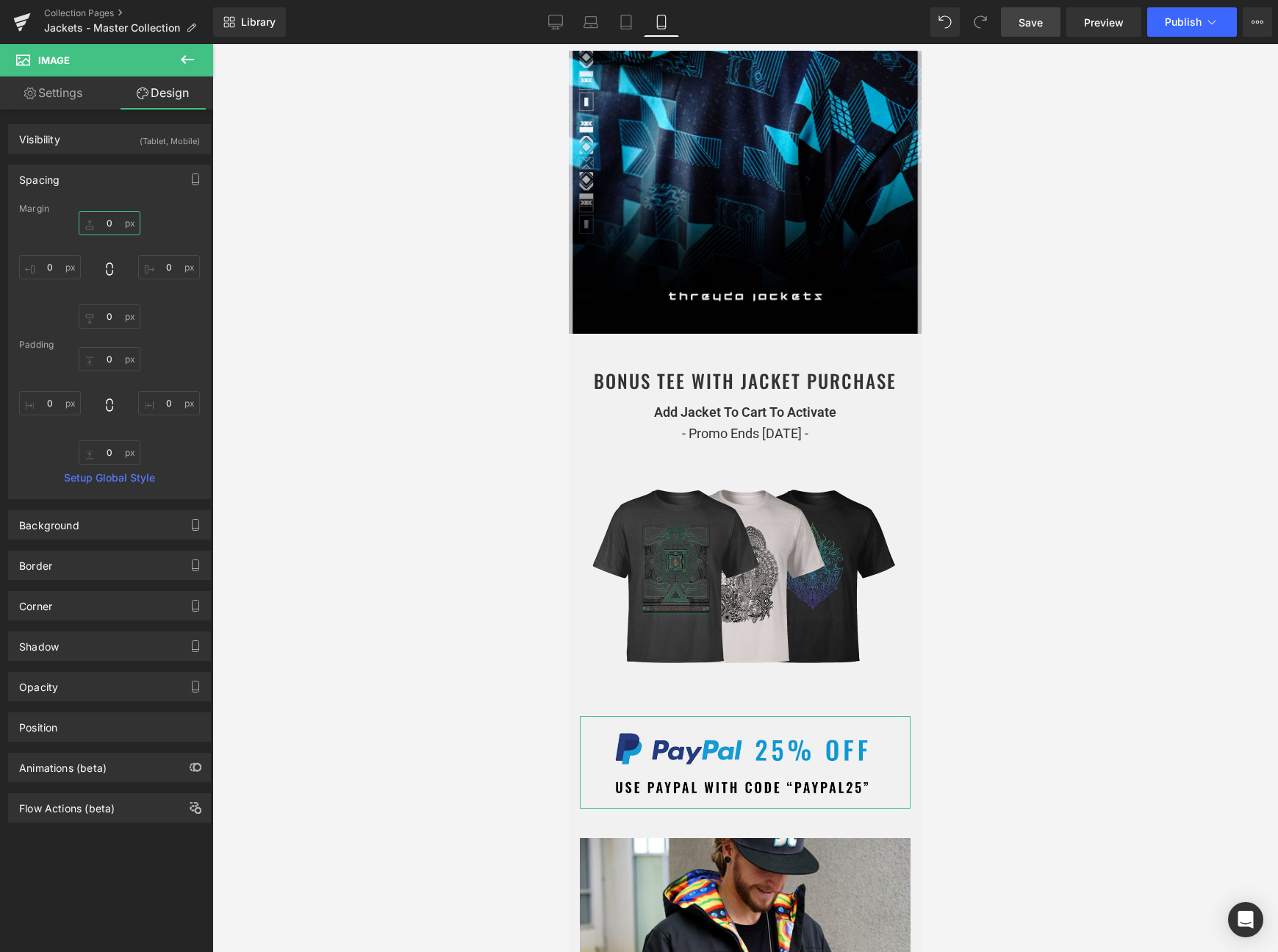
click at [102, 229] on input "text" at bounding box center [109, 223] width 62 height 25
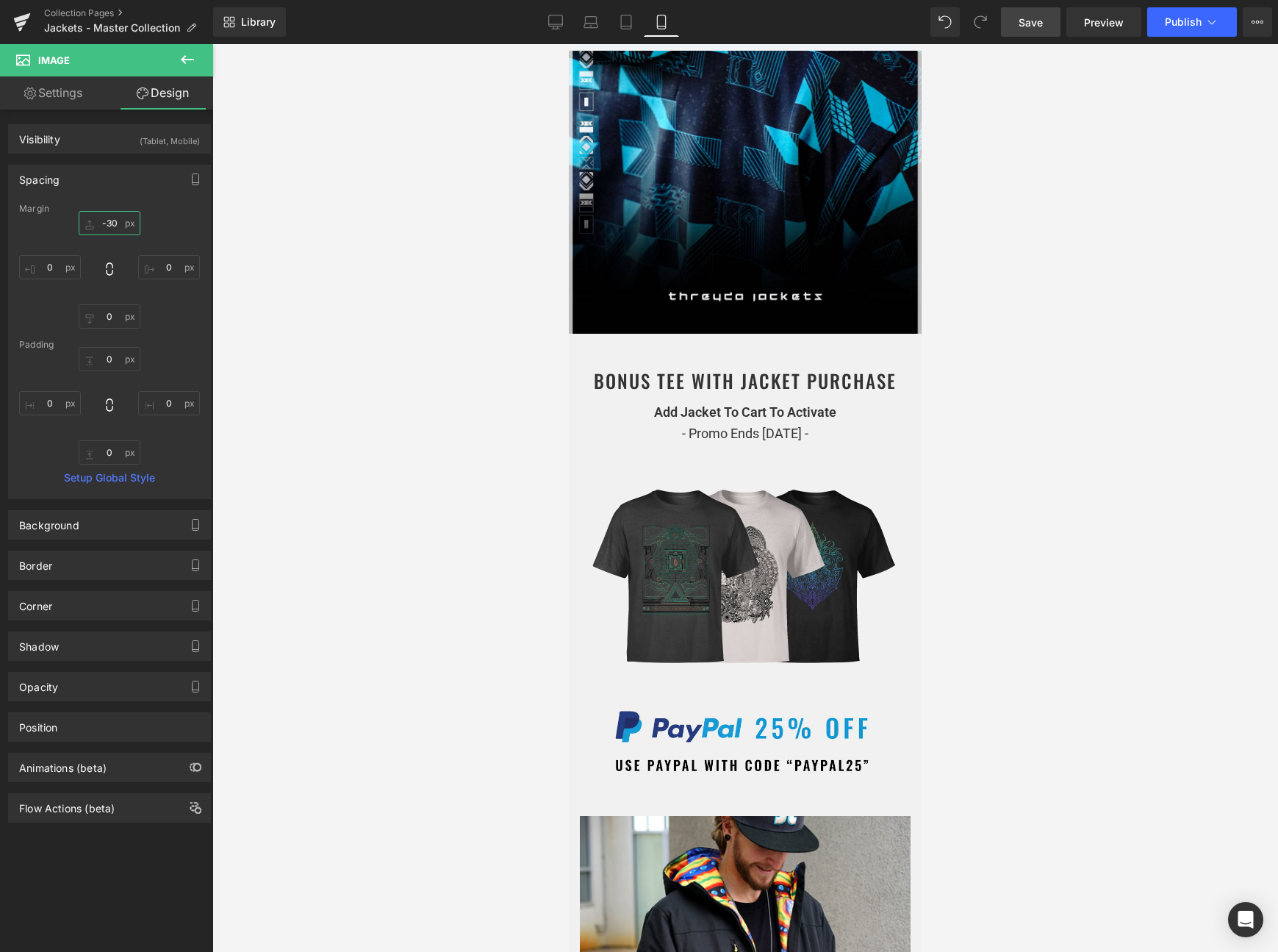
type input "-30"
click at [560, 18] on icon at bounding box center [556, 22] width 15 height 15
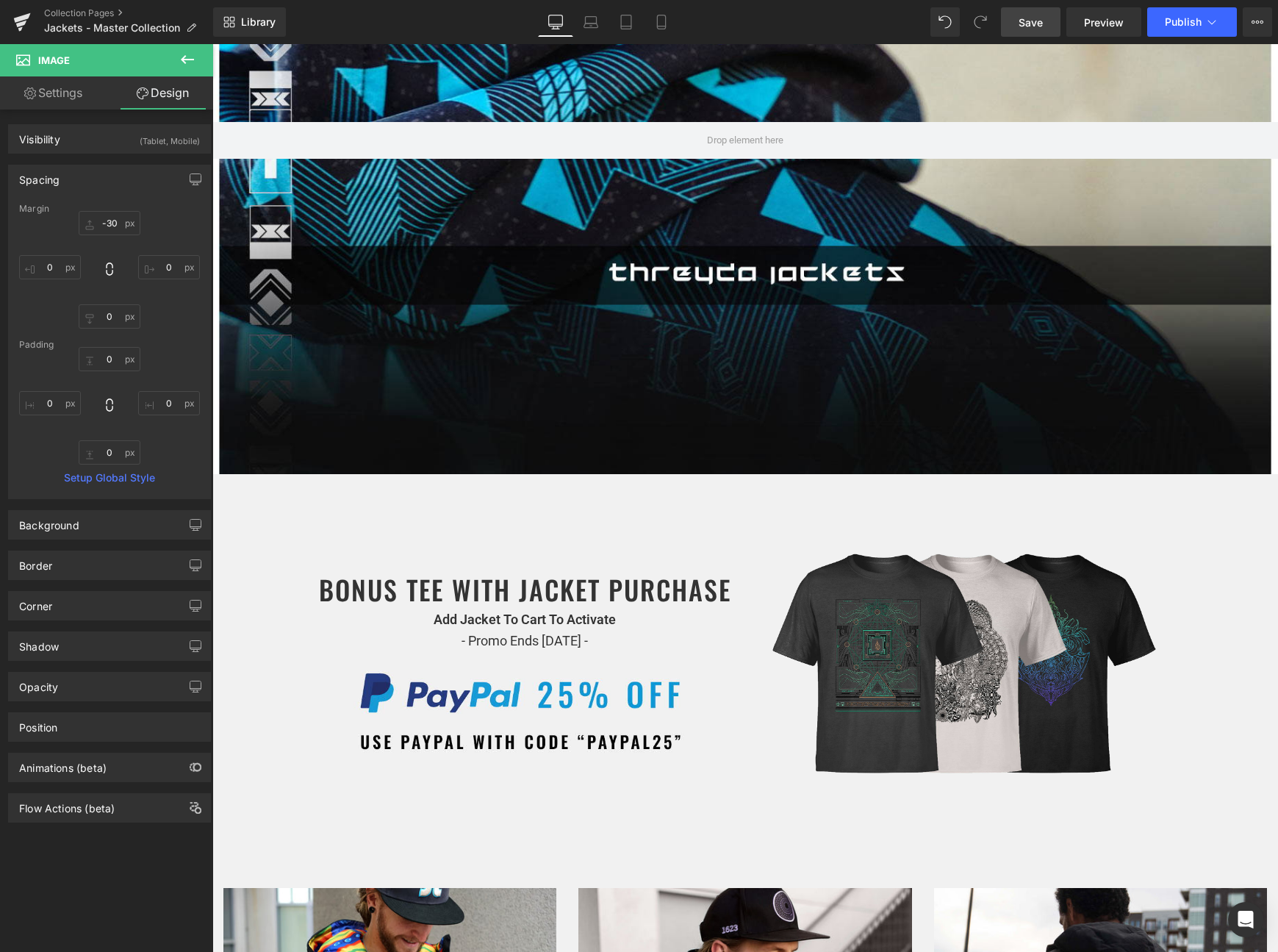
scroll to position [0, 0]
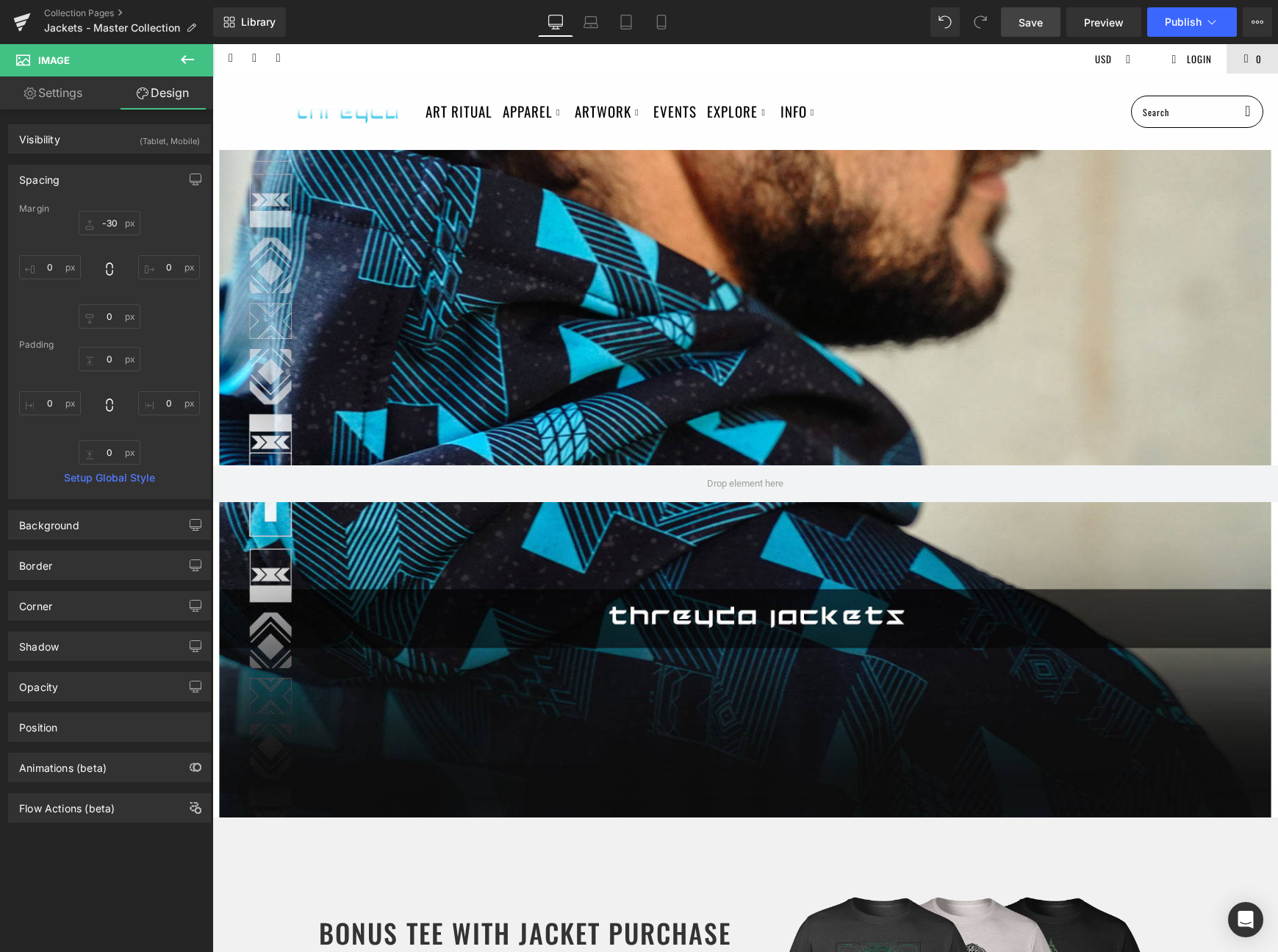
click at [1037, 20] on span "Save" at bounding box center [1031, 22] width 25 height 16
